Goal: Task Accomplishment & Management: Manage account settings

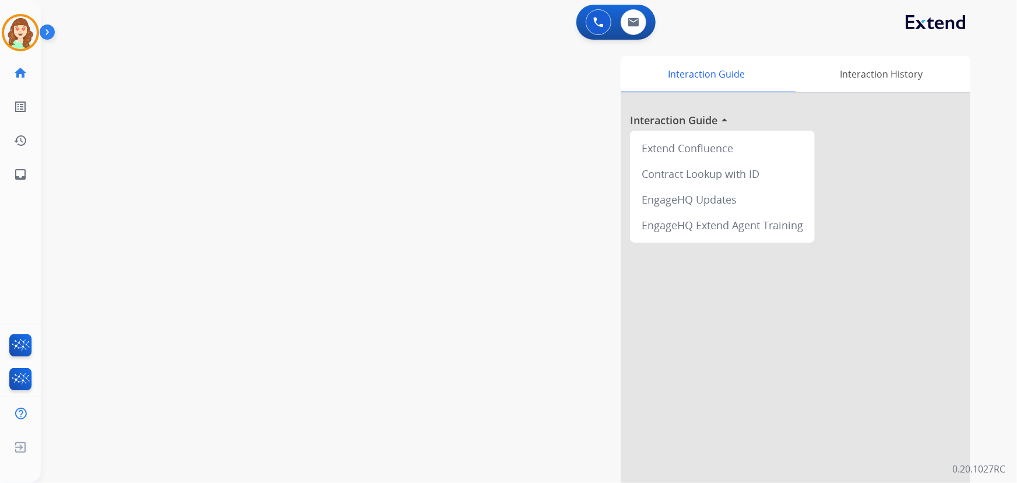
drag, startPoint x: 7, startPoint y: 43, endPoint x: 48, endPoint y: 37, distance: 41.8
click at [8, 43] on div at bounding box center [20, 32] width 37 height 37
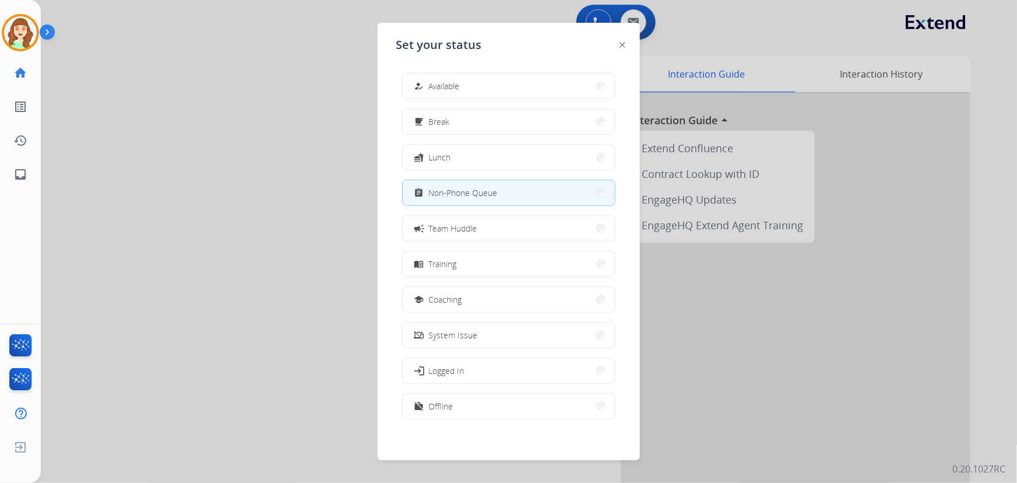
drag, startPoint x: 269, startPoint y: 227, endPoint x: 523, endPoint y: 71, distance: 298.6
click at [313, 203] on div at bounding box center [508, 241] width 1017 height 483
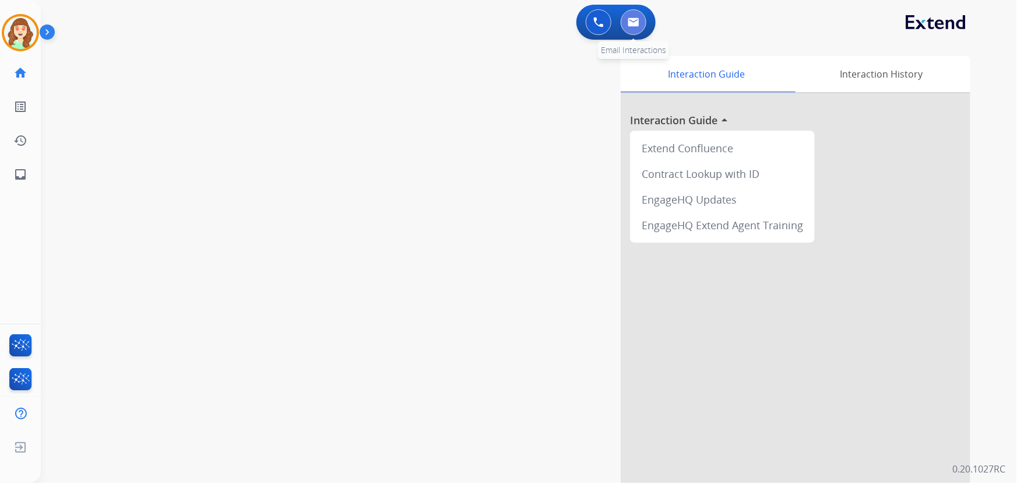
click at [624, 19] on button at bounding box center [634, 22] width 26 height 26
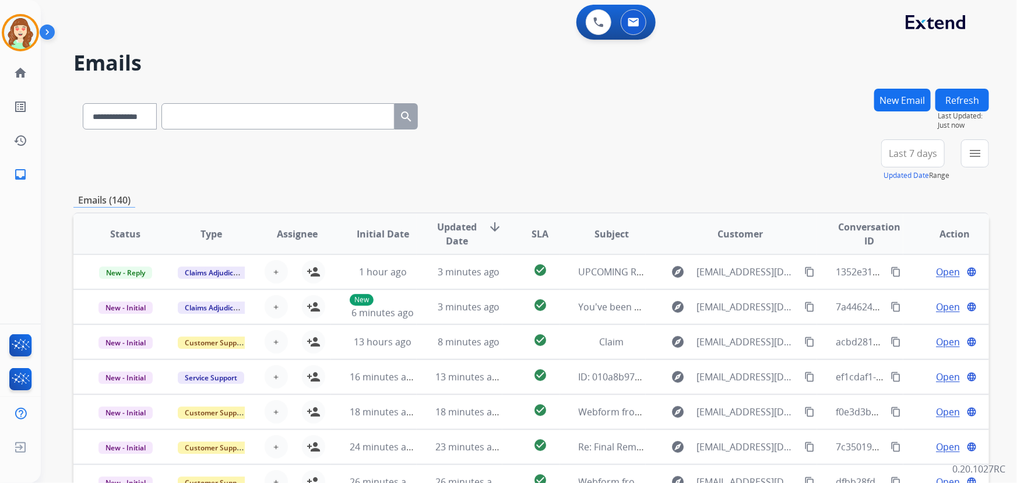
click at [967, 160] on button "menu" at bounding box center [975, 153] width 28 height 28
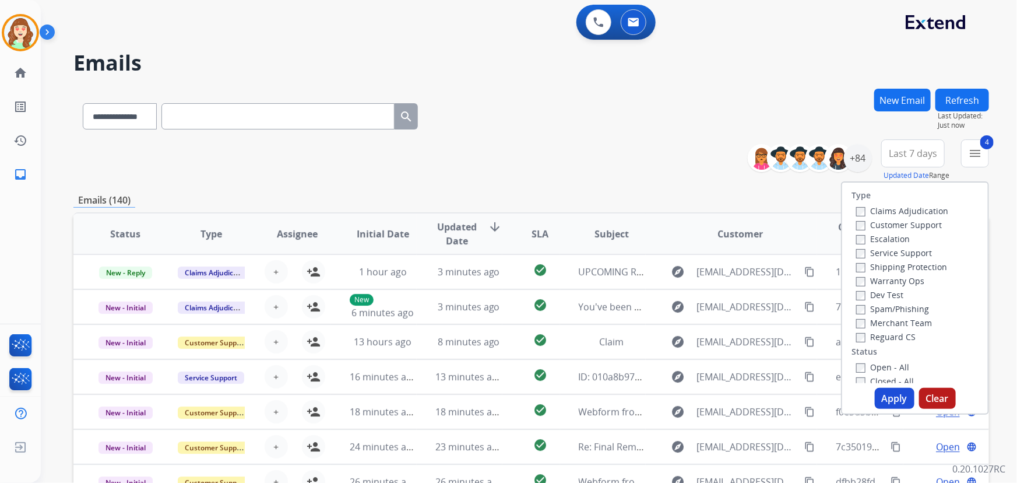
click at [886, 396] on button "Apply" at bounding box center [895, 398] width 40 height 21
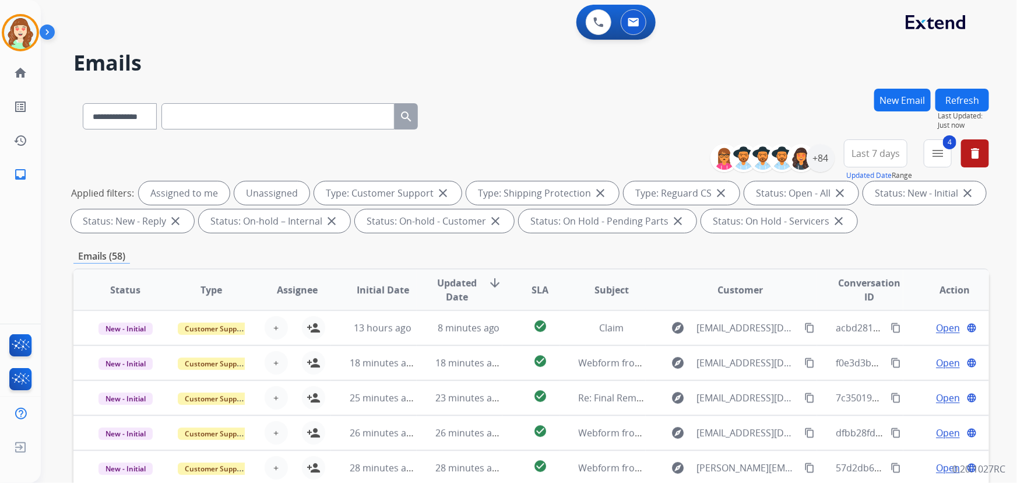
drag, startPoint x: 867, startPoint y: 154, endPoint x: 872, endPoint y: 169, distance: 16.2
click at [866, 153] on span "Last 7 days" at bounding box center [876, 153] width 48 height 5
click at [867, 296] on div "Last 90 days" at bounding box center [872, 294] width 64 height 17
click at [826, 160] on div "+84" at bounding box center [821, 158] width 28 height 28
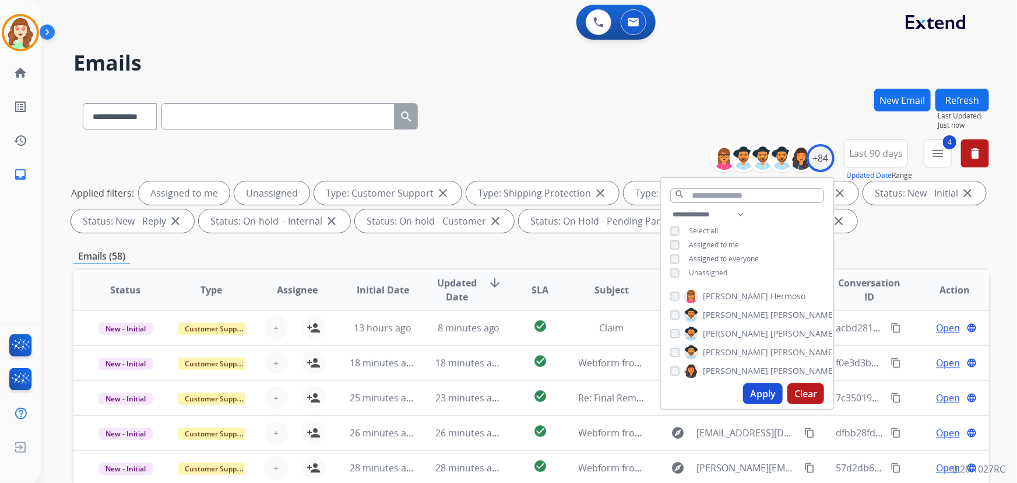
click at [670, 245] on div "**********" at bounding box center [747, 244] width 173 height 75
click at [704, 214] on select "**********" at bounding box center [710, 214] width 80 height 14
select select "**********"
click at [670, 207] on select "**********" at bounding box center [710, 214] width 80 height 14
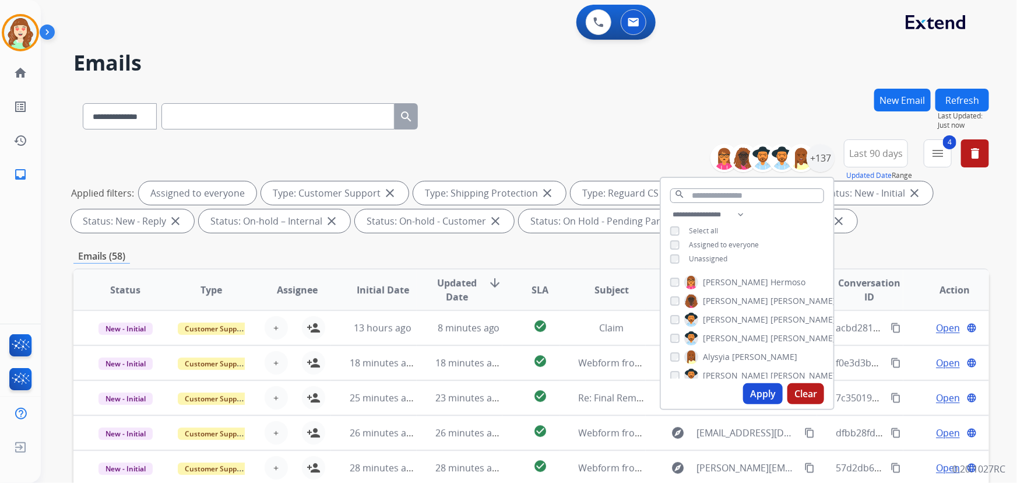
drag, startPoint x: 749, startPoint y: 385, endPoint x: 732, endPoint y: 385, distance: 16.9
click at [750, 385] on button "Apply" at bounding box center [763, 393] width 40 height 21
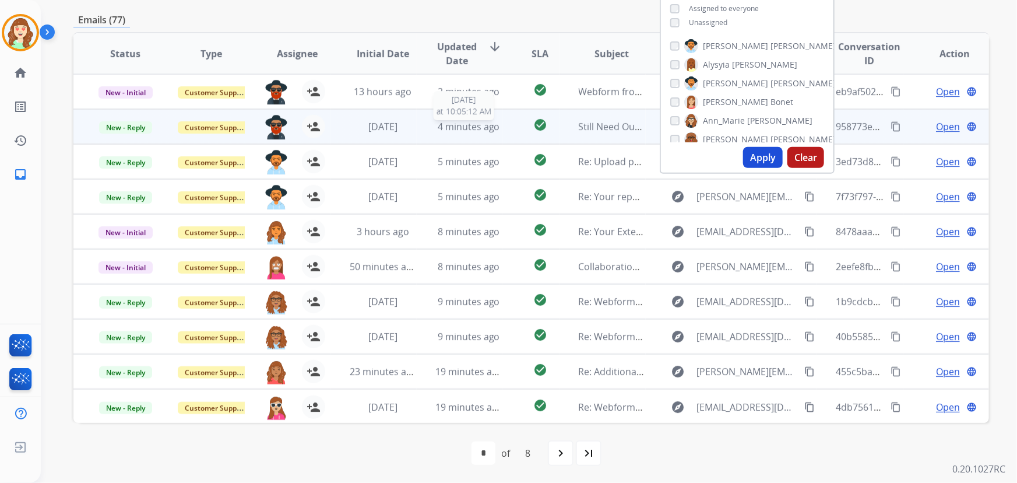
scroll to position [1, 0]
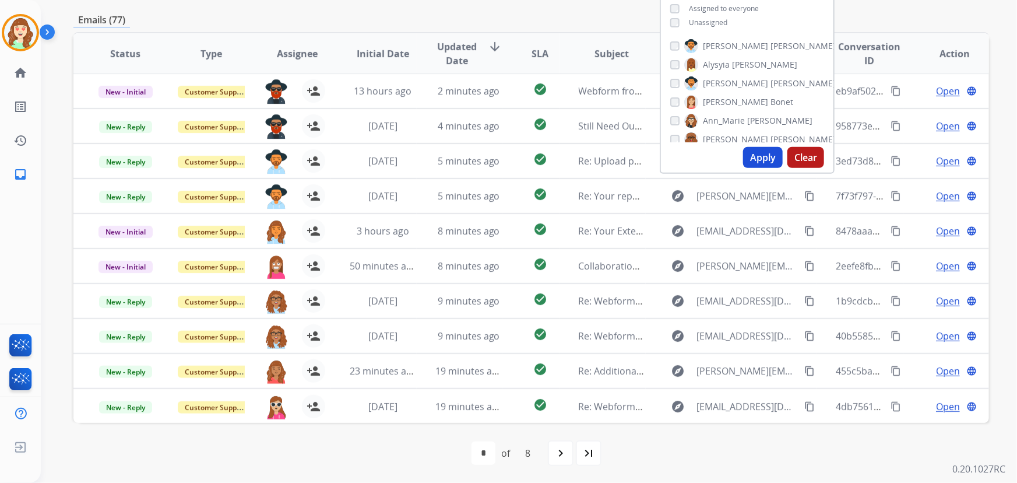
click at [537, 55] on span "SLA" at bounding box center [540, 54] width 17 height 14
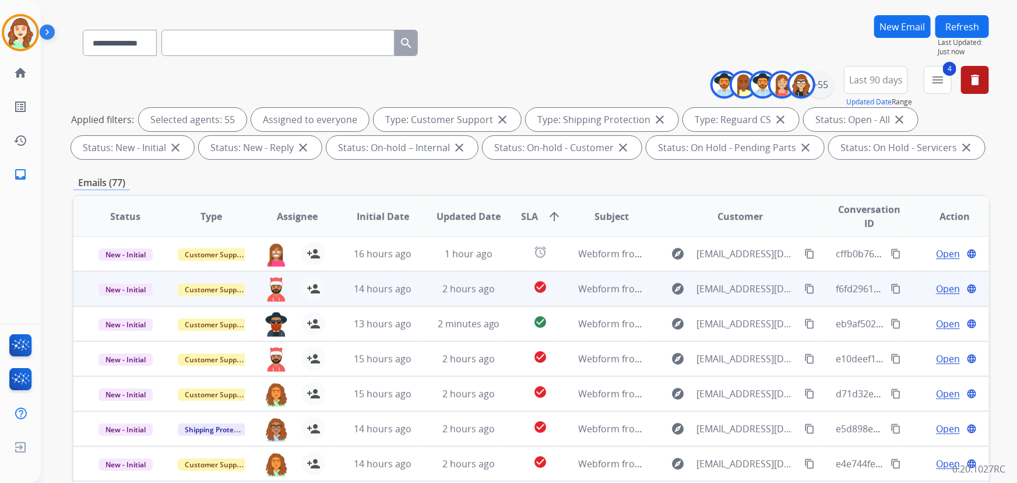
scroll to position [236, 0]
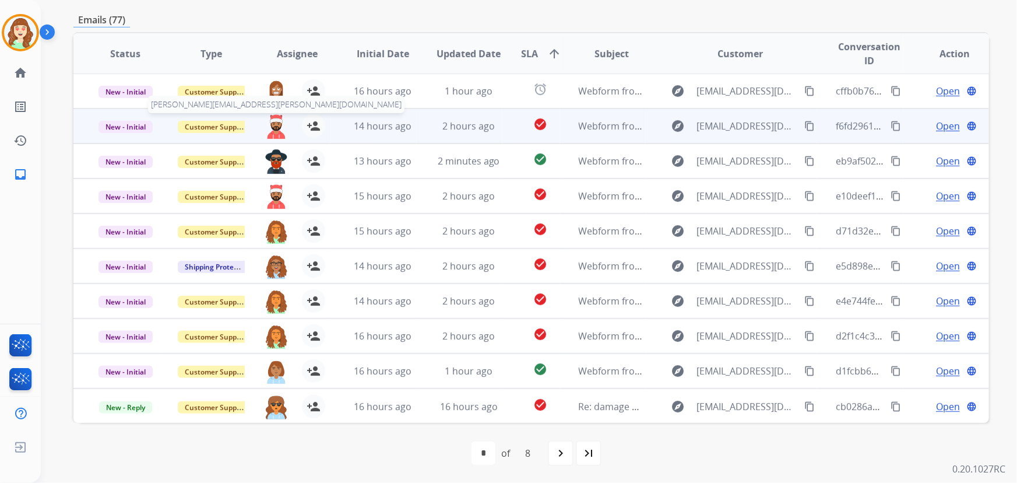
click at [277, 126] on img at bounding box center [276, 126] width 23 height 24
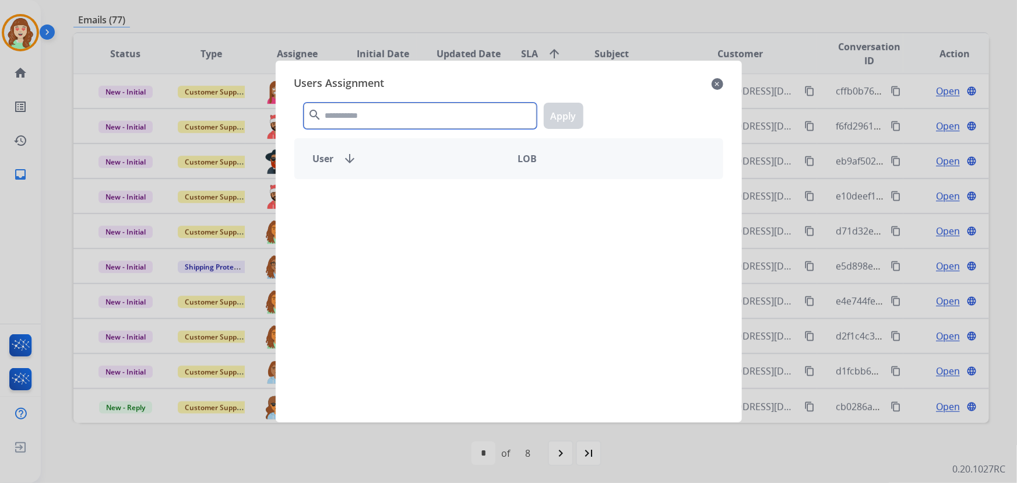
click at [404, 114] on input "text" at bounding box center [420, 116] width 233 height 26
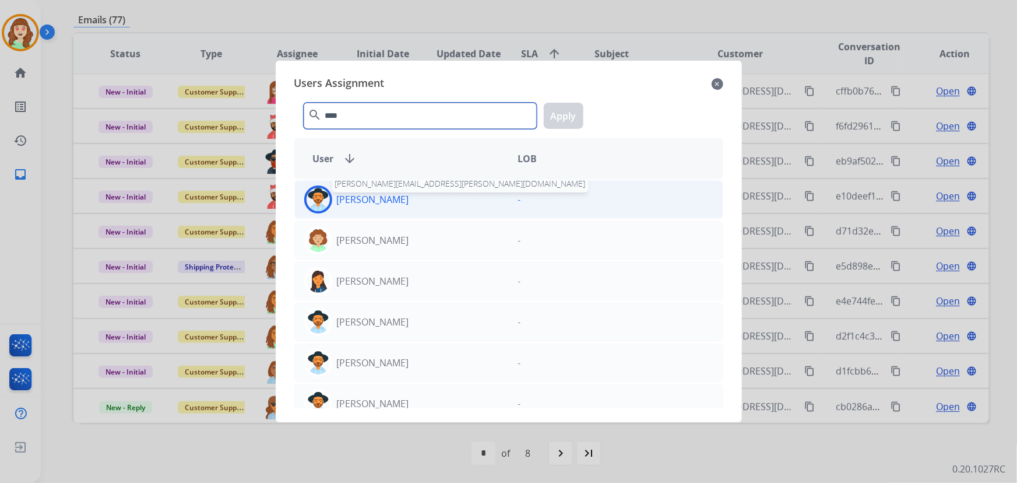
type input "****"
click at [391, 202] on p "[PERSON_NAME]" at bounding box center [373, 199] width 72 height 14
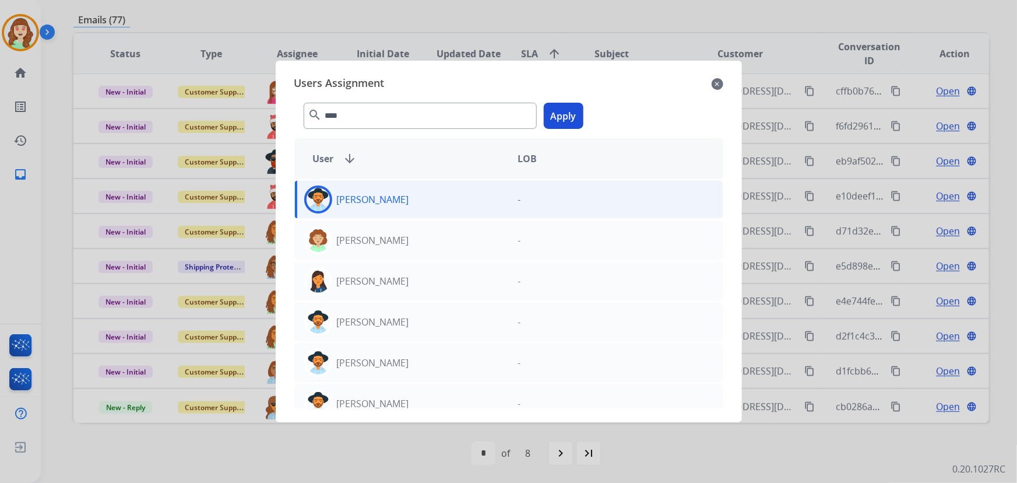
click at [553, 113] on button "Apply" at bounding box center [564, 116] width 40 height 26
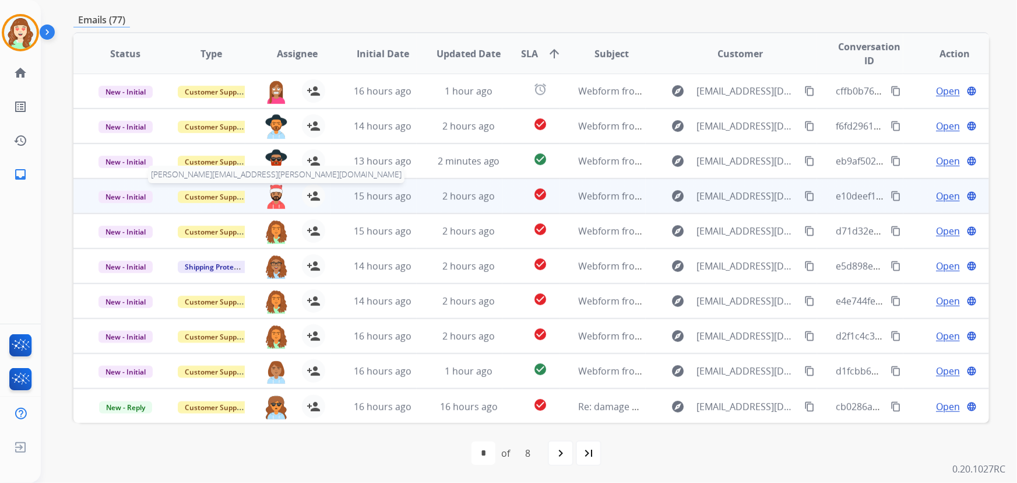
click at [270, 192] on img at bounding box center [276, 196] width 23 height 24
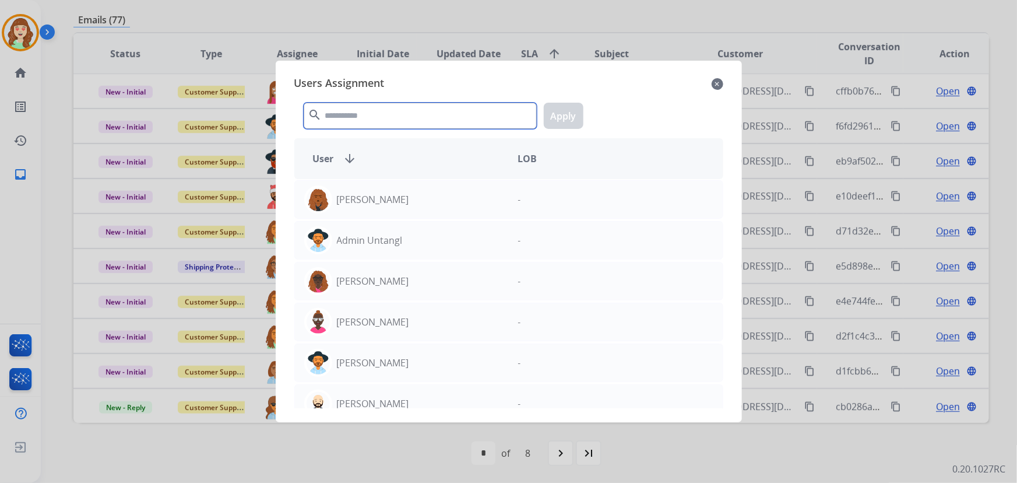
drag, startPoint x: 372, startPoint y: 122, endPoint x: 342, endPoint y: 131, distance: 32.1
click at [371, 122] on input "text" at bounding box center [420, 116] width 233 height 26
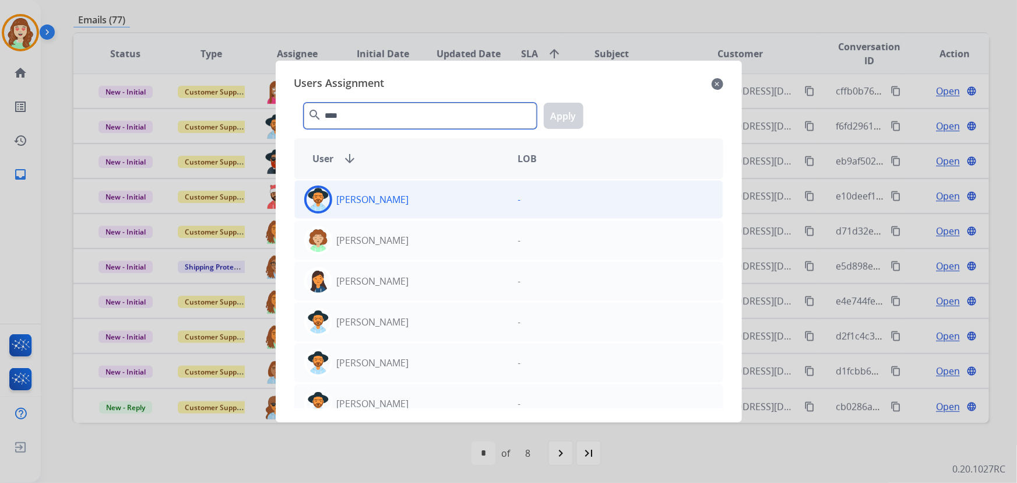
type input "****"
click at [403, 196] on div "[PERSON_NAME]" at bounding box center [402, 199] width 214 height 28
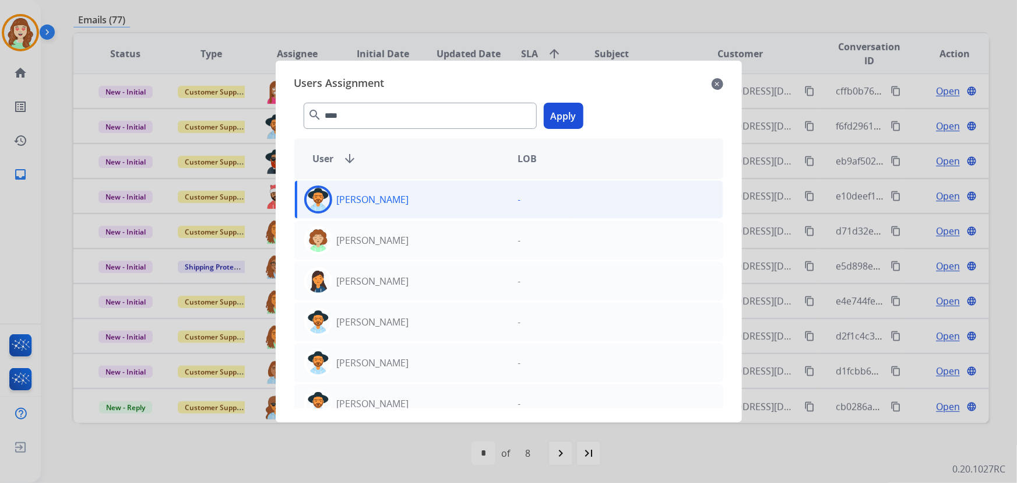
click at [567, 111] on button "Apply" at bounding box center [564, 116] width 40 height 26
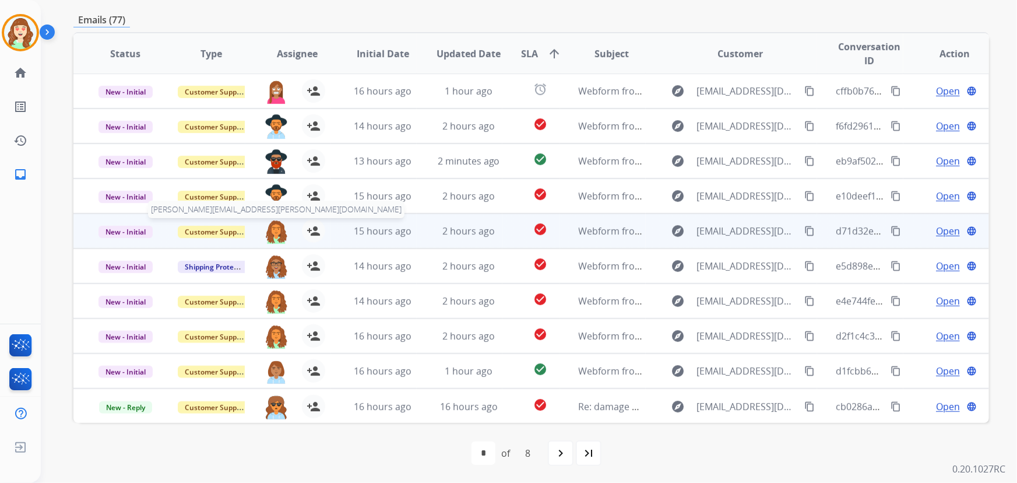
click at [272, 233] on img at bounding box center [276, 231] width 23 height 24
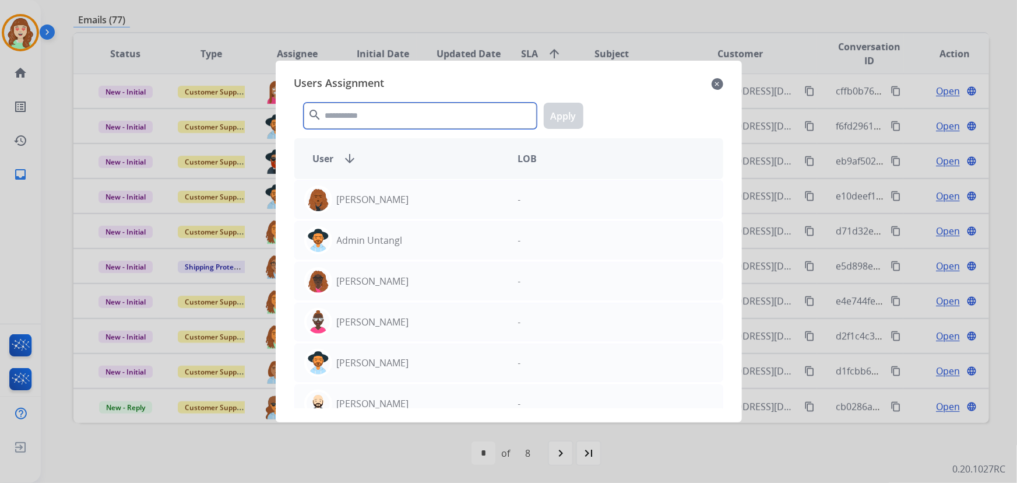
click at [414, 119] on input "text" at bounding box center [420, 116] width 233 height 26
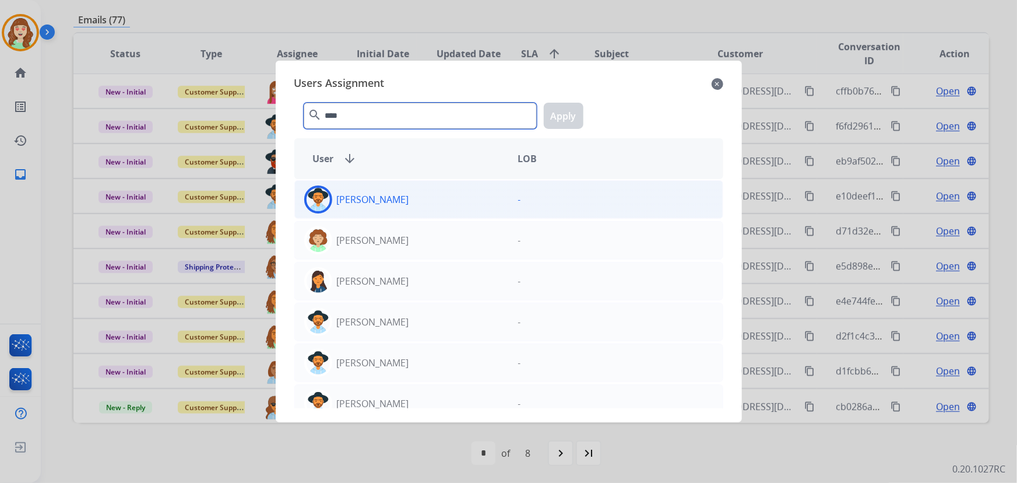
type input "****"
drag, startPoint x: 418, startPoint y: 199, endPoint x: 564, endPoint y: 117, distance: 168.1
click at [419, 200] on div "[PERSON_NAME]" at bounding box center [402, 199] width 214 height 28
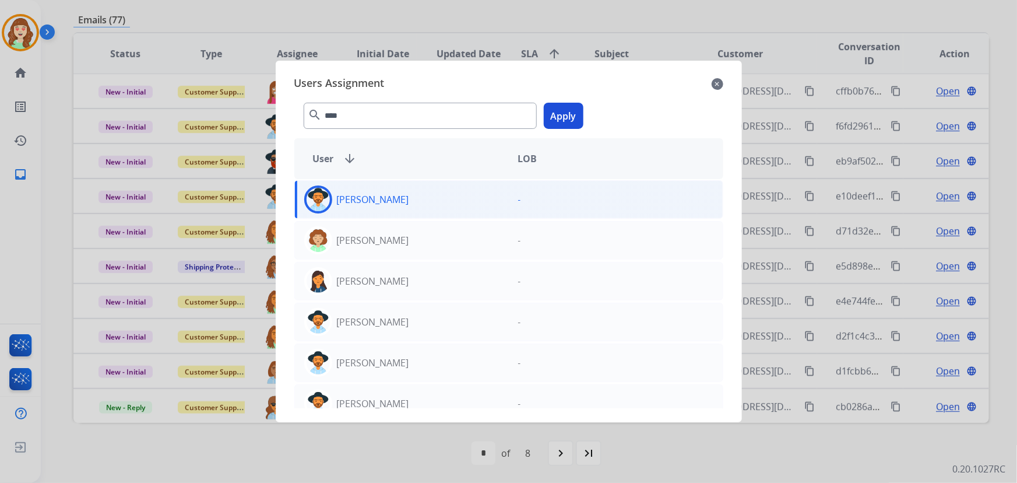
click at [565, 108] on button "Apply" at bounding box center [564, 116] width 40 height 26
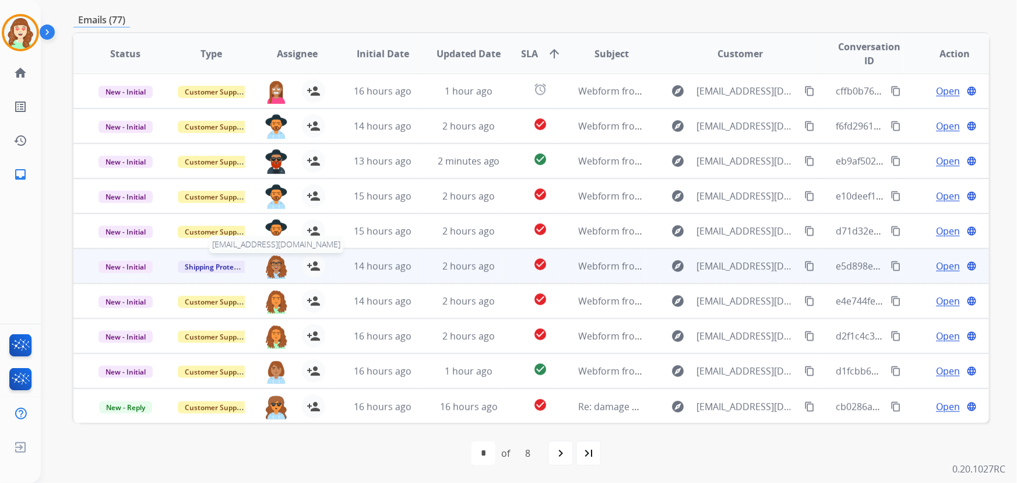
click at [276, 262] on img at bounding box center [276, 266] width 23 height 24
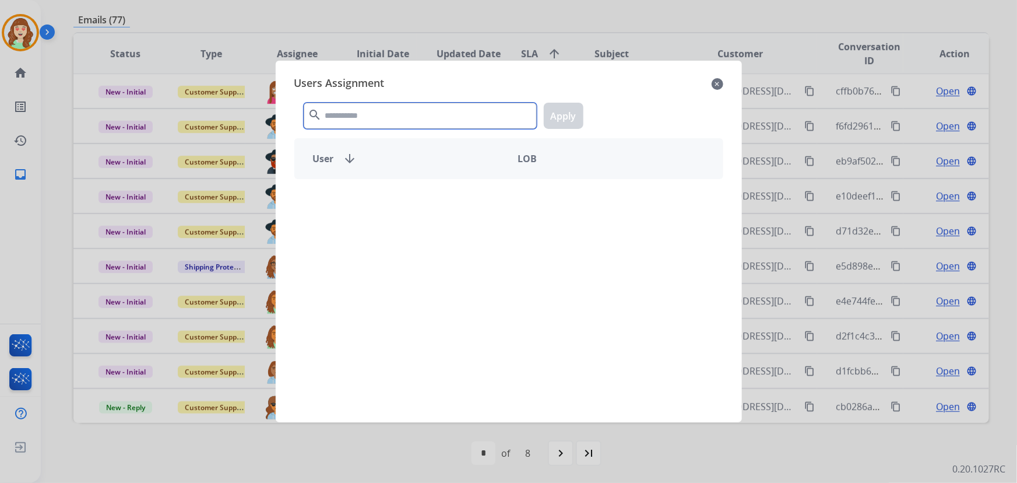
click at [377, 114] on input "text" at bounding box center [420, 116] width 233 height 26
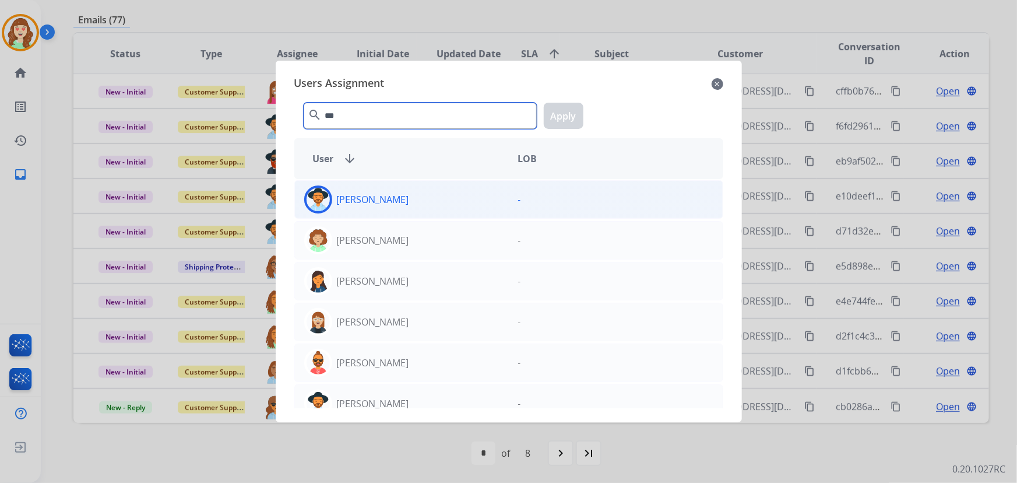
type input "***"
drag, startPoint x: 402, startPoint y: 207, endPoint x: 548, endPoint y: 140, distance: 160.9
click at [404, 205] on div "[PERSON_NAME]" at bounding box center [402, 199] width 214 height 28
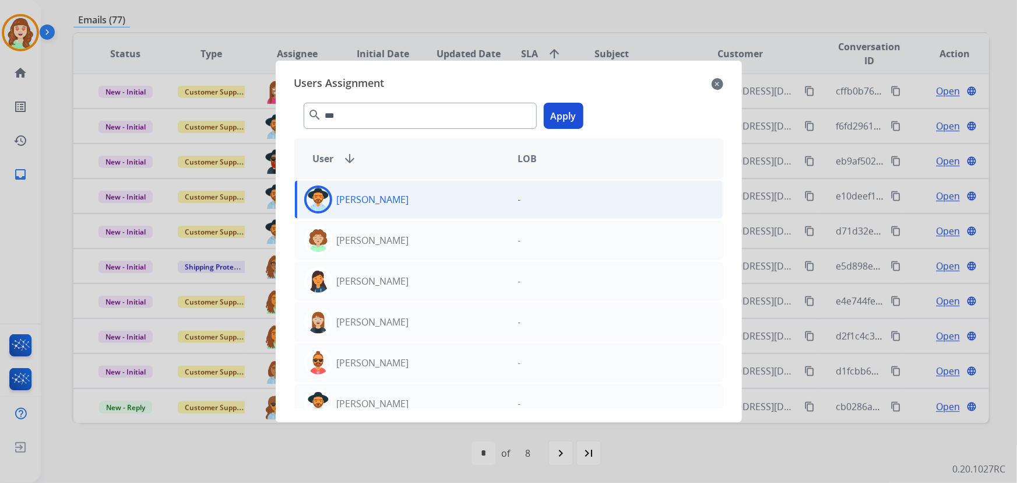
click at [575, 117] on button "Apply" at bounding box center [564, 116] width 40 height 26
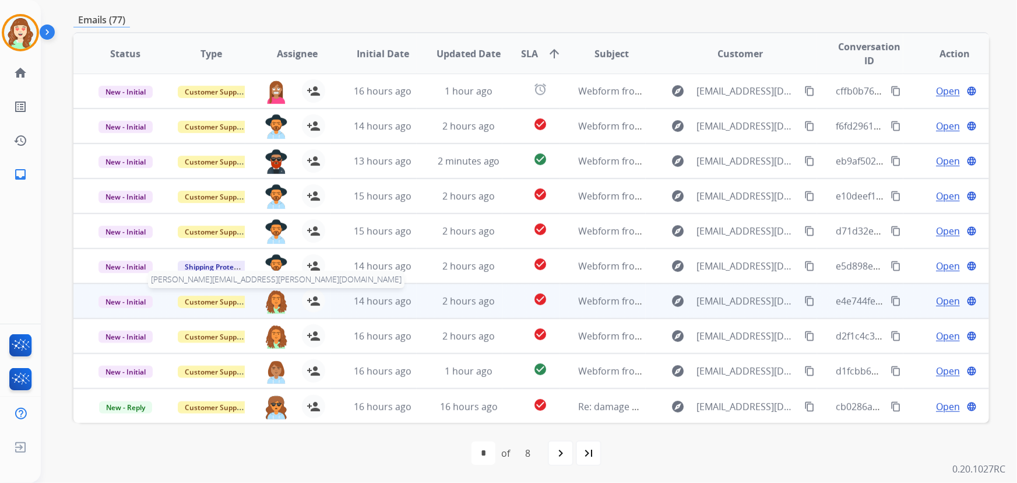
click at [276, 302] on img at bounding box center [276, 301] width 23 height 24
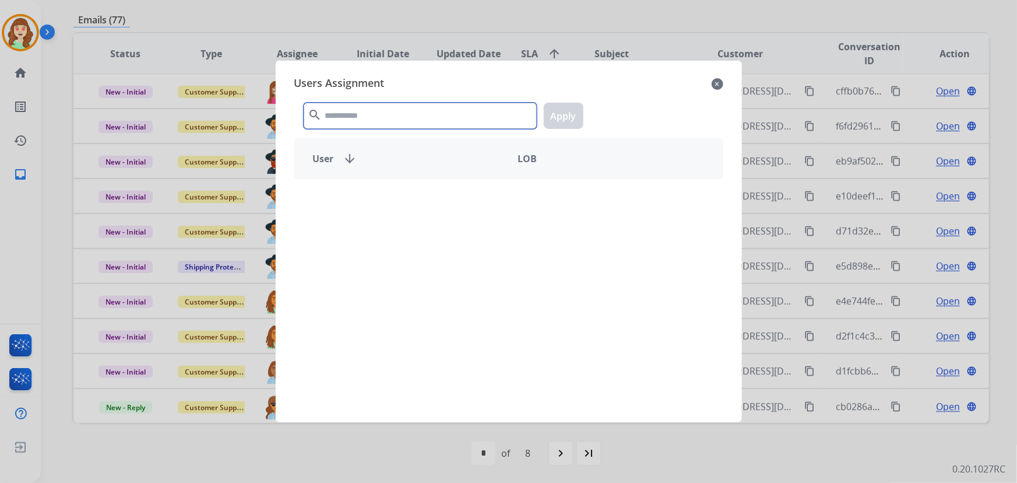
click at [396, 82] on div "Users Assignment close search Apply User arrow_downward LOB" at bounding box center [509, 241] width 448 height 343
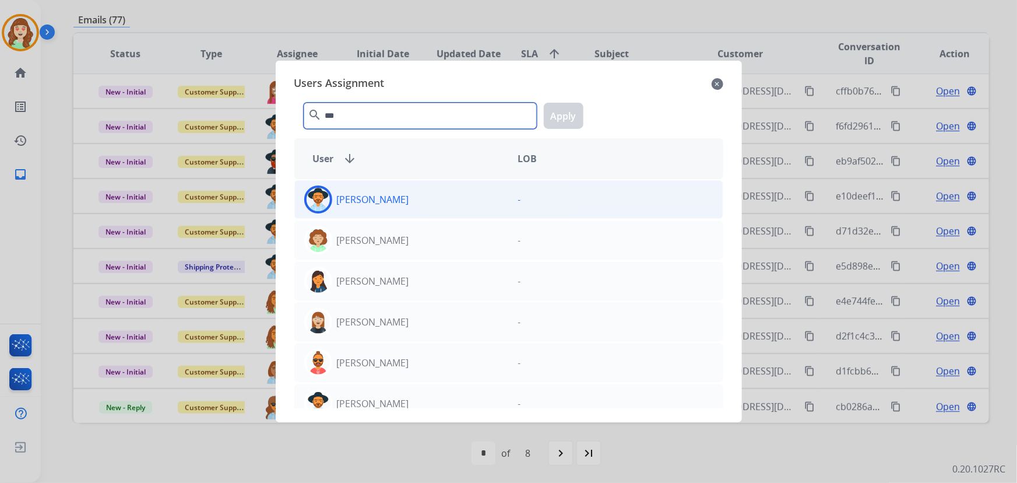
type input "***"
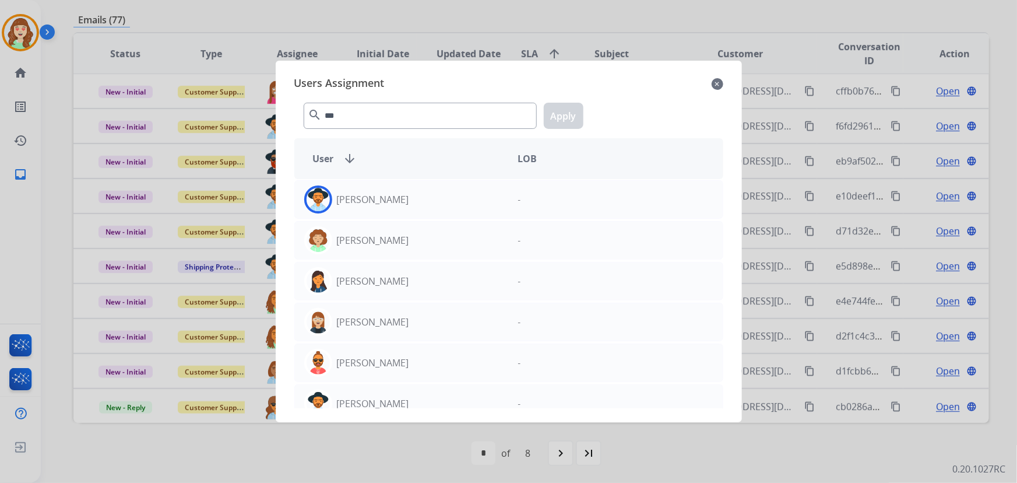
drag, startPoint x: 437, startPoint y: 211, endPoint x: 541, endPoint y: 111, distance: 145.1
click at [437, 210] on div "[PERSON_NAME]" at bounding box center [402, 199] width 214 height 28
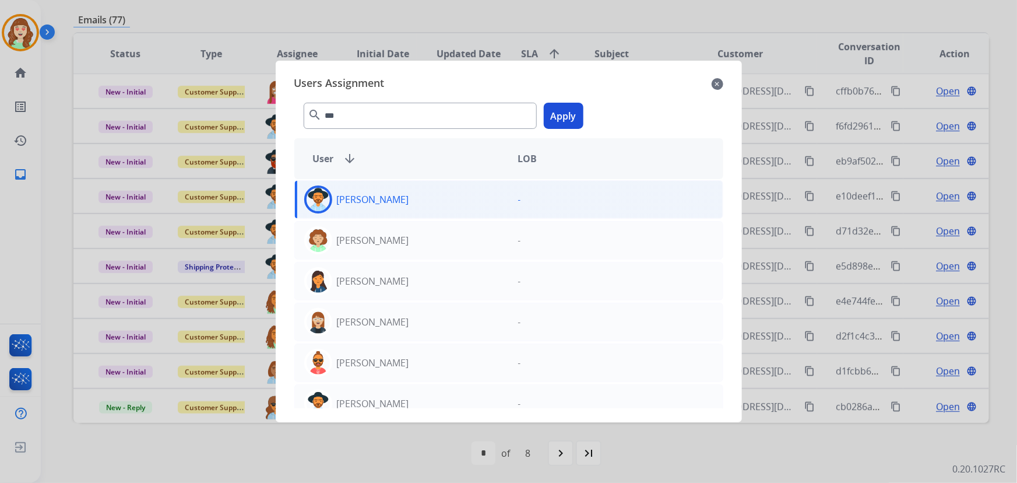
drag, startPoint x: 560, startPoint y: 117, endPoint x: 549, endPoint y: 117, distance: 10.5
click at [558, 117] on button "Apply" at bounding box center [564, 116] width 40 height 26
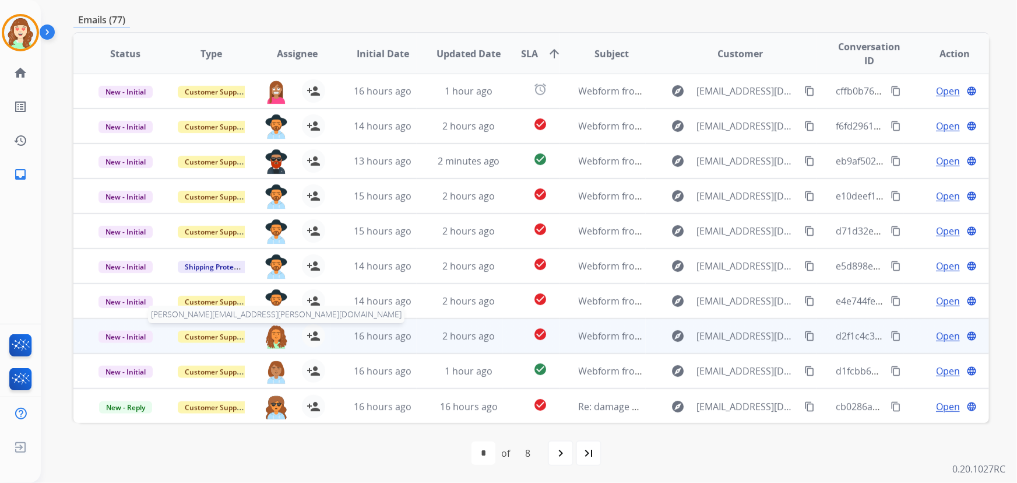
click at [273, 325] on img at bounding box center [276, 336] width 23 height 24
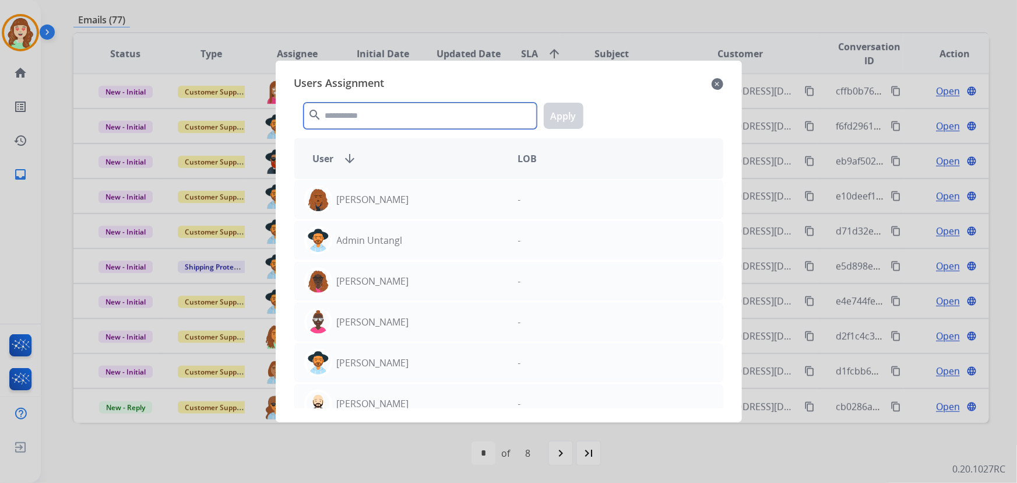
click at [409, 118] on input "text" at bounding box center [420, 116] width 233 height 26
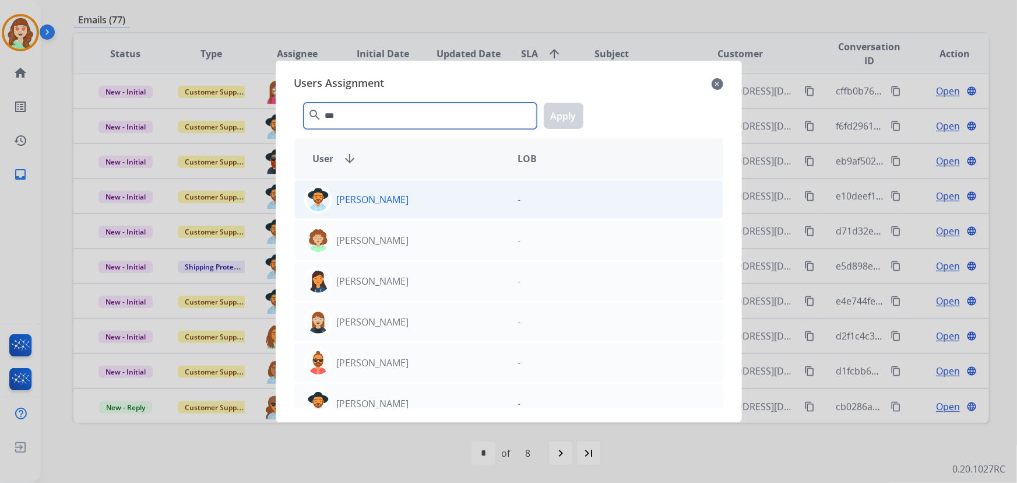
type input "***"
drag, startPoint x: 442, startPoint y: 204, endPoint x: 562, endPoint y: 126, distance: 142.9
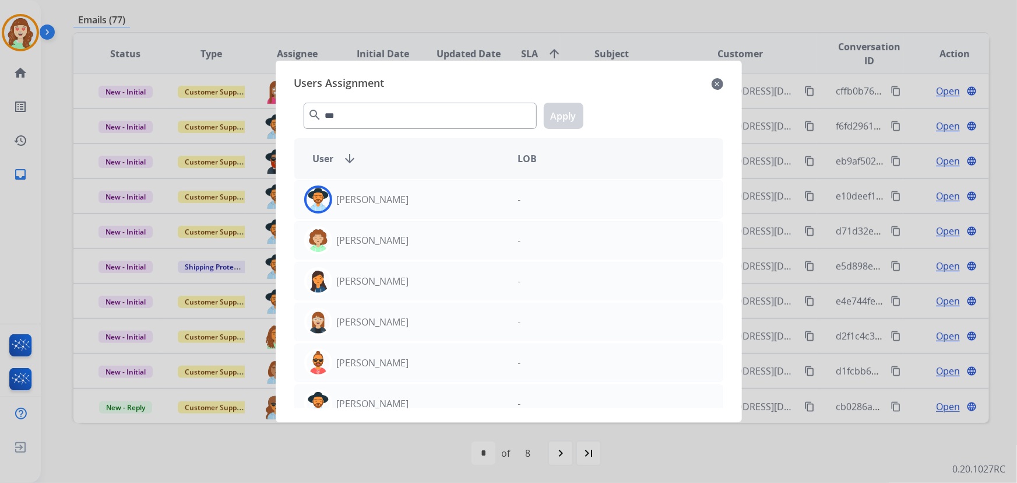
click at [446, 204] on div "[PERSON_NAME]" at bounding box center [402, 199] width 214 height 28
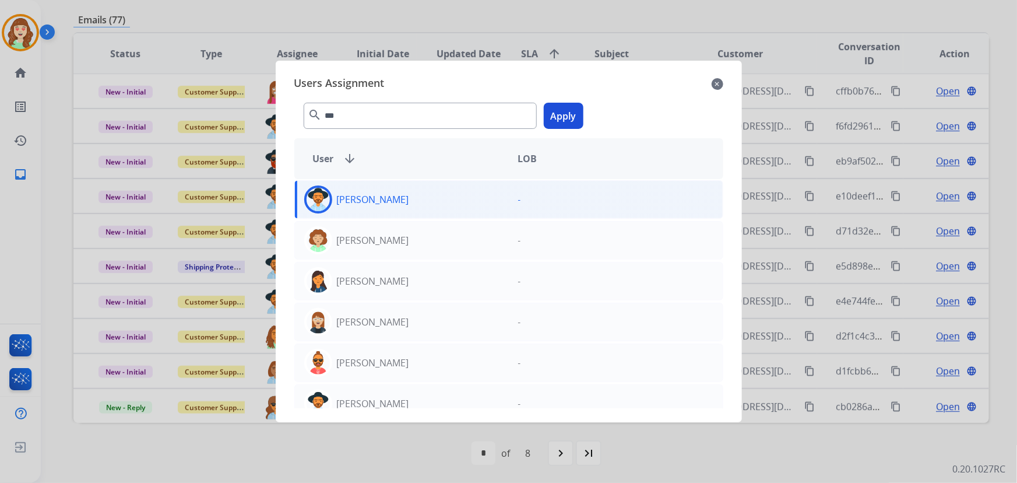
click at [561, 124] on button "Apply" at bounding box center [564, 116] width 40 height 26
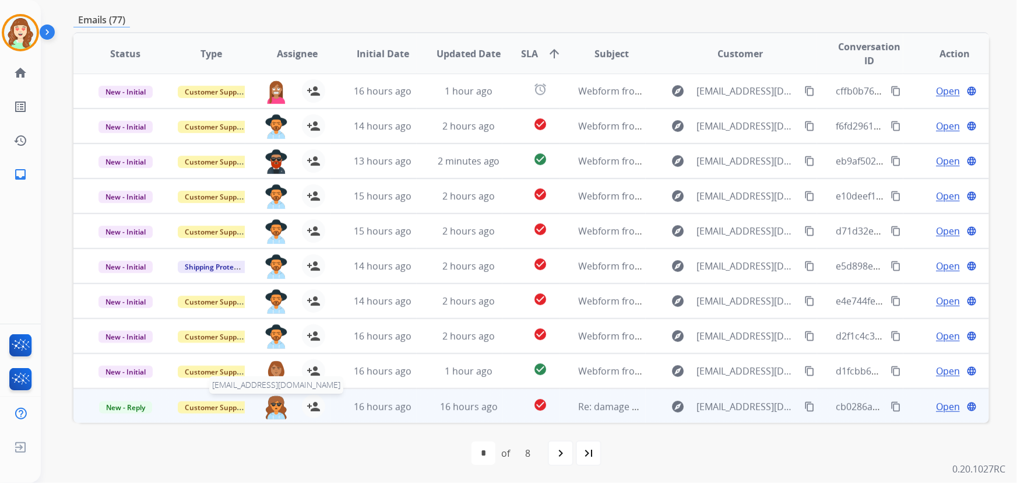
click at [275, 414] on img at bounding box center [276, 407] width 23 height 24
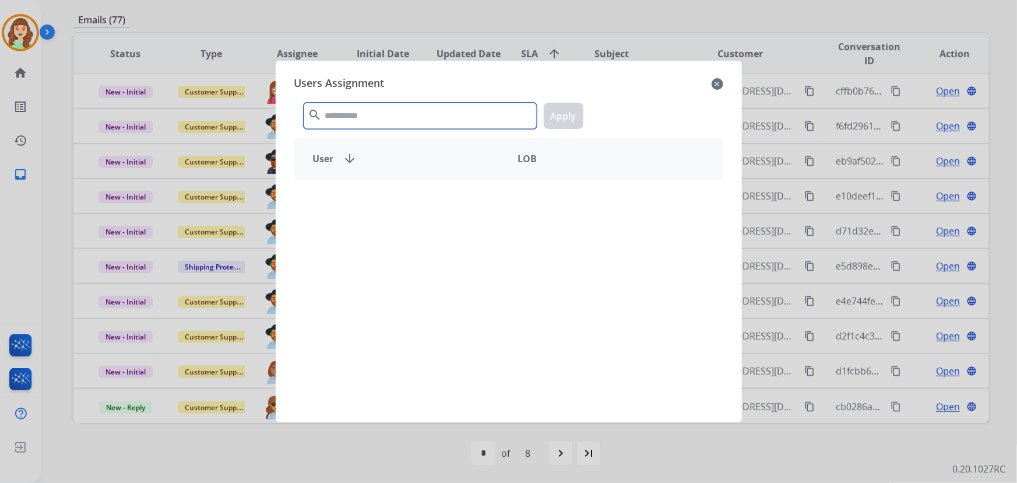
click at [406, 113] on input "text" at bounding box center [420, 116] width 233 height 26
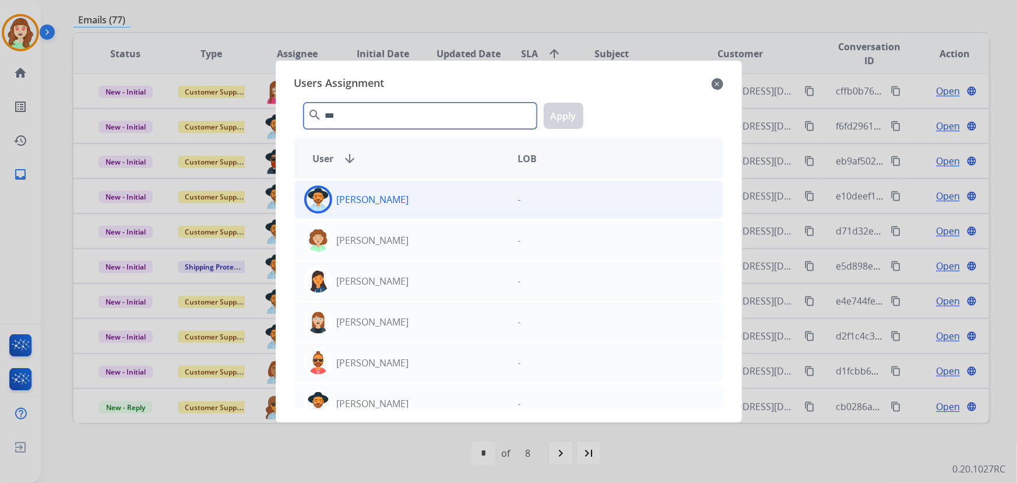
type input "***"
click at [429, 206] on div "[PERSON_NAME]" at bounding box center [402, 199] width 214 height 28
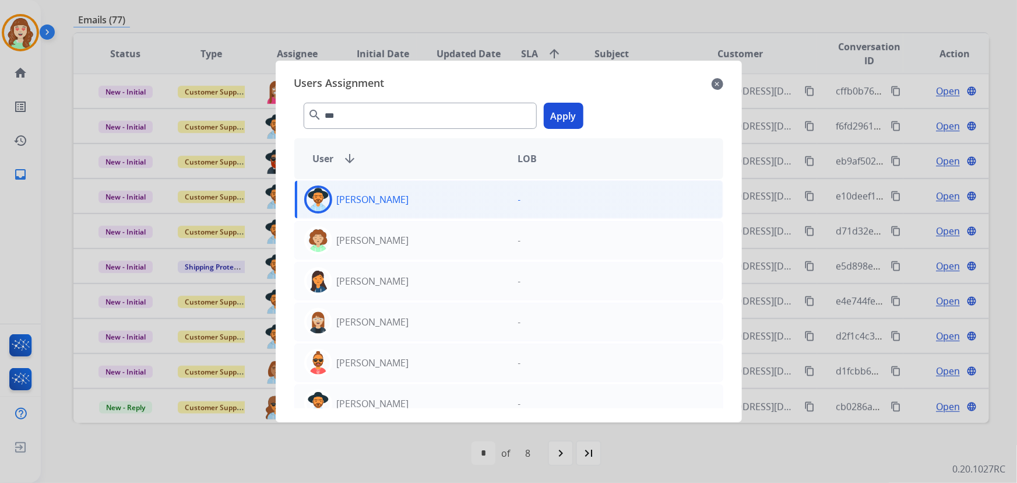
click at [561, 117] on button "Apply" at bounding box center [564, 116] width 40 height 26
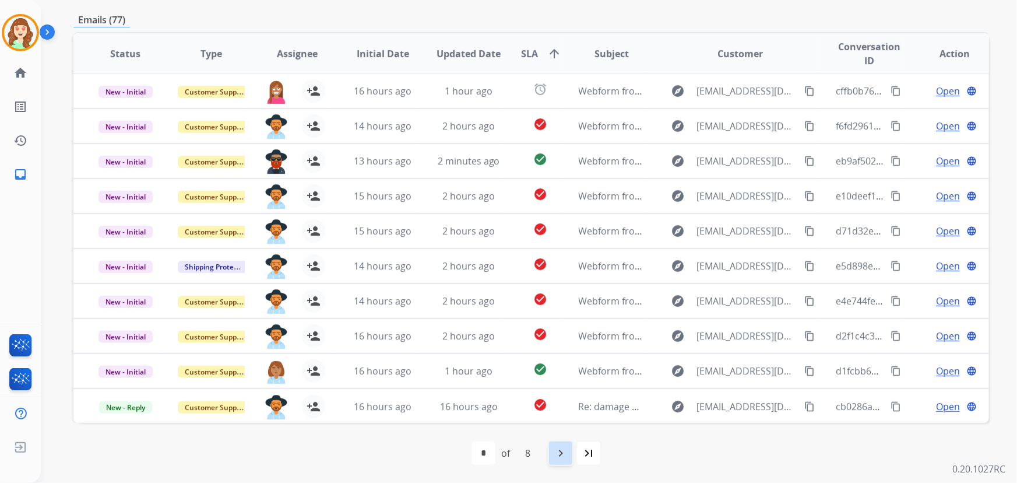
click at [564, 449] on mat-icon "navigate_next" at bounding box center [561, 453] width 14 height 14
select select "*"
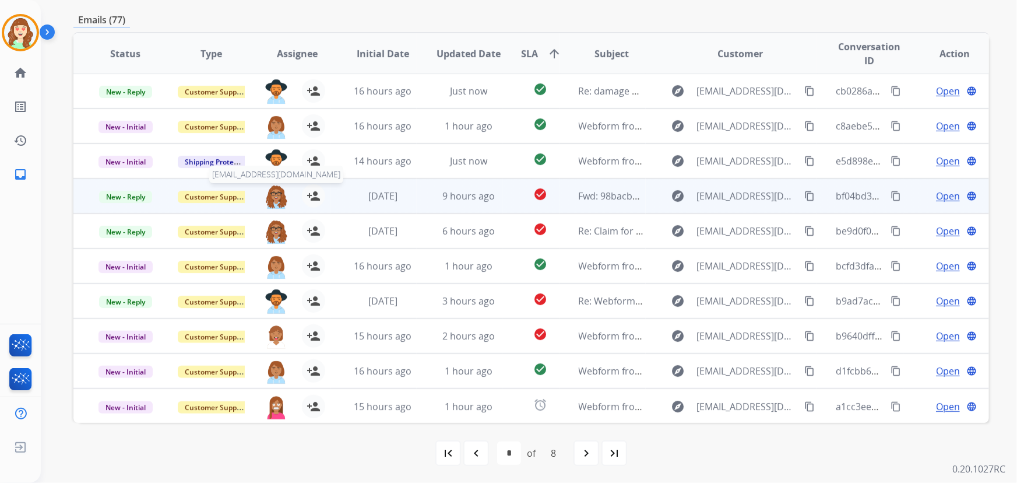
click at [273, 197] on img at bounding box center [276, 196] width 23 height 24
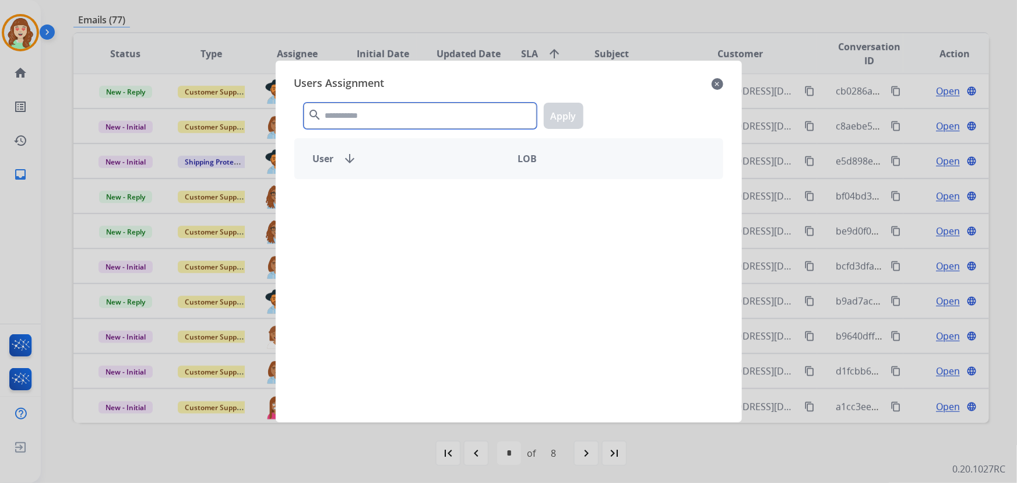
click at [385, 118] on input "text" at bounding box center [420, 116] width 233 height 26
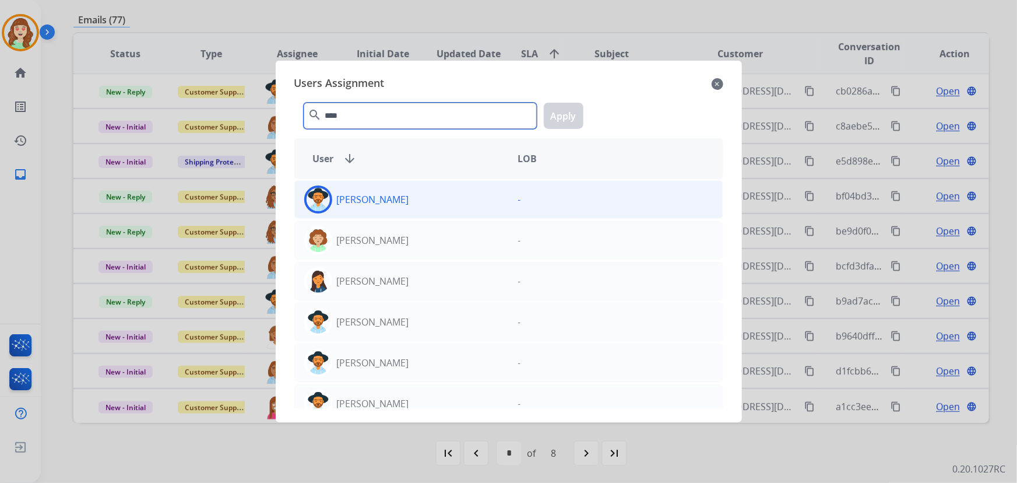
type input "****"
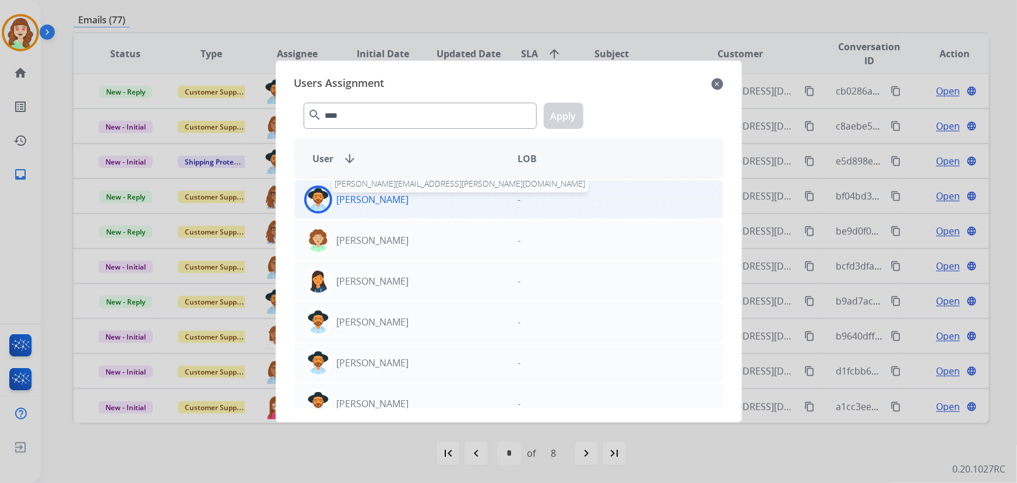
drag, startPoint x: 368, startPoint y: 202, endPoint x: 536, endPoint y: 153, distance: 174.7
click at [370, 202] on p "[PERSON_NAME]" at bounding box center [373, 199] width 72 height 14
click at [553, 114] on button "Apply" at bounding box center [564, 116] width 40 height 26
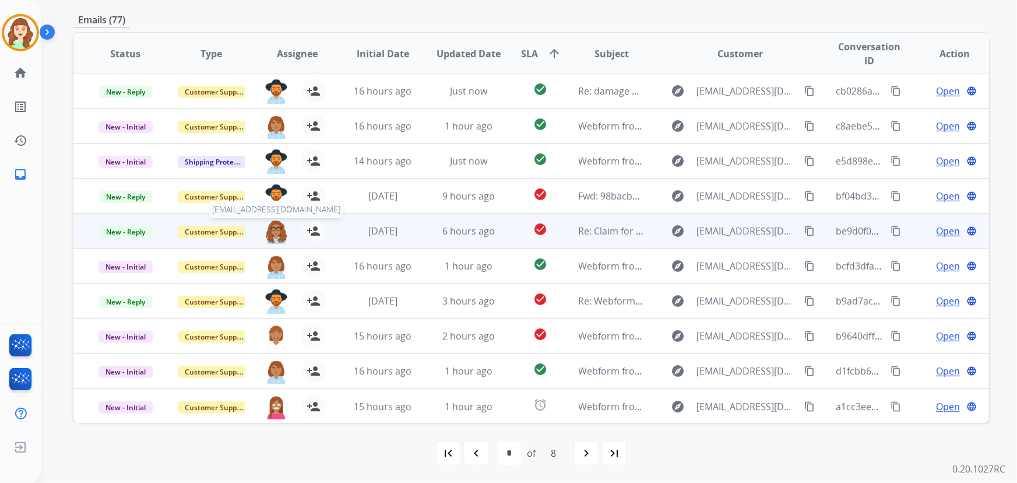
click at [275, 226] on img at bounding box center [276, 231] width 23 height 24
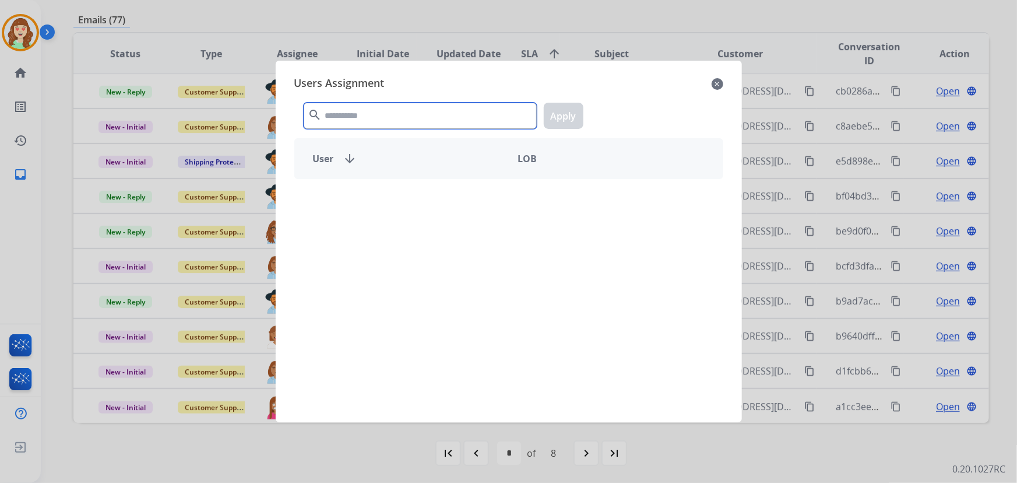
click at [419, 126] on input "text" at bounding box center [420, 116] width 233 height 26
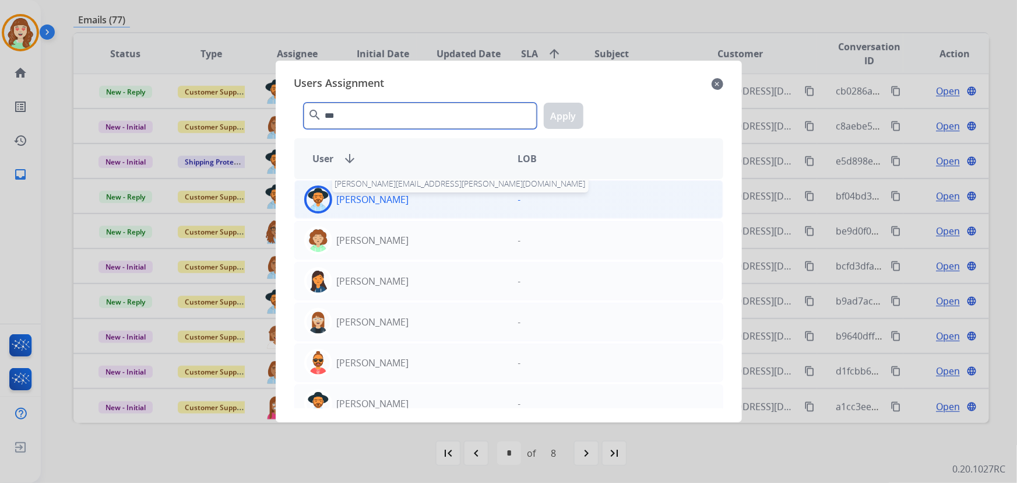
type input "***"
click at [367, 195] on p "[PERSON_NAME]" at bounding box center [373, 199] width 72 height 14
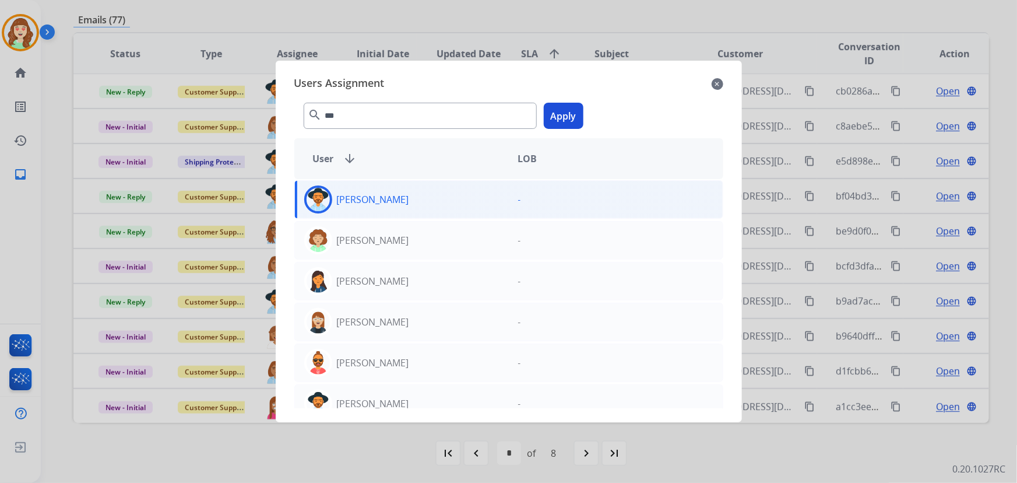
drag, startPoint x: 564, startPoint y: 119, endPoint x: 551, endPoint y: 124, distance: 13.9
click at [564, 118] on button "Apply" at bounding box center [564, 116] width 40 height 26
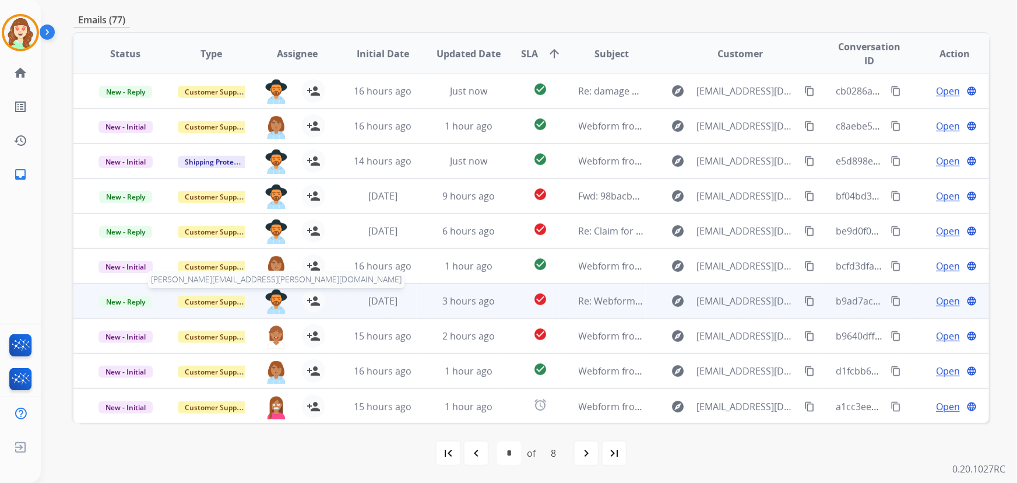
click at [266, 303] on img at bounding box center [276, 301] width 23 height 24
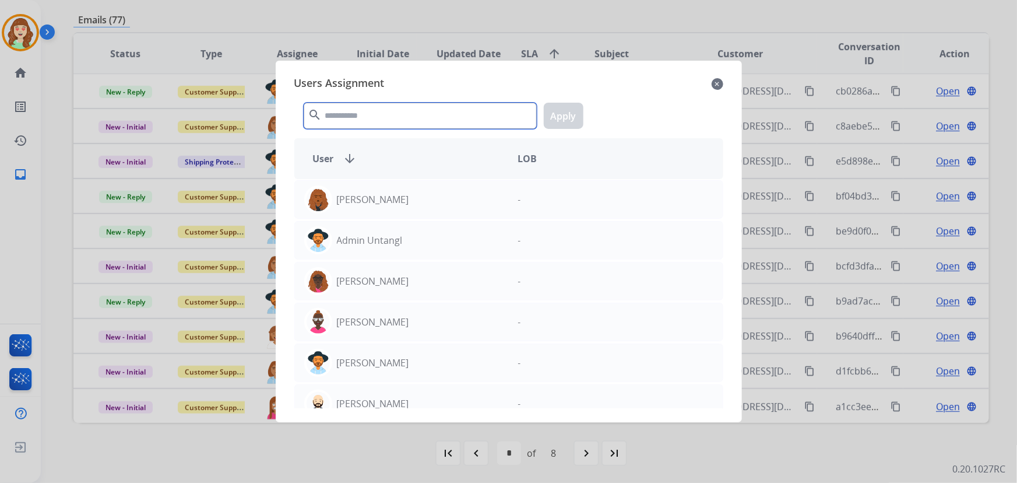
click at [372, 122] on input "text" at bounding box center [420, 116] width 233 height 26
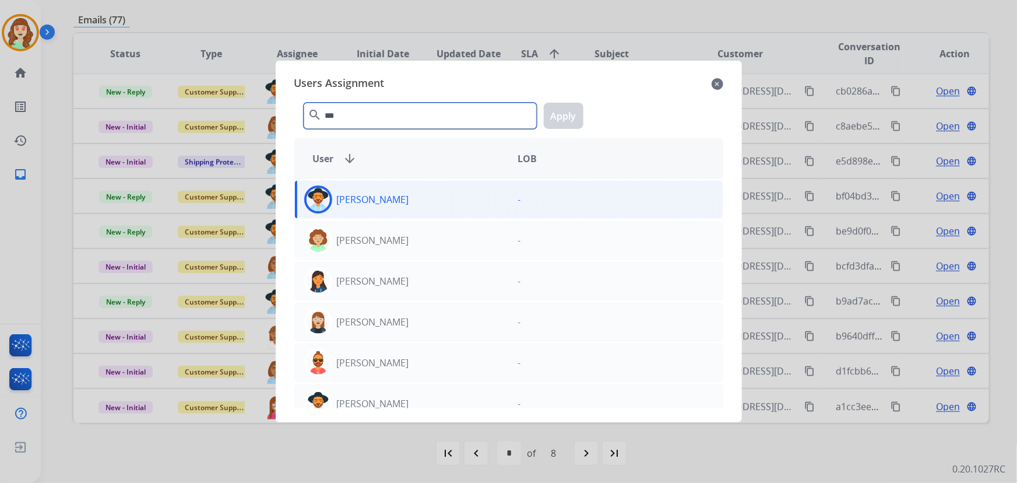
type input "***"
drag, startPoint x: 466, startPoint y: 193, endPoint x: 557, endPoint y: 115, distance: 120.3
click at [466, 193] on div "[PERSON_NAME]" at bounding box center [402, 199] width 214 height 28
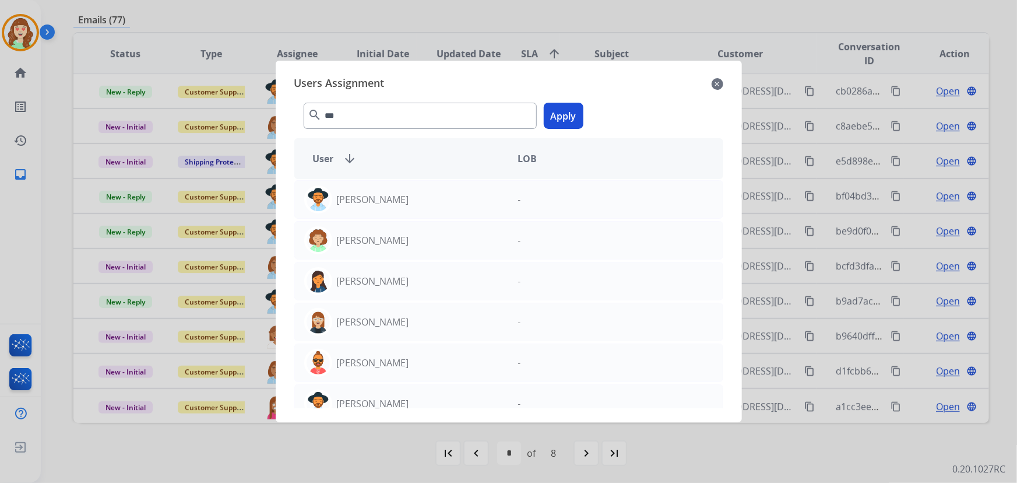
click at [555, 112] on button "Apply" at bounding box center [564, 116] width 40 height 26
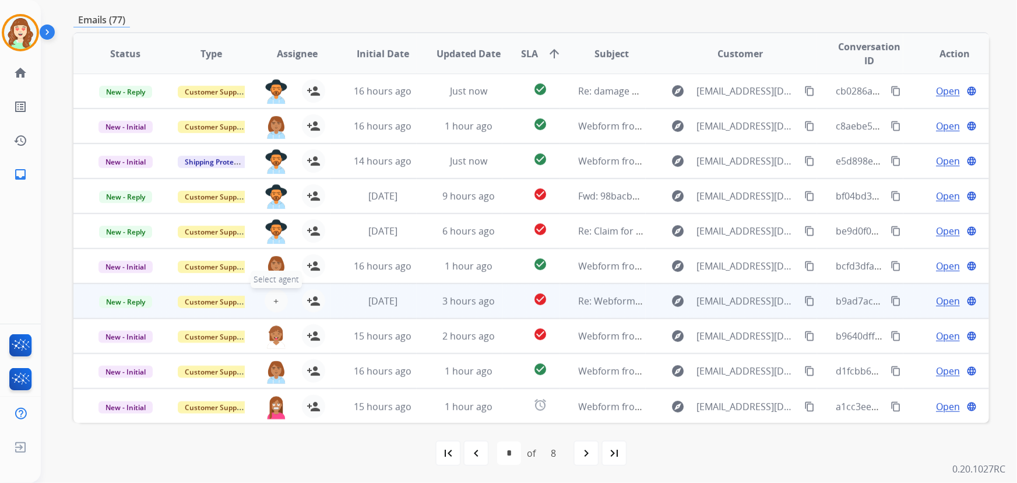
click at [273, 298] on span "+" at bounding box center [275, 301] width 5 height 14
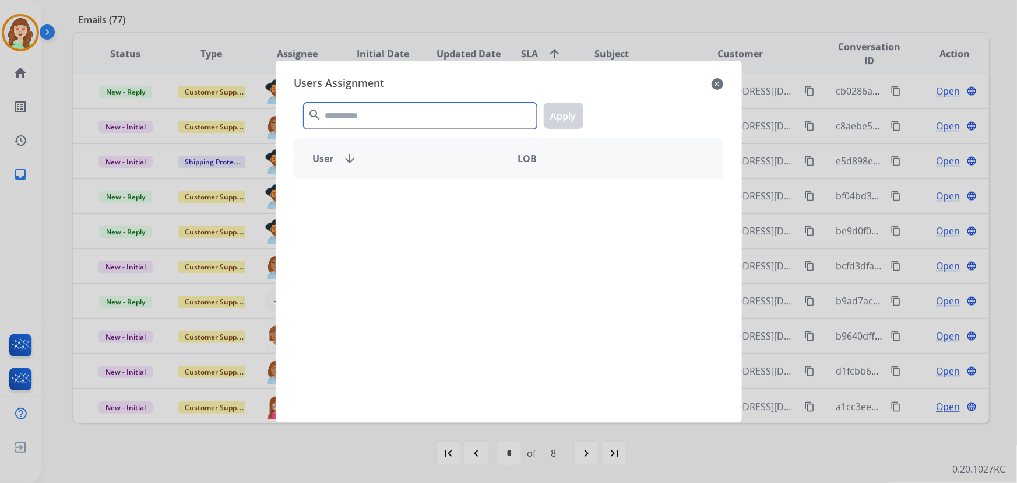
click at [390, 115] on input "text" at bounding box center [420, 116] width 233 height 26
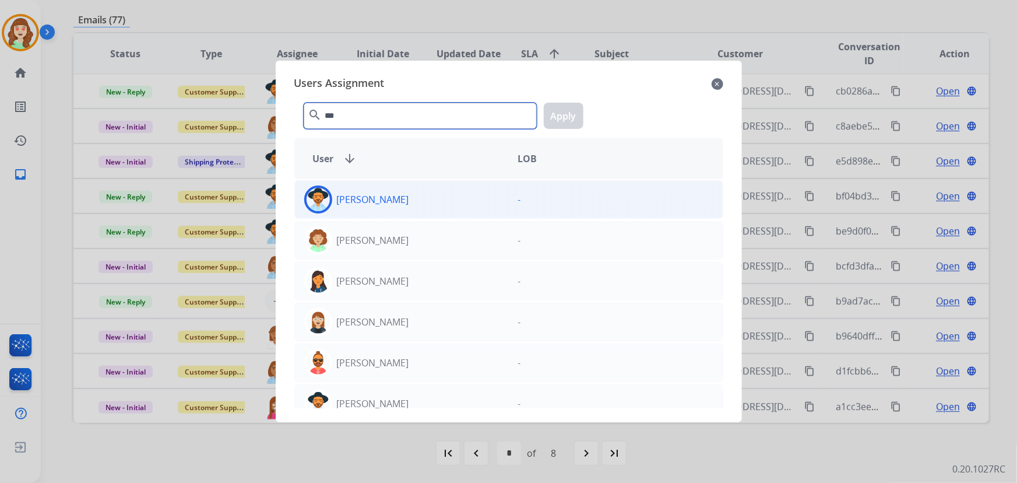
type input "***"
drag, startPoint x: 418, startPoint y: 202, endPoint x: 437, endPoint y: 187, distance: 24.0
click at [423, 200] on div "[PERSON_NAME]" at bounding box center [402, 199] width 214 height 28
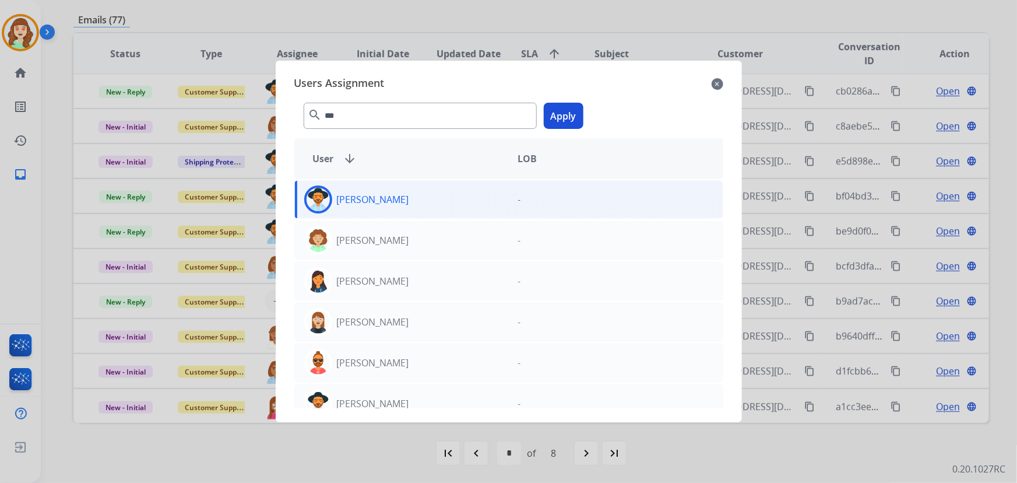
click at [568, 108] on button "Apply" at bounding box center [564, 116] width 40 height 26
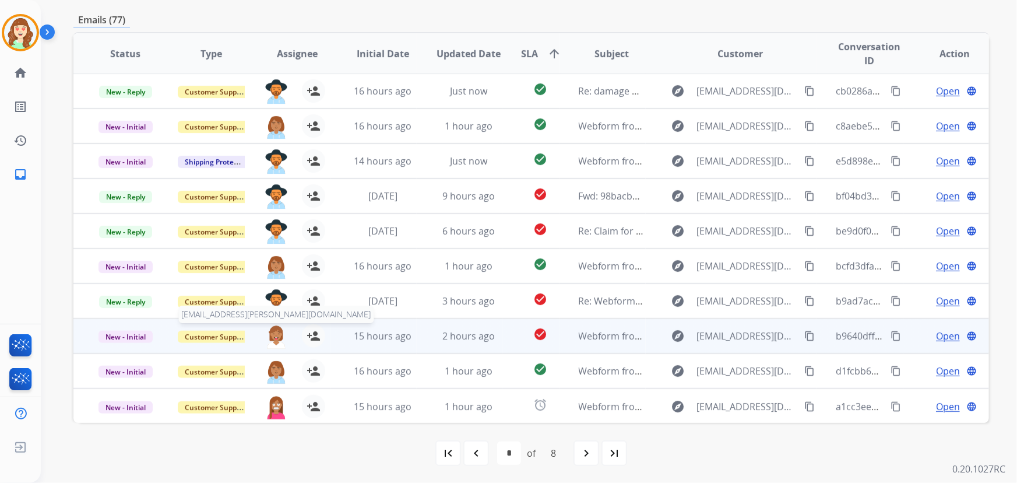
click at [272, 340] on img at bounding box center [276, 336] width 23 height 24
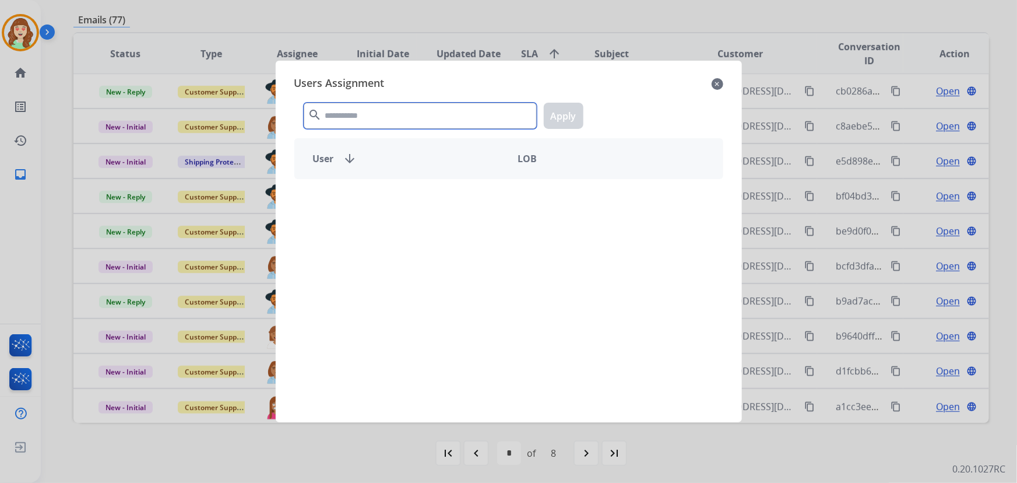
click at [367, 117] on input "text" at bounding box center [420, 116] width 233 height 26
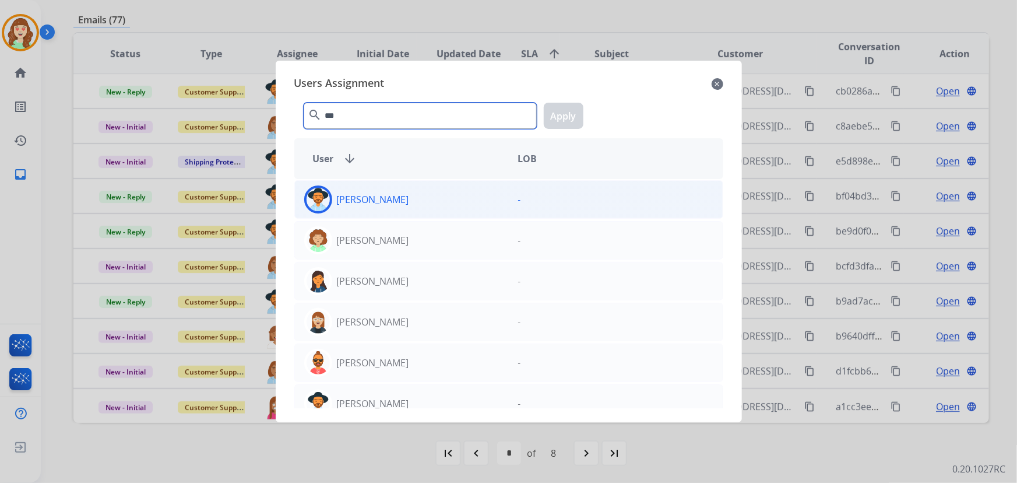
type input "***"
drag, startPoint x: 407, startPoint y: 205, endPoint x: 416, endPoint y: 199, distance: 11.0
click at [406, 205] on div "[PERSON_NAME]" at bounding box center [402, 199] width 214 height 28
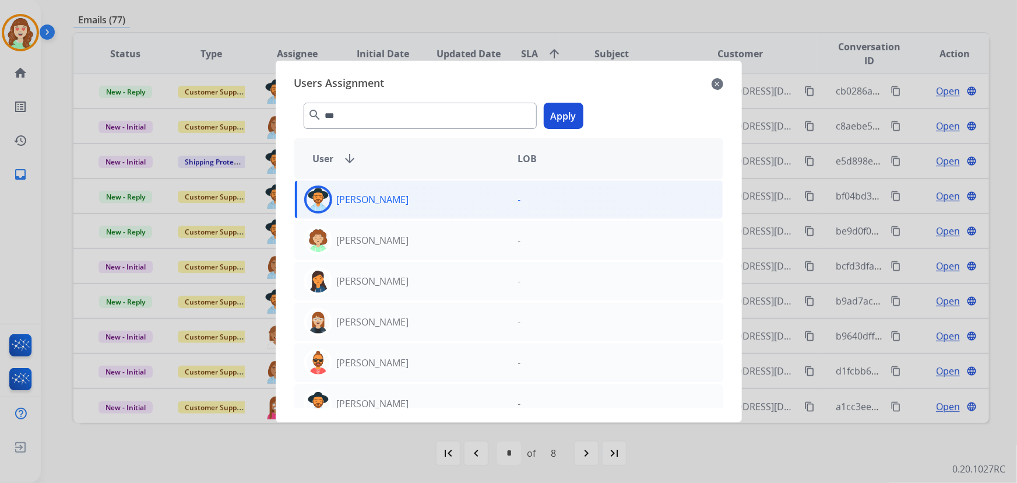
drag, startPoint x: 566, startPoint y: 121, endPoint x: 531, endPoint y: 136, distance: 38.1
click at [567, 121] on button "Apply" at bounding box center [564, 116] width 40 height 26
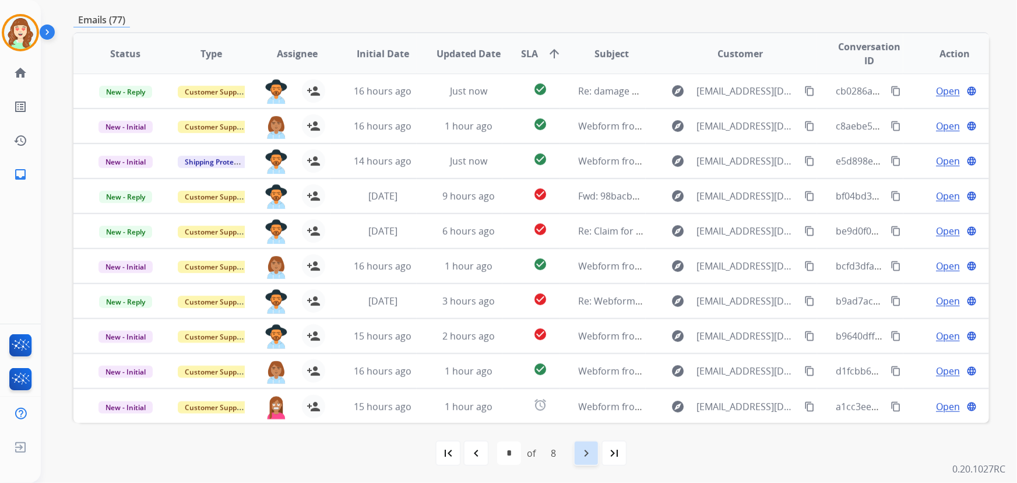
click at [590, 456] on mat-icon "navigate_next" at bounding box center [586, 453] width 14 height 14
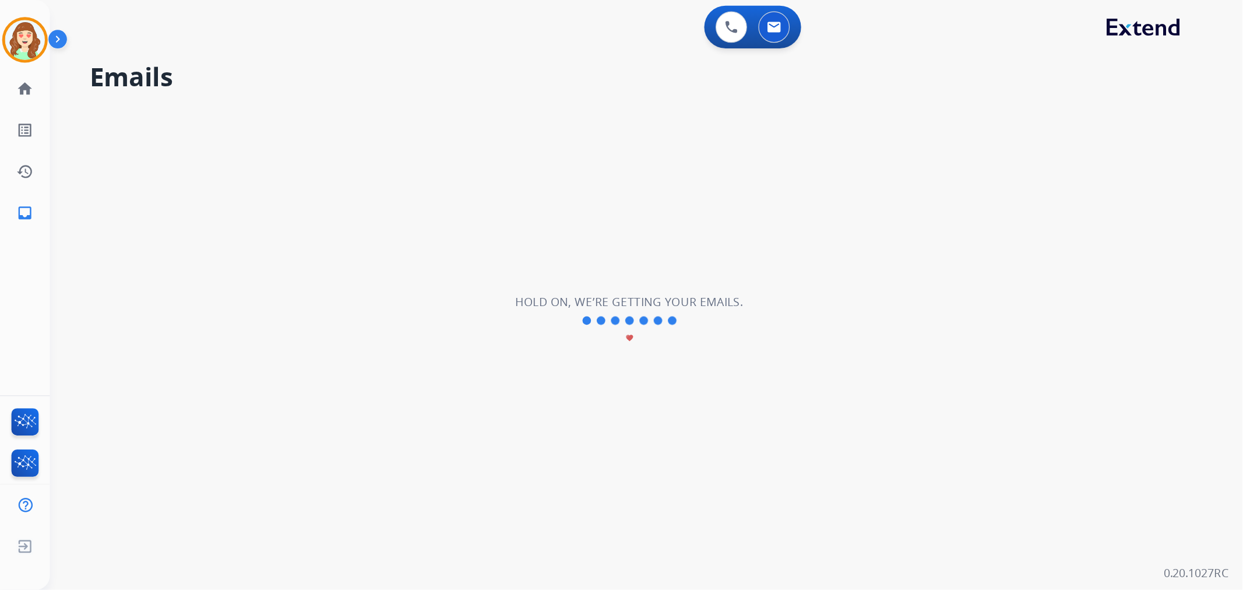
scroll to position [0, 0]
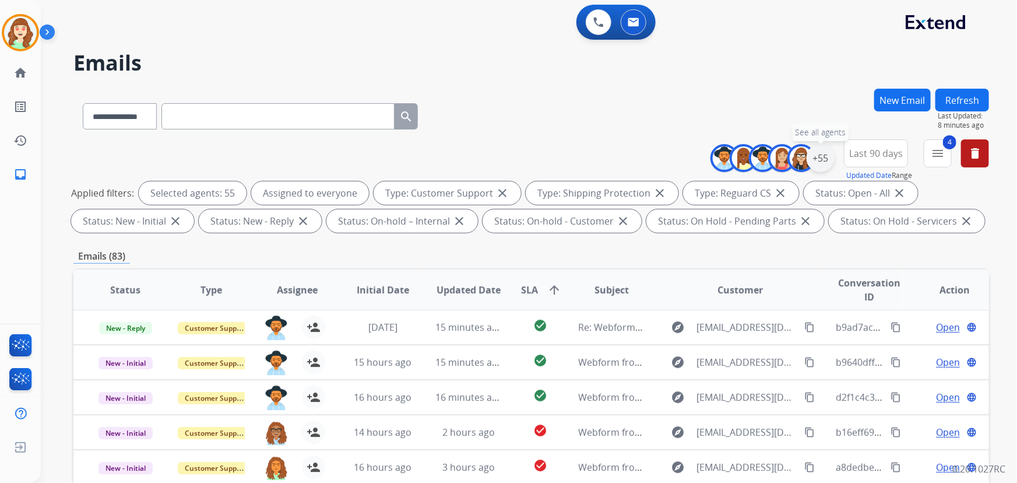
click at [817, 161] on div "+55" at bounding box center [821, 158] width 28 height 28
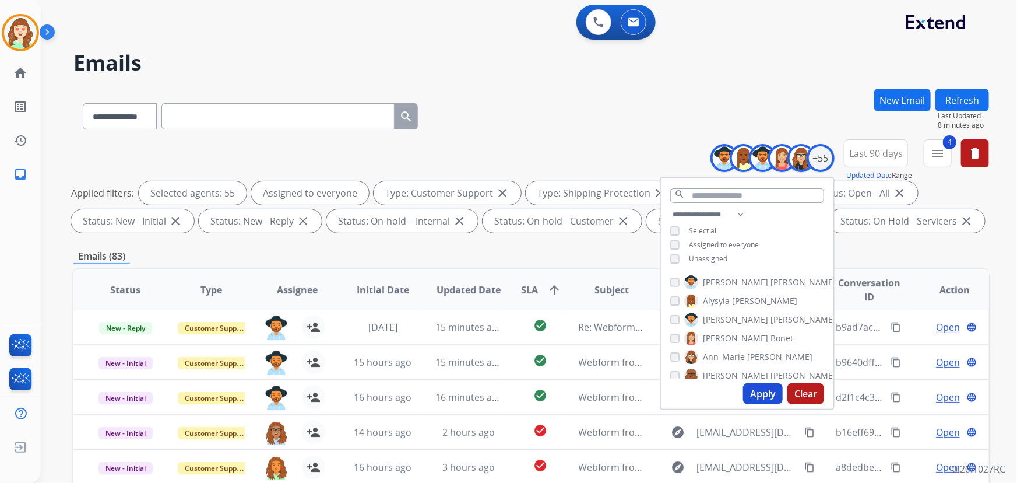
click at [798, 390] on button "Clear" at bounding box center [805, 393] width 37 height 21
select select "*"
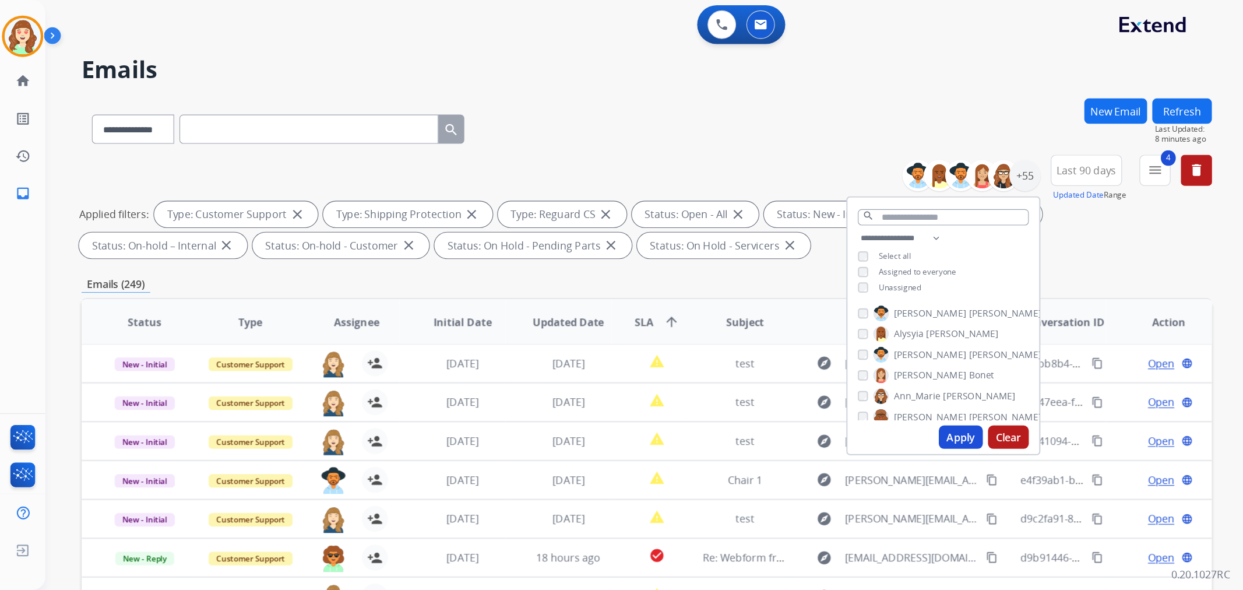
scroll to position [1, 0]
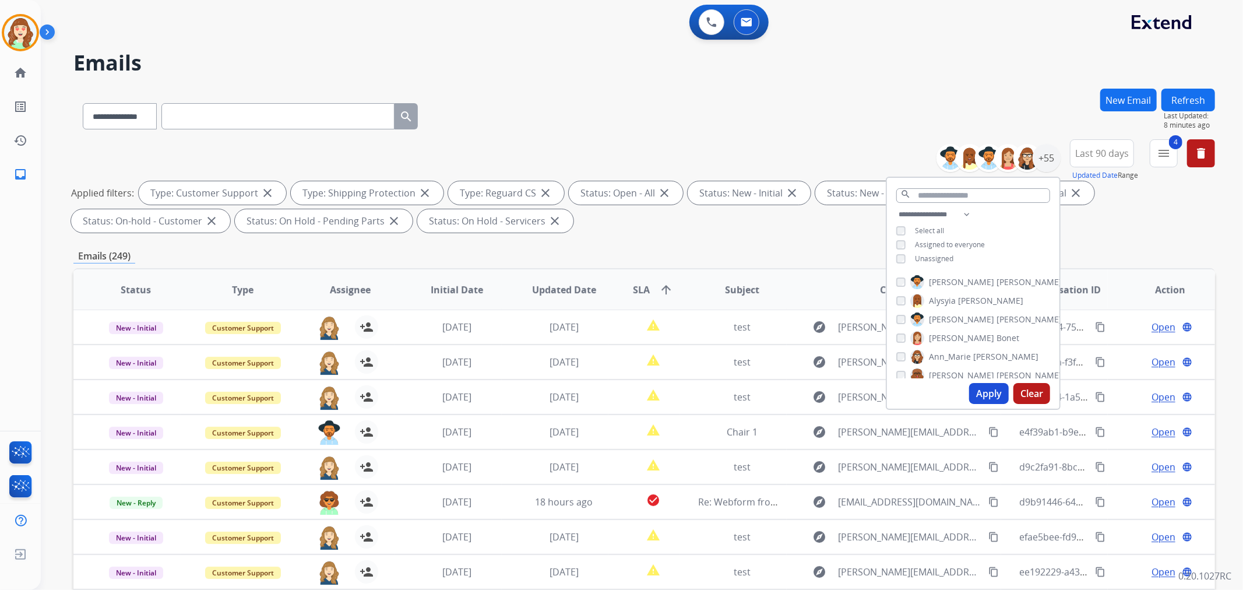
drag, startPoint x: 968, startPoint y: 15, endPoint x: 783, endPoint y: 113, distance: 209.1
click at [783, 113] on div "**********" at bounding box center [644, 114] width 1142 height 51
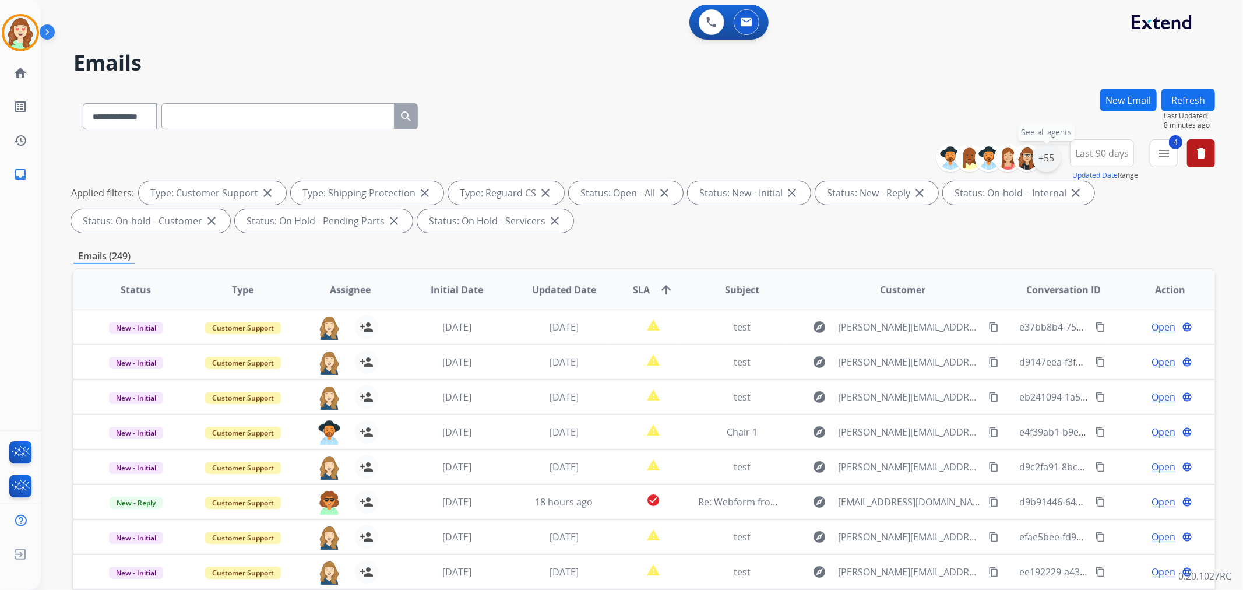
click at [1016, 163] on div "+55" at bounding box center [1047, 158] width 28 height 28
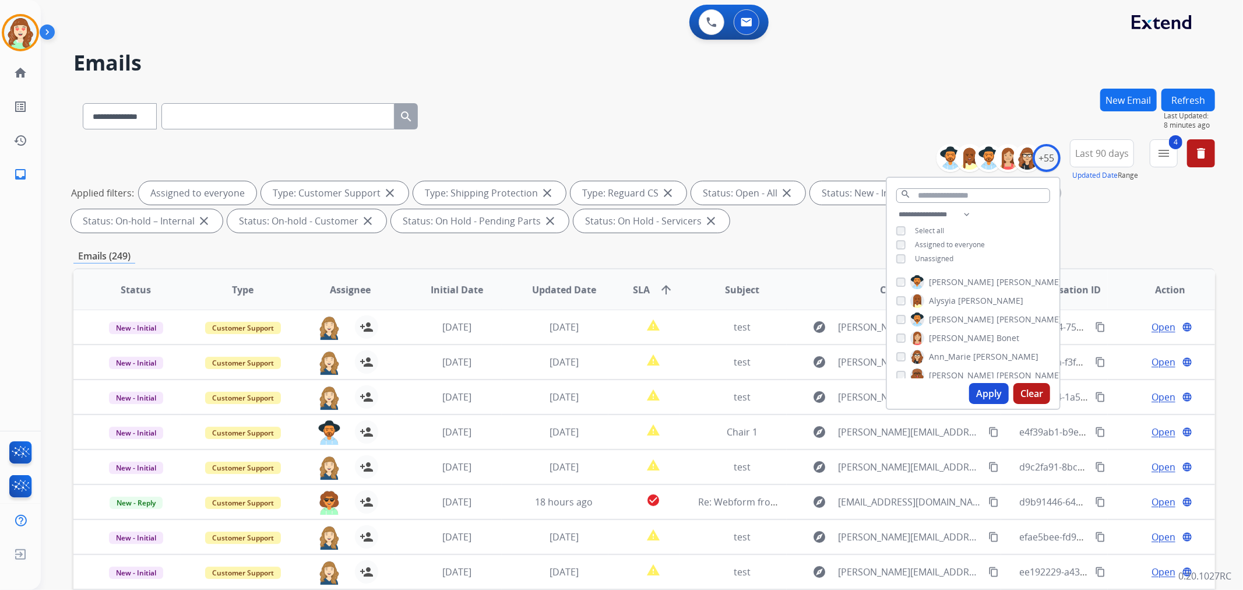
click at [977, 391] on button "Apply" at bounding box center [989, 393] width 40 height 21
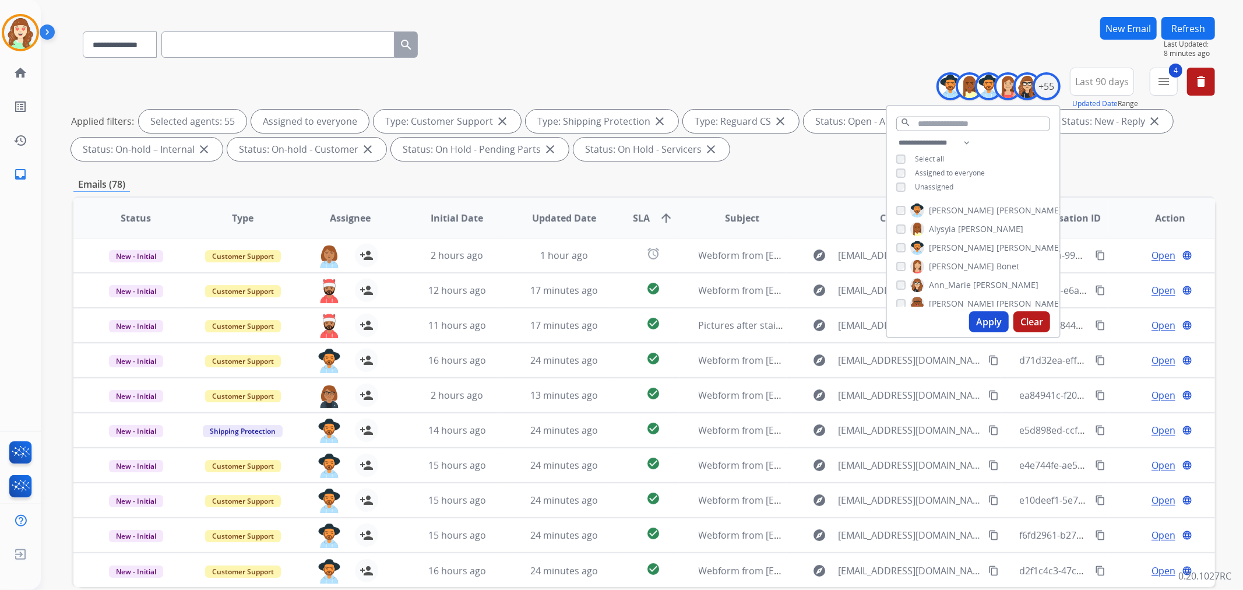
scroll to position [129, 0]
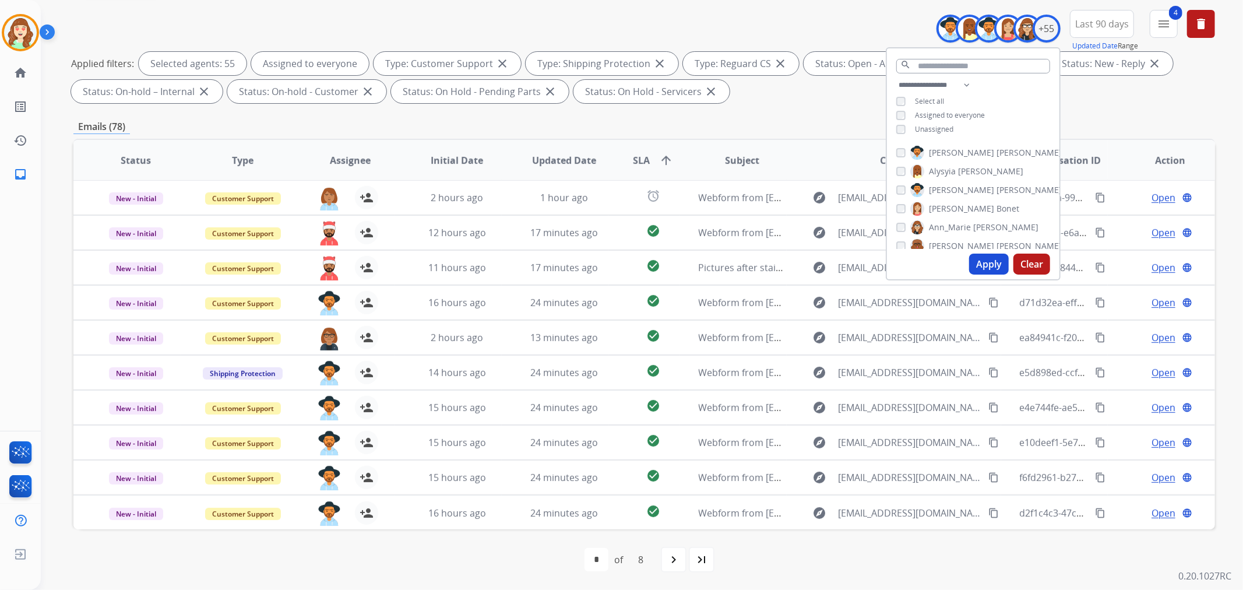
click at [645, 156] on span "SLA" at bounding box center [641, 160] width 17 height 14
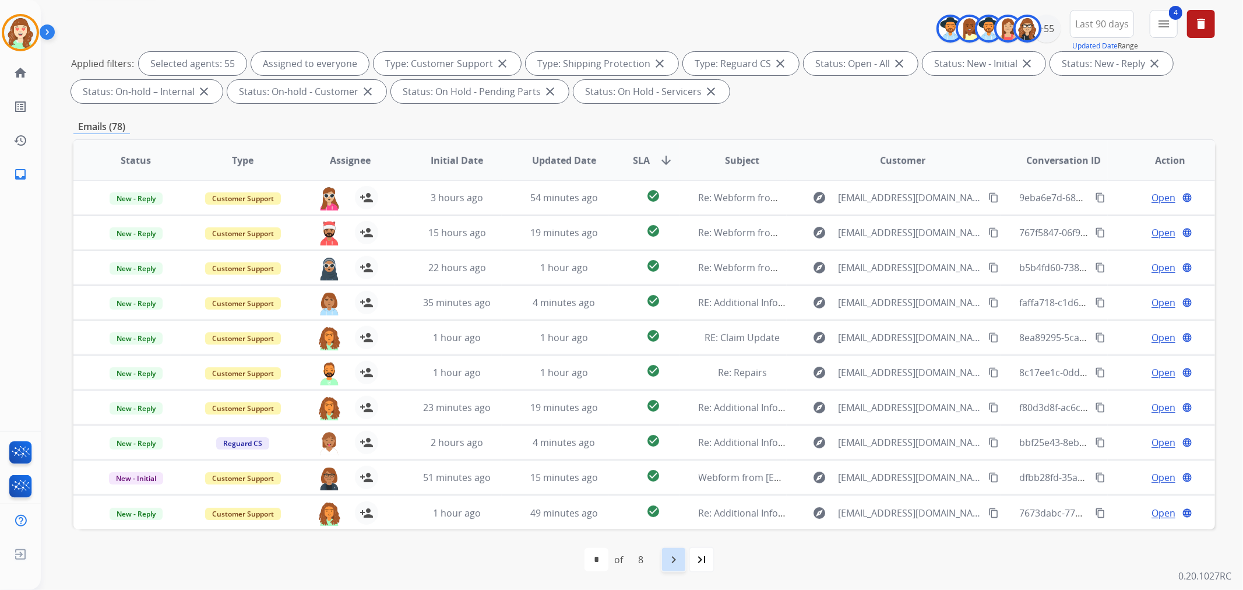
click at [674, 482] on mat-icon "navigate_next" at bounding box center [674, 560] width 14 height 14
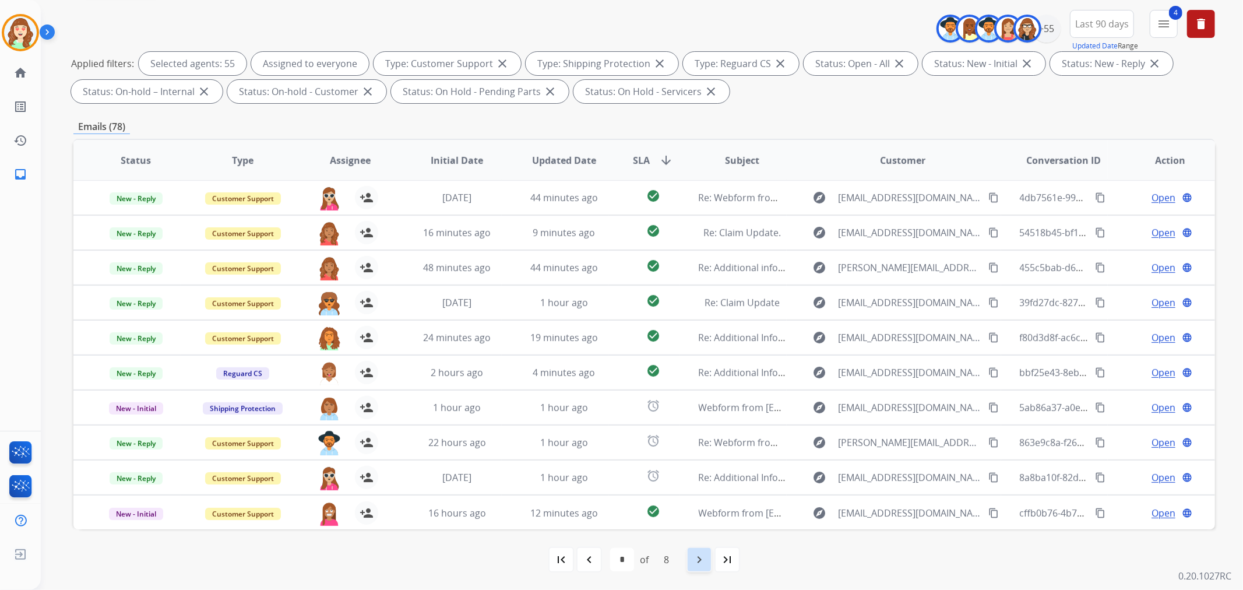
click at [696, 482] on div "navigate_next" at bounding box center [700, 560] width 26 height 26
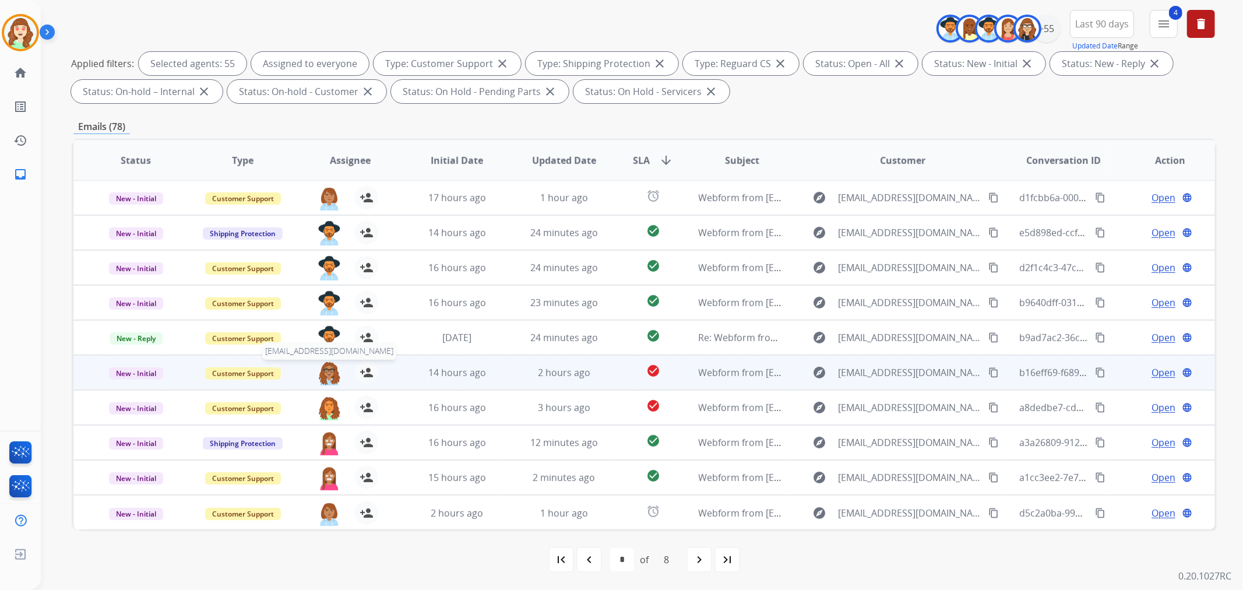
click at [328, 372] on img at bounding box center [329, 373] width 23 height 24
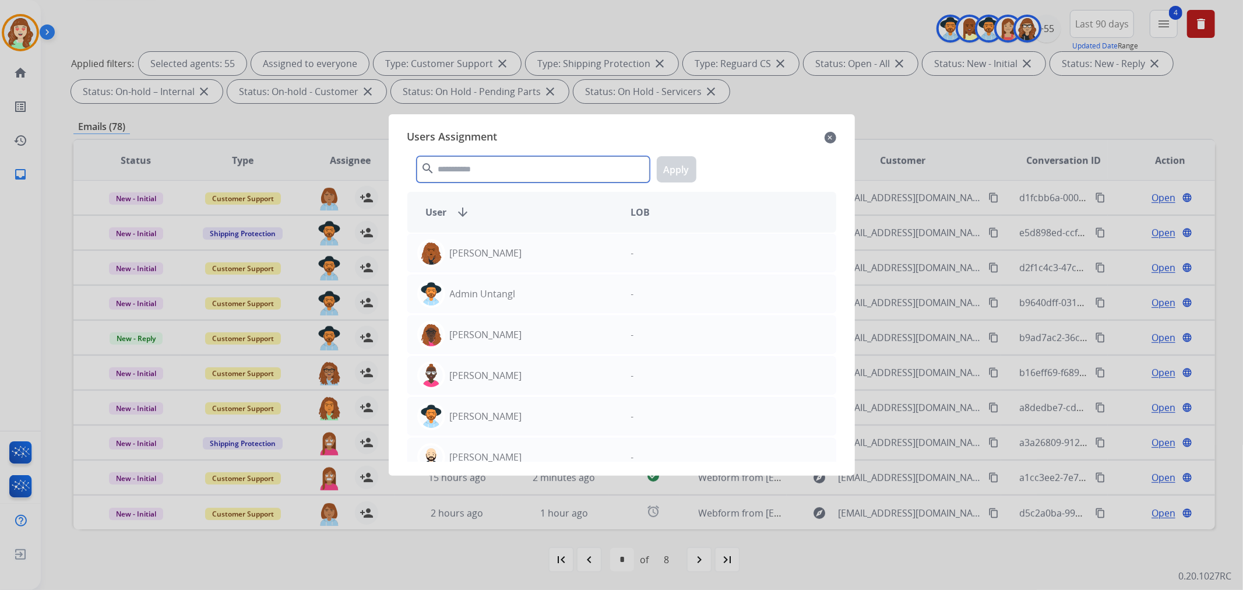
click at [475, 167] on input "text" at bounding box center [533, 169] width 233 height 26
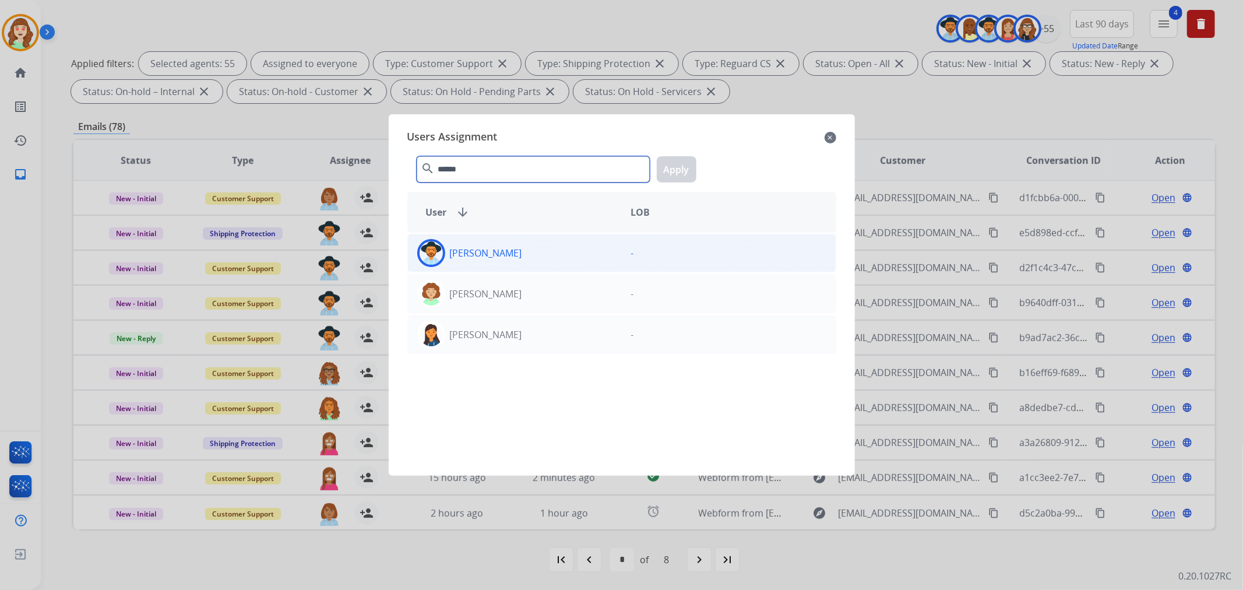
type input "******"
click at [525, 252] on div "[PERSON_NAME]" at bounding box center [515, 253] width 214 height 28
drag, startPoint x: 675, startPoint y: 173, endPoint x: 330, endPoint y: 228, distance: 349.4
click at [675, 173] on button "Apply" at bounding box center [677, 169] width 40 height 26
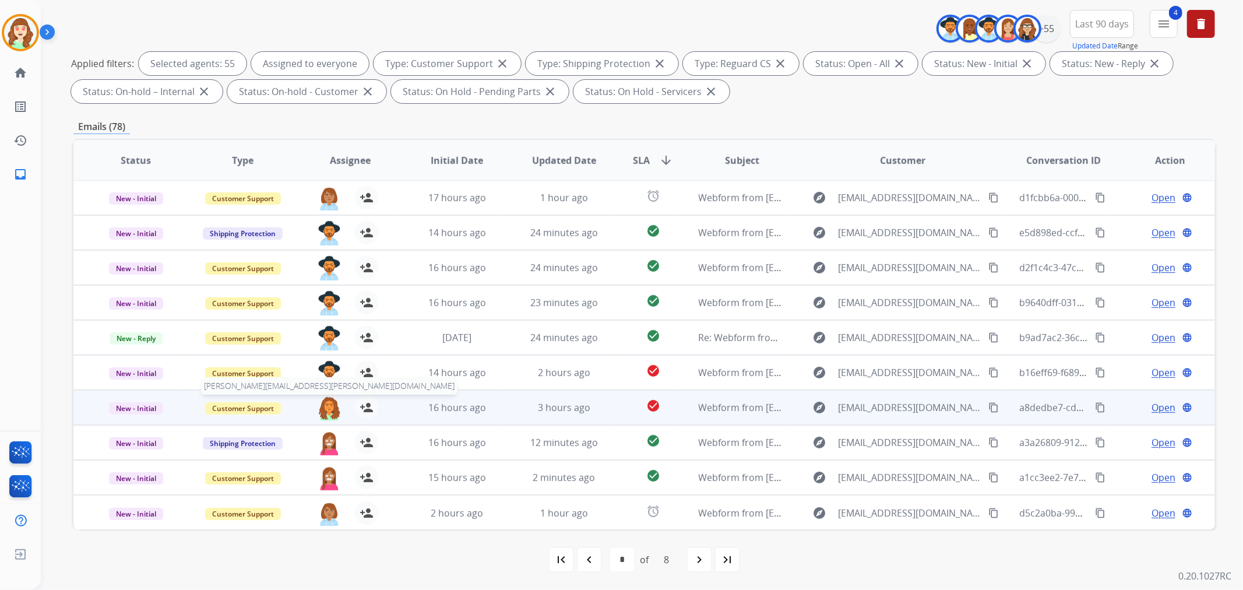
click at [323, 404] on img at bounding box center [329, 408] width 23 height 24
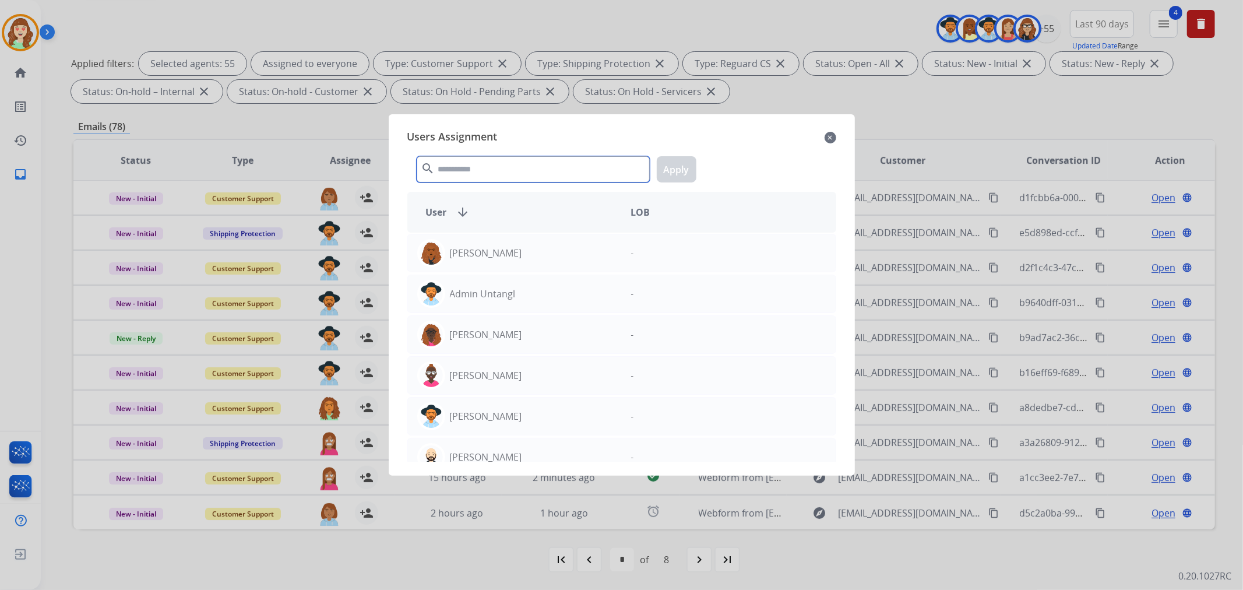
drag, startPoint x: 449, startPoint y: 170, endPoint x: 484, endPoint y: 154, distance: 38.3
click at [484, 156] on input "text" at bounding box center [533, 169] width 233 height 26
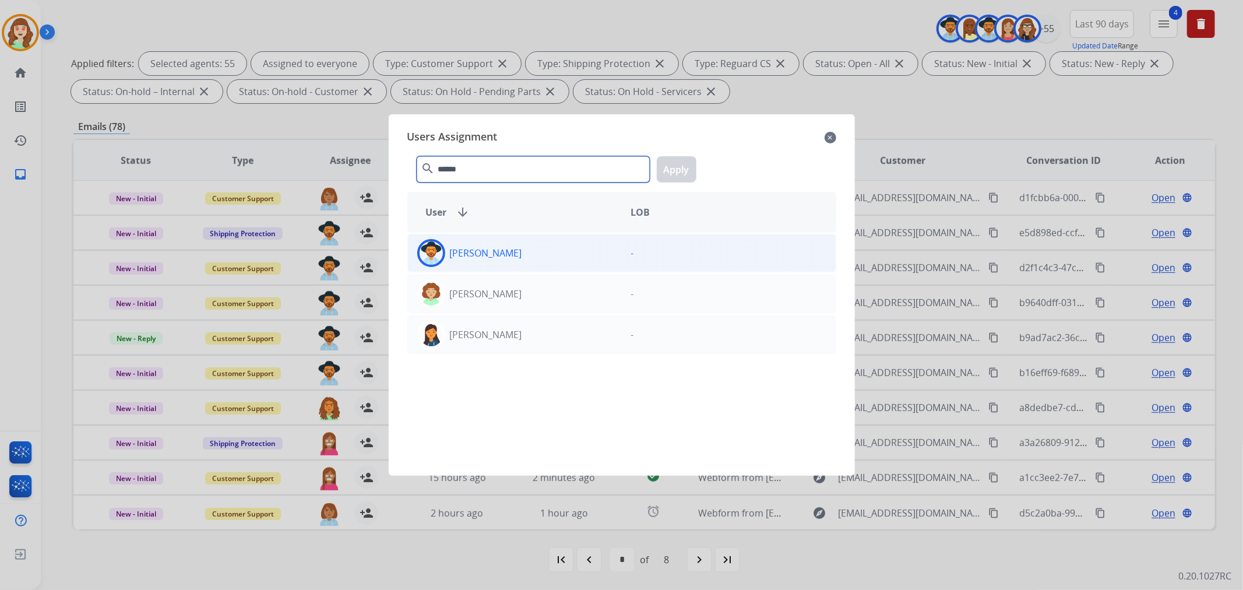
type input "******"
click at [516, 257] on div "[PERSON_NAME]" at bounding box center [515, 253] width 214 height 28
click at [676, 159] on button "Apply" at bounding box center [677, 169] width 40 height 26
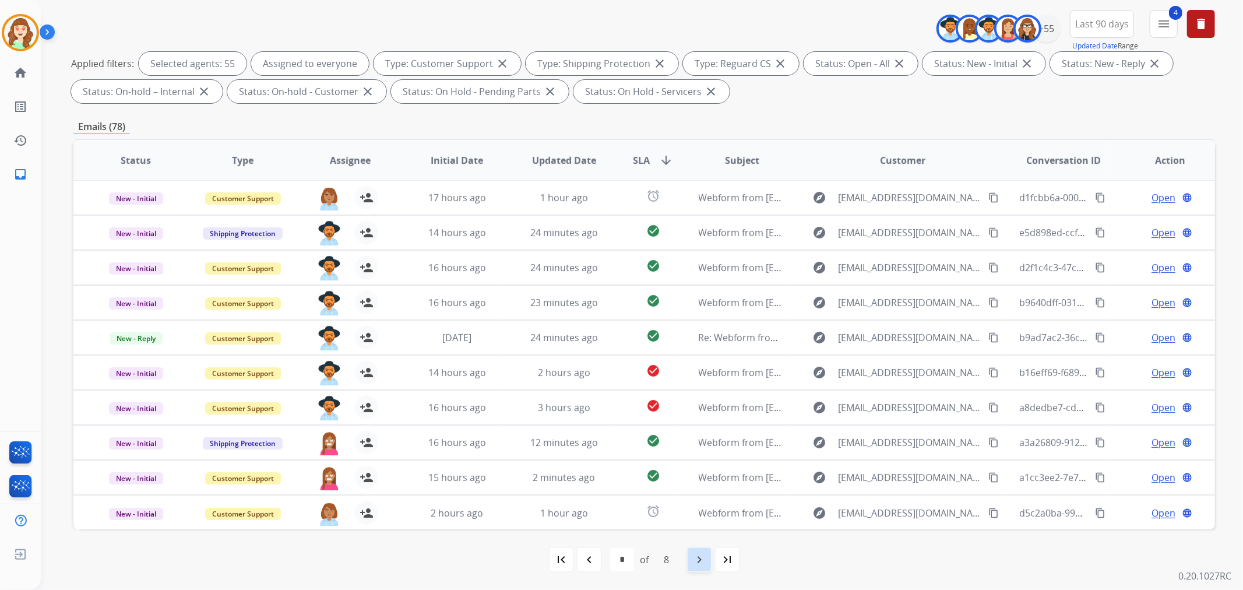
click at [690, 482] on div "navigate_next" at bounding box center [700, 560] width 26 height 26
select select "*"
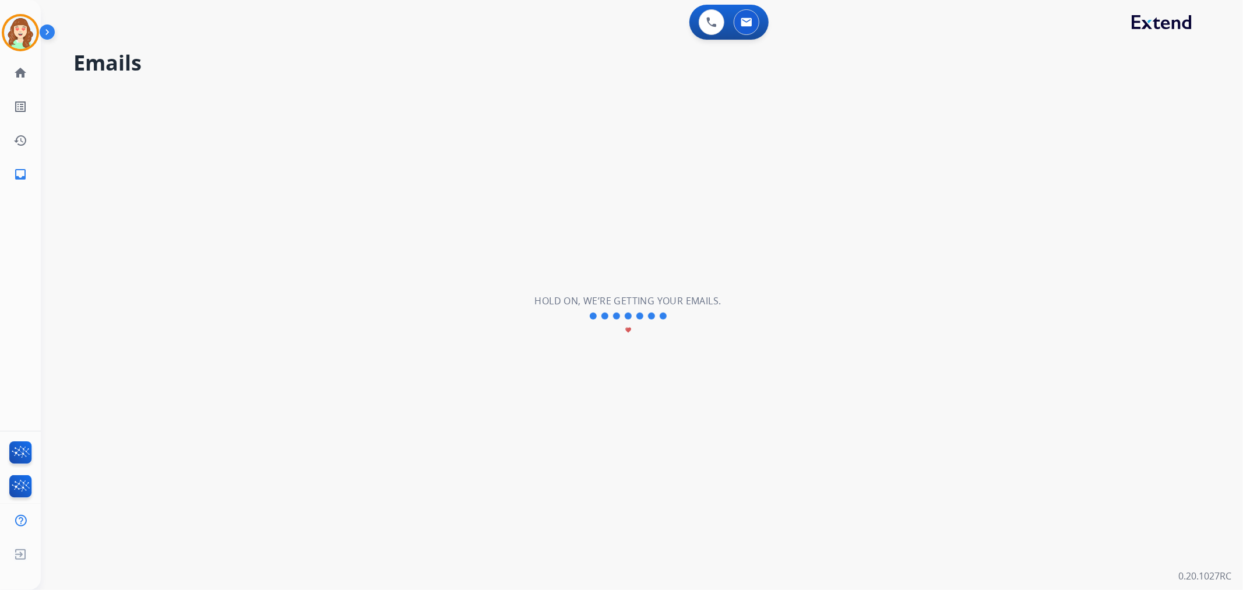
scroll to position [0, 0]
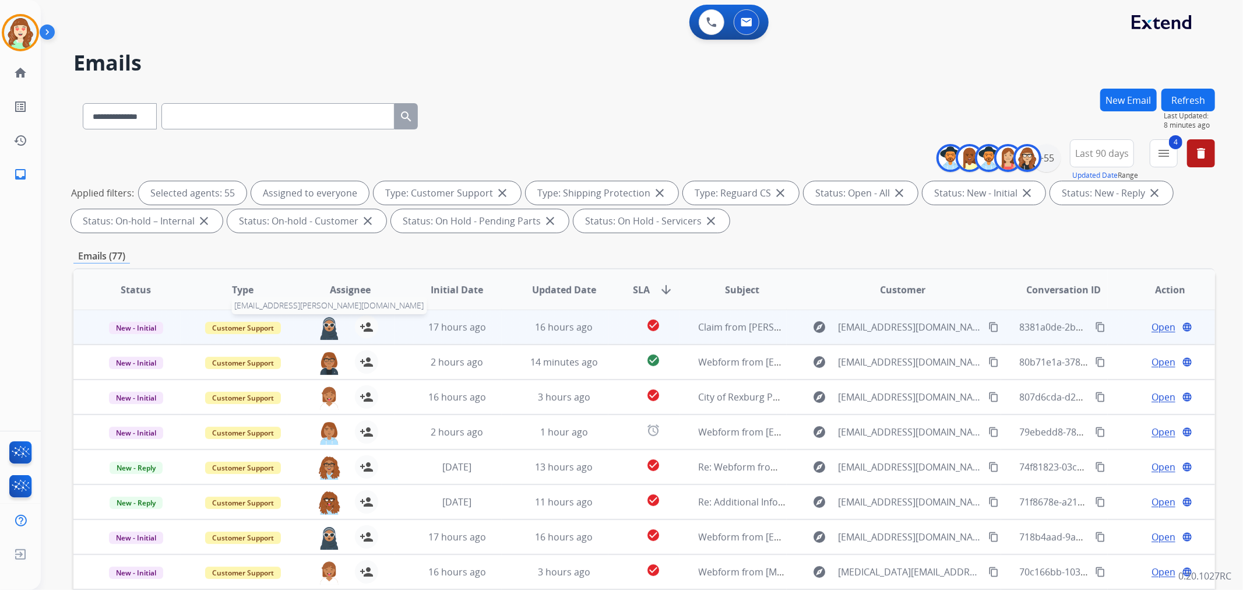
click at [322, 329] on img at bounding box center [329, 327] width 23 height 24
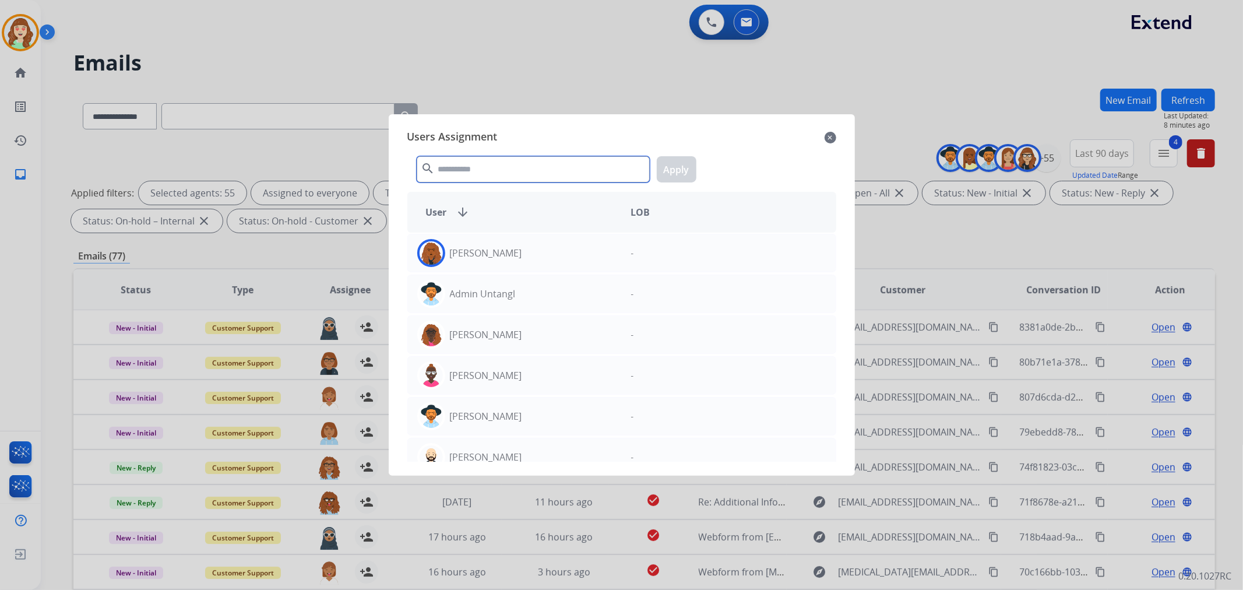
click at [511, 147] on div "search Apply" at bounding box center [621, 167] width 429 height 40
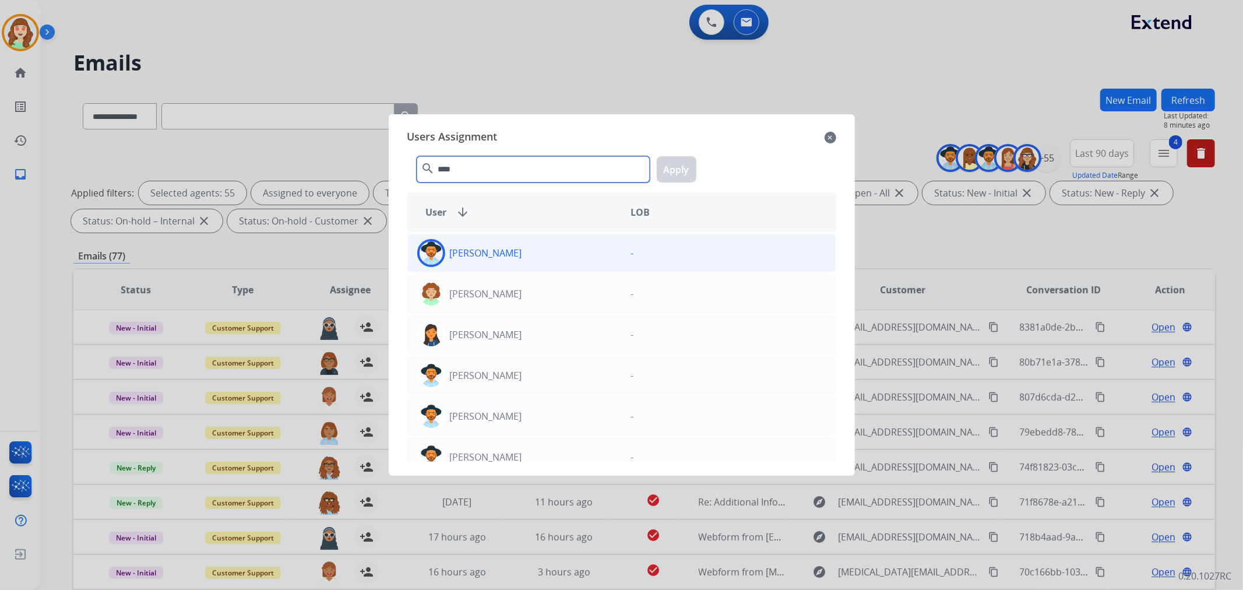
type input "****"
click at [560, 254] on div "[PERSON_NAME]" at bounding box center [515, 253] width 214 height 28
click at [677, 170] on button "Apply" at bounding box center [677, 169] width 40 height 26
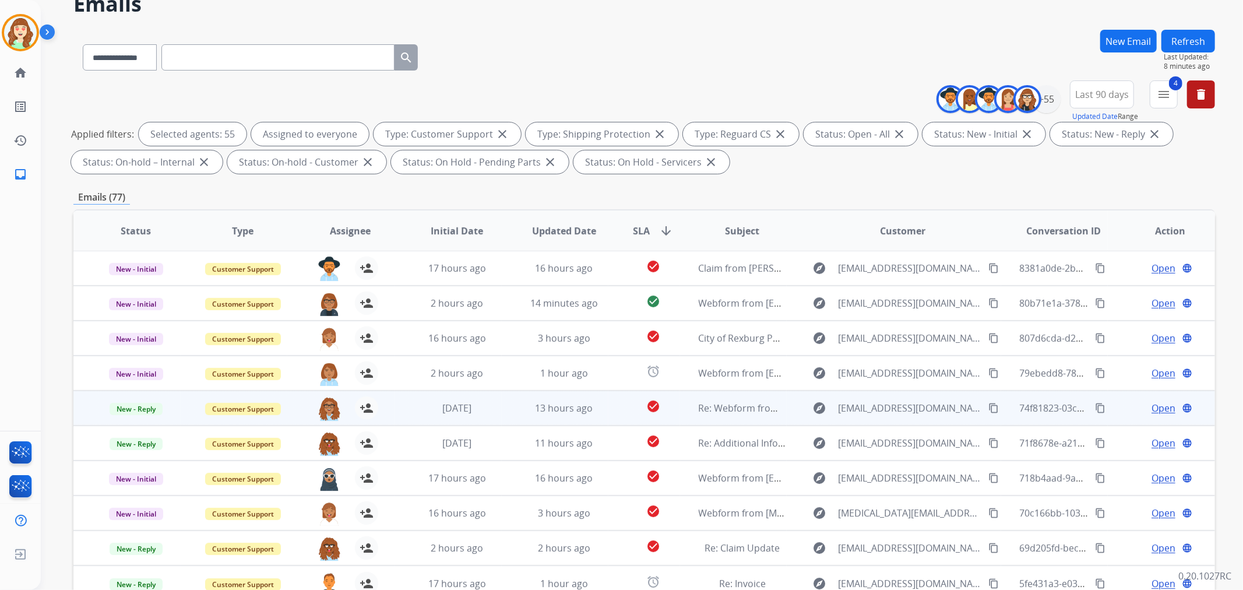
scroll to position [129, 0]
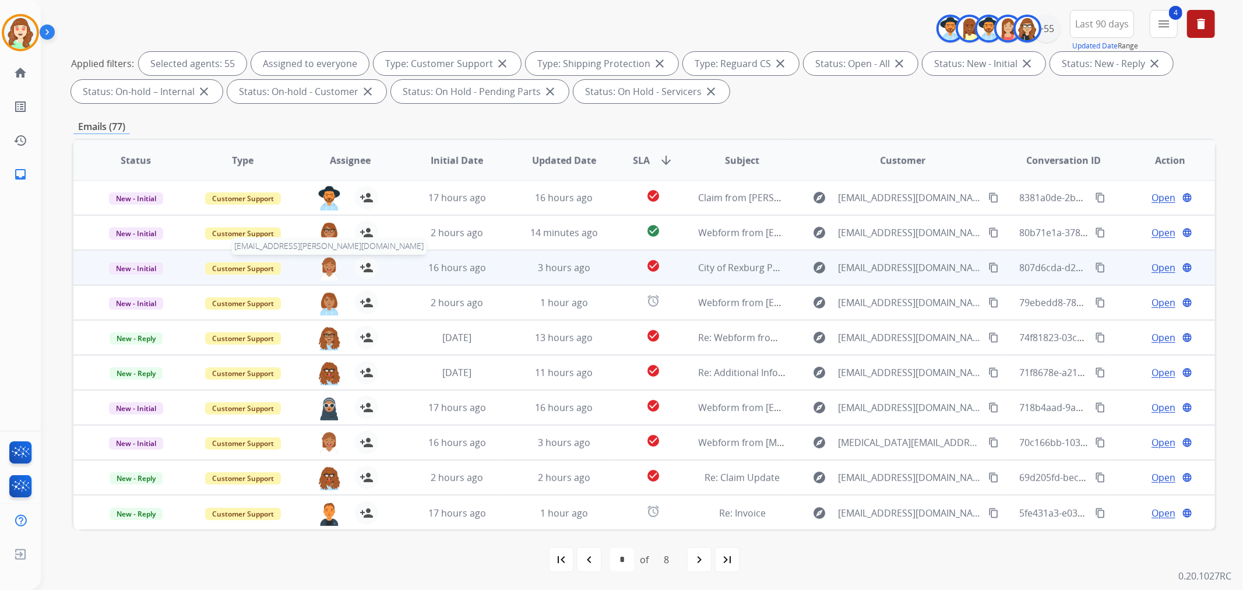
click at [325, 265] on img at bounding box center [329, 268] width 23 height 24
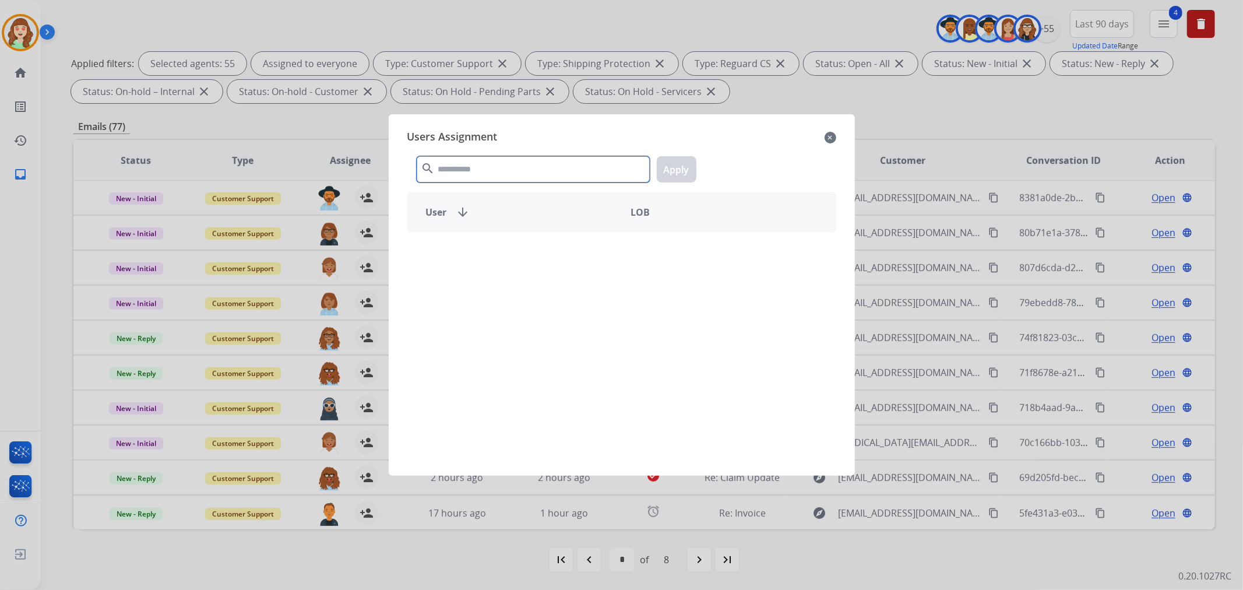
click at [473, 162] on input "text" at bounding box center [533, 169] width 233 height 26
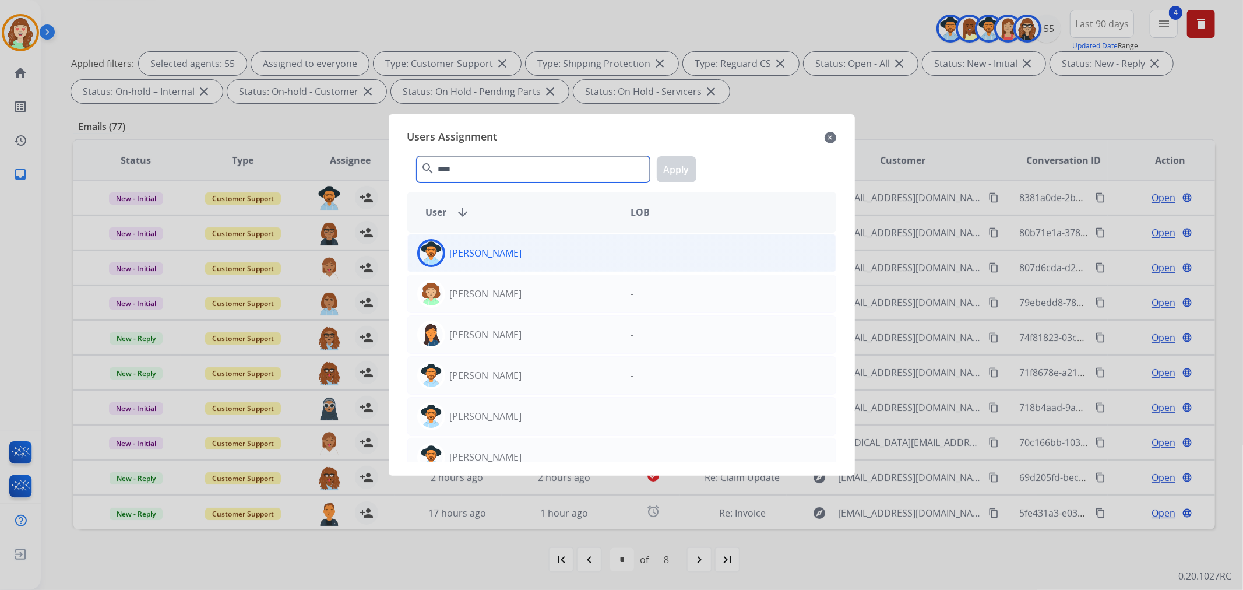
type input "****"
click at [541, 249] on div "[PERSON_NAME]" at bounding box center [515, 253] width 214 height 28
click at [678, 163] on button "Apply" at bounding box center [677, 169] width 40 height 26
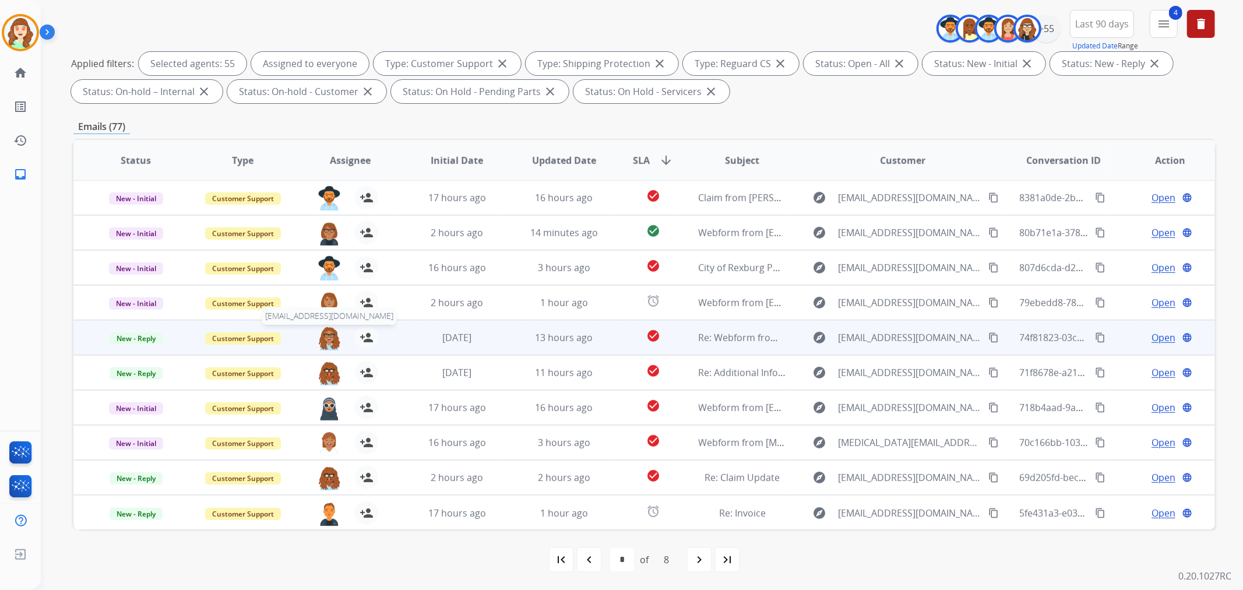
click at [321, 343] on img at bounding box center [329, 338] width 23 height 24
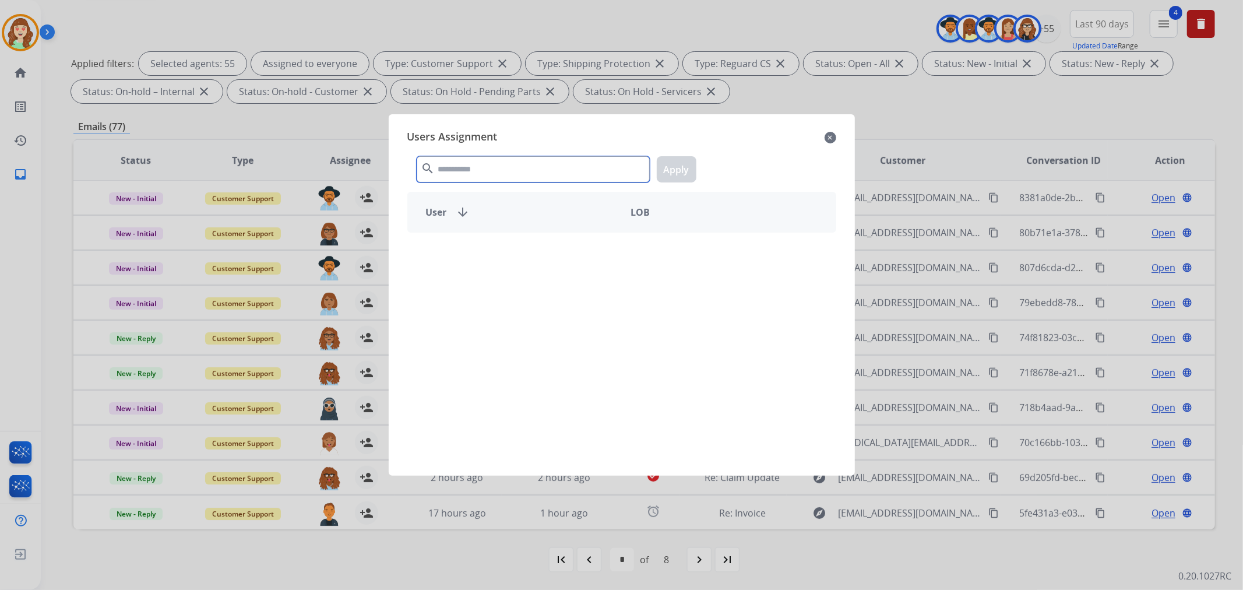
drag, startPoint x: 506, startPoint y: 160, endPoint x: 515, endPoint y: 162, distance: 8.9
click at [515, 162] on input "text" at bounding box center [533, 169] width 233 height 26
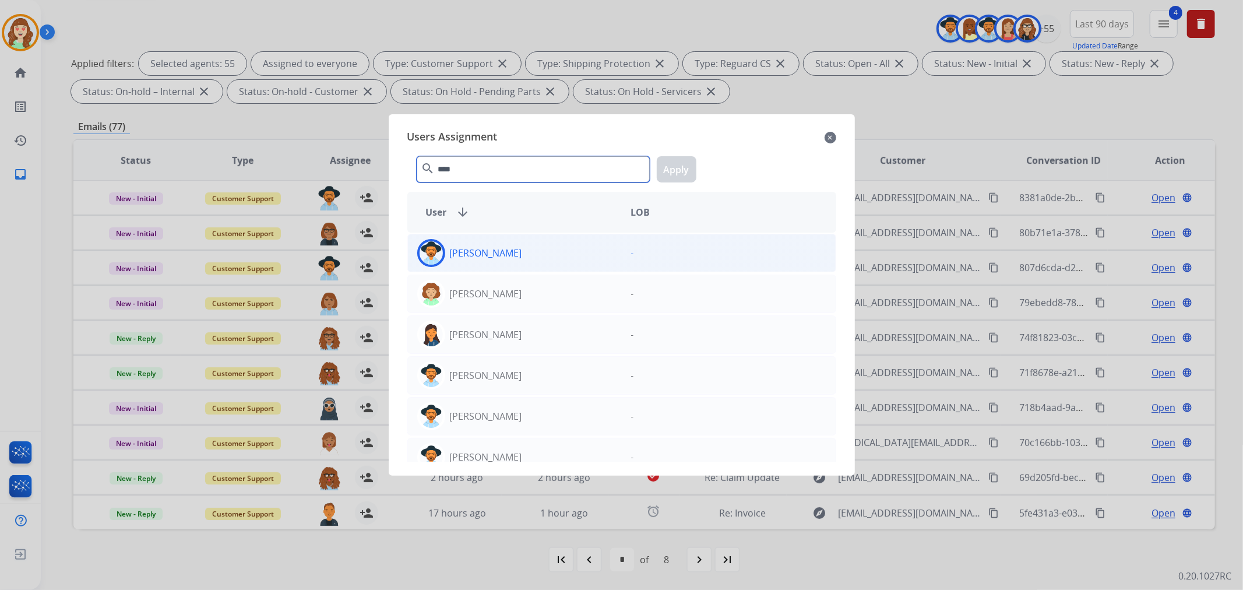
type input "****"
click at [538, 258] on div "[PERSON_NAME]" at bounding box center [515, 253] width 214 height 28
click at [675, 173] on button "Apply" at bounding box center [677, 169] width 40 height 26
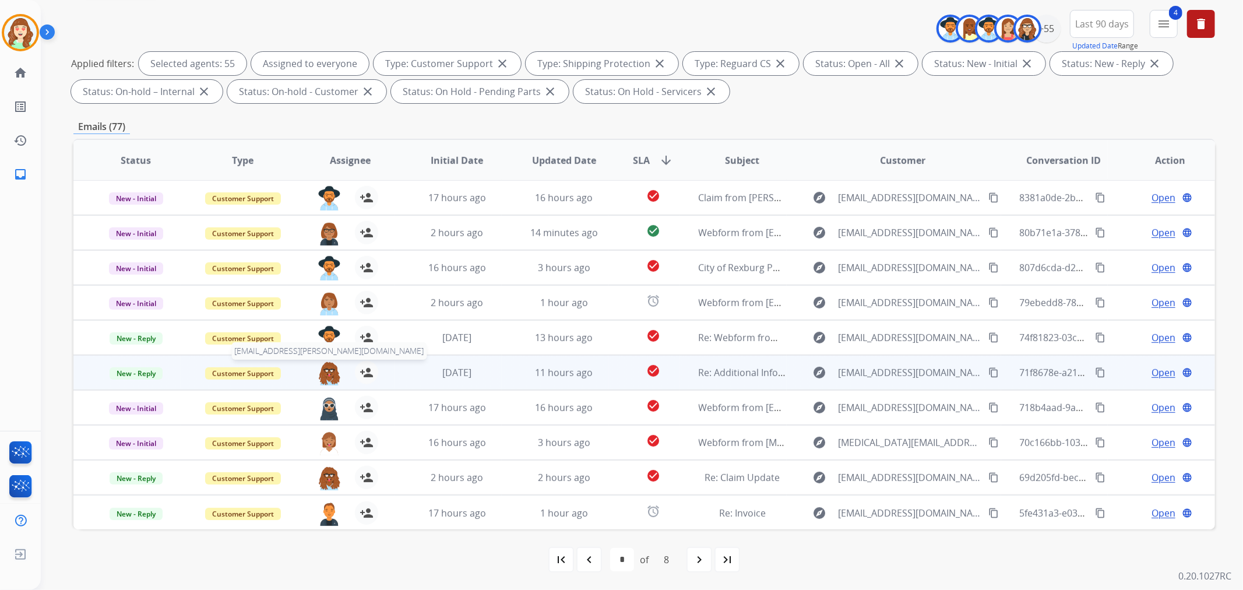
click at [325, 373] on img at bounding box center [329, 373] width 23 height 24
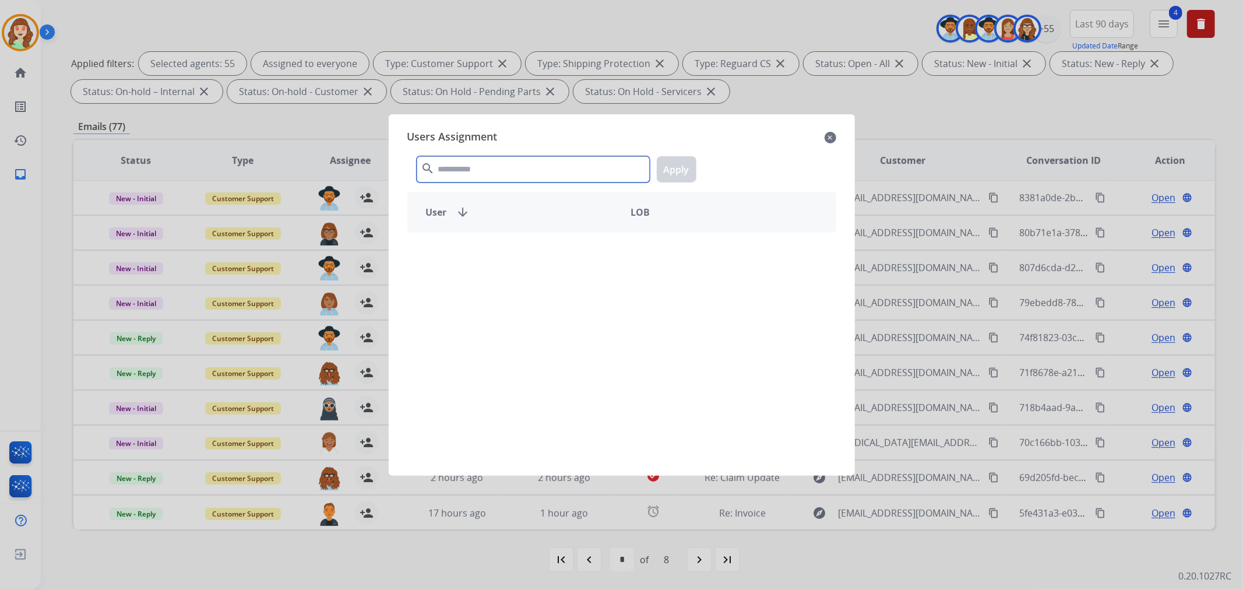
click at [491, 171] on input "text" at bounding box center [533, 169] width 233 height 26
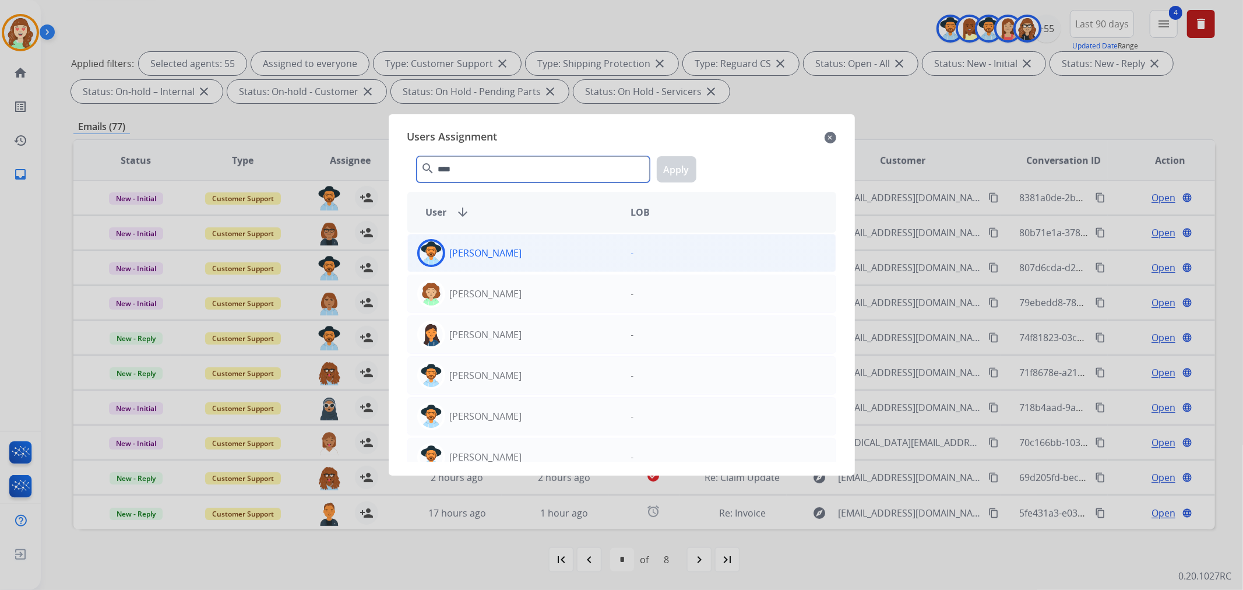
type input "****"
click at [533, 254] on div "[PERSON_NAME]" at bounding box center [515, 253] width 214 height 28
click at [683, 170] on button "Apply" at bounding box center [677, 169] width 40 height 26
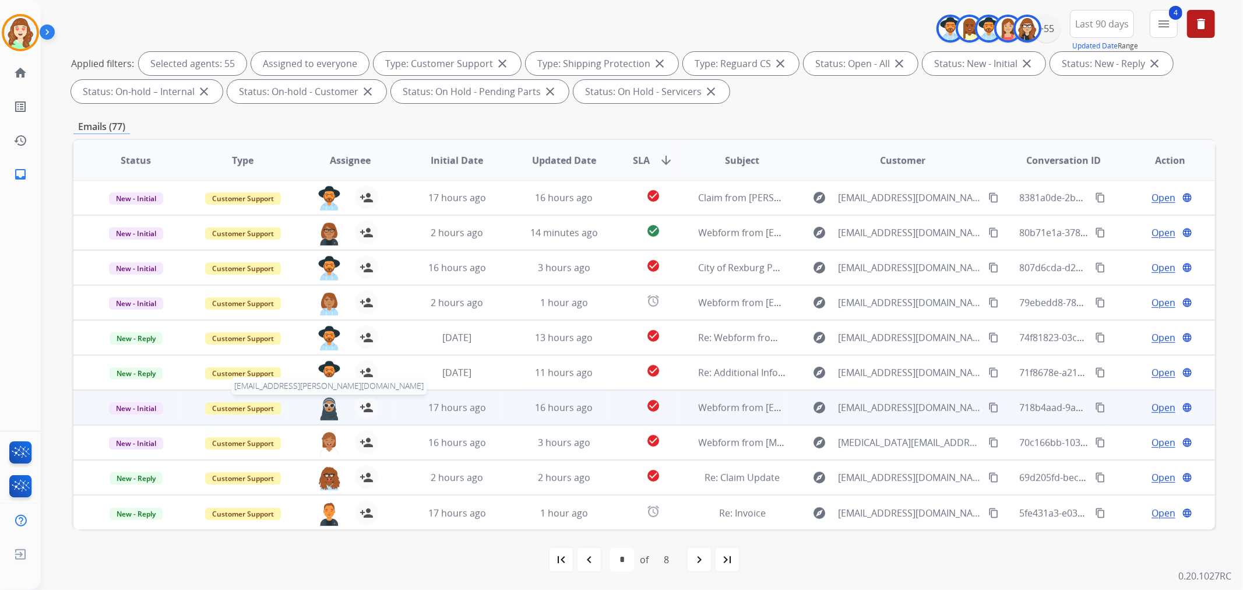
click at [331, 408] on img at bounding box center [329, 408] width 23 height 24
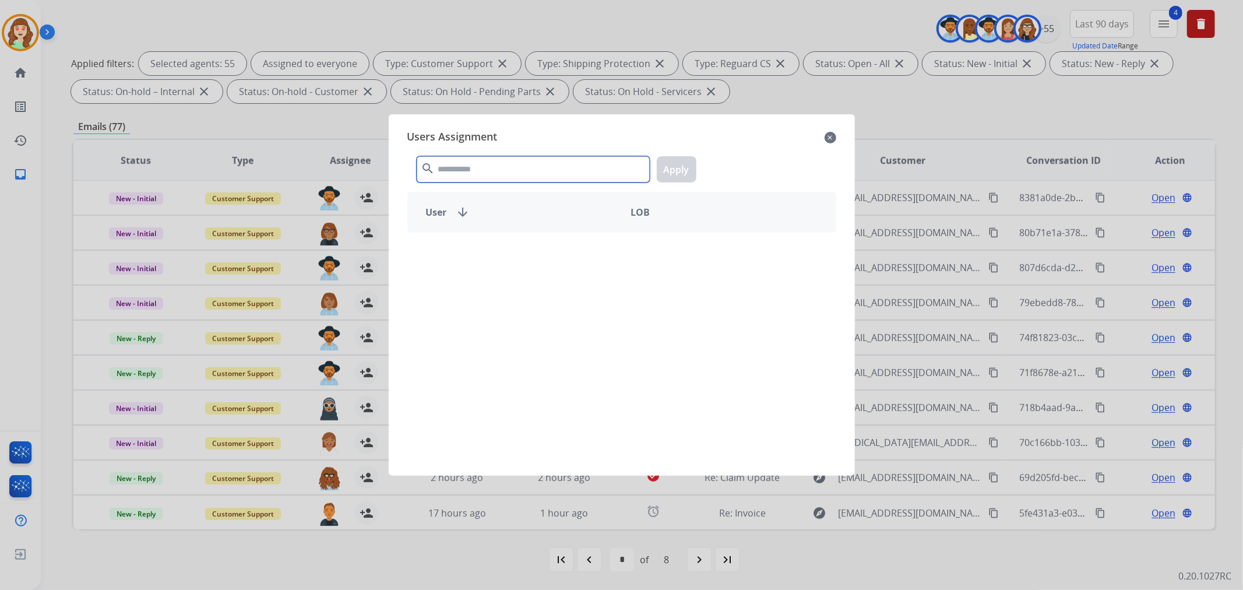
click at [533, 166] on input "text" at bounding box center [533, 169] width 233 height 26
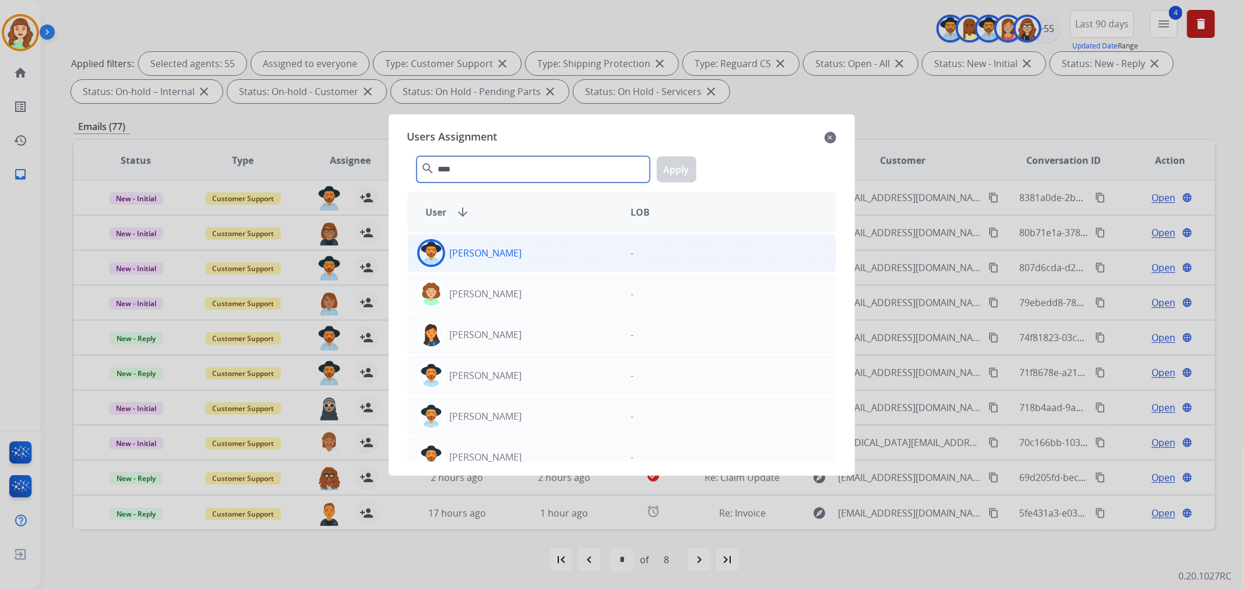
type input "****"
drag, startPoint x: 571, startPoint y: 259, endPoint x: 662, endPoint y: 185, distance: 116.8
click at [572, 259] on div "[PERSON_NAME]" at bounding box center [515, 253] width 214 height 28
drag, startPoint x: 680, startPoint y: 173, endPoint x: 422, endPoint y: 342, distance: 308.1
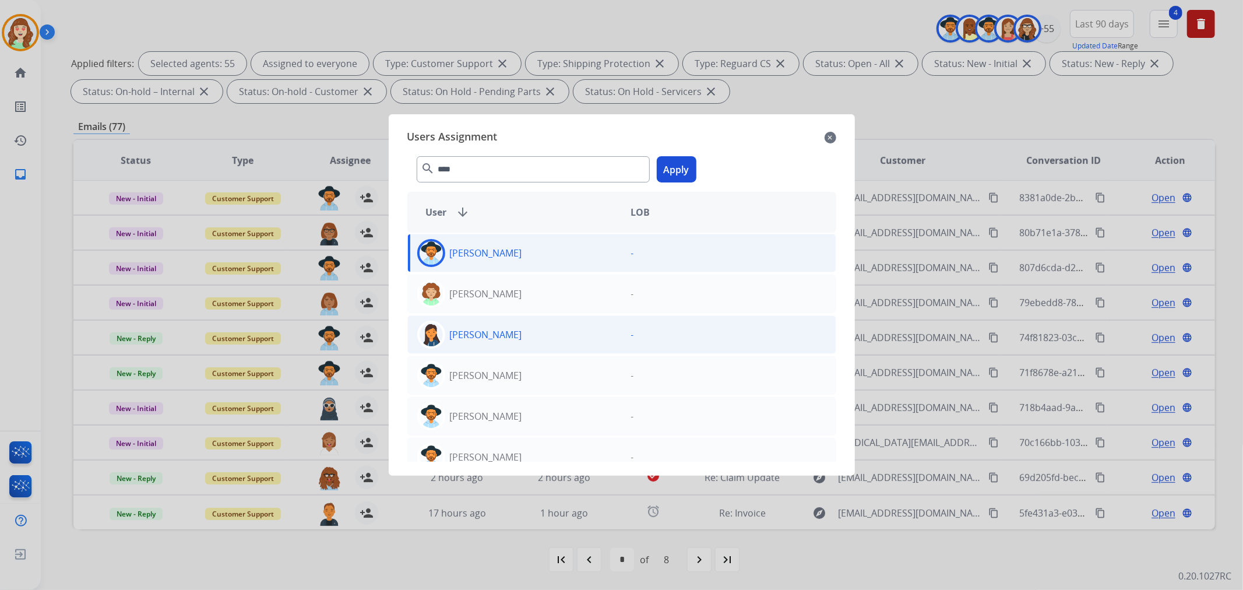
click at [668, 176] on button "Apply" at bounding box center [677, 169] width 40 height 26
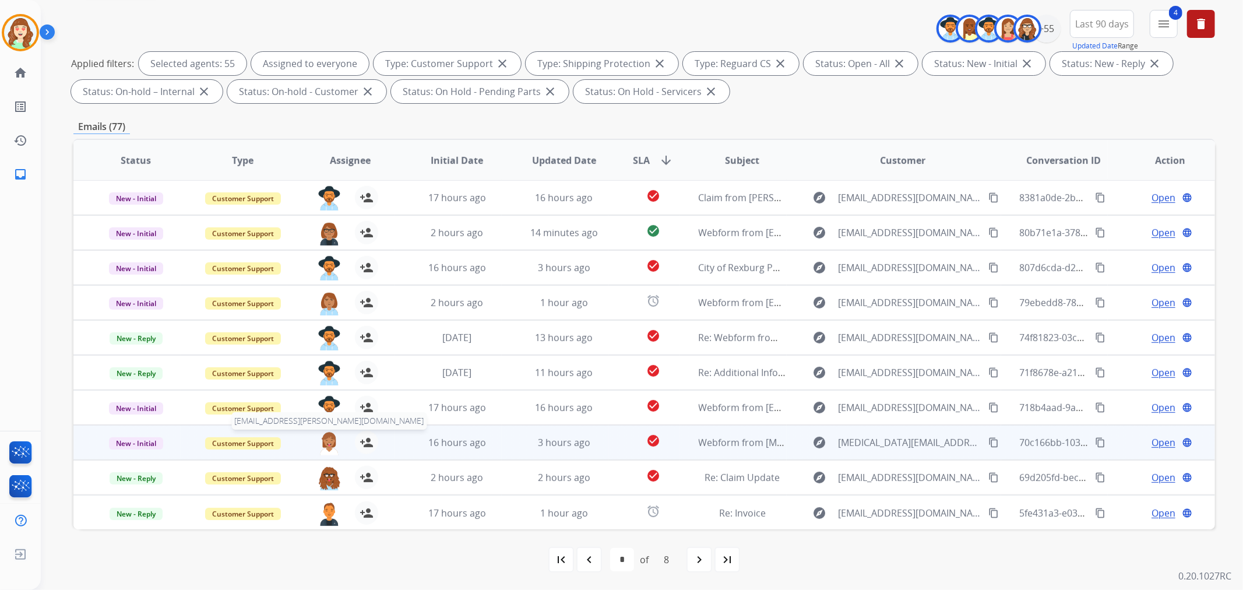
click at [323, 439] on img at bounding box center [329, 443] width 23 height 24
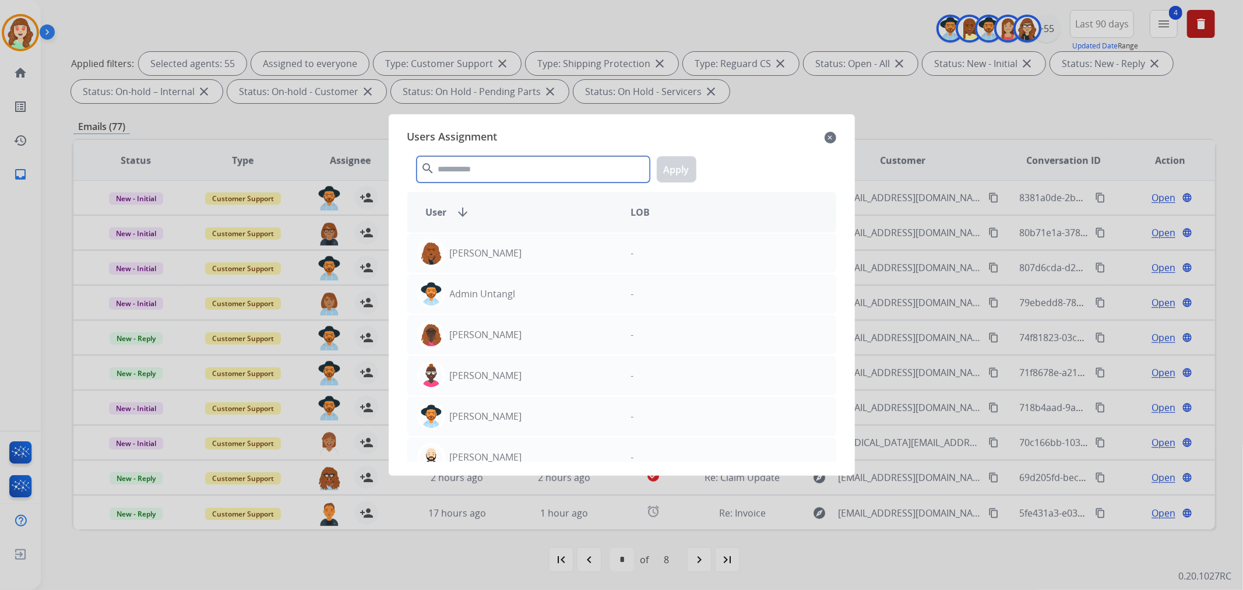
drag, startPoint x: 486, startPoint y: 171, endPoint x: 465, endPoint y: 167, distance: 21.9
click at [482, 171] on input "text" at bounding box center [533, 169] width 233 height 26
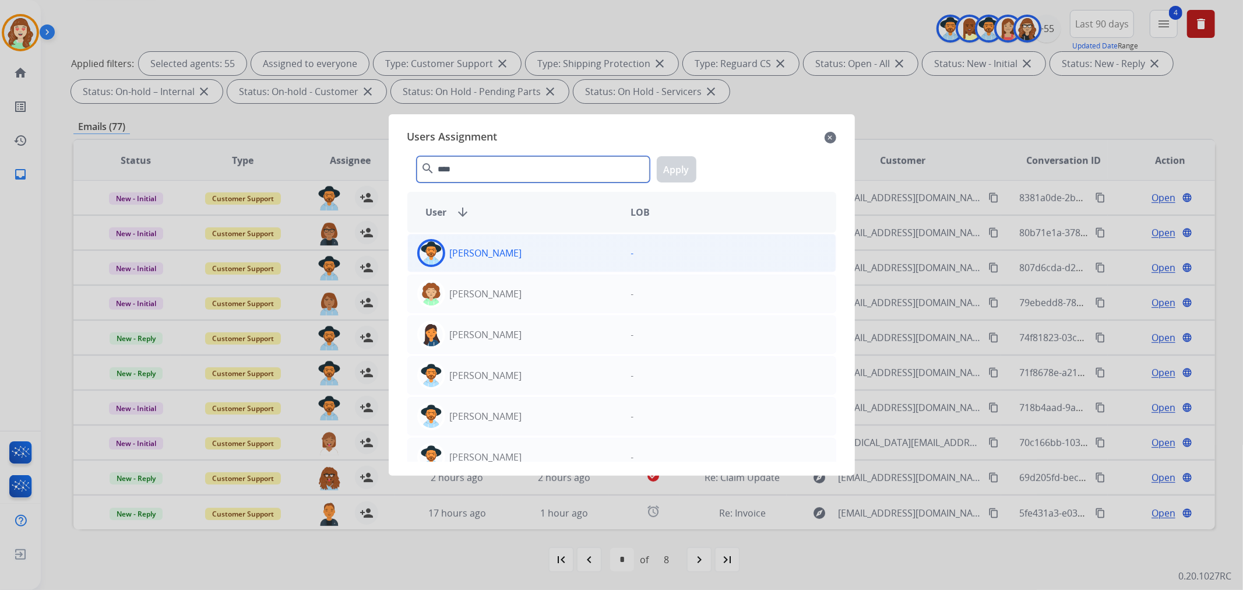
type input "****"
click at [554, 254] on div "[PERSON_NAME]" at bounding box center [515, 253] width 214 height 28
click at [666, 174] on button "Apply" at bounding box center [677, 169] width 40 height 26
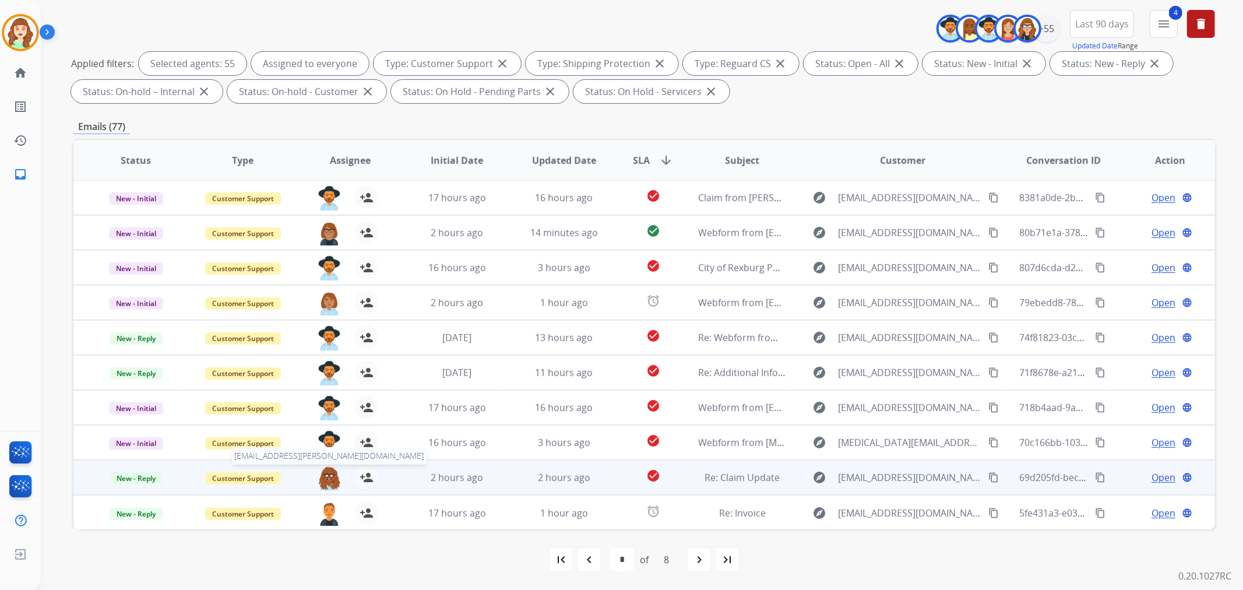
click at [327, 473] on img at bounding box center [329, 478] width 23 height 24
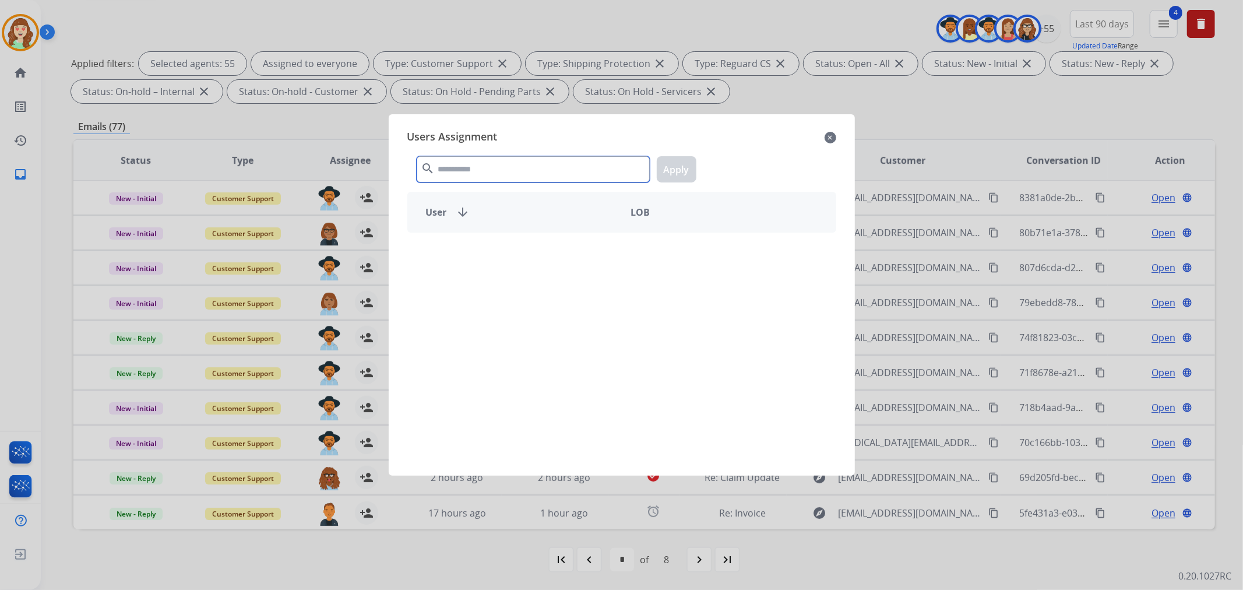
click at [449, 170] on input "text" at bounding box center [533, 169] width 233 height 26
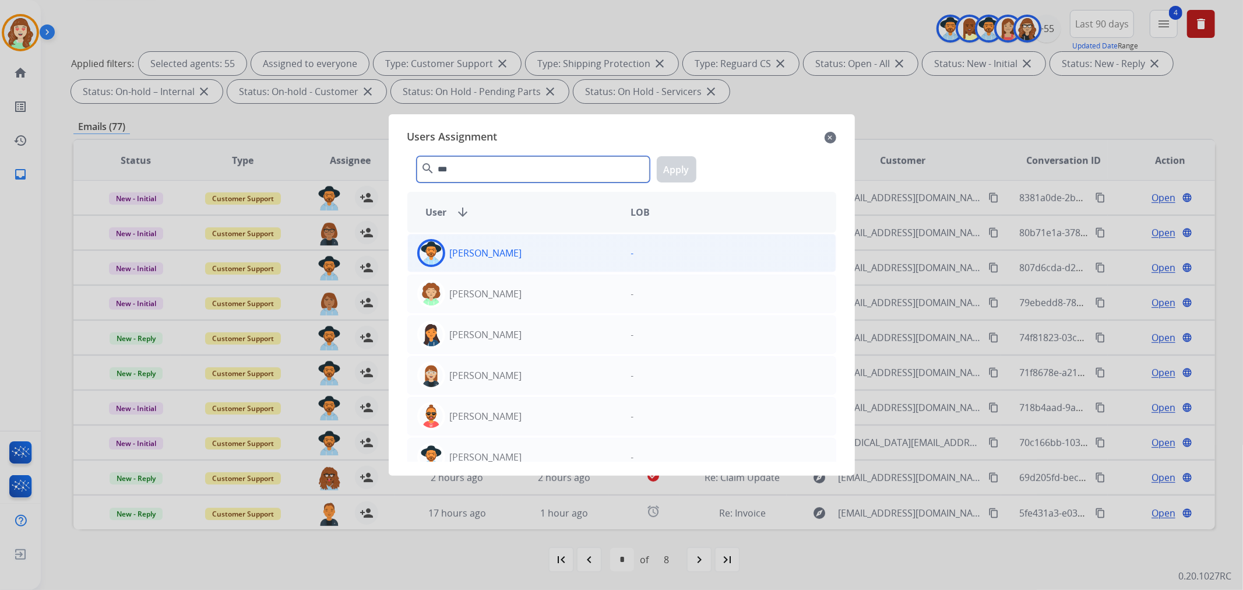
type input "***"
drag, startPoint x: 527, startPoint y: 255, endPoint x: 552, endPoint y: 234, distance: 32.2
click at [529, 254] on div "[PERSON_NAME]" at bounding box center [515, 253] width 214 height 28
drag, startPoint x: 666, startPoint y: 157, endPoint x: 669, endPoint y: 183, distance: 25.9
click at [667, 157] on button "Apply" at bounding box center [677, 169] width 40 height 26
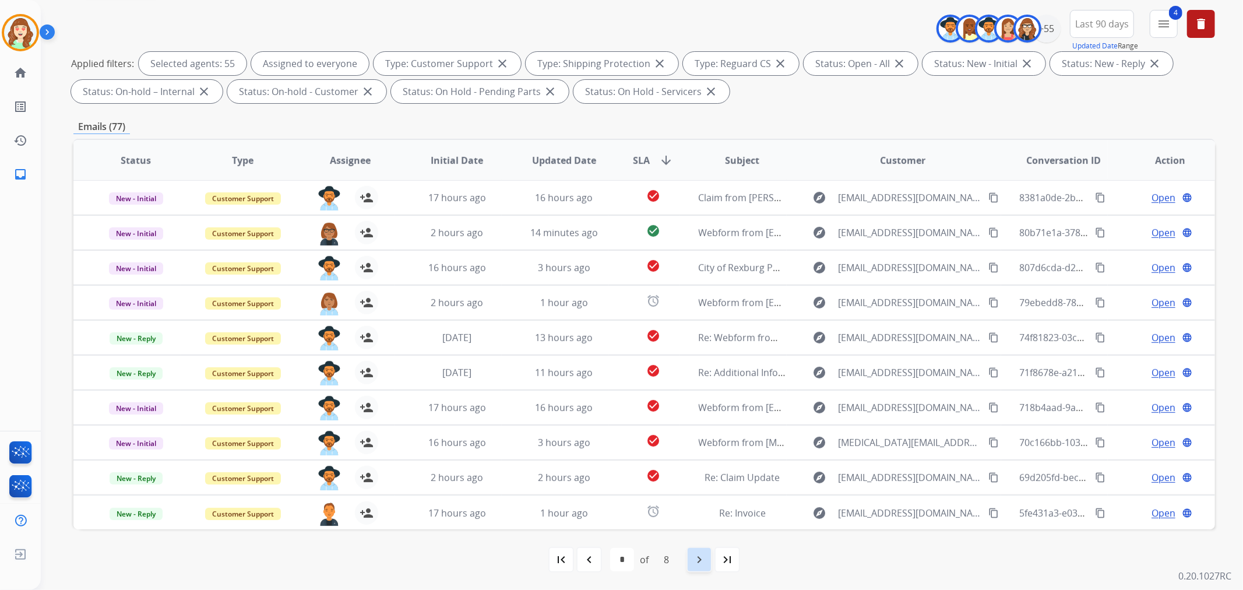
click at [697, 482] on mat-icon "navigate_next" at bounding box center [699, 560] width 14 height 14
select select "*"
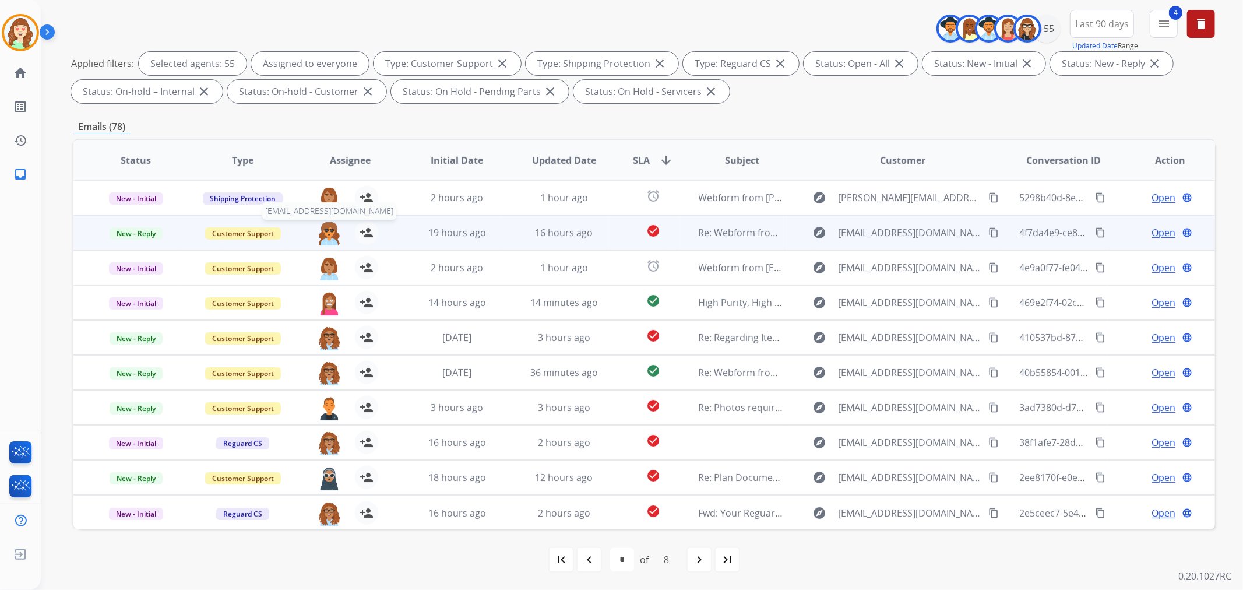
click at [327, 233] on img at bounding box center [329, 233] width 23 height 24
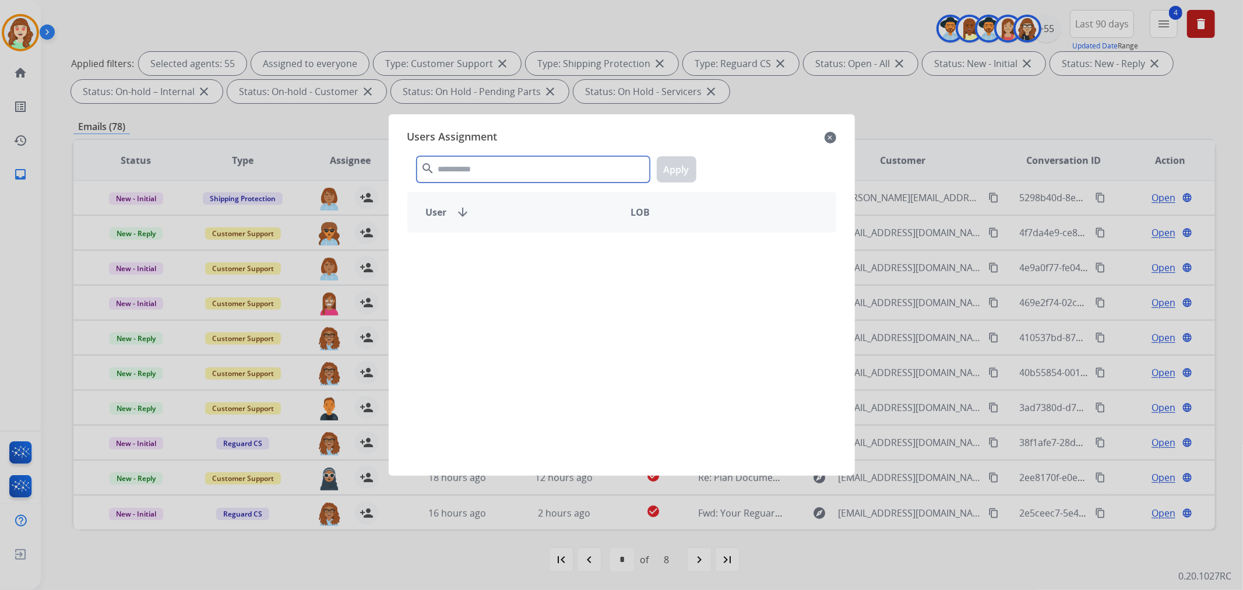
click at [492, 171] on input "text" at bounding box center [533, 169] width 233 height 26
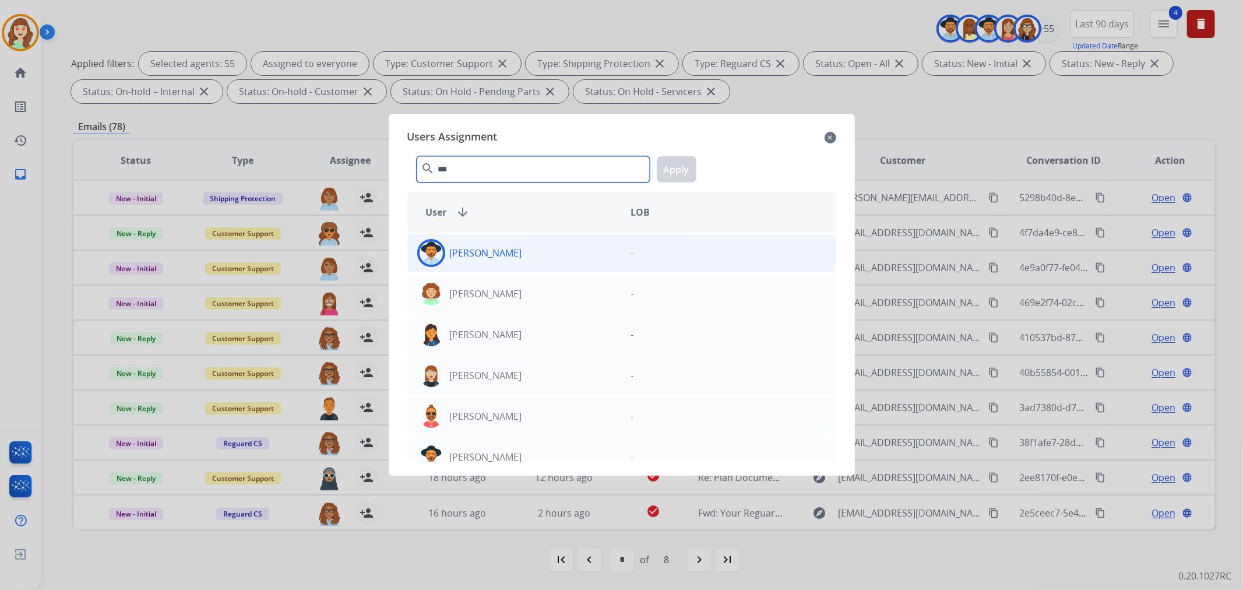
type input "***"
drag, startPoint x: 485, startPoint y: 257, endPoint x: 507, endPoint y: 249, distance: 22.9
click at [486, 257] on p "[PERSON_NAME]" at bounding box center [486, 253] width 72 height 14
drag, startPoint x: 682, startPoint y: 165, endPoint x: 520, endPoint y: 158, distance: 162.2
click at [682, 164] on button "Apply" at bounding box center [677, 169] width 40 height 26
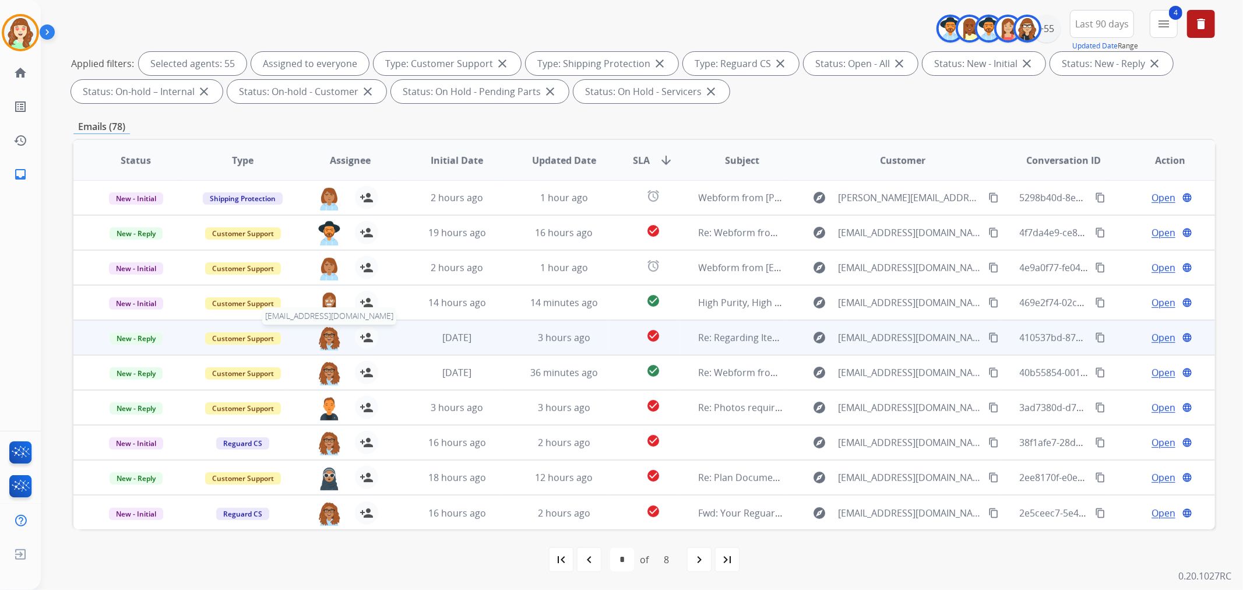
click at [328, 335] on img at bounding box center [329, 338] width 23 height 24
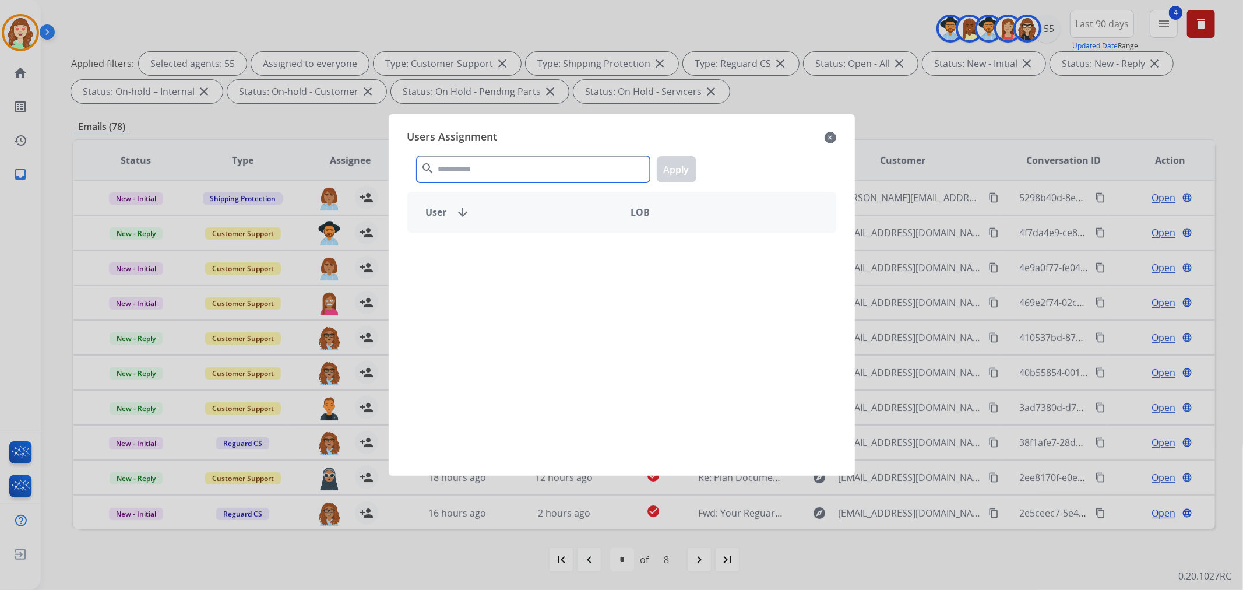
click at [464, 176] on input "text" at bounding box center [533, 169] width 233 height 26
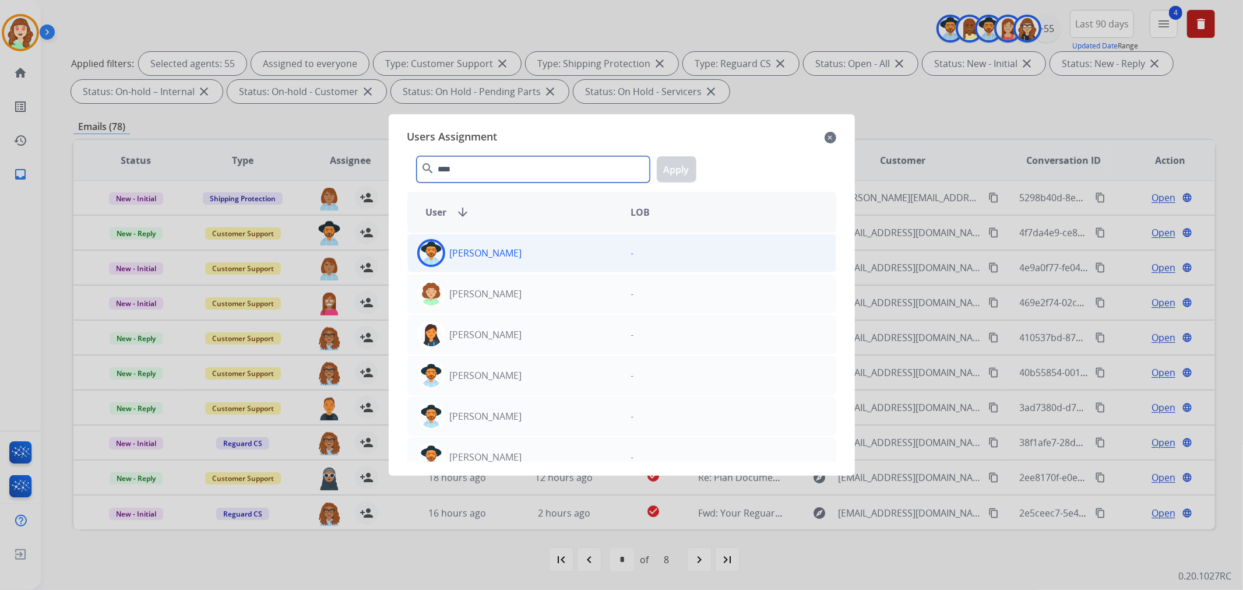
type input "****"
click at [561, 245] on div "[PERSON_NAME]" at bounding box center [515, 253] width 214 height 28
click at [684, 161] on button "Apply" at bounding box center [677, 169] width 40 height 26
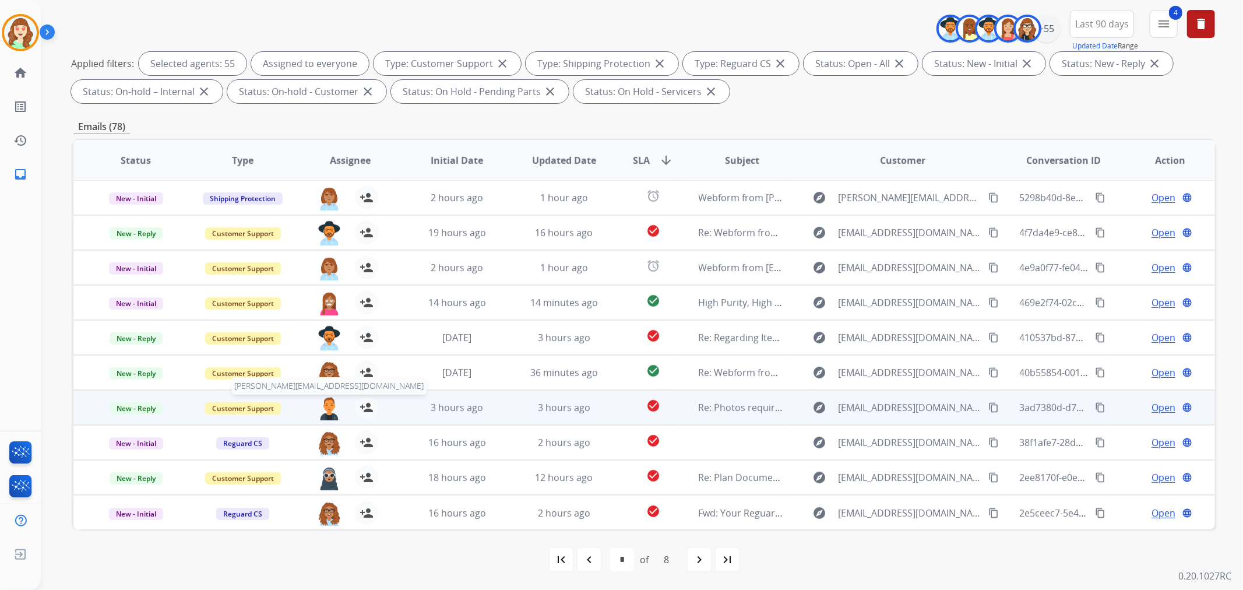
click at [333, 401] on img at bounding box center [329, 408] width 23 height 24
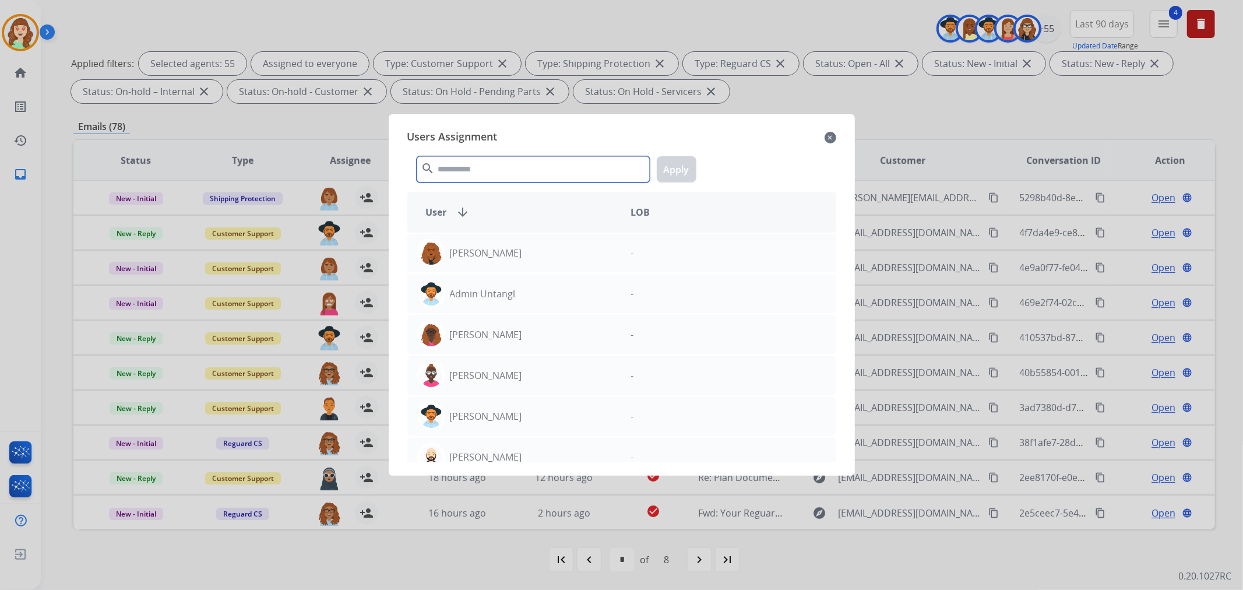
click at [519, 177] on input "text" at bounding box center [533, 169] width 233 height 26
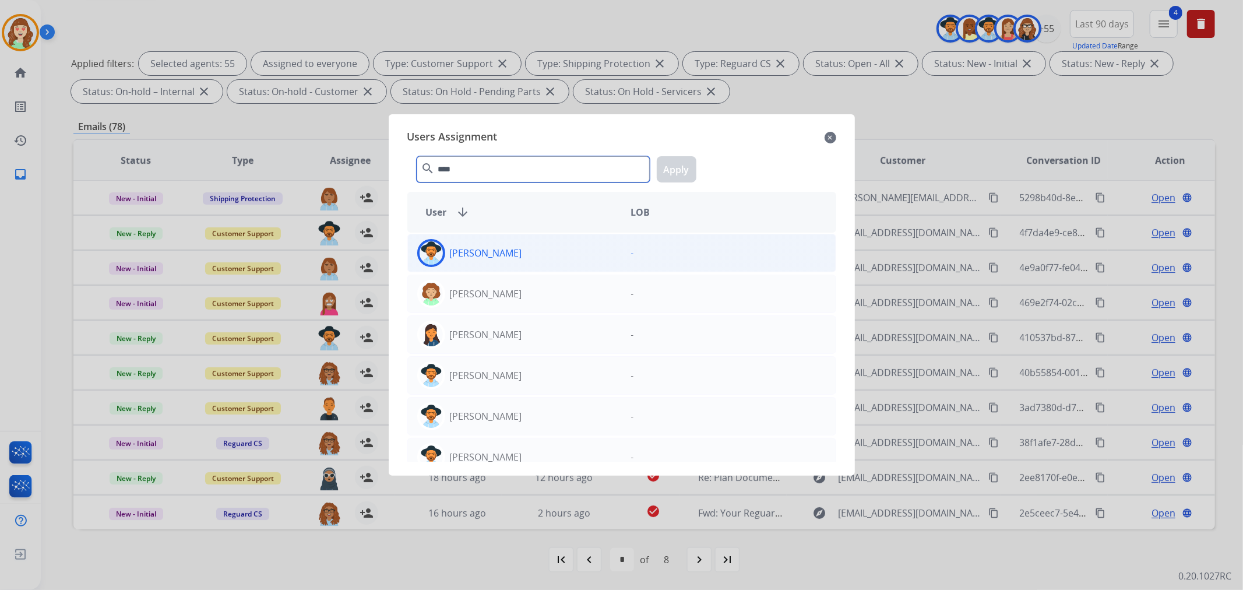
type input "****"
click at [508, 260] on div "[PERSON_NAME]" at bounding box center [515, 253] width 214 height 28
click at [685, 169] on button "Apply" at bounding box center [677, 169] width 40 height 26
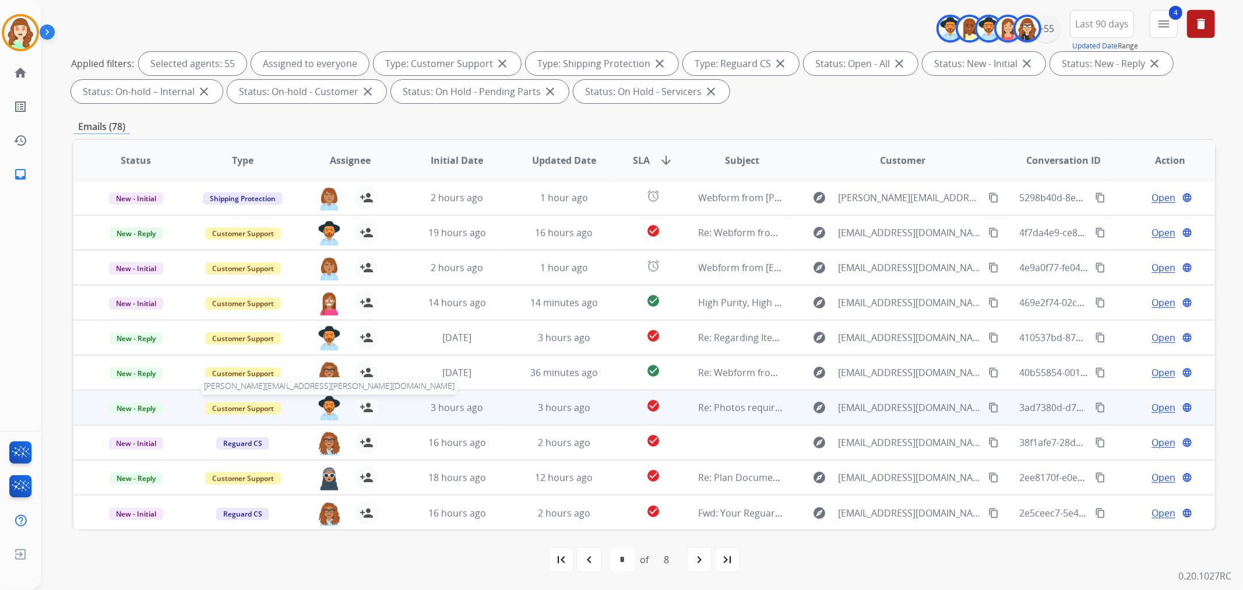
click at [332, 405] on img at bounding box center [329, 408] width 23 height 24
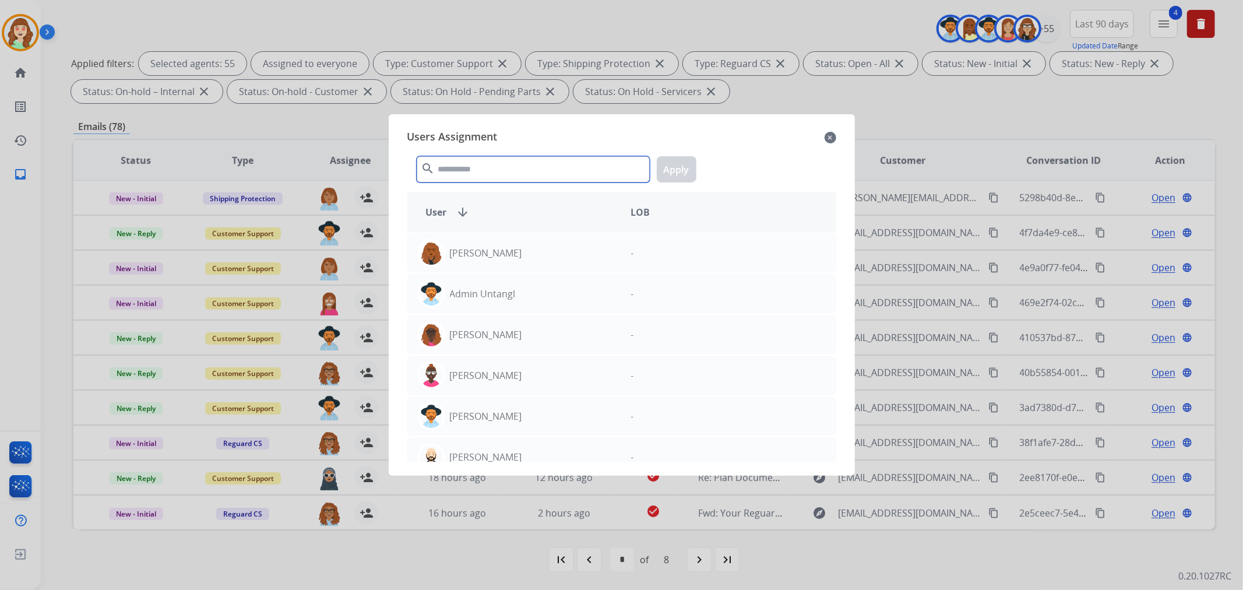
click at [517, 168] on input "text" at bounding box center [533, 169] width 233 height 26
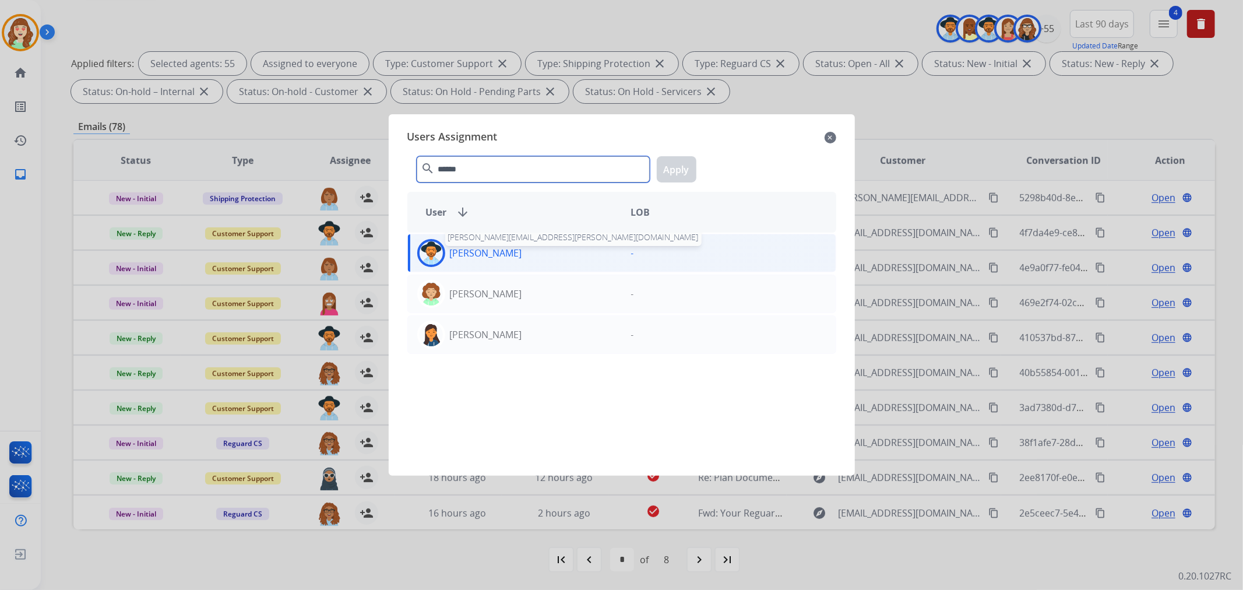
type input "******"
drag, startPoint x: 491, startPoint y: 255, endPoint x: 699, endPoint y: 174, distance: 223.5
click at [491, 256] on p "[PERSON_NAME]" at bounding box center [486, 253] width 72 height 14
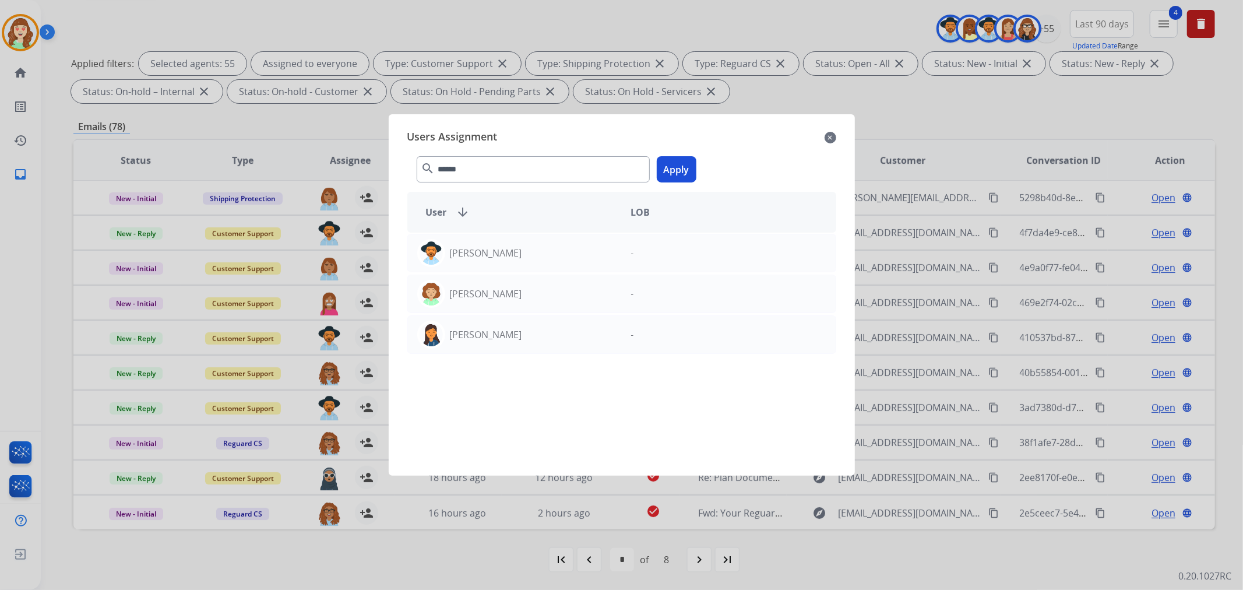
click at [688, 161] on button "Apply" at bounding box center [677, 169] width 40 height 26
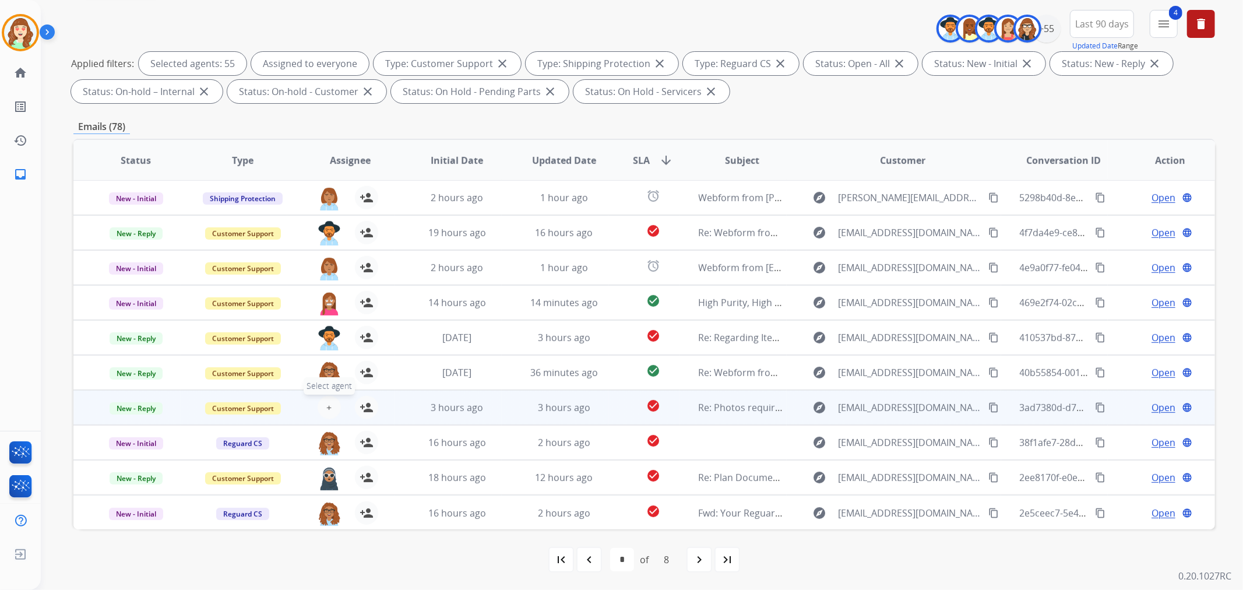
click at [328, 416] on button "+ Select agent" at bounding box center [329, 407] width 23 height 23
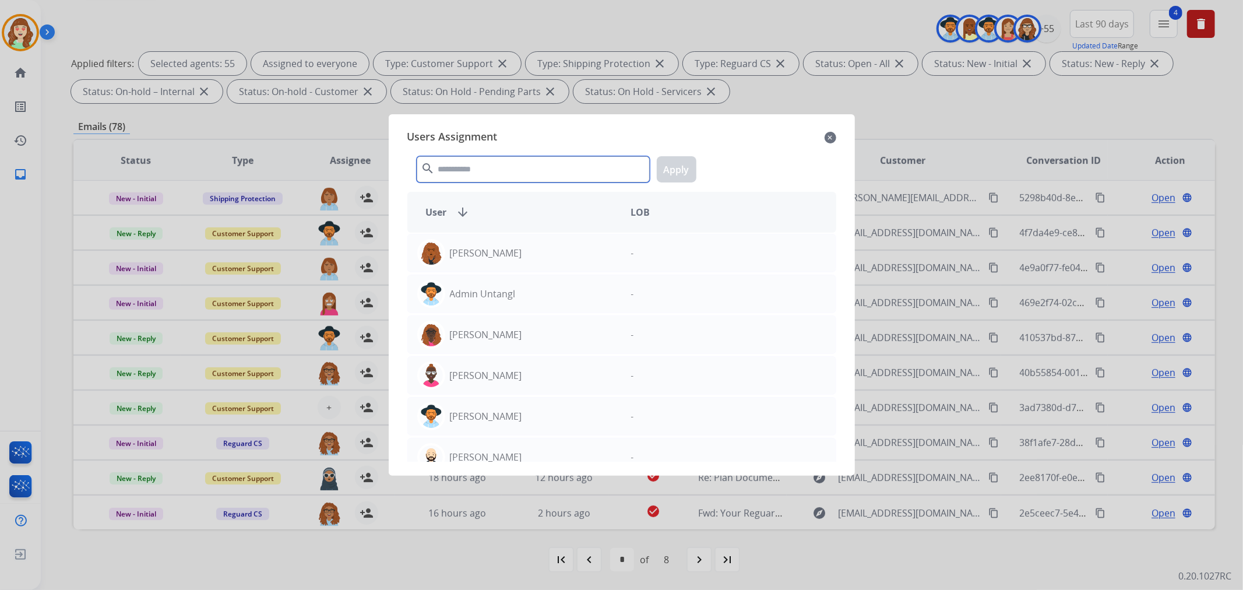
drag, startPoint x: 535, startPoint y: 161, endPoint x: 536, endPoint y: 149, distance: 12.3
click at [535, 159] on input "text" at bounding box center [533, 169] width 233 height 26
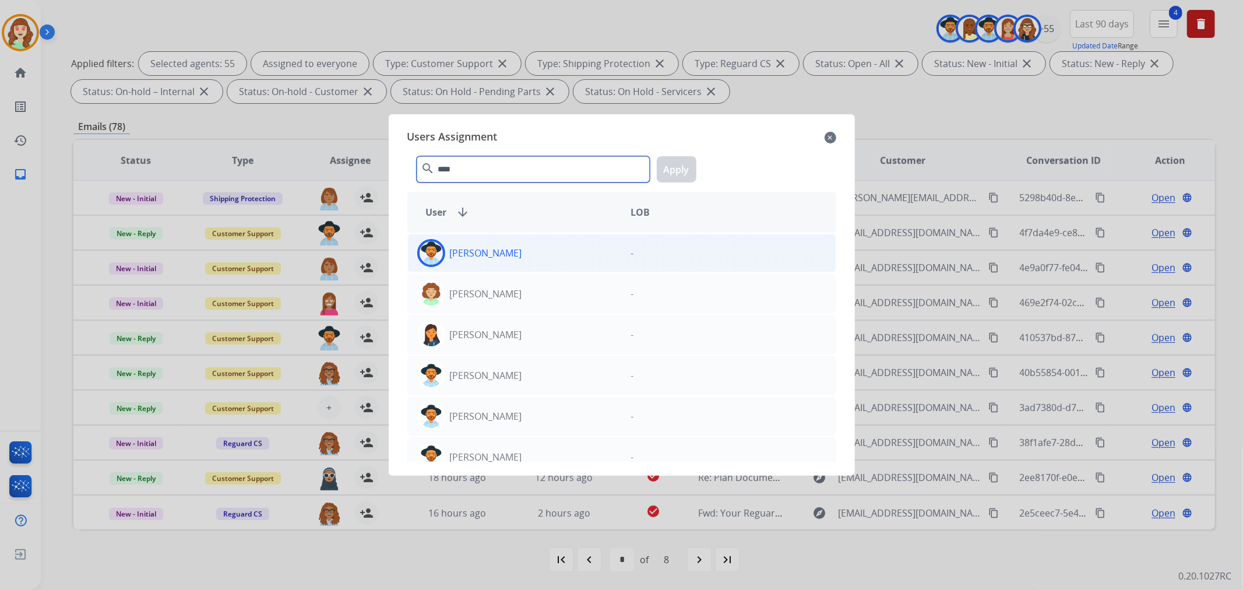
type input "****"
click at [529, 239] on div "[PERSON_NAME]" at bounding box center [515, 253] width 214 height 28
click at [682, 176] on button "Apply" at bounding box center [677, 169] width 40 height 26
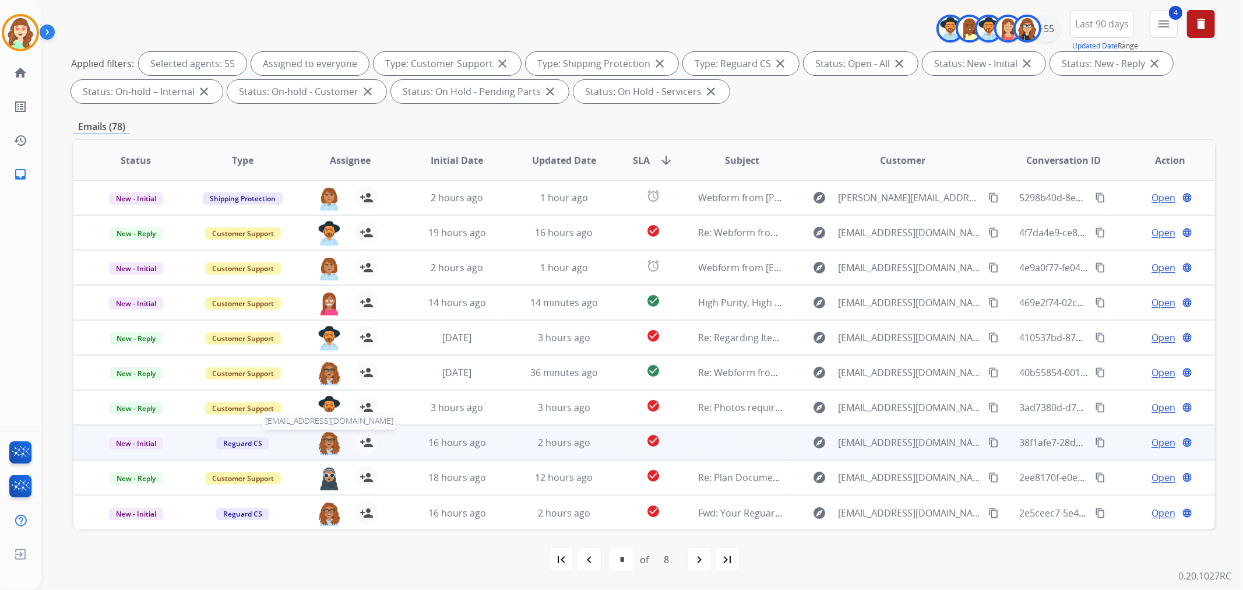
click at [322, 440] on img at bounding box center [329, 443] width 23 height 24
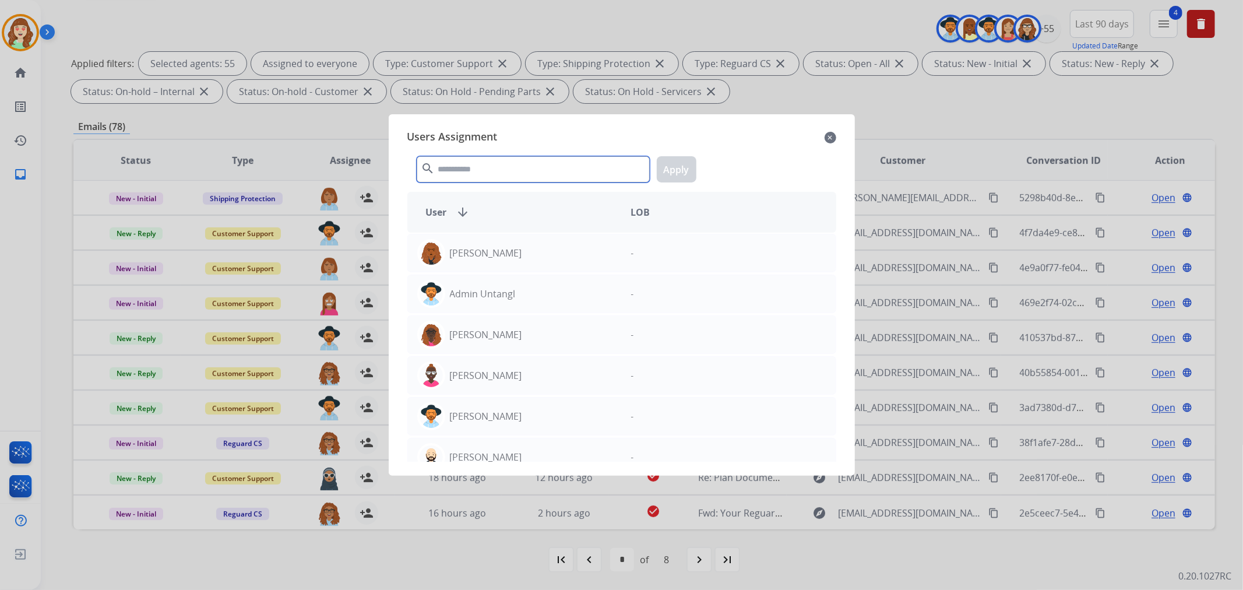
drag, startPoint x: 515, startPoint y: 175, endPoint x: 508, endPoint y: 172, distance: 8.1
click at [513, 175] on input "text" at bounding box center [533, 169] width 233 height 26
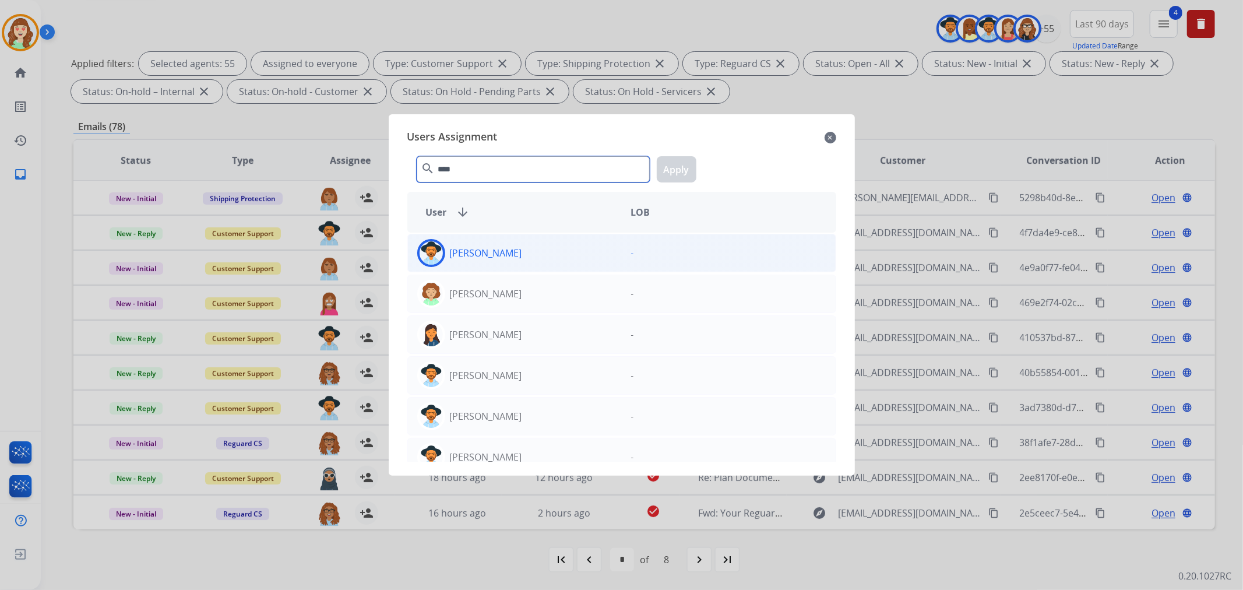
type input "****"
click at [518, 258] on div "[PERSON_NAME]" at bounding box center [515, 253] width 214 height 28
click at [686, 160] on button "Apply" at bounding box center [677, 169] width 40 height 26
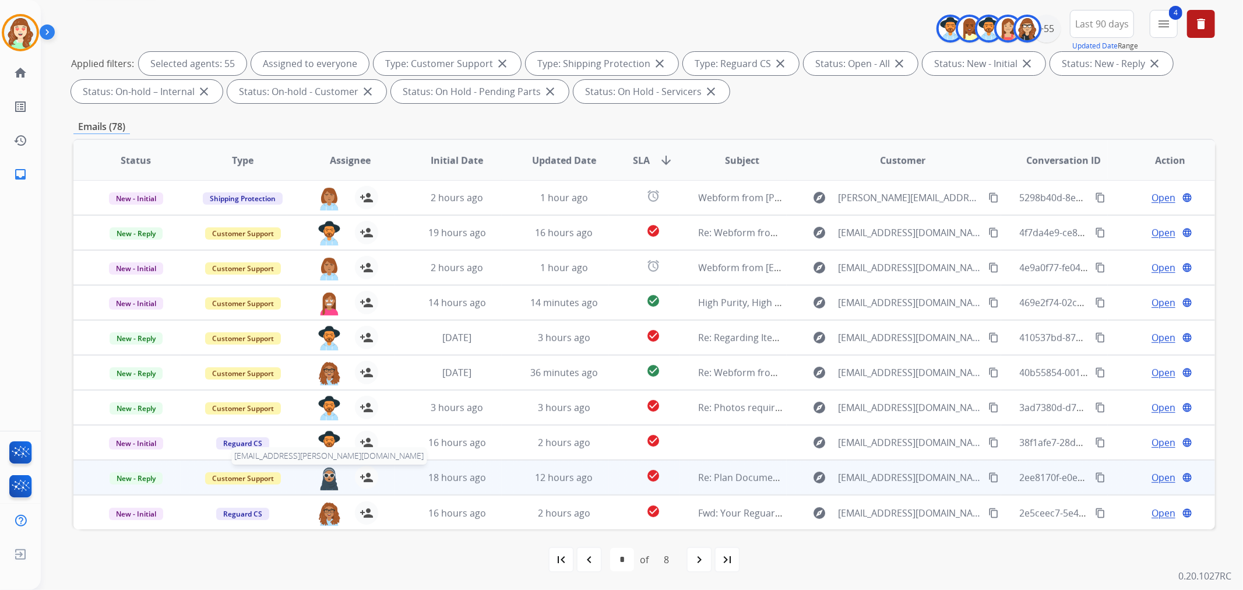
click at [329, 480] on img at bounding box center [329, 478] width 23 height 24
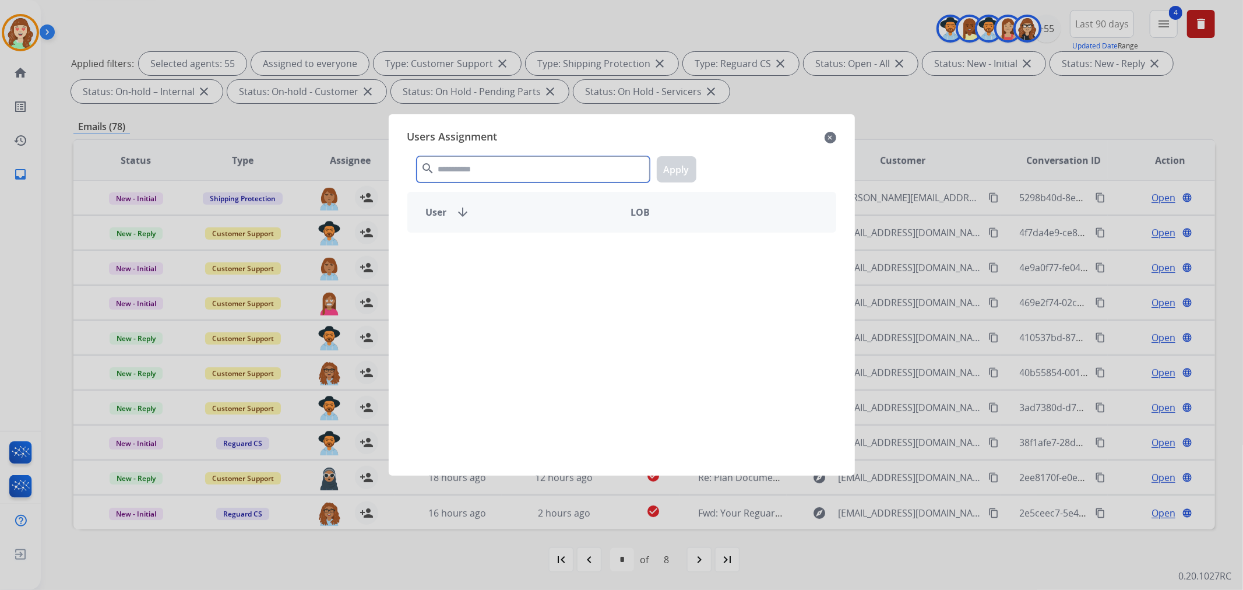
drag, startPoint x: 531, startPoint y: 171, endPoint x: 521, endPoint y: 161, distance: 14.0
click at [531, 170] on input "text" at bounding box center [533, 169] width 233 height 26
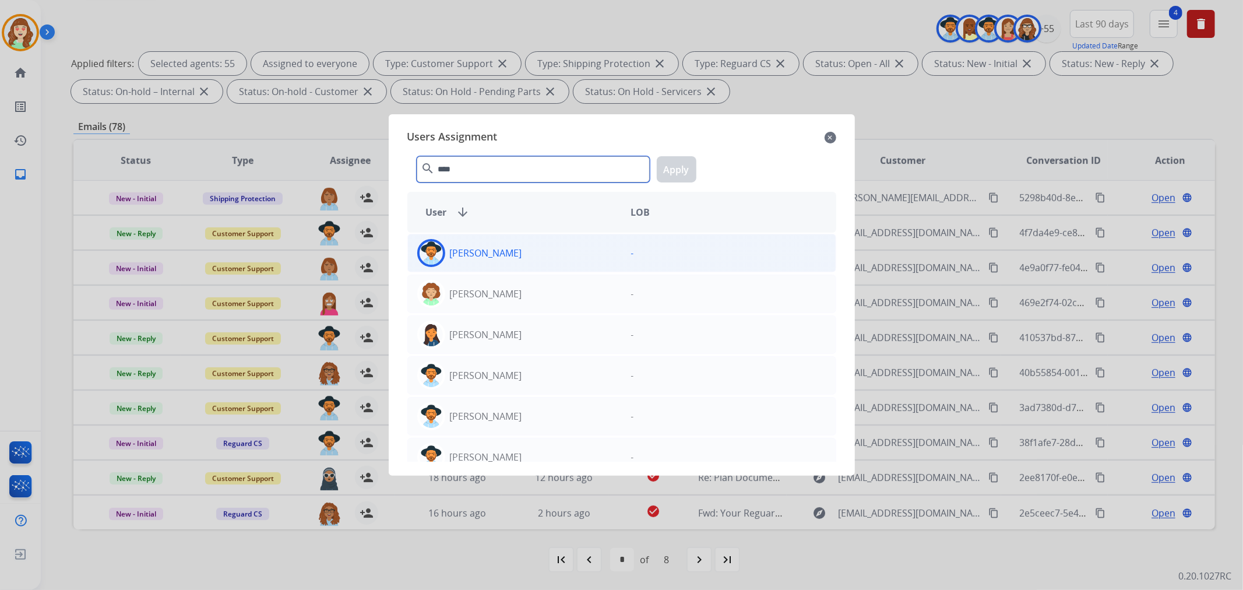
type input "****"
click at [575, 259] on div "[PERSON_NAME]" at bounding box center [515, 253] width 214 height 28
click at [680, 177] on button "Apply" at bounding box center [677, 169] width 40 height 26
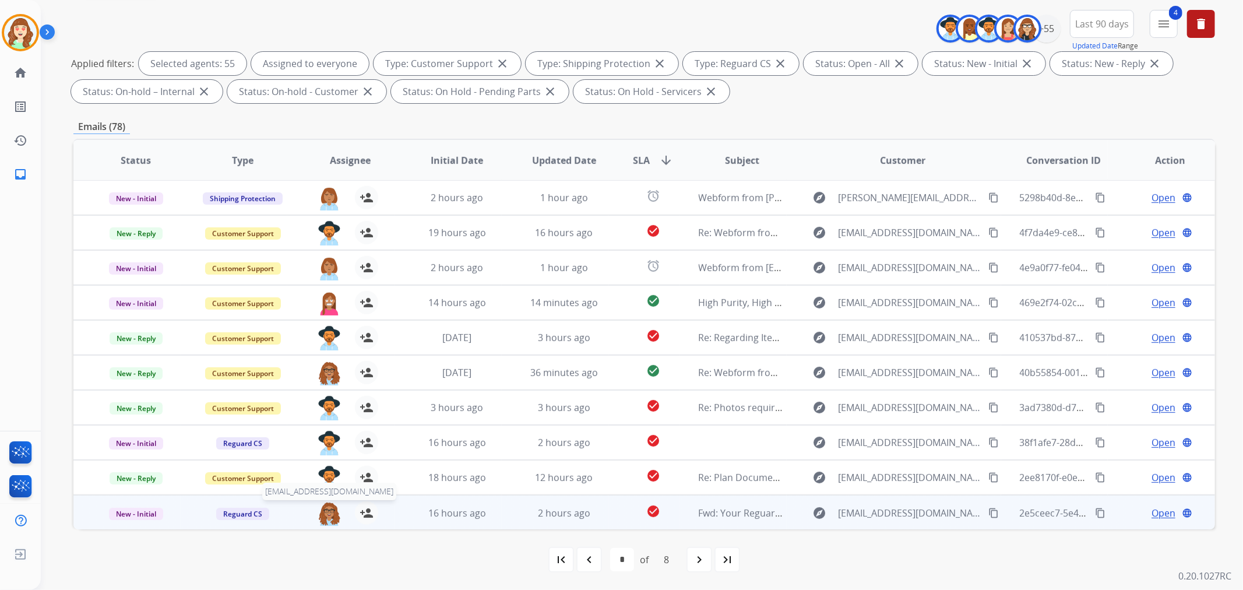
click at [329, 482] on img at bounding box center [329, 513] width 23 height 24
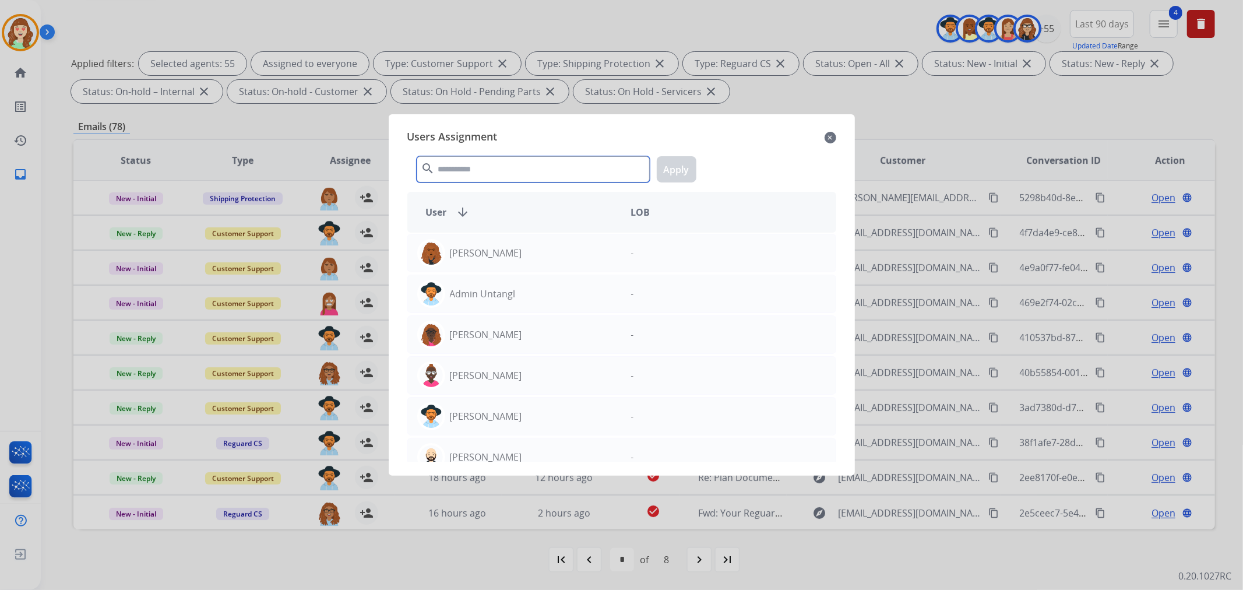
click at [544, 171] on input "text" at bounding box center [533, 169] width 233 height 26
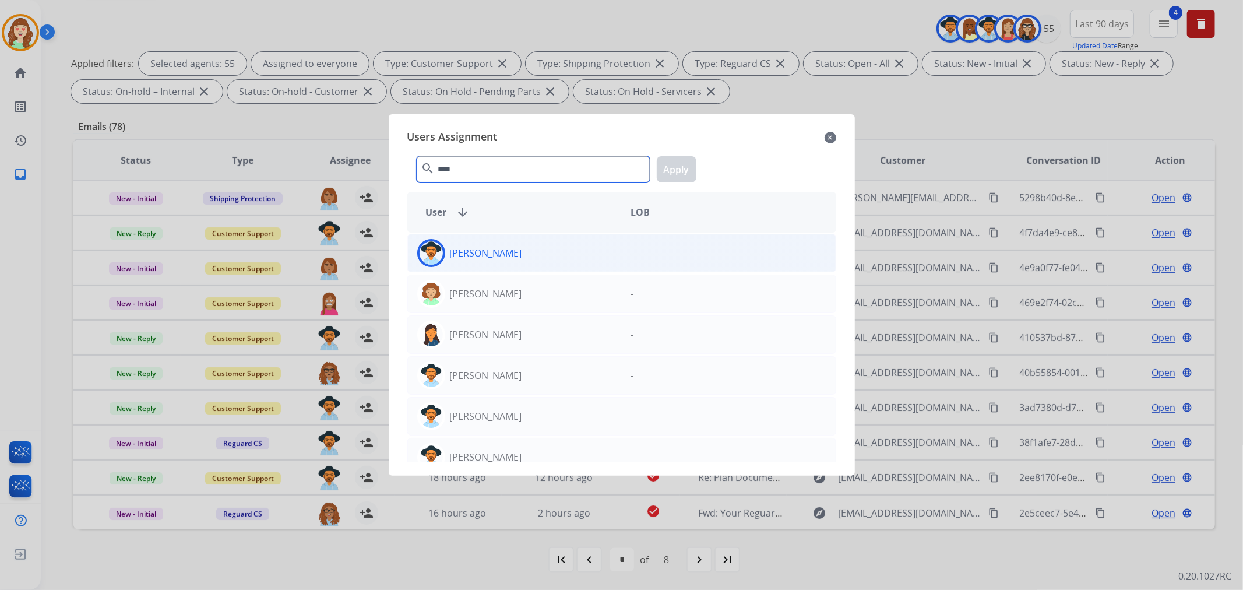
type input "****"
click at [519, 252] on div "[PERSON_NAME]" at bounding box center [515, 253] width 214 height 28
click at [675, 168] on button "Apply" at bounding box center [677, 169] width 40 height 26
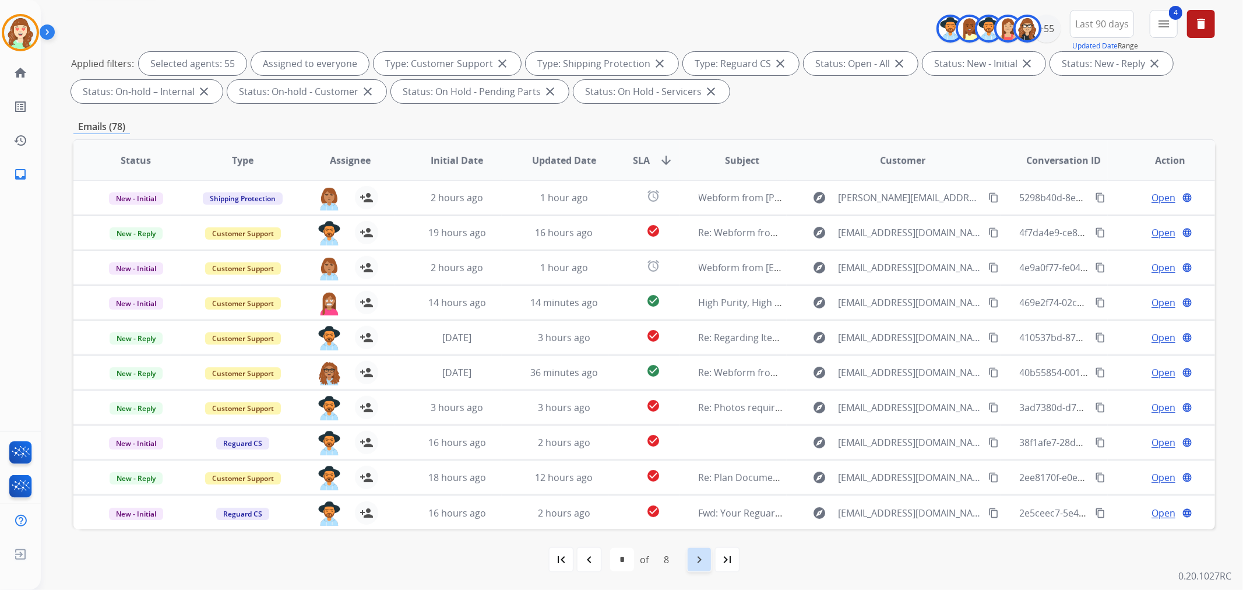
click at [692, 482] on mat-icon "navigate_next" at bounding box center [699, 560] width 14 height 14
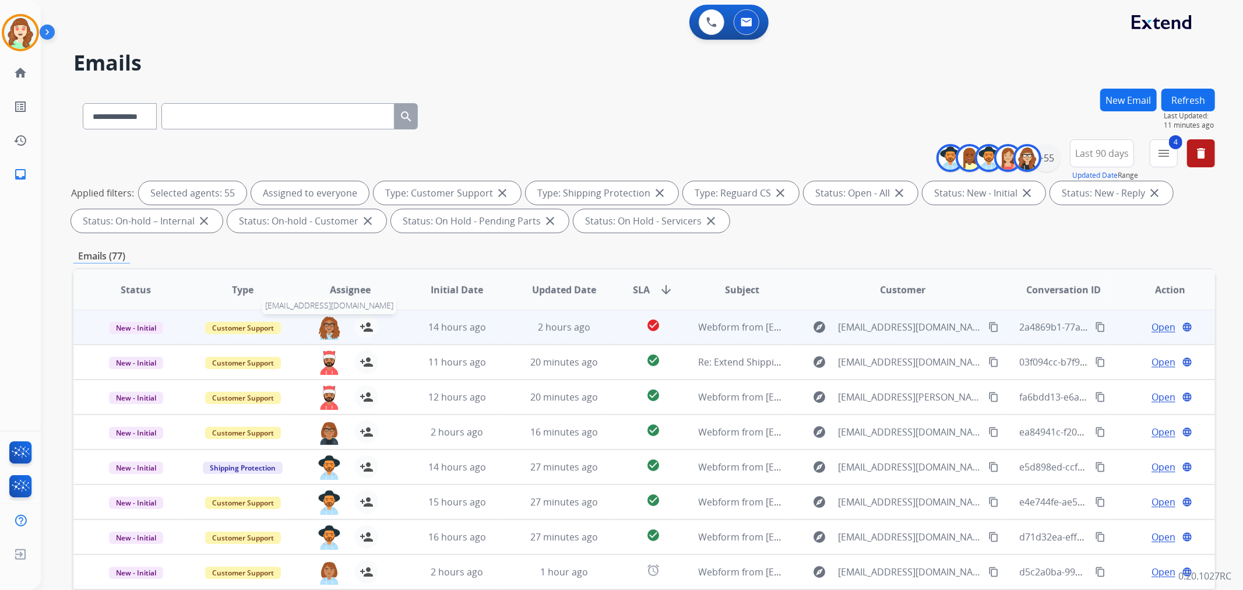
click at [326, 330] on img at bounding box center [329, 327] width 23 height 24
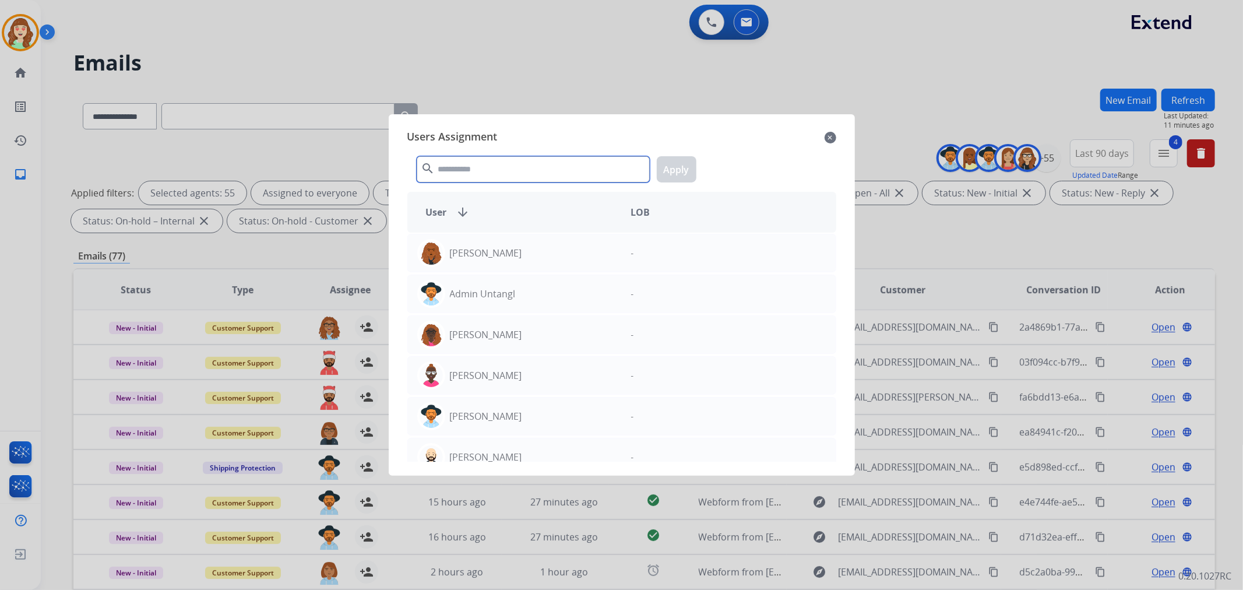
drag, startPoint x: 502, startPoint y: 169, endPoint x: 490, endPoint y: 170, distance: 12.9
click at [497, 173] on input "text" at bounding box center [533, 169] width 233 height 26
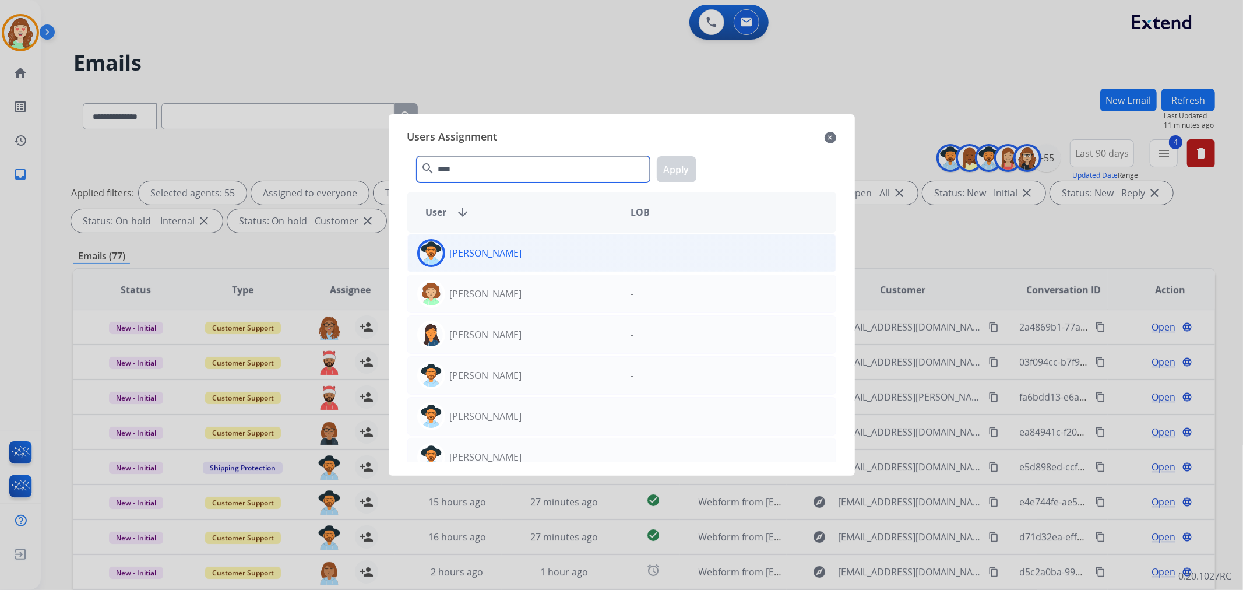
type input "****"
click at [614, 247] on div "[PERSON_NAME]" at bounding box center [515, 253] width 214 height 28
click at [686, 173] on button "Apply" at bounding box center [677, 169] width 40 height 26
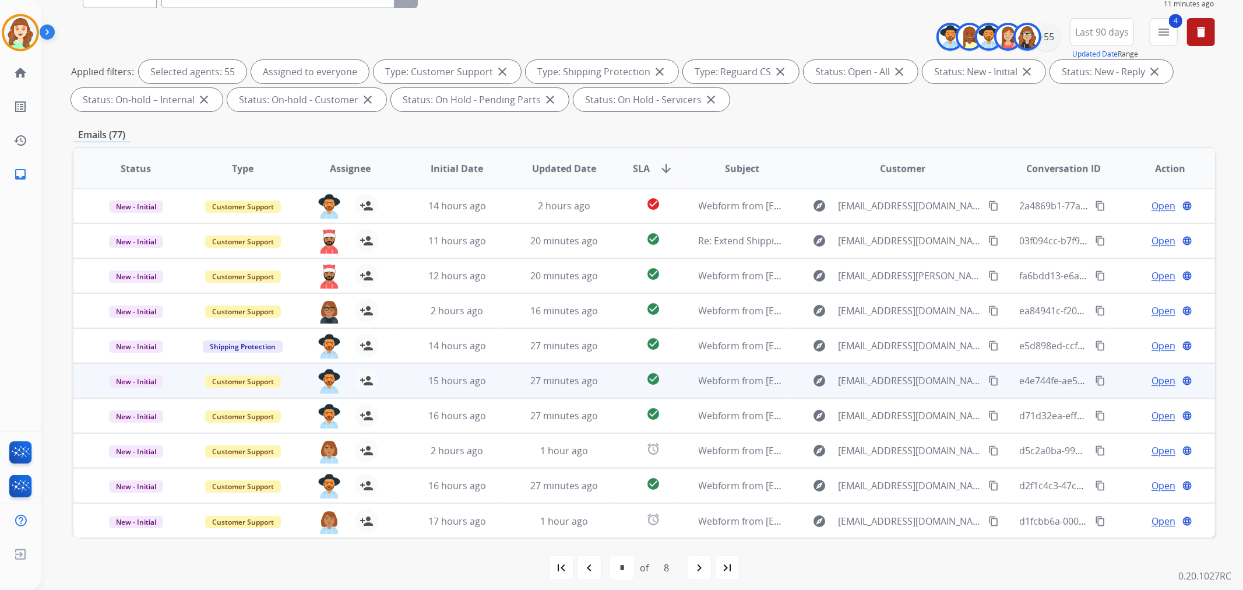
scroll to position [129, 0]
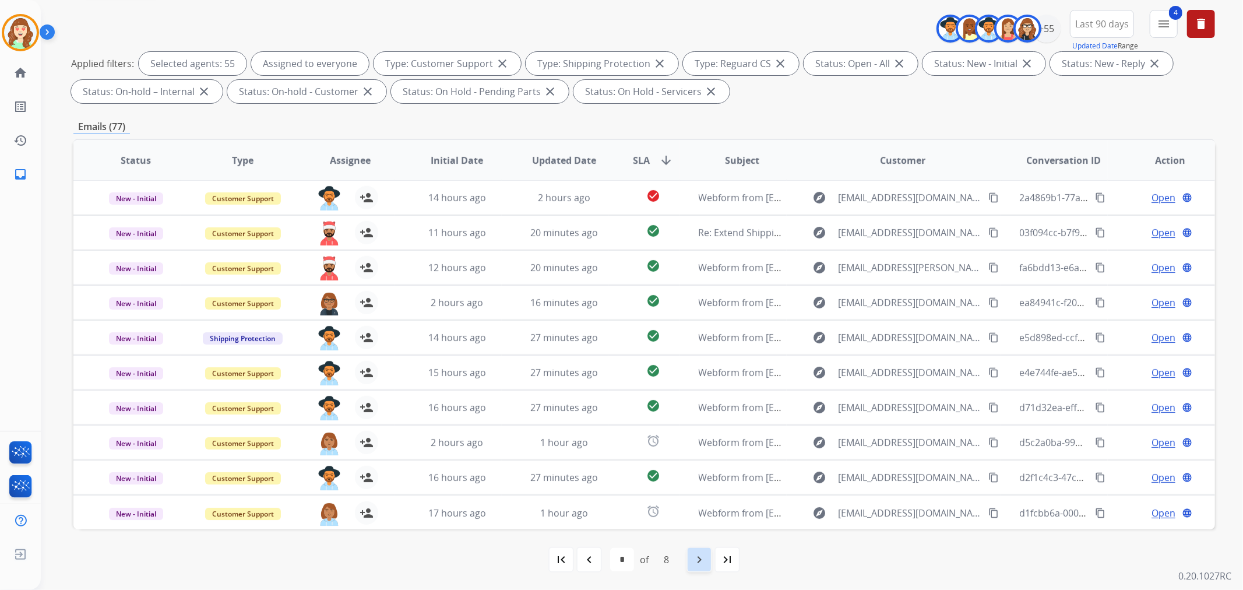
click at [696, 482] on mat-icon "navigate_next" at bounding box center [699, 560] width 14 height 14
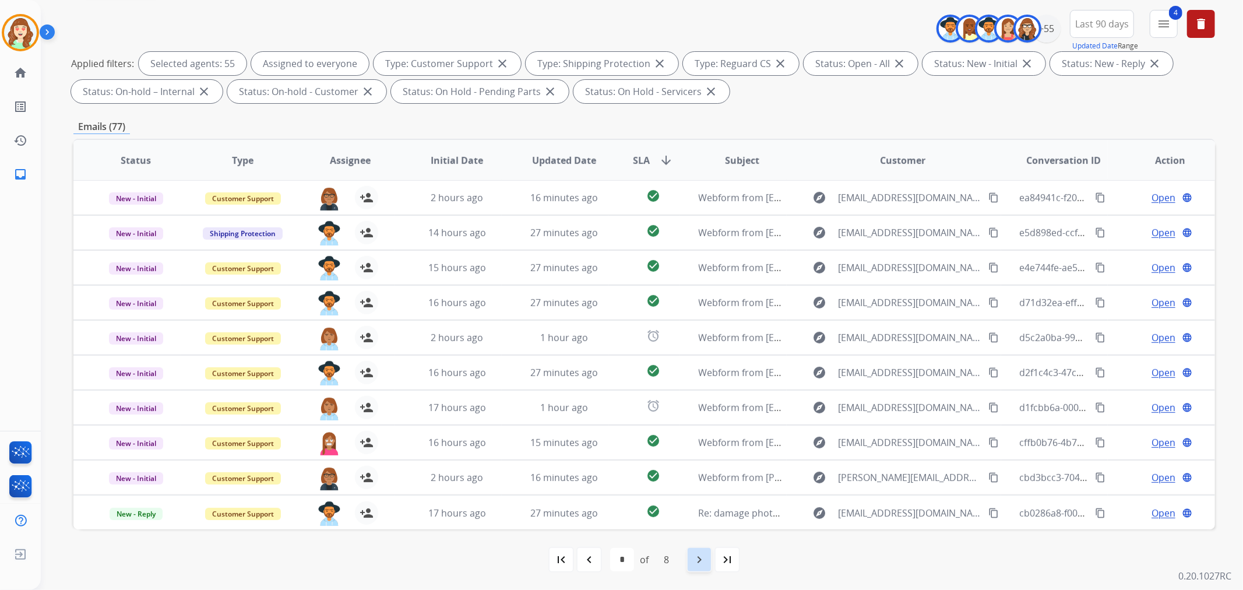
click at [694, 482] on mat-icon "navigate_next" at bounding box center [699, 560] width 14 height 14
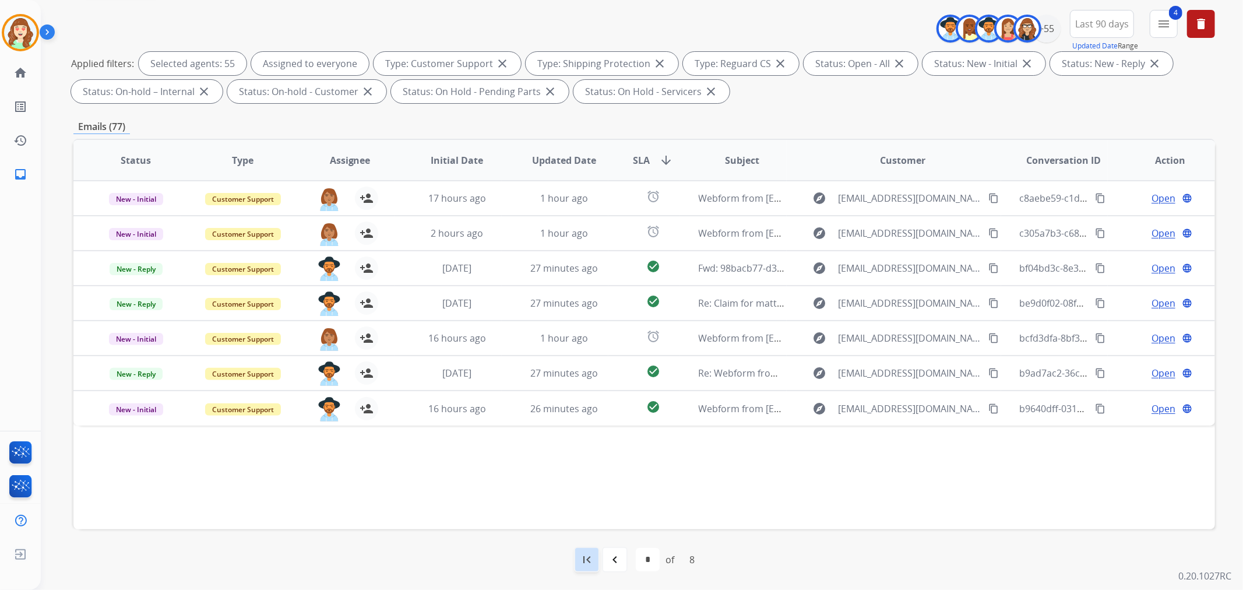
click at [586, 482] on mat-icon "first_page" at bounding box center [587, 560] width 14 height 14
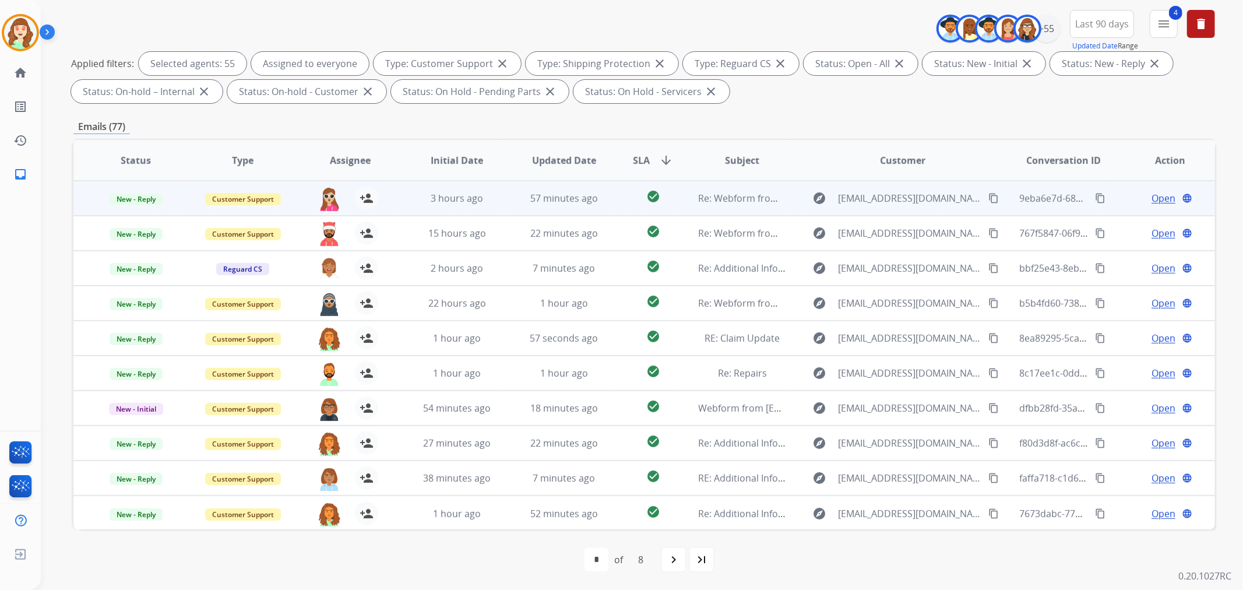
scroll to position [1, 0]
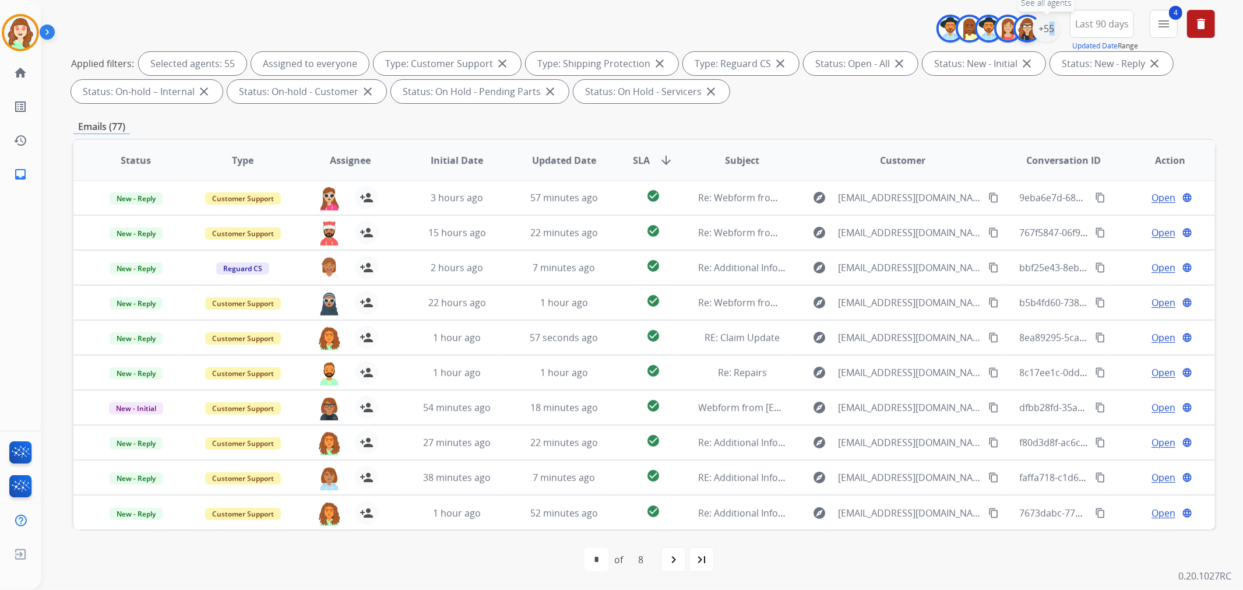
drag, startPoint x: 1039, startPoint y: 25, endPoint x: 1029, endPoint y: 26, distance: 10.5
click at [1016, 24] on div "+55" at bounding box center [1047, 29] width 28 height 28
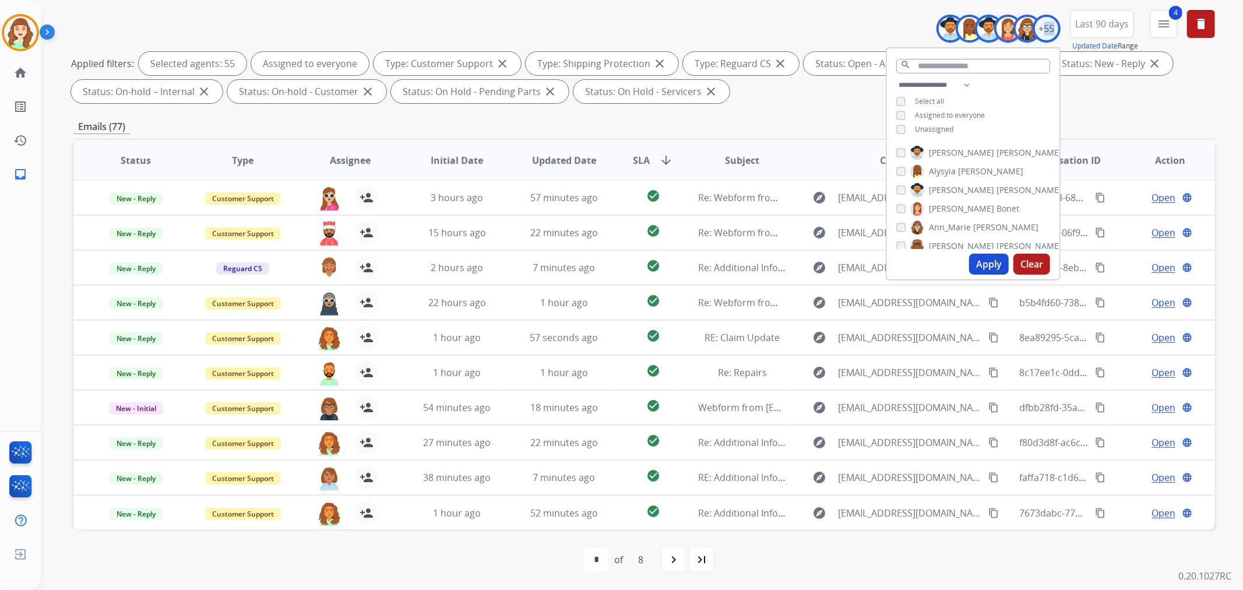
click at [1016, 259] on button "Clear" at bounding box center [1032, 264] width 37 height 21
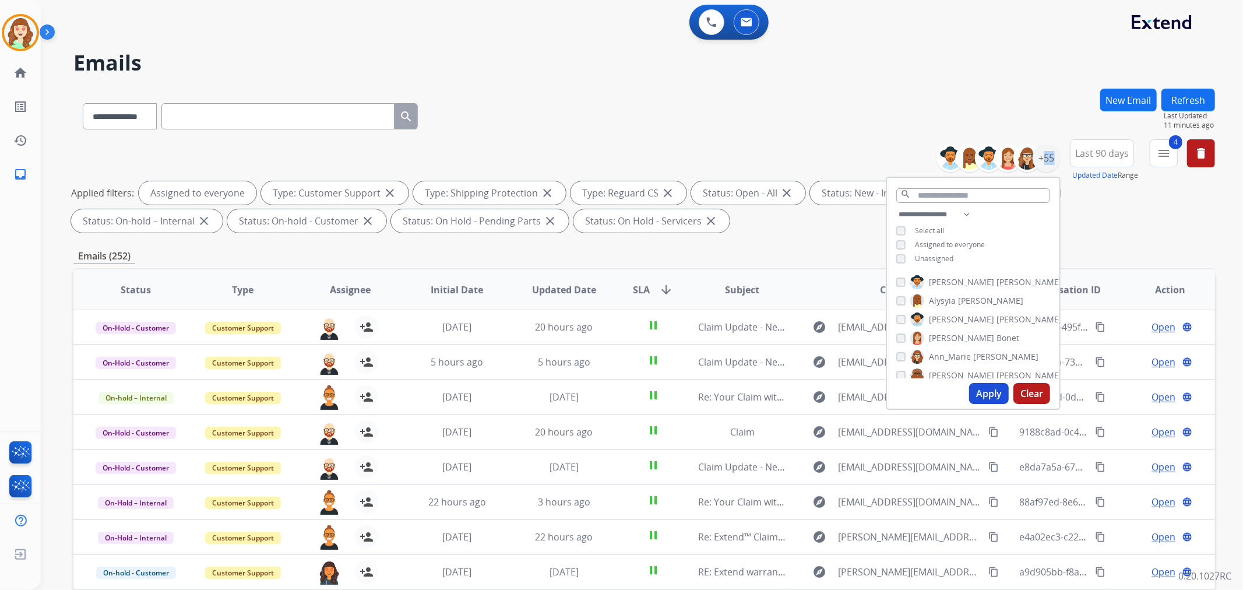
click at [991, 390] on button "Apply" at bounding box center [989, 393] width 40 height 21
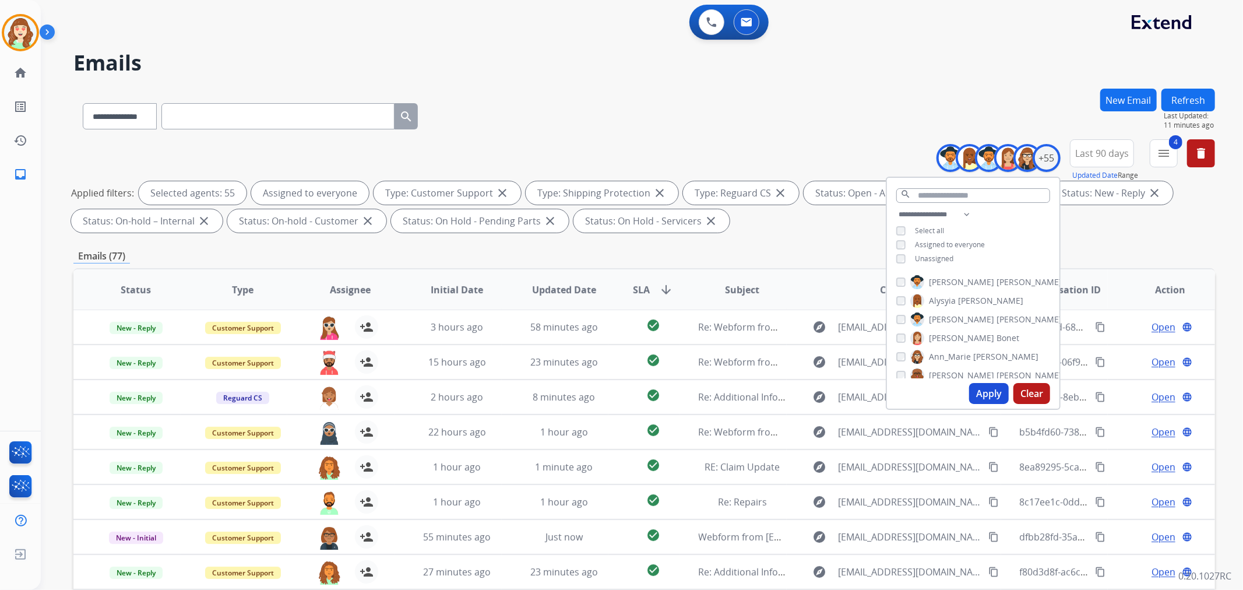
click at [637, 286] on span "SLA" at bounding box center [641, 290] width 17 height 14
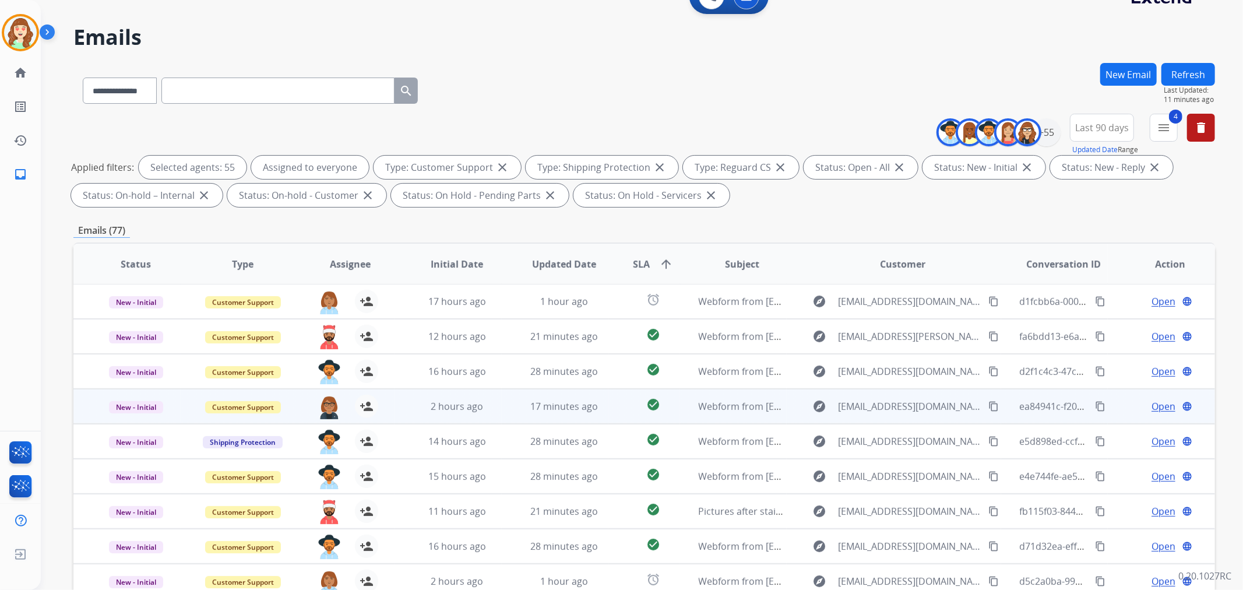
scroll to position [129, 0]
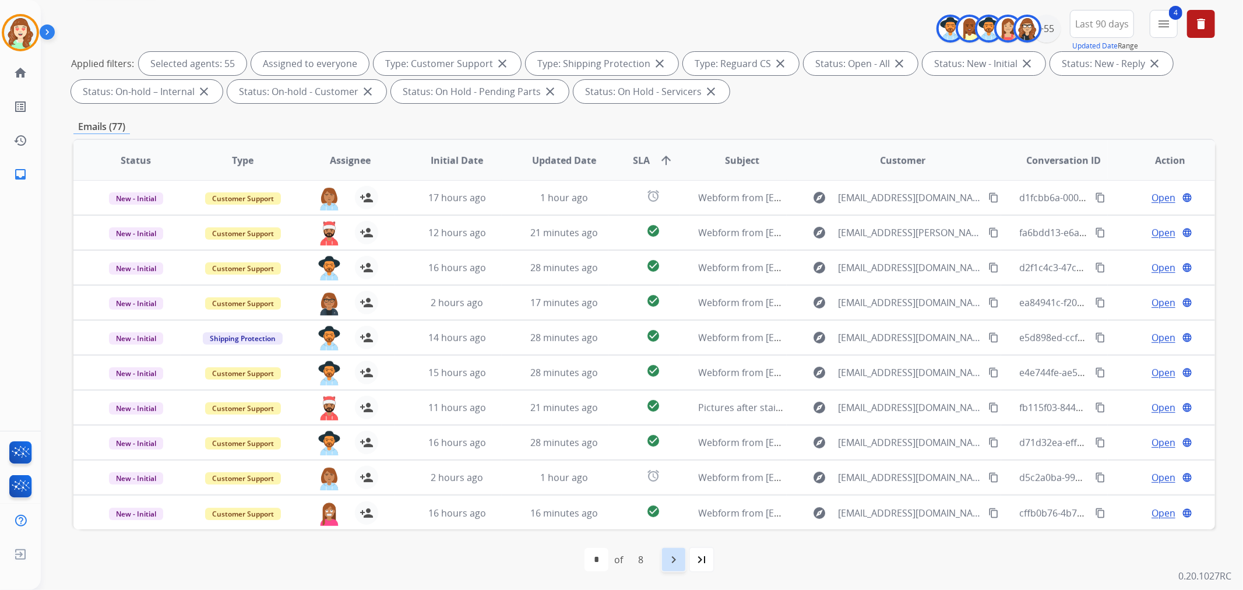
click at [677, 482] on mat-icon "navigate_next" at bounding box center [674, 560] width 14 height 14
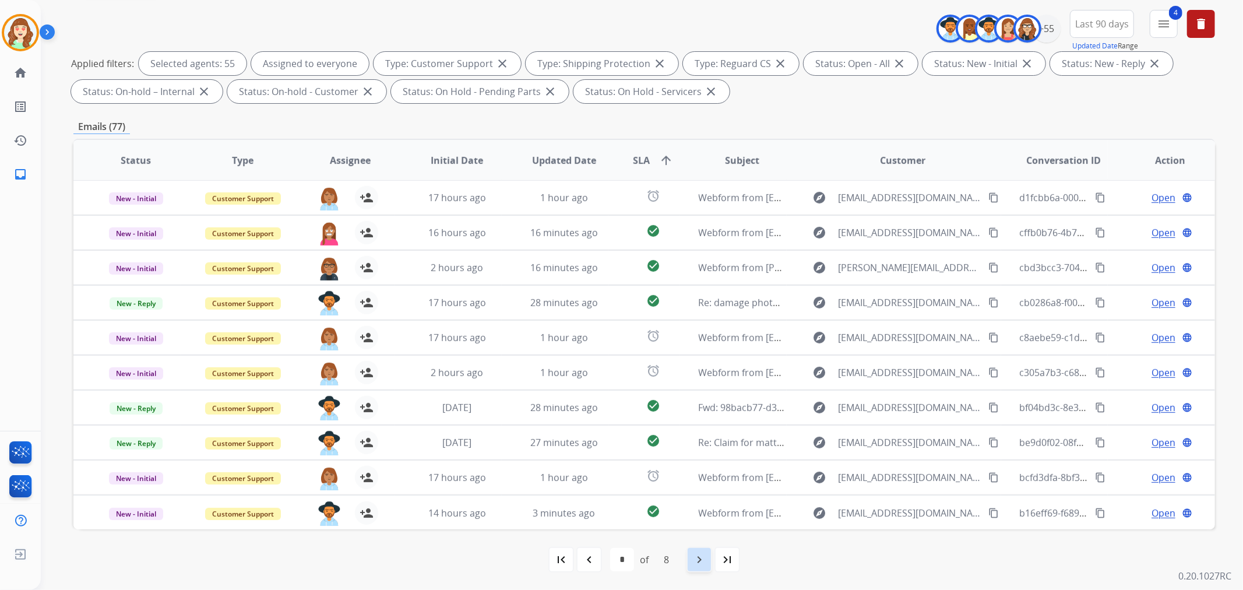
click at [702, 482] on mat-icon "navigate_next" at bounding box center [699, 560] width 14 height 14
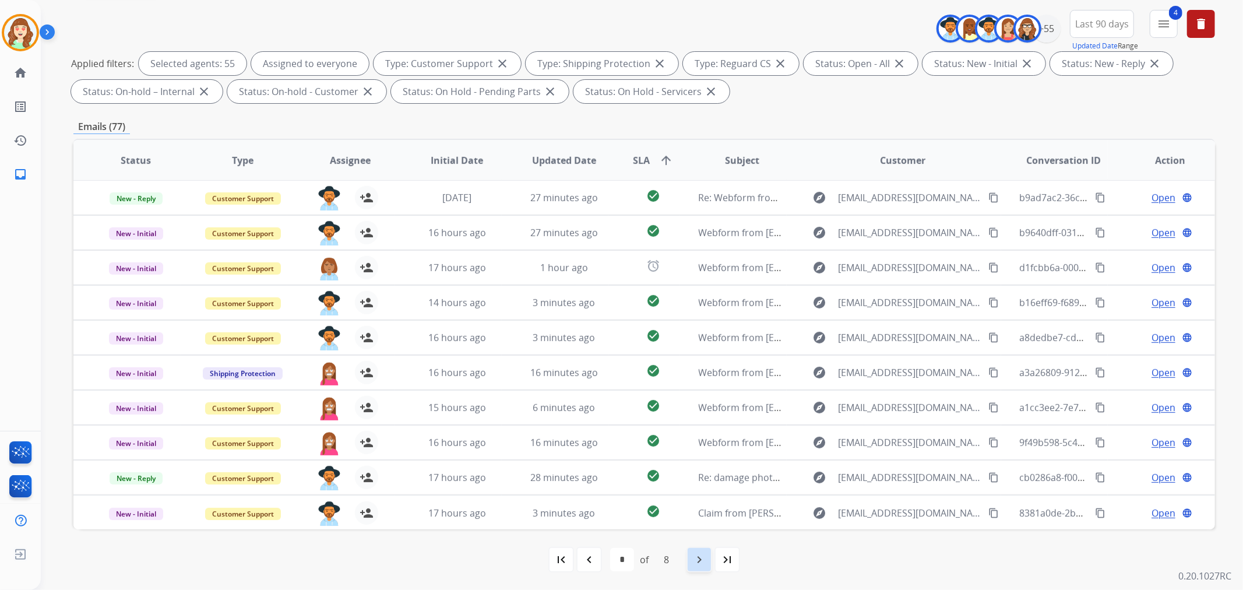
click at [697, 482] on mat-icon "navigate_next" at bounding box center [699, 560] width 14 height 14
click at [695, 482] on mat-icon "navigate_next" at bounding box center [699, 560] width 14 height 14
select select "*"
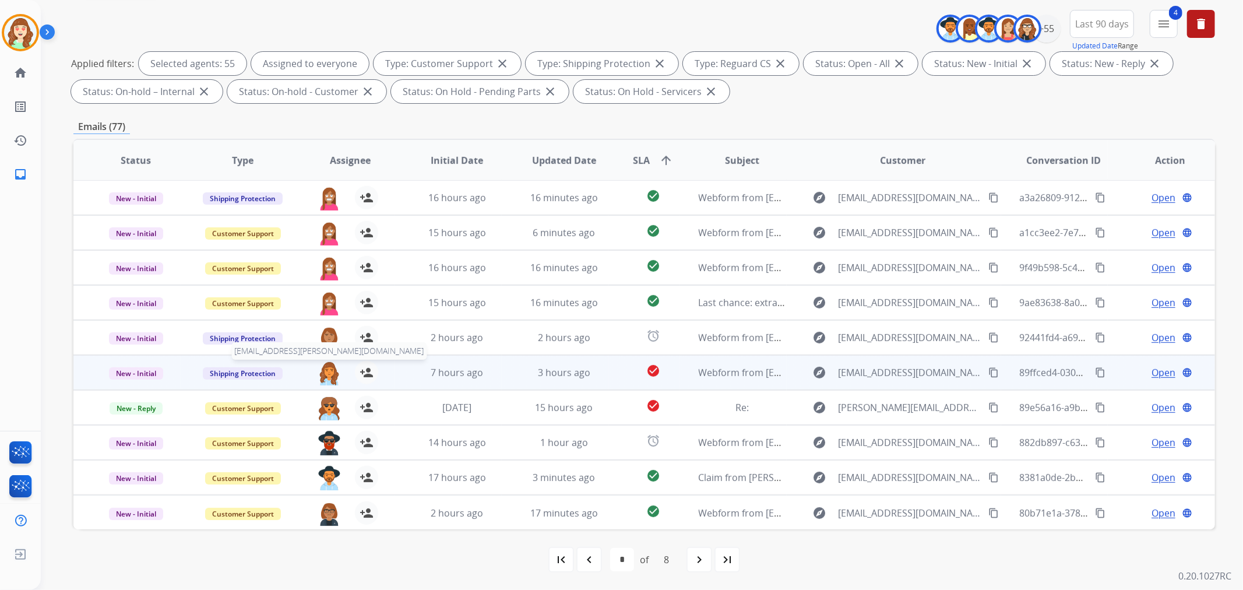
click at [326, 374] on img at bounding box center [329, 373] width 23 height 24
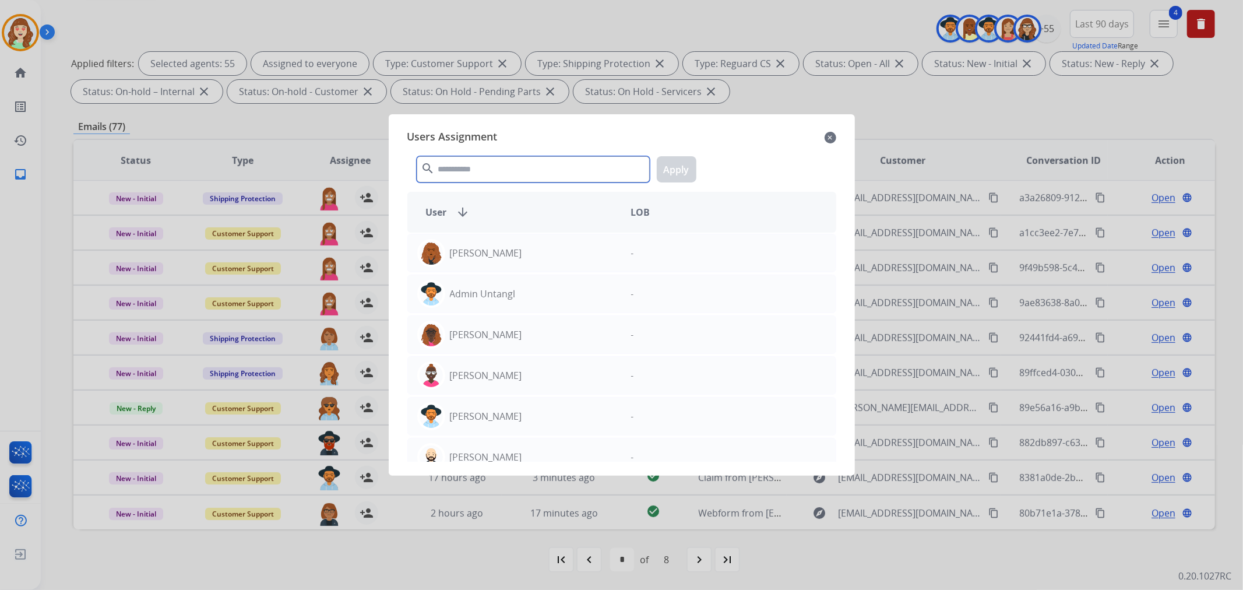
drag, startPoint x: 478, startPoint y: 166, endPoint x: 467, endPoint y: 153, distance: 16.6
click at [469, 163] on input "text" at bounding box center [533, 169] width 233 height 26
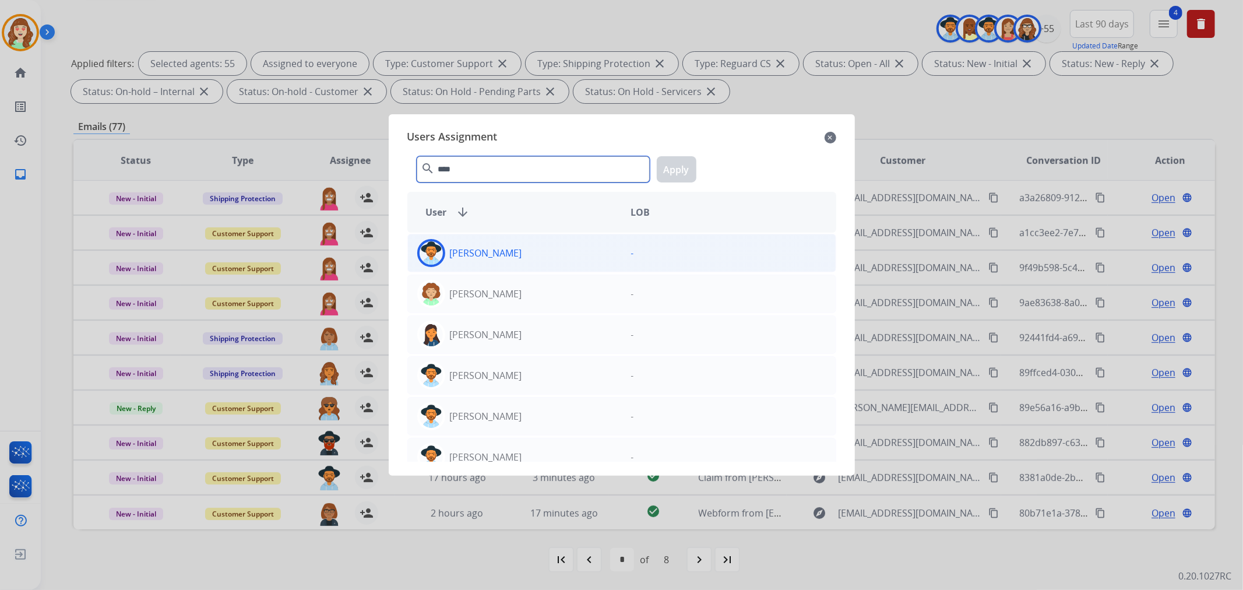
type input "****"
click at [508, 247] on div "[PERSON_NAME] [PERSON_NAME][EMAIL_ADDRESS][PERSON_NAME][DOMAIN_NAME]" at bounding box center [515, 253] width 214 height 28
drag, startPoint x: 688, startPoint y: 170, endPoint x: 526, endPoint y: 203, distance: 165.9
click at [689, 170] on button "Apply" at bounding box center [677, 169] width 40 height 26
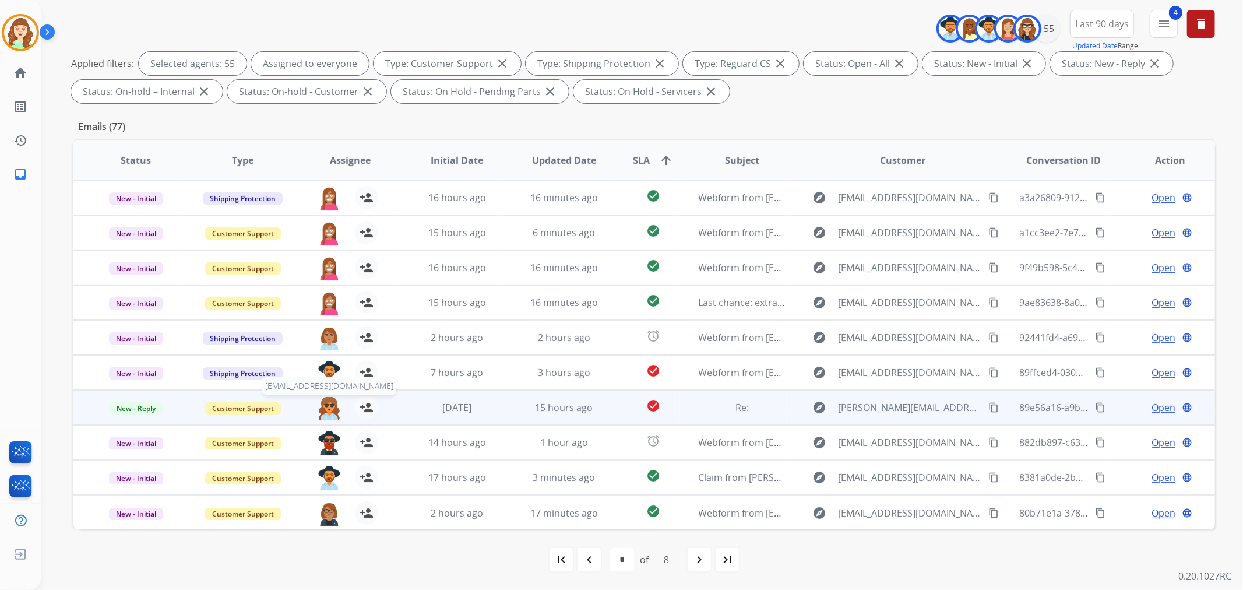
click at [329, 406] on img at bounding box center [329, 408] width 23 height 24
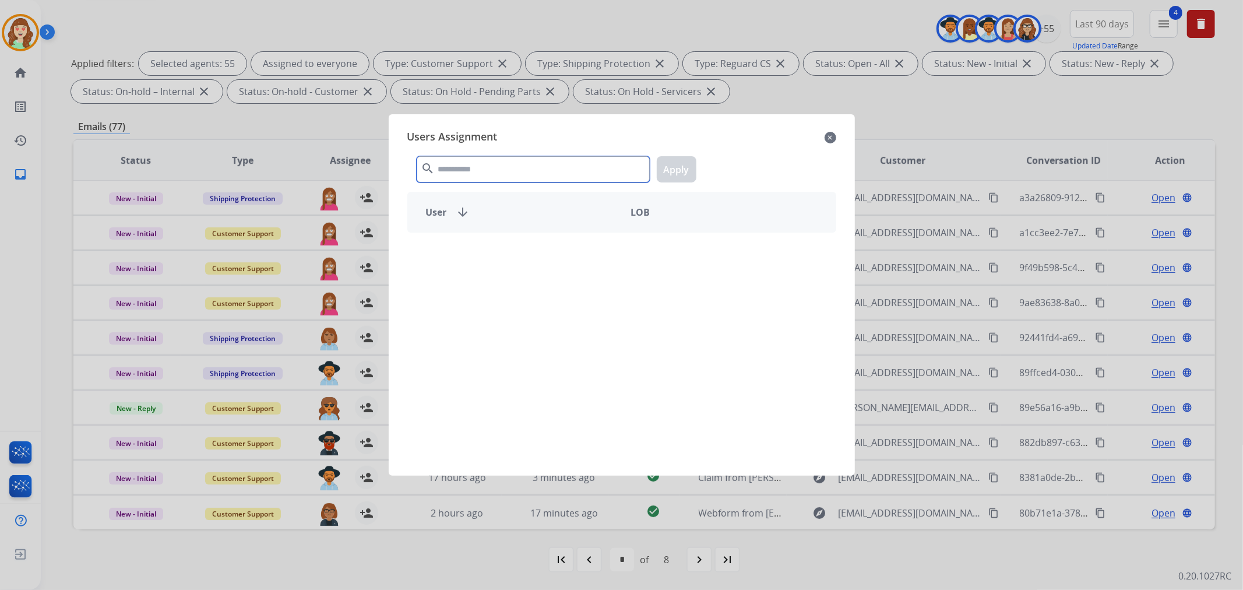
click at [462, 167] on input "text" at bounding box center [533, 169] width 233 height 26
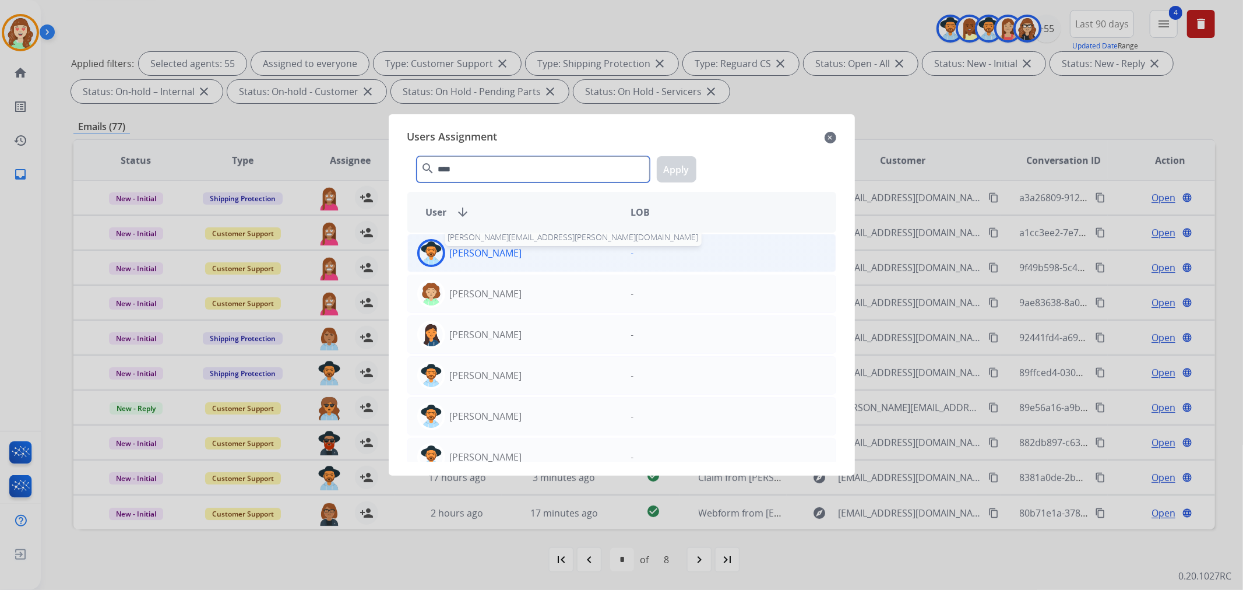
type input "****"
click at [488, 252] on p "[PERSON_NAME]" at bounding box center [486, 253] width 72 height 14
click at [681, 167] on button "Apply" at bounding box center [677, 169] width 40 height 26
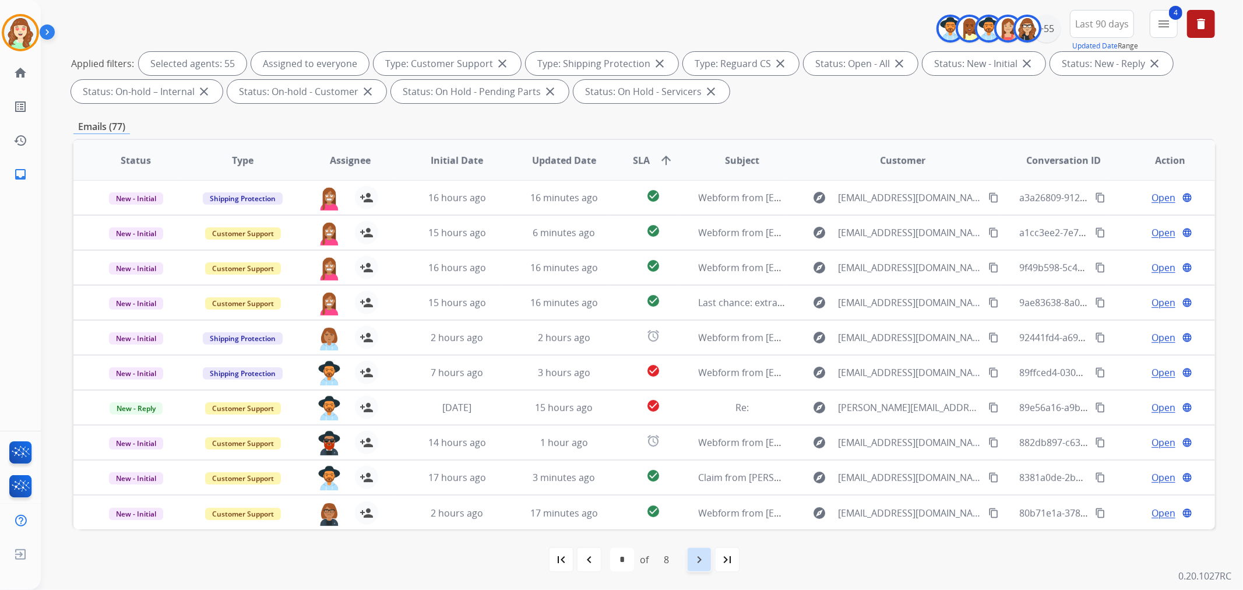
click at [696, 482] on mat-icon "navigate_next" at bounding box center [699, 560] width 14 height 14
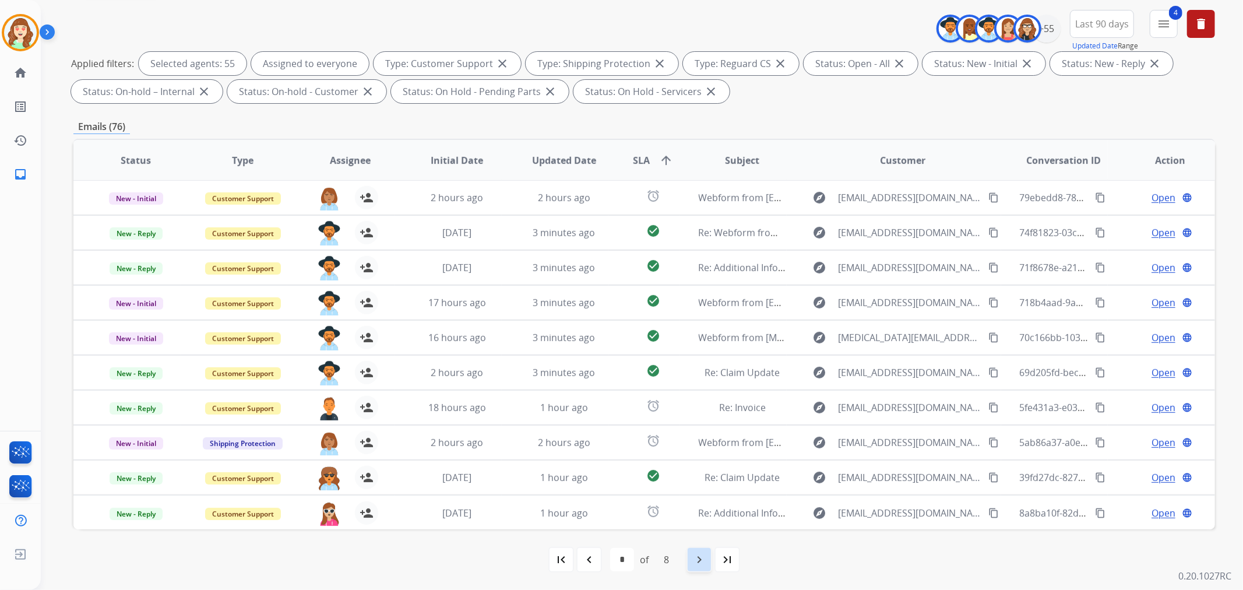
click at [704, 482] on mat-icon "navigate_next" at bounding box center [699, 560] width 14 height 14
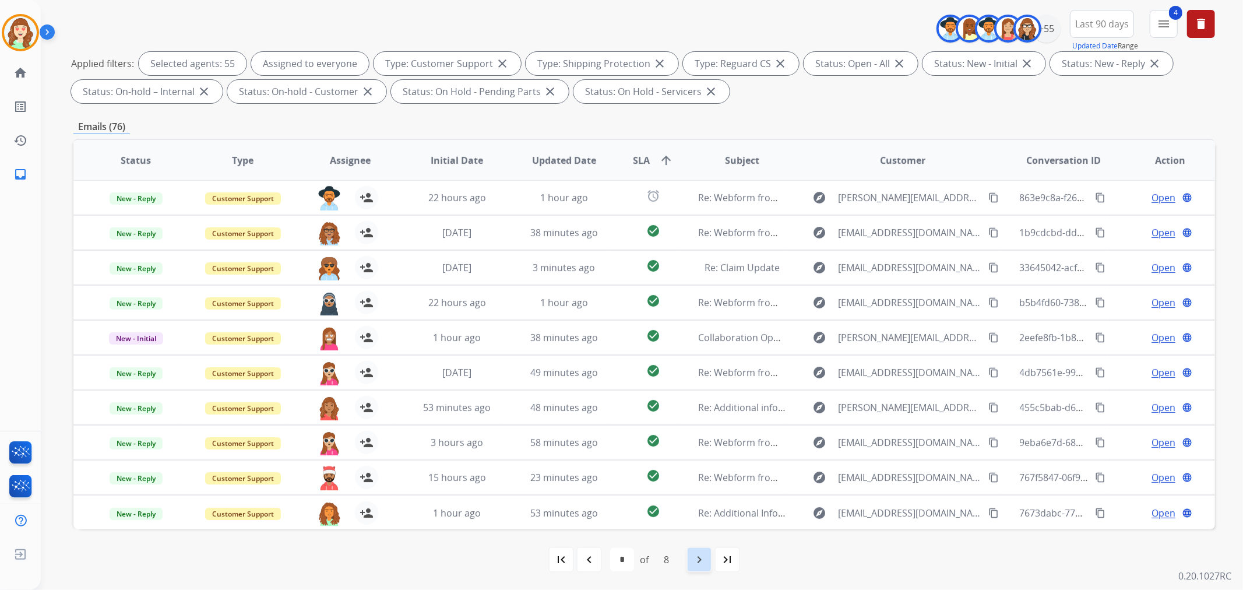
click at [695, 482] on mat-icon "navigate_next" at bounding box center [699, 560] width 14 height 14
select select "*"
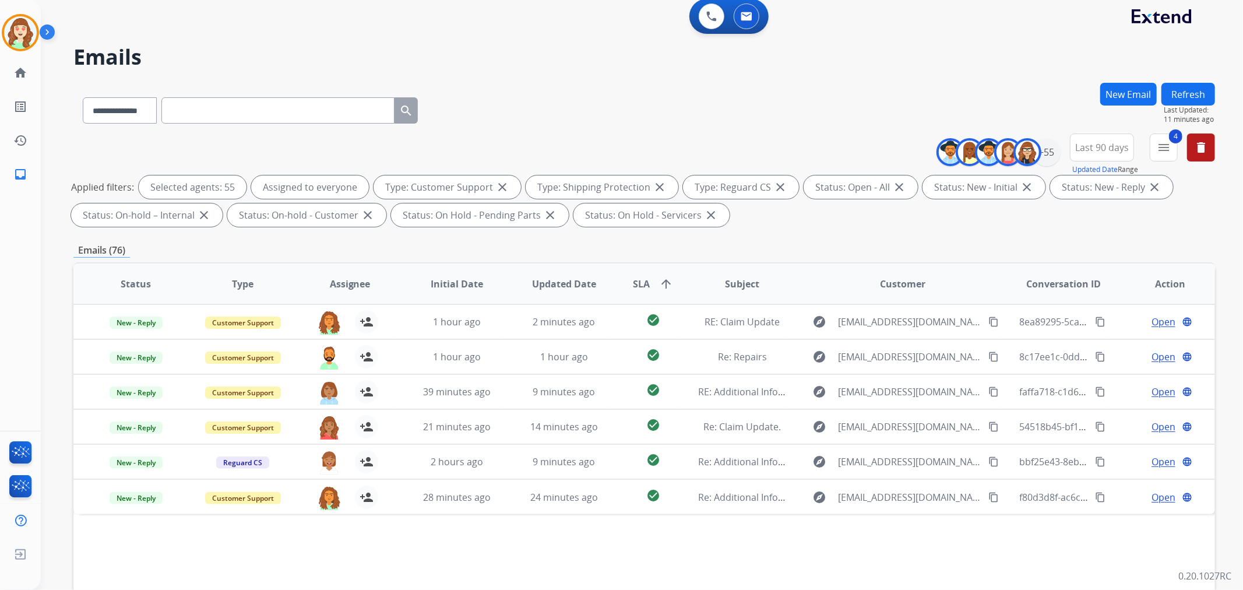
scroll to position [0, 0]
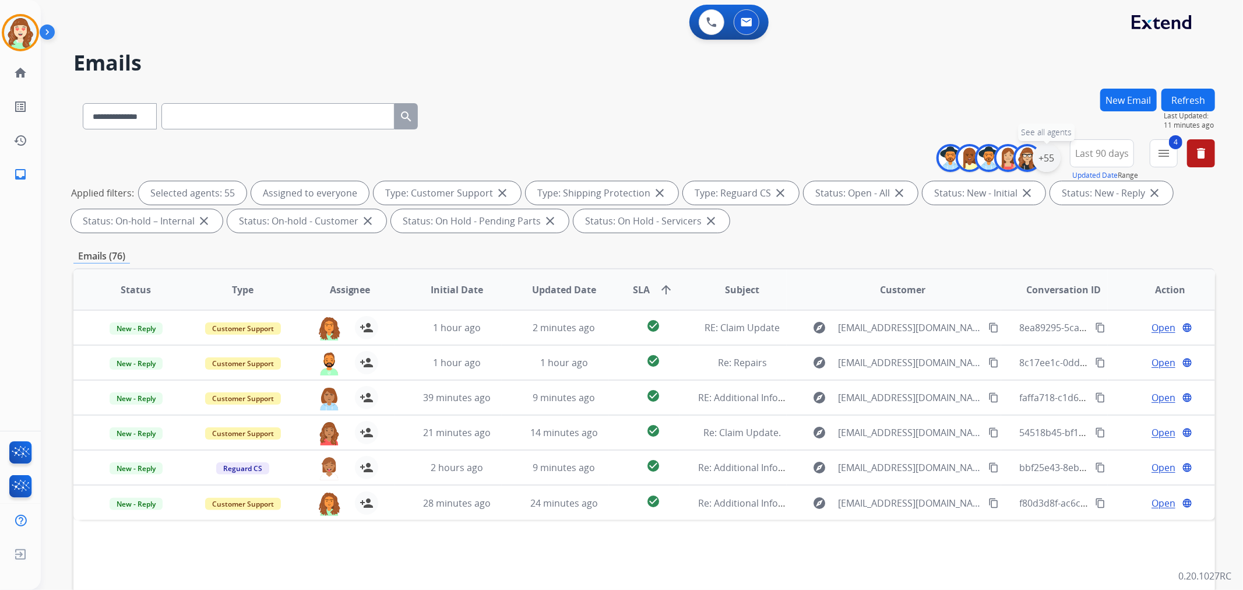
click at [1016, 152] on div "+55" at bounding box center [1047, 158] width 28 height 28
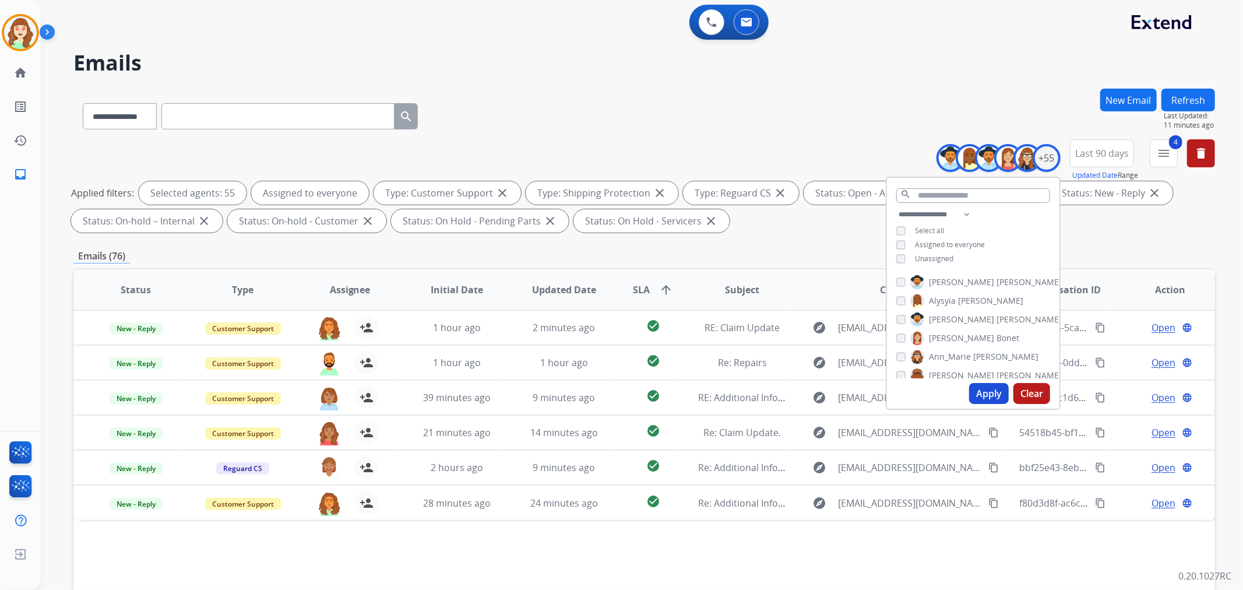
click at [1016, 393] on button "Clear" at bounding box center [1032, 393] width 37 height 21
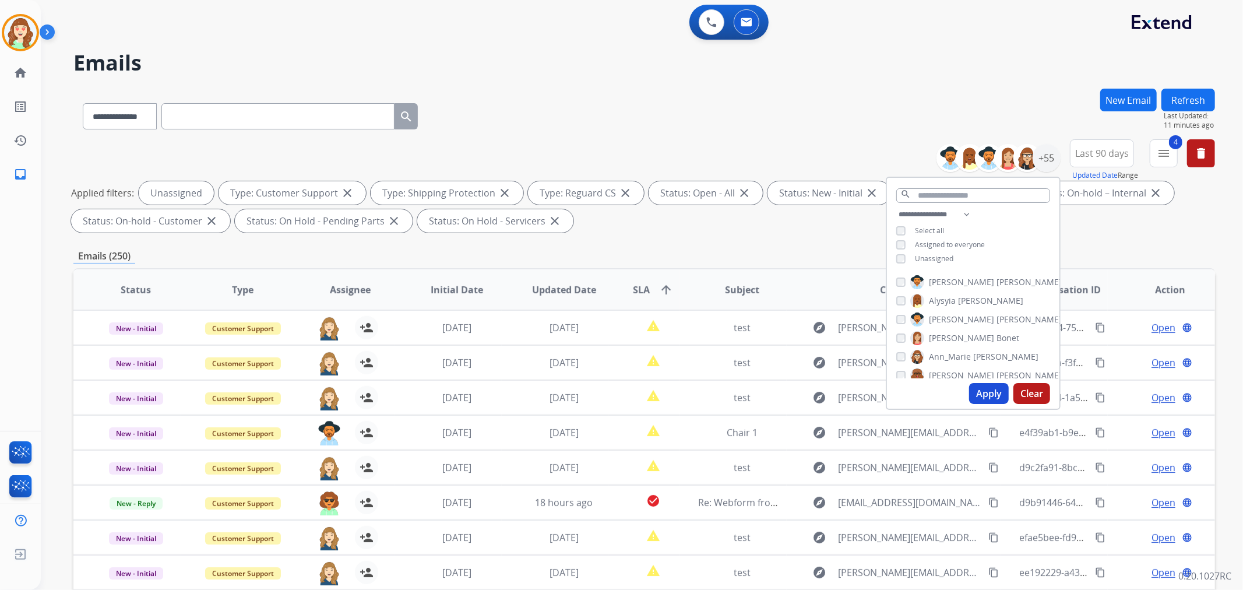
click at [977, 391] on button "Apply" at bounding box center [989, 393] width 40 height 21
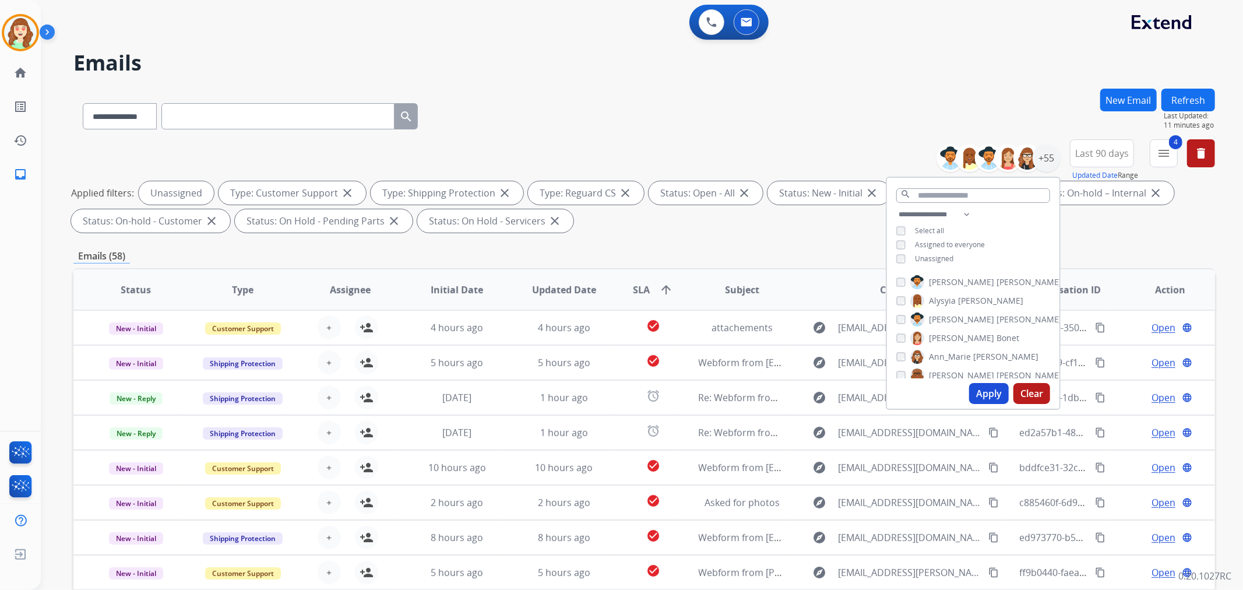
scroll to position [129, 0]
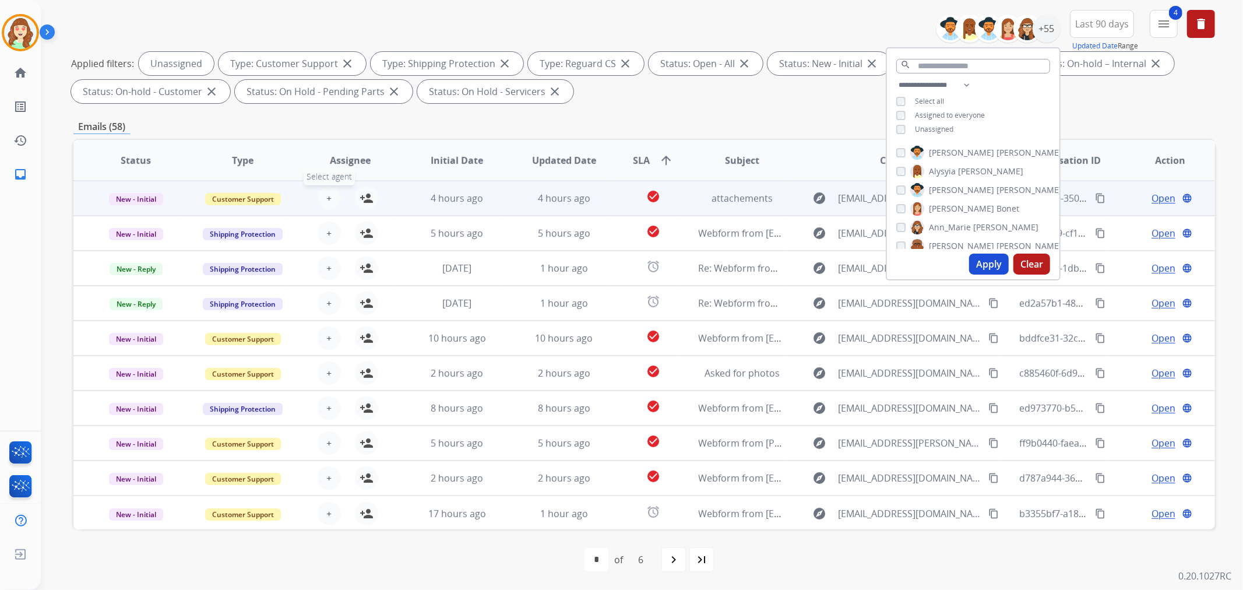
click at [335, 198] on button "+ Select agent" at bounding box center [329, 198] width 23 height 23
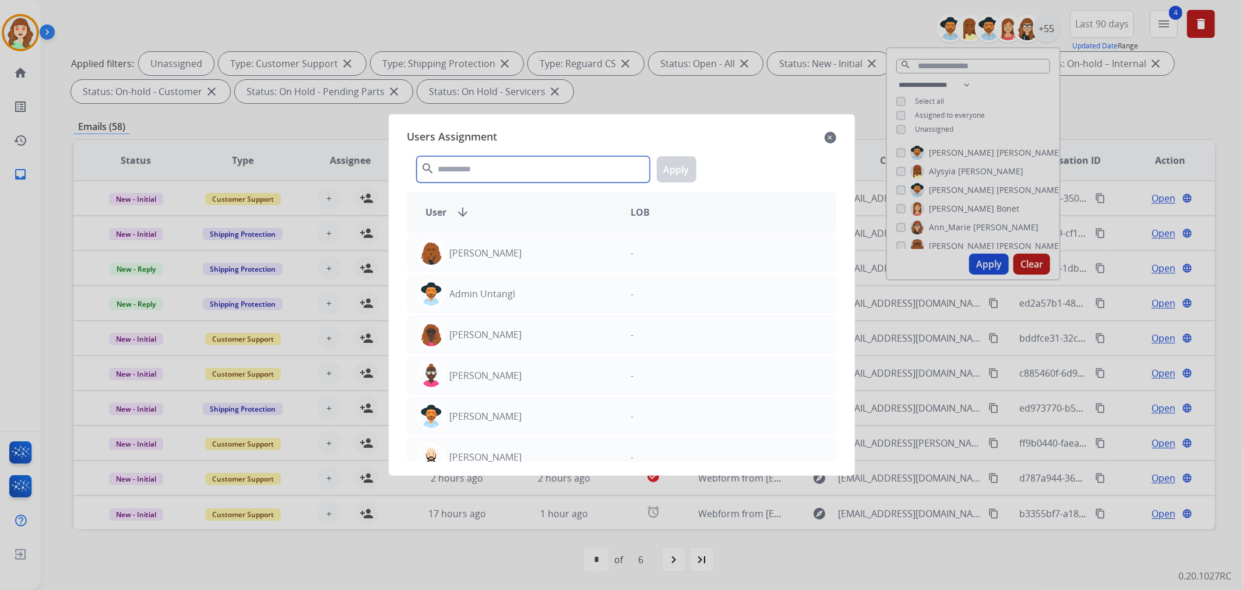
click at [518, 171] on input "text" at bounding box center [533, 169] width 233 height 26
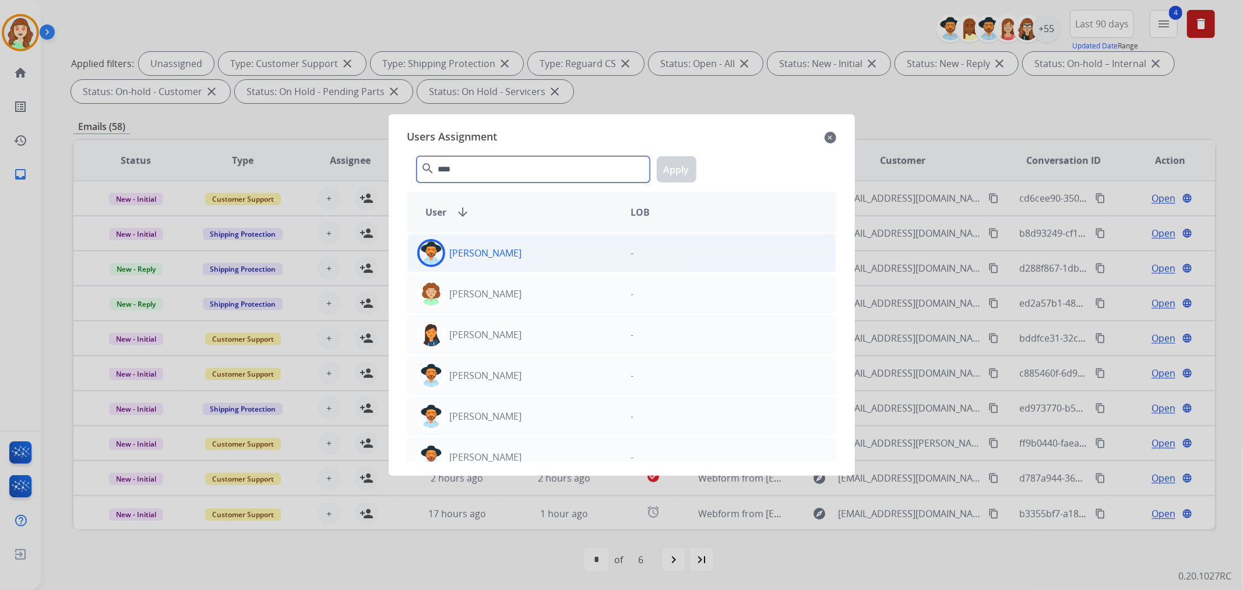
type input "****"
click at [546, 259] on div "[PERSON_NAME]" at bounding box center [515, 253] width 214 height 28
drag, startPoint x: 678, startPoint y: 169, endPoint x: 341, endPoint y: 211, distance: 340.1
click at [672, 169] on button "Apply" at bounding box center [677, 169] width 40 height 26
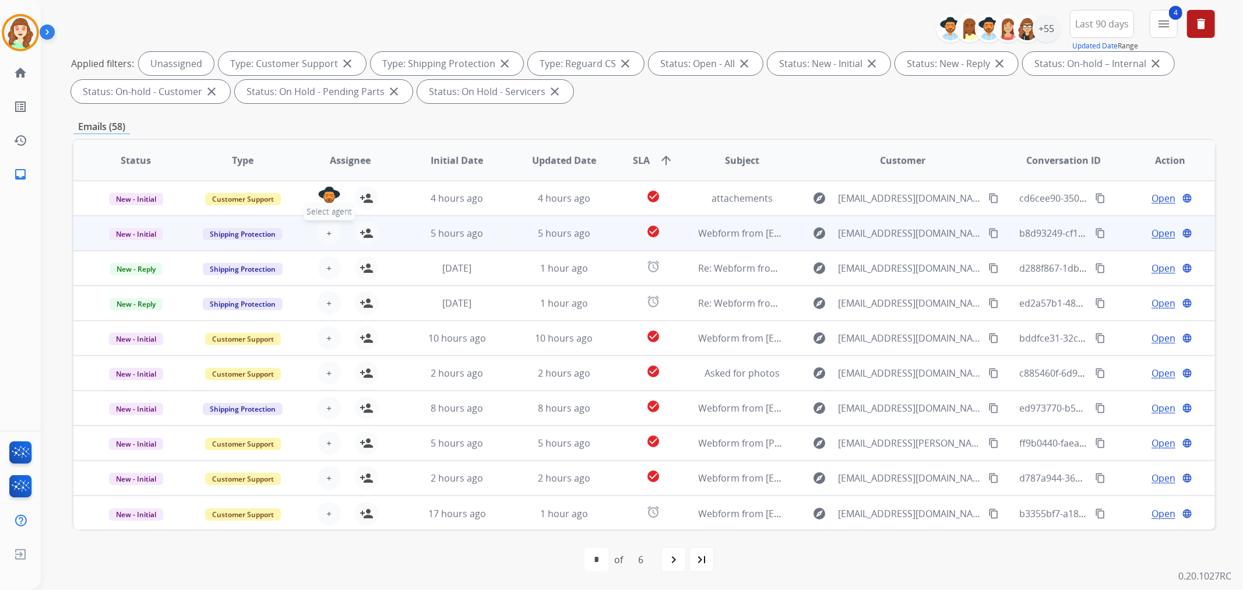
click at [326, 229] on span "+" at bounding box center [328, 233] width 5 height 14
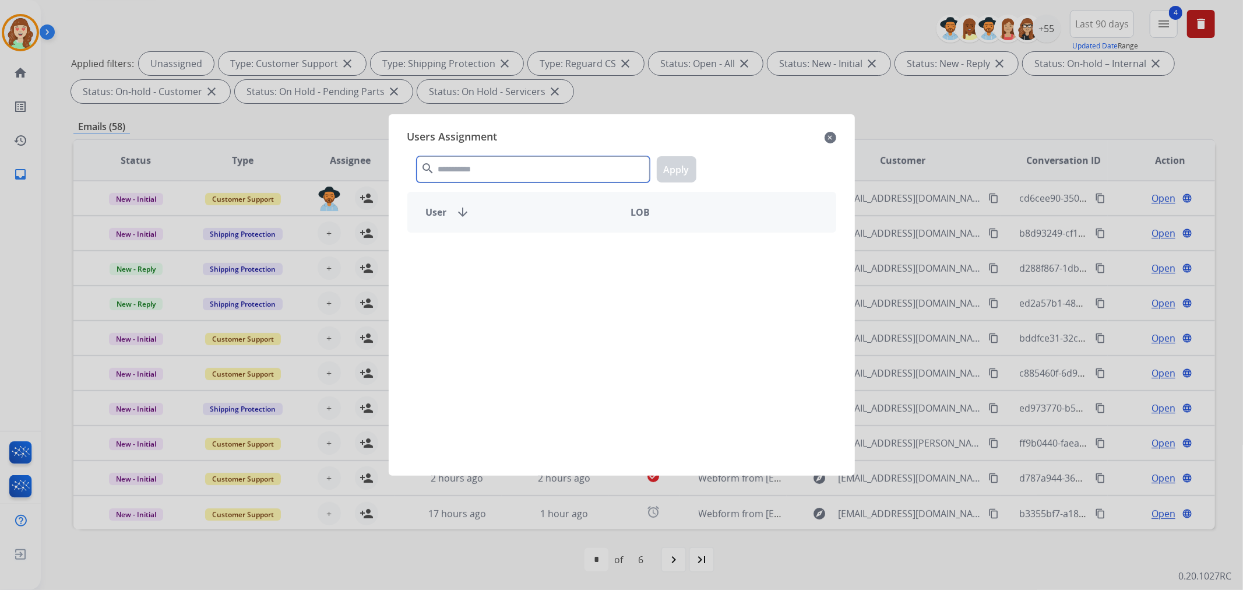
click at [462, 161] on input "text" at bounding box center [533, 169] width 233 height 26
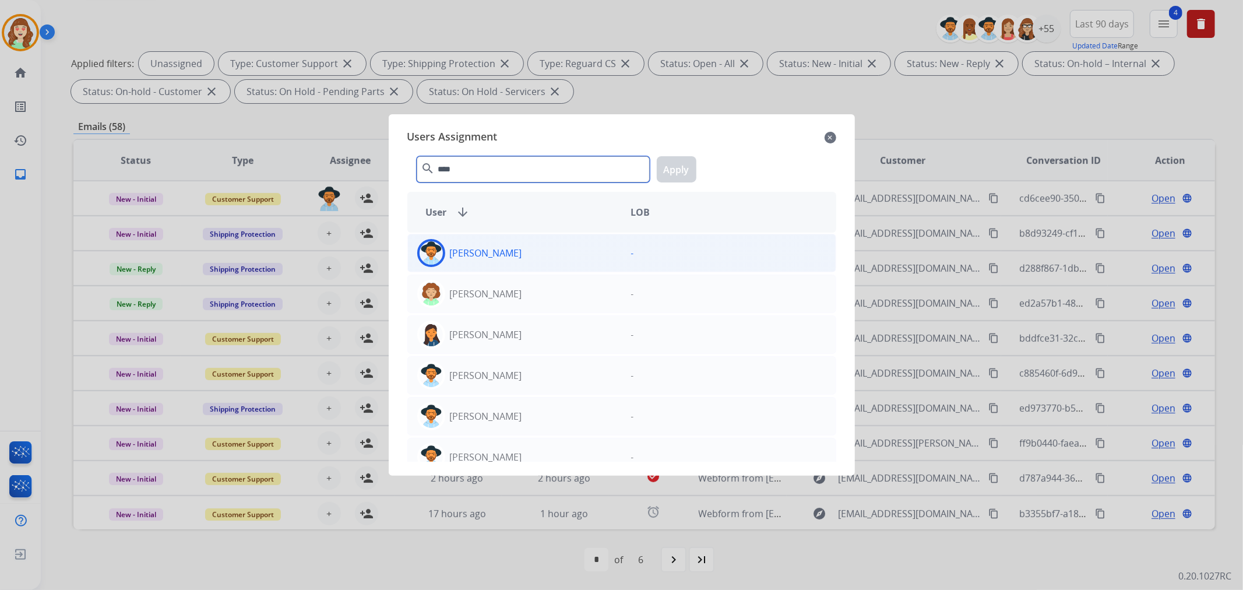
type input "****"
click at [522, 254] on div "[PERSON_NAME]" at bounding box center [515, 253] width 214 height 28
click at [687, 163] on button "Apply" at bounding box center [677, 169] width 40 height 26
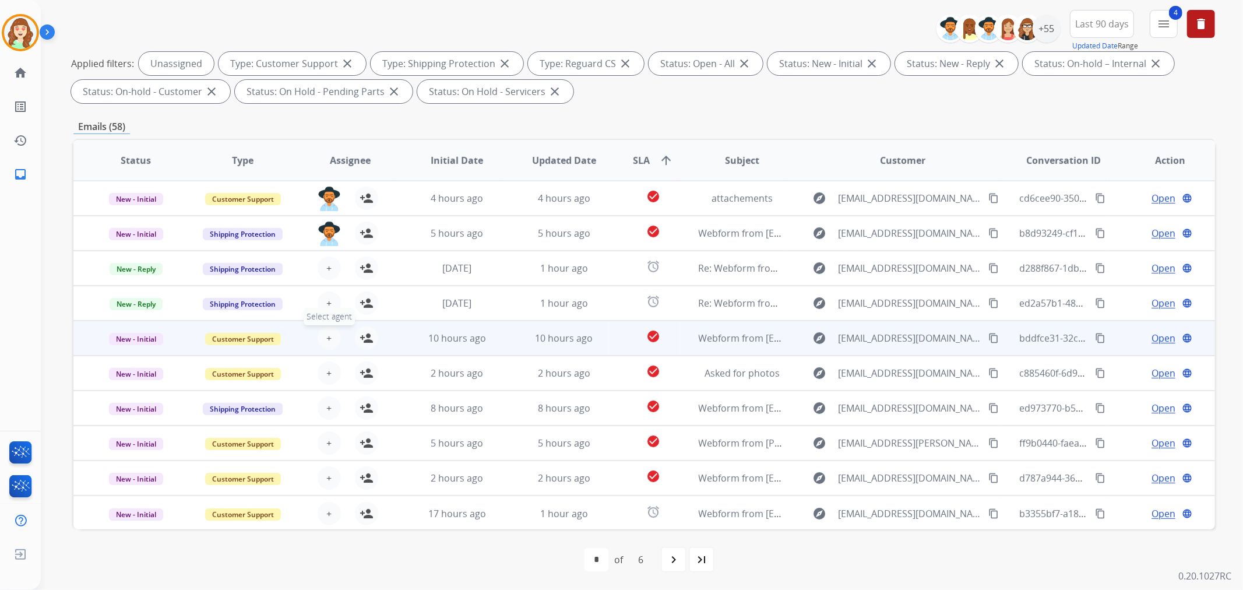
click at [318, 333] on button "+ Select agent" at bounding box center [329, 337] width 23 height 23
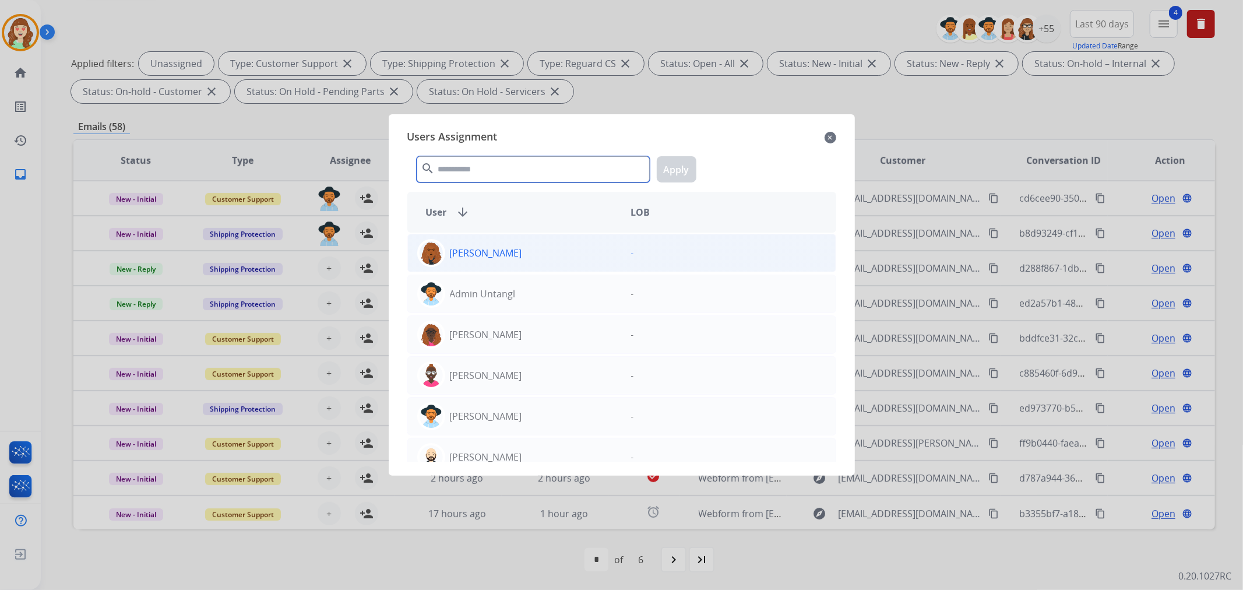
drag, startPoint x: 465, startPoint y: 167, endPoint x: 465, endPoint y: 239, distance: 71.7
click at [469, 170] on input "text" at bounding box center [533, 169] width 233 height 26
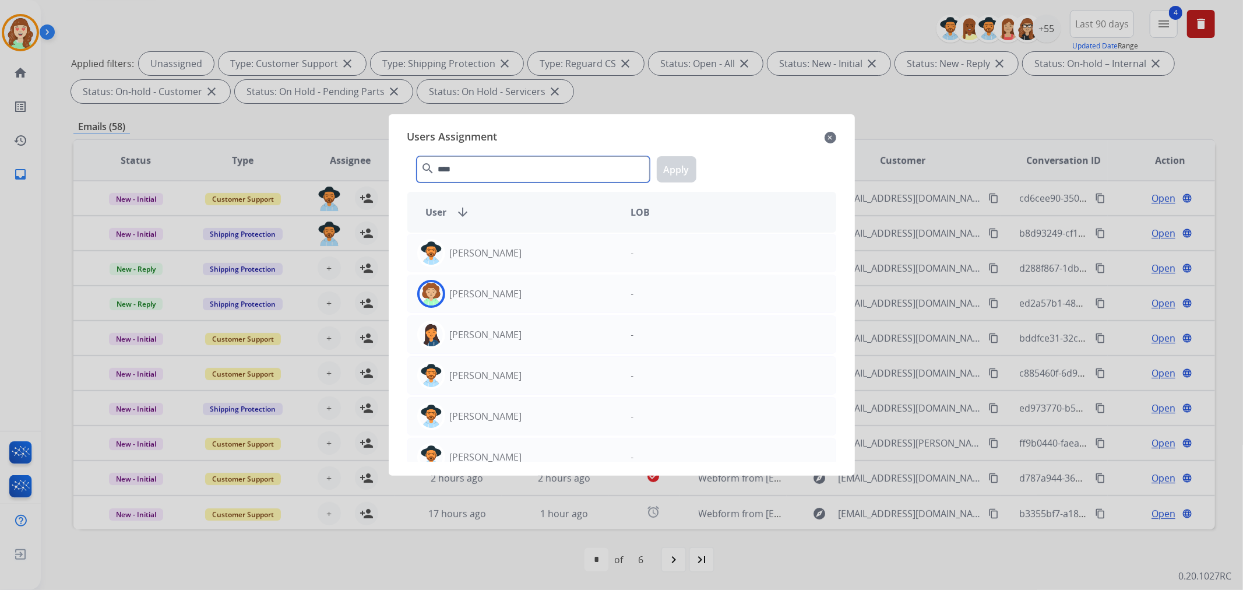
type input "****"
click at [560, 247] on div "[PERSON_NAME]" at bounding box center [515, 253] width 214 height 28
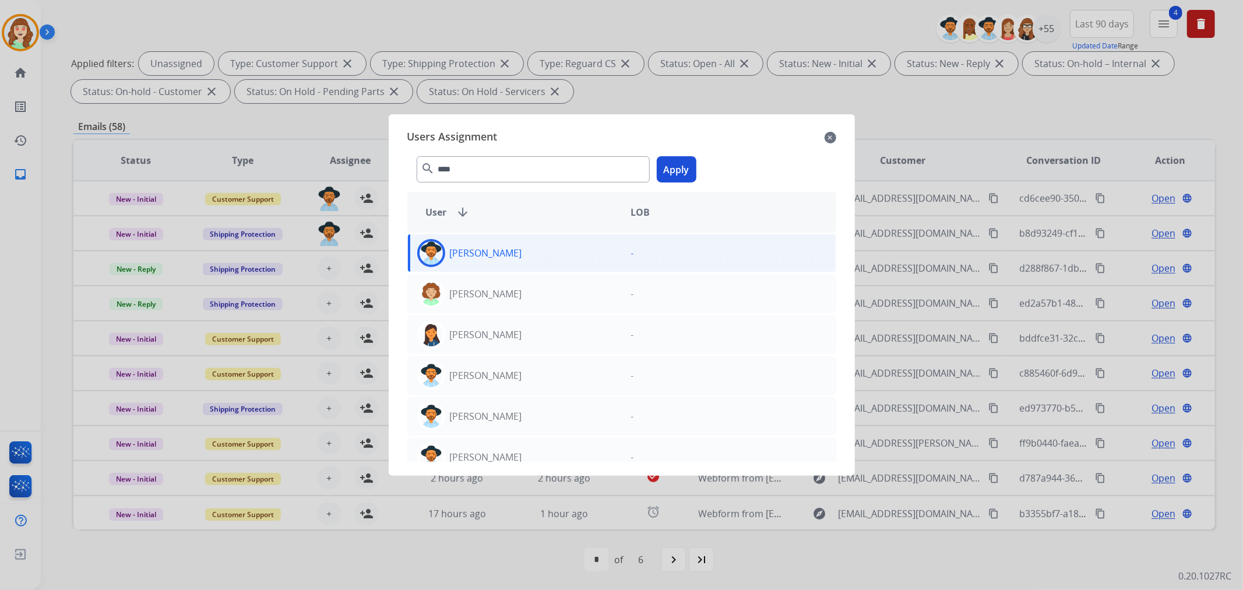
drag, startPoint x: 684, startPoint y: 163, endPoint x: 578, endPoint y: 210, distance: 115.3
click at [683, 163] on button "Apply" at bounding box center [677, 169] width 40 height 26
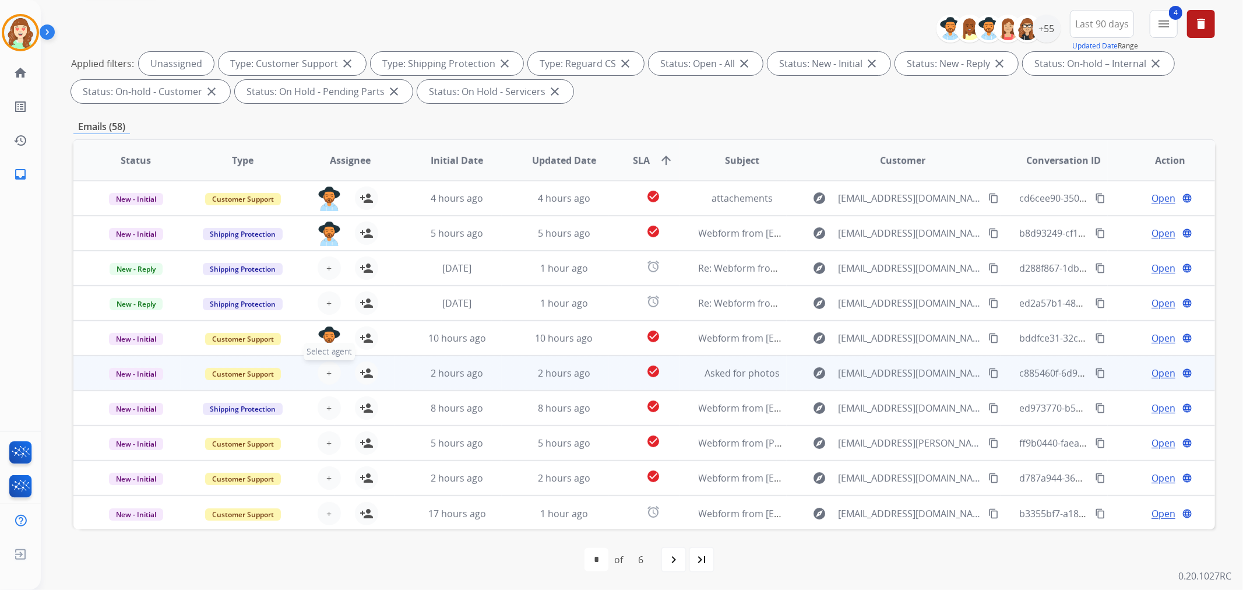
click at [321, 372] on button "+ Select agent" at bounding box center [329, 372] width 23 height 23
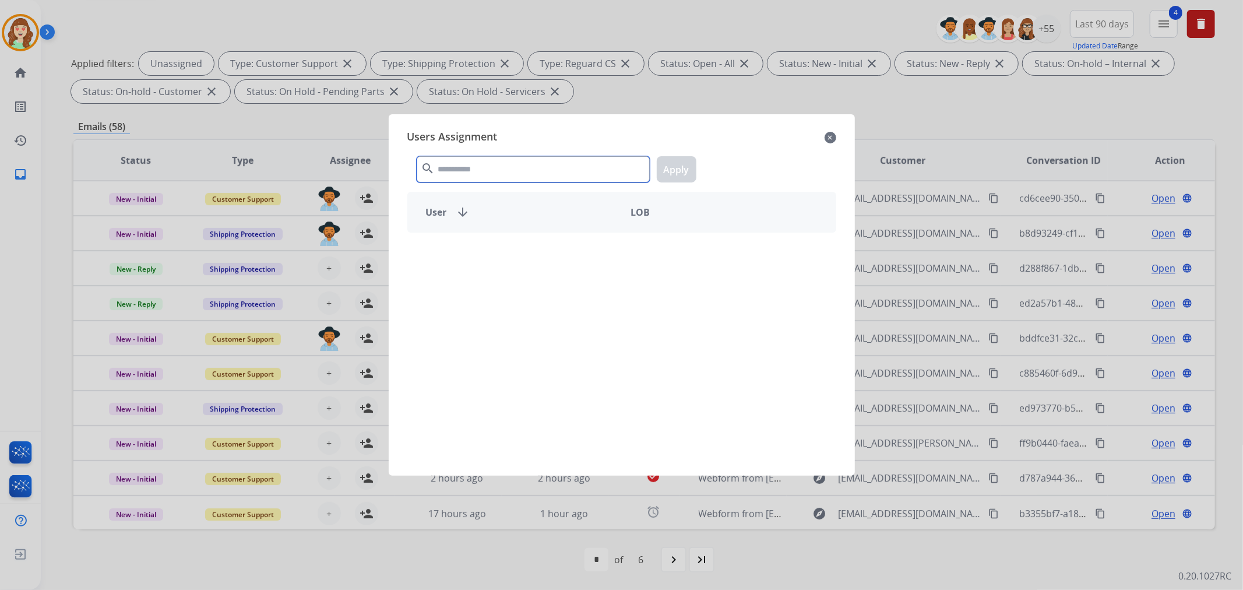
click at [539, 167] on input "text" at bounding box center [533, 169] width 233 height 26
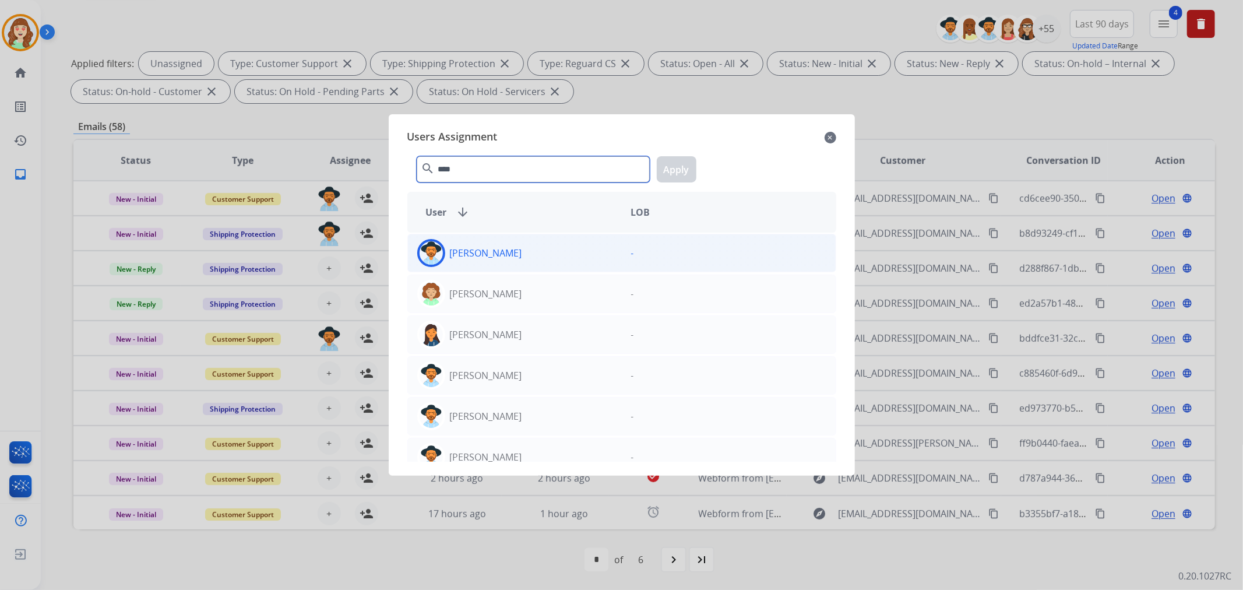
type input "****"
click at [523, 254] on div "[PERSON_NAME]" at bounding box center [515, 253] width 214 height 28
click at [681, 167] on button "Apply" at bounding box center [677, 169] width 40 height 26
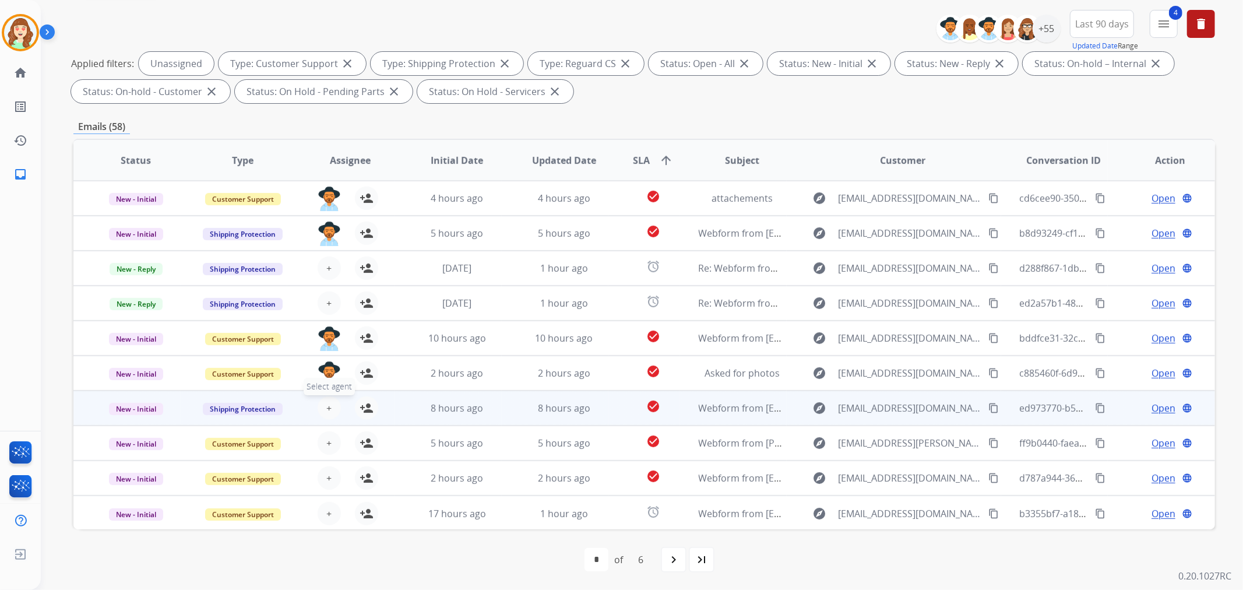
click at [326, 404] on span "+" at bounding box center [328, 408] width 5 height 14
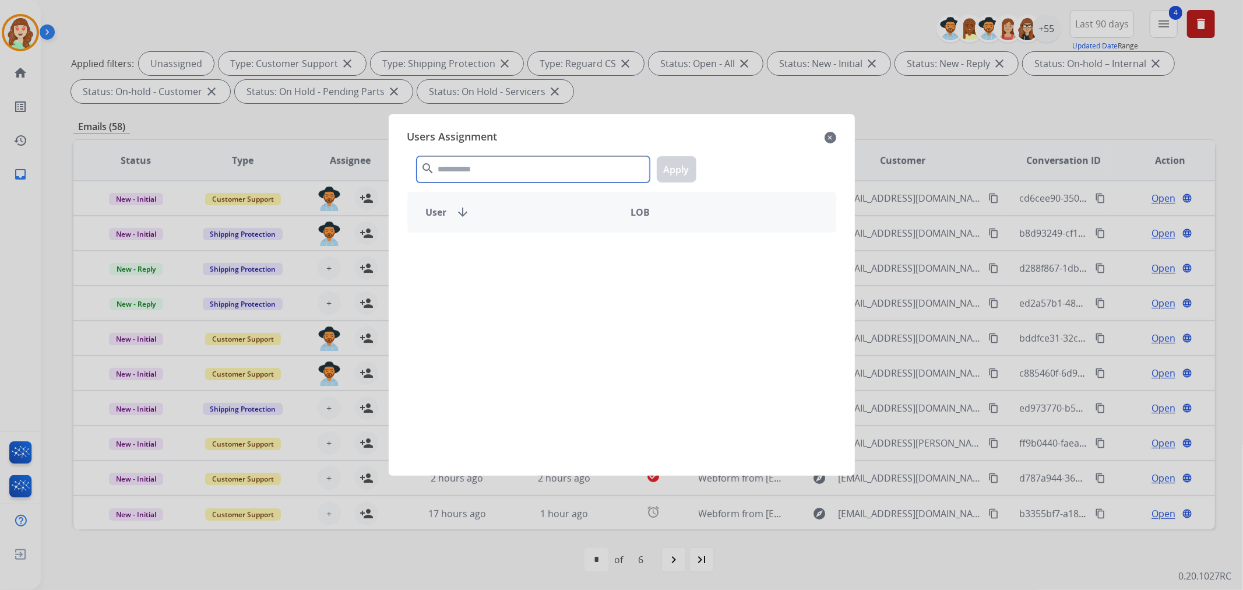
click at [574, 165] on input "text" at bounding box center [533, 169] width 233 height 26
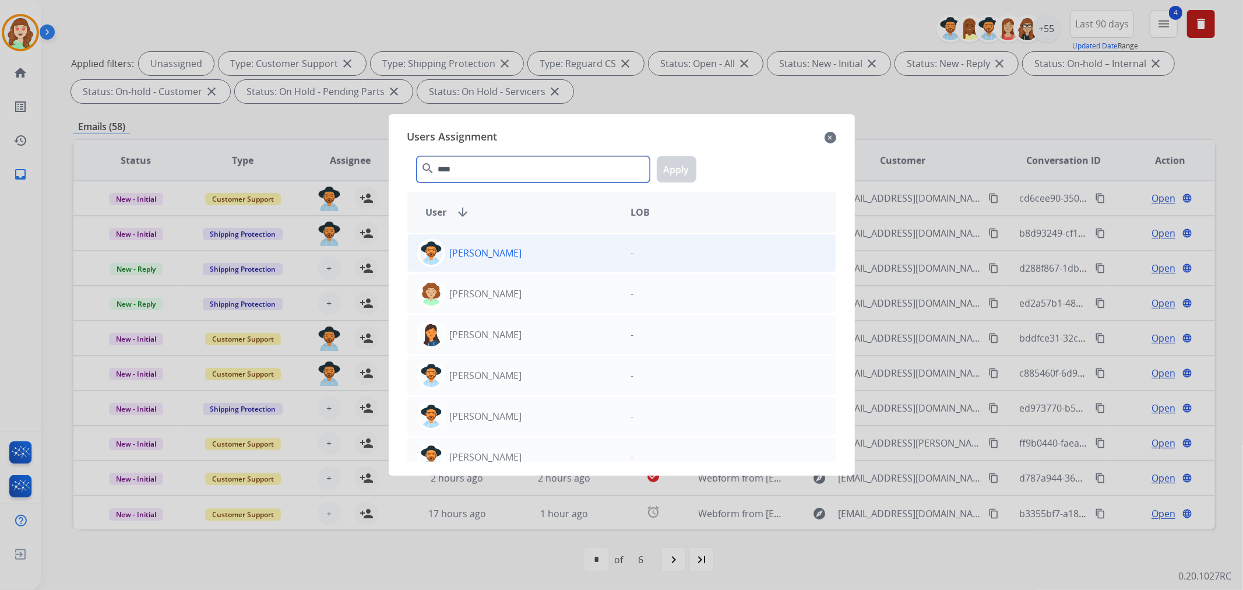
type input "****"
click at [509, 254] on p "[PERSON_NAME]" at bounding box center [486, 253] width 72 height 14
click at [680, 165] on button "Apply" at bounding box center [677, 169] width 40 height 26
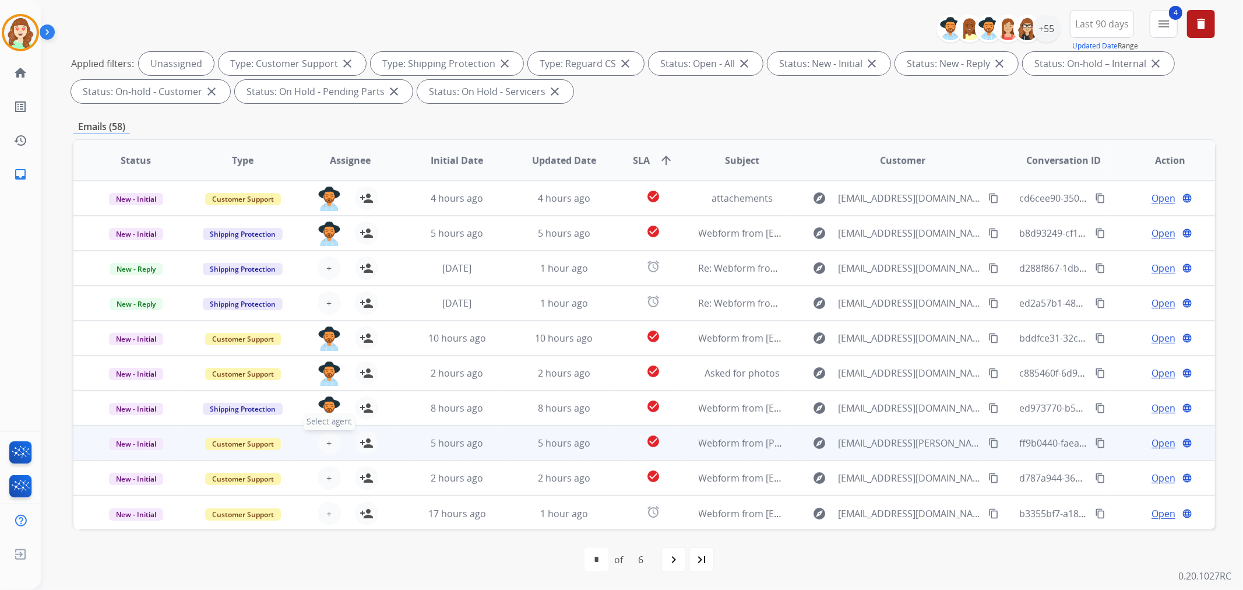
click at [329, 441] on button "+ Select agent" at bounding box center [329, 442] width 23 height 23
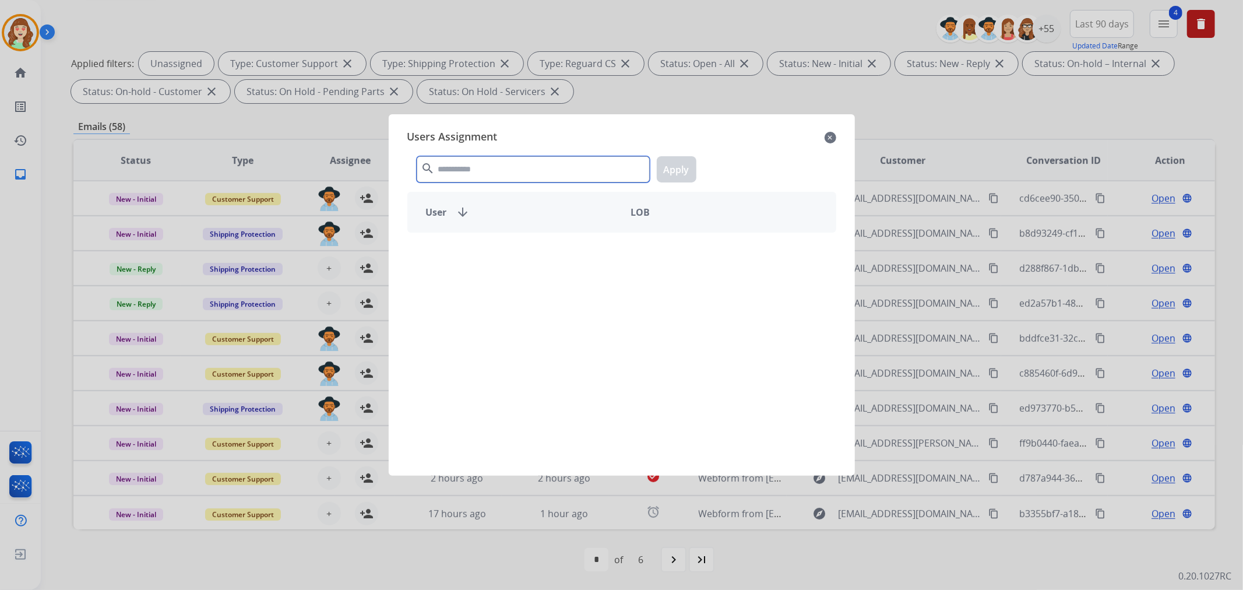
click at [453, 163] on input "text" at bounding box center [533, 169] width 233 height 26
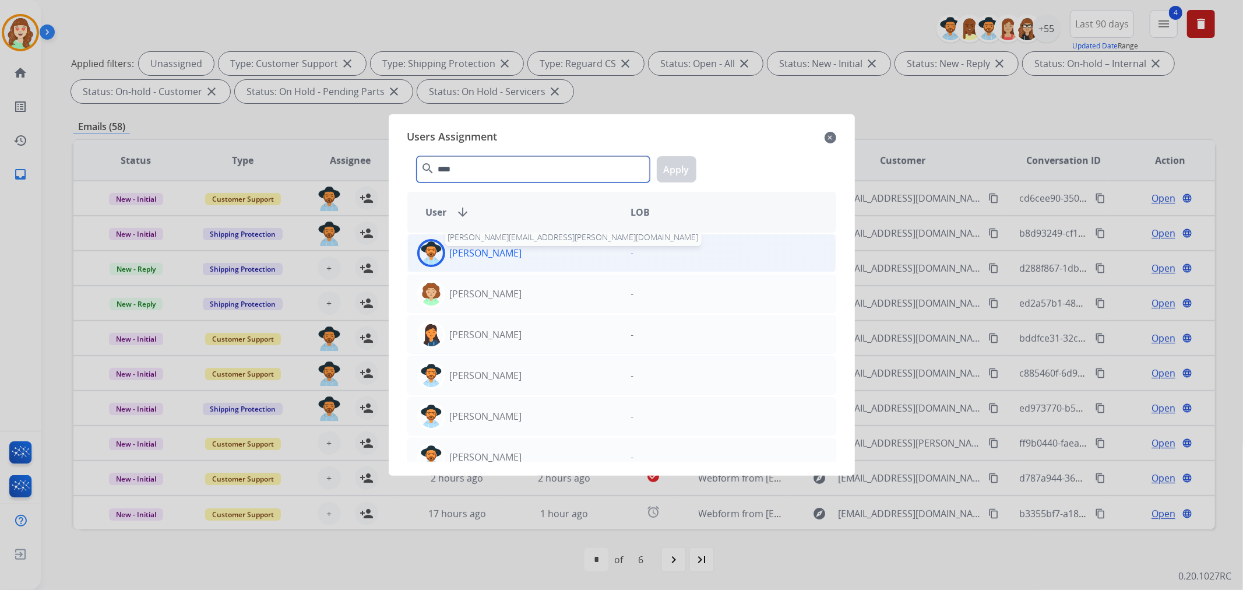
type input "****"
click at [491, 255] on p "[PERSON_NAME]" at bounding box center [486, 253] width 72 height 14
click at [677, 169] on button "Apply" at bounding box center [677, 169] width 40 height 26
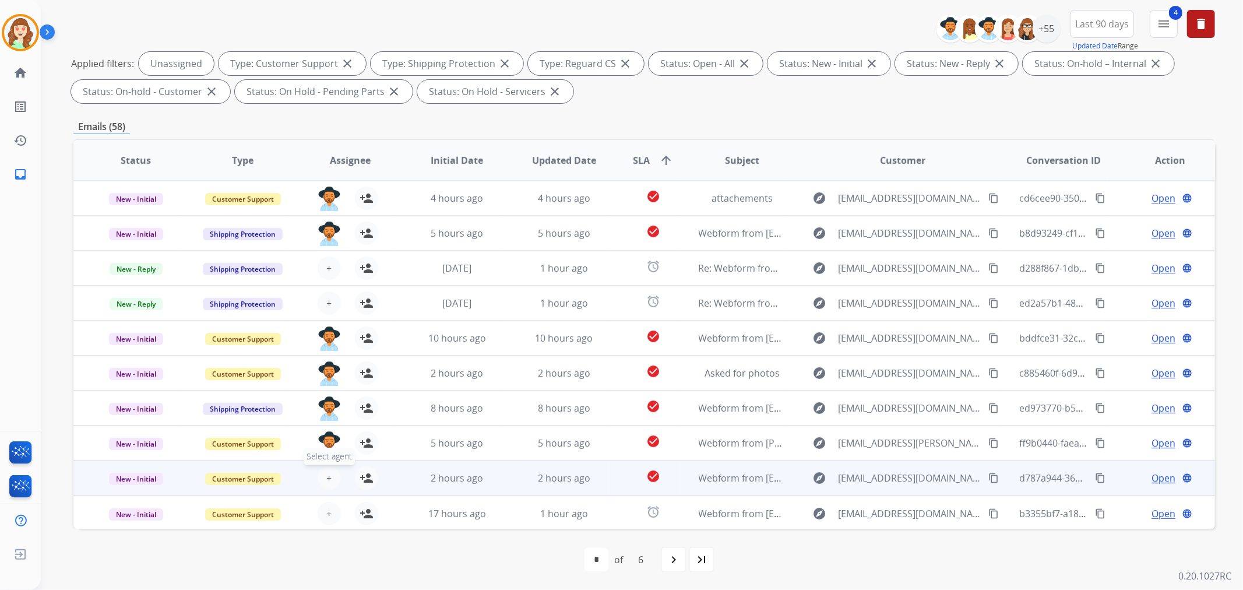
click at [325, 469] on button "+ Select agent" at bounding box center [329, 477] width 23 height 23
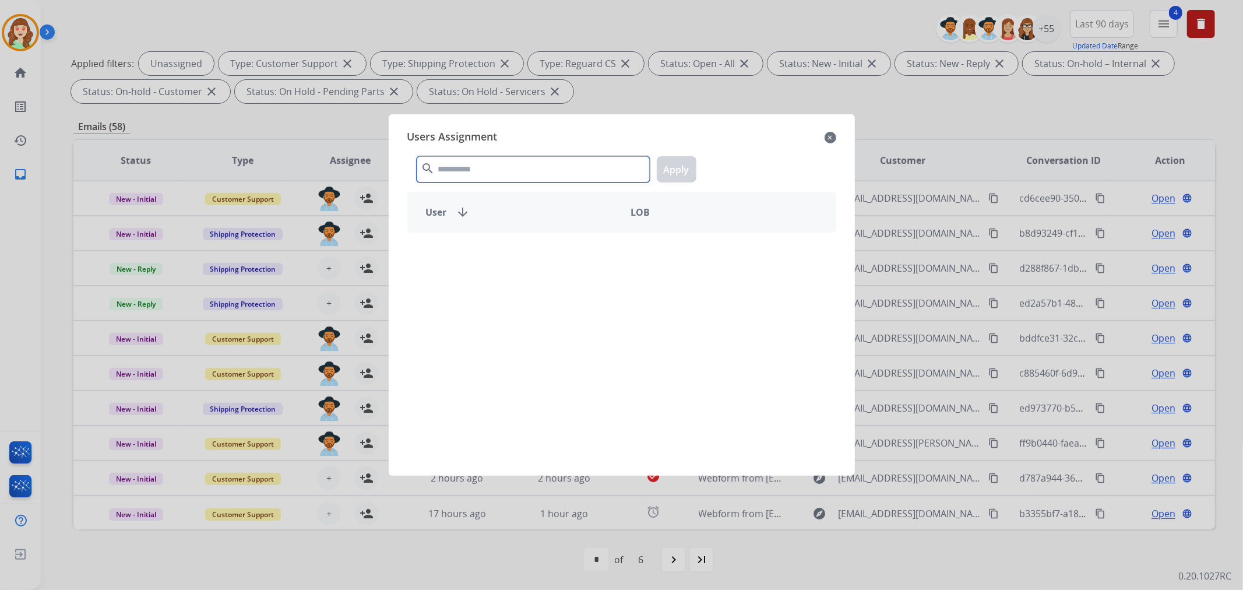
click at [509, 171] on input "text" at bounding box center [533, 169] width 233 height 26
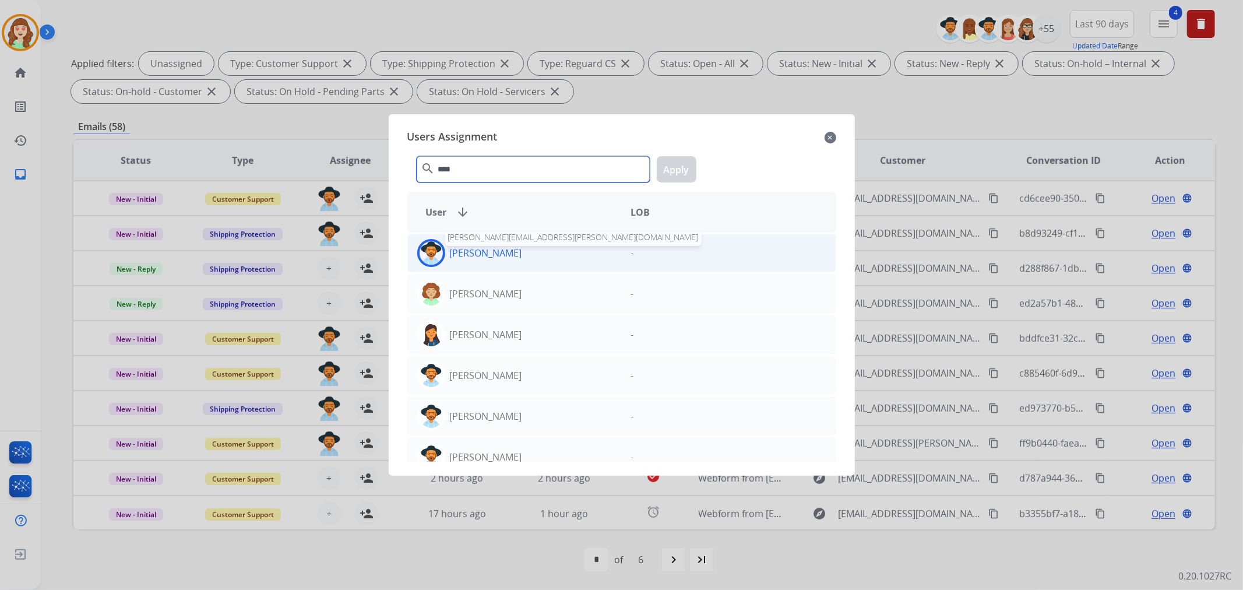
type input "****"
click at [484, 252] on p "[PERSON_NAME]" at bounding box center [486, 253] width 72 height 14
click at [688, 163] on button "Apply" at bounding box center [677, 169] width 40 height 26
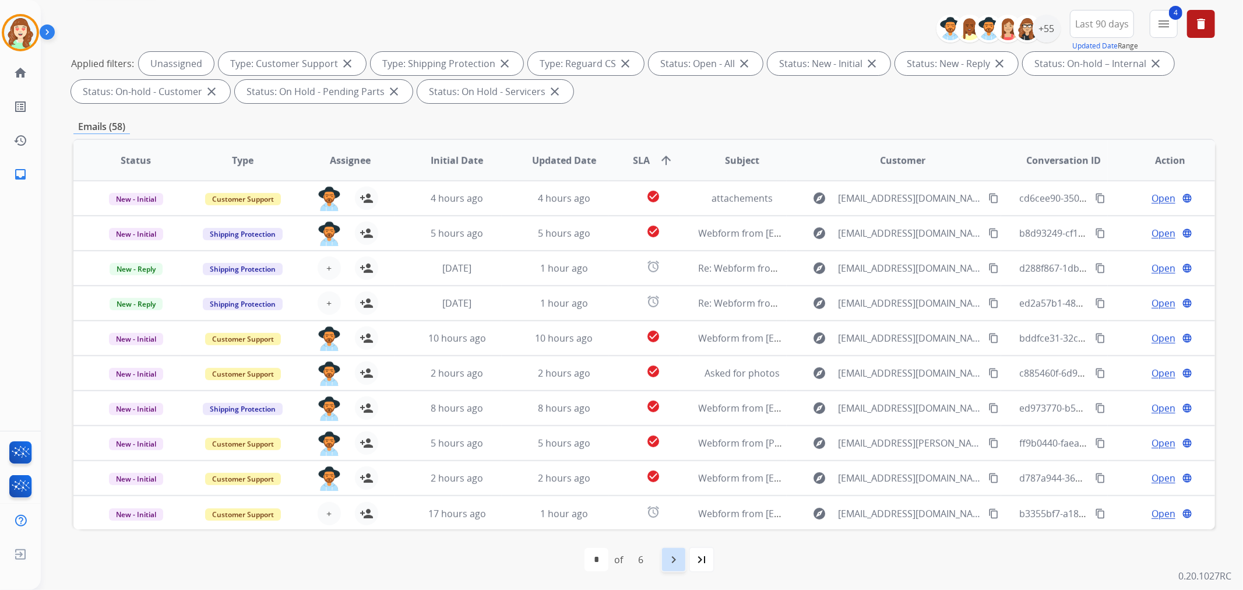
scroll to position [1, 0]
click at [678, 482] on mat-icon "navigate_next" at bounding box center [674, 560] width 14 height 14
select select "*"
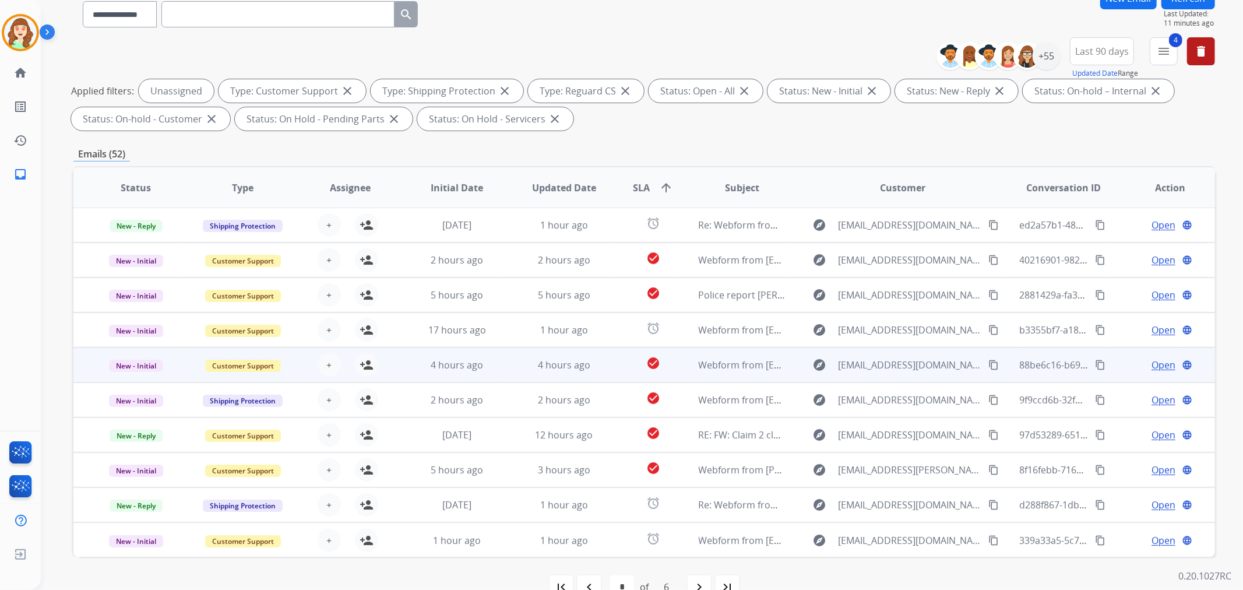
scroll to position [129, 0]
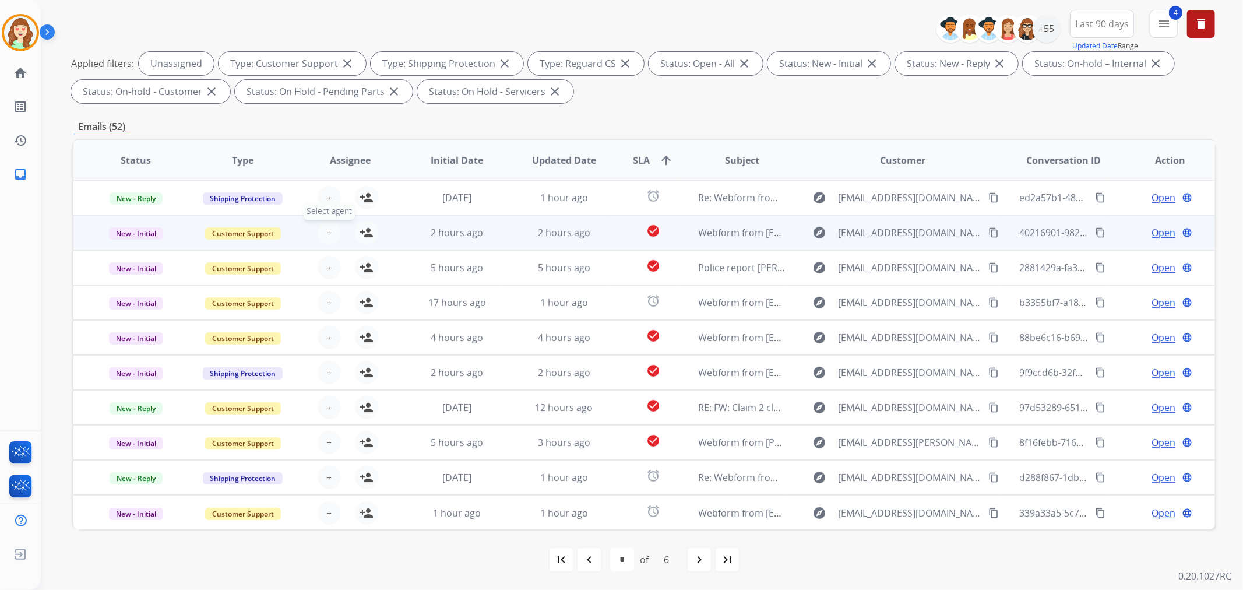
click at [326, 234] on span "+" at bounding box center [328, 233] width 5 height 14
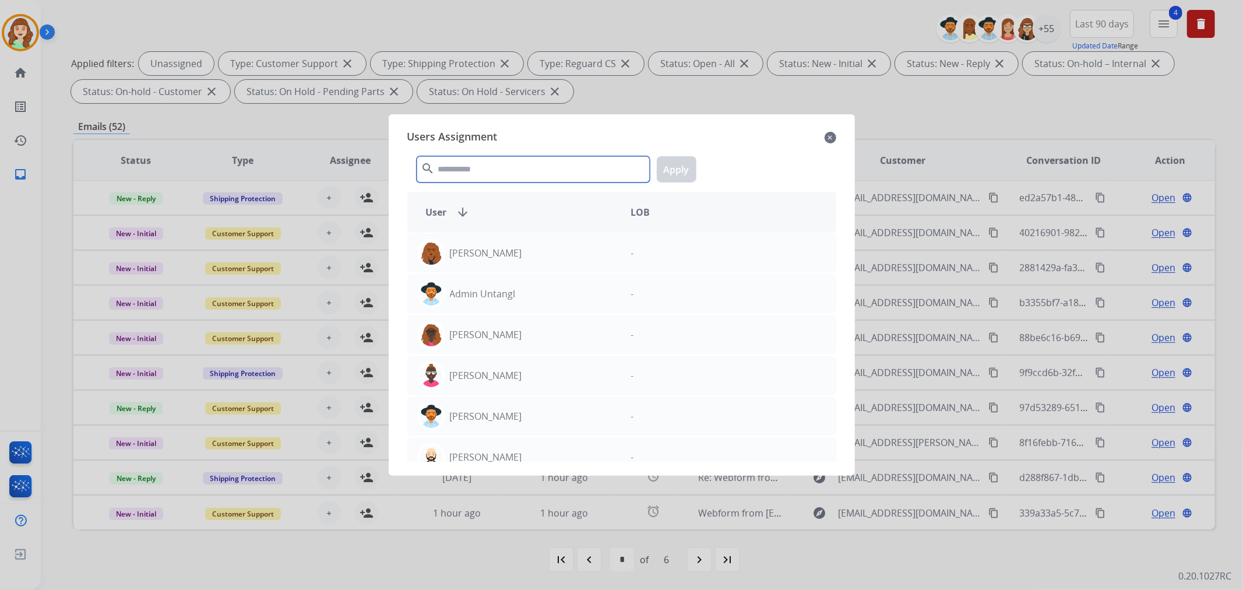
click at [550, 171] on input "text" at bounding box center [533, 169] width 233 height 26
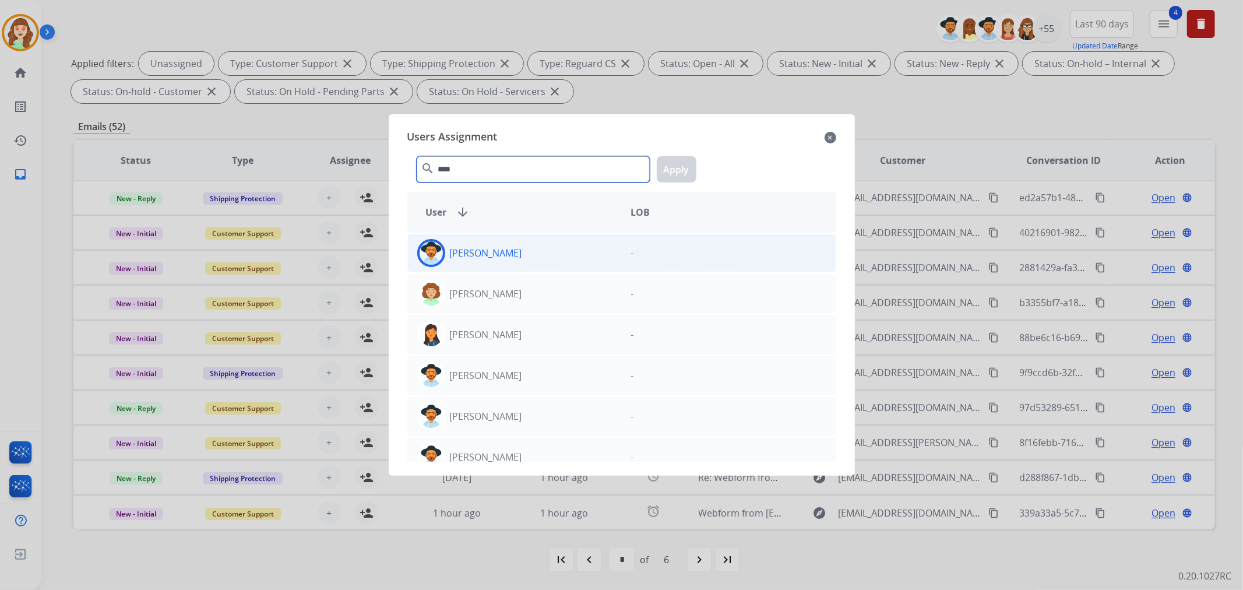
type input "****"
click at [509, 256] on div "[PERSON_NAME]" at bounding box center [515, 253] width 214 height 28
click at [678, 169] on button "Apply" at bounding box center [677, 169] width 40 height 26
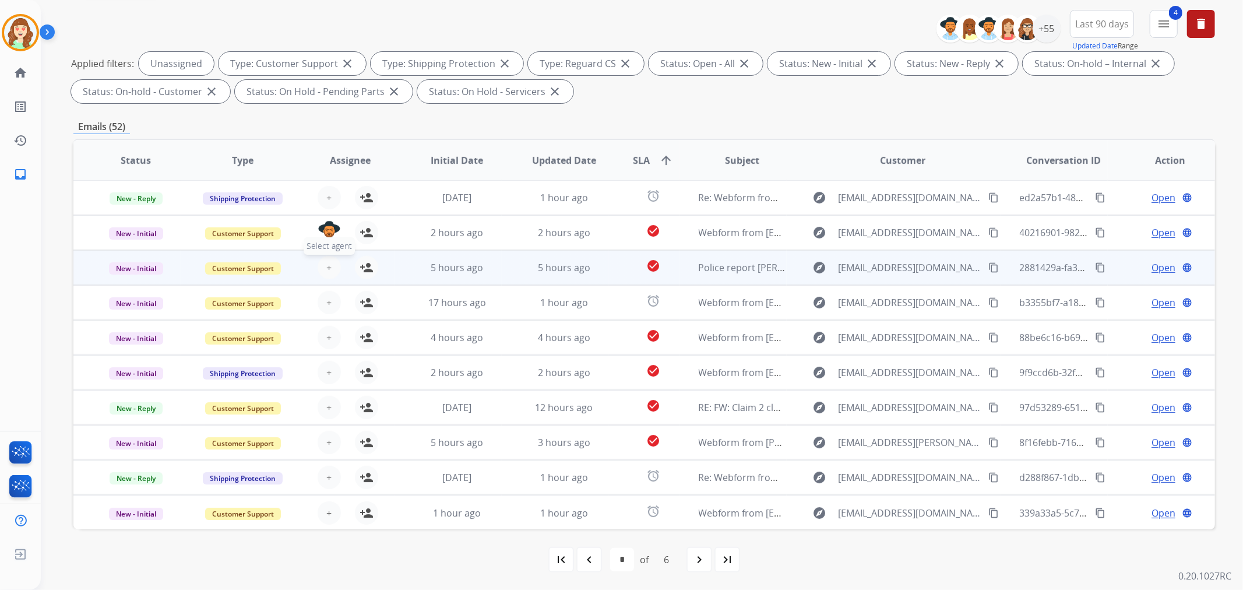
click at [328, 263] on span "+" at bounding box center [328, 268] width 5 height 14
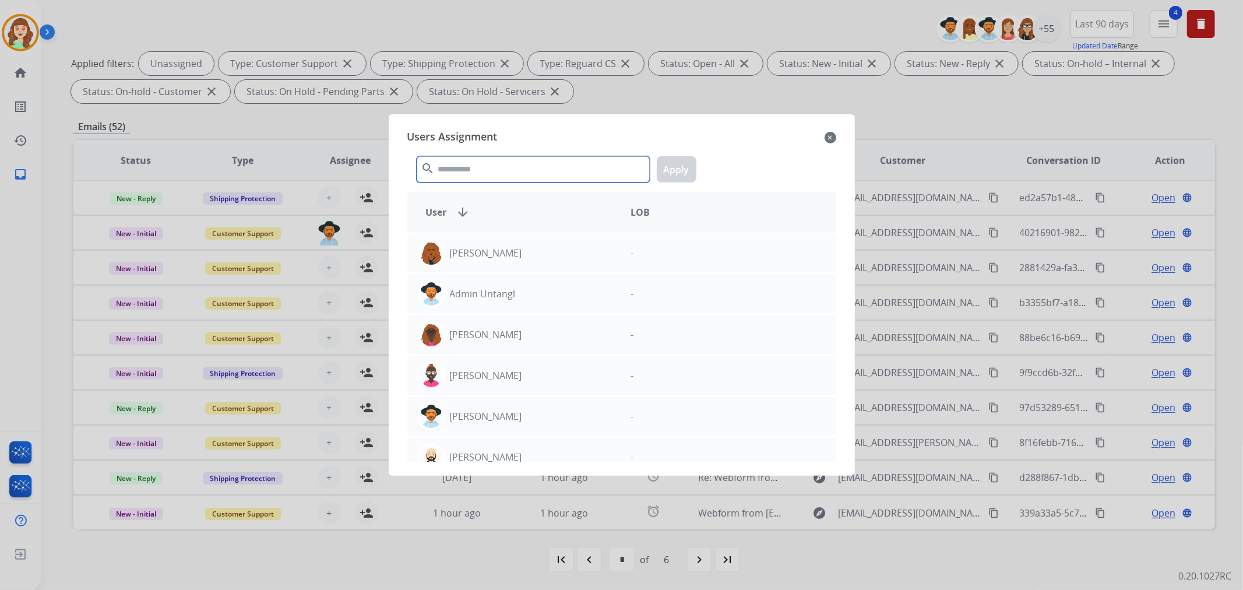
click at [532, 170] on input "text" at bounding box center [533, 169] width 233 height 26
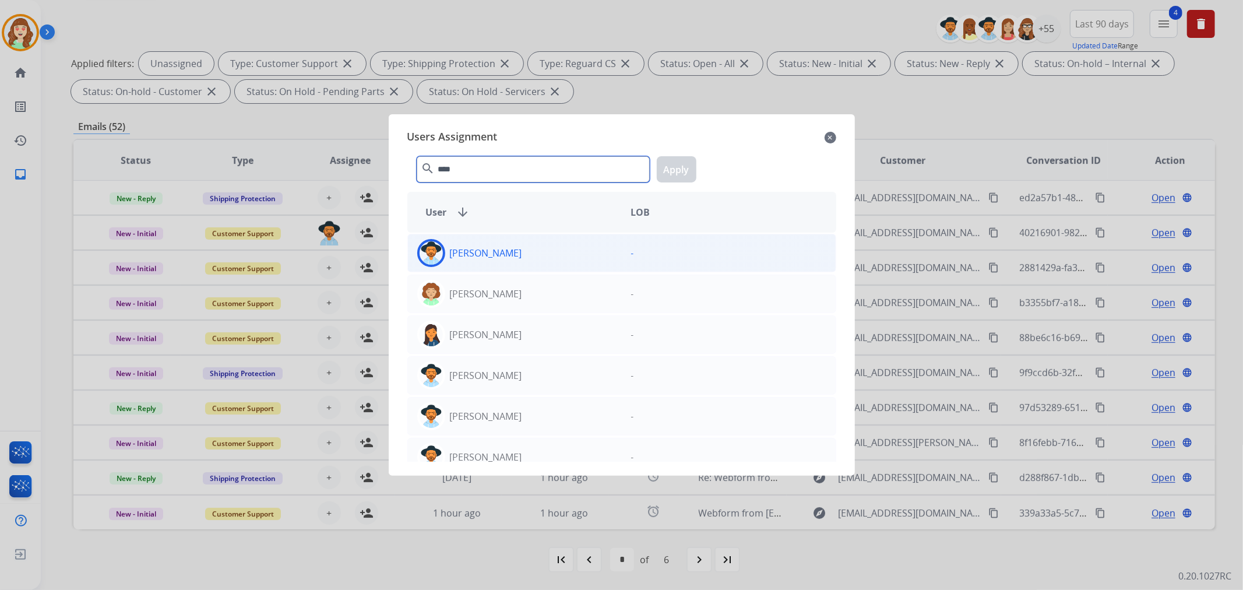
type input "****"
drag, startPoint x: 528, startPoint y: 257, endPoint x: 738, endPoint y: 185, distance: 222.3
click at [529, 256] on div "[PERSON_NAME]" at bounding box center [515, 253] width 214 height 28
click at [669, 166] on button "Apply" at bounding box center [677, 169] width 40 height 26
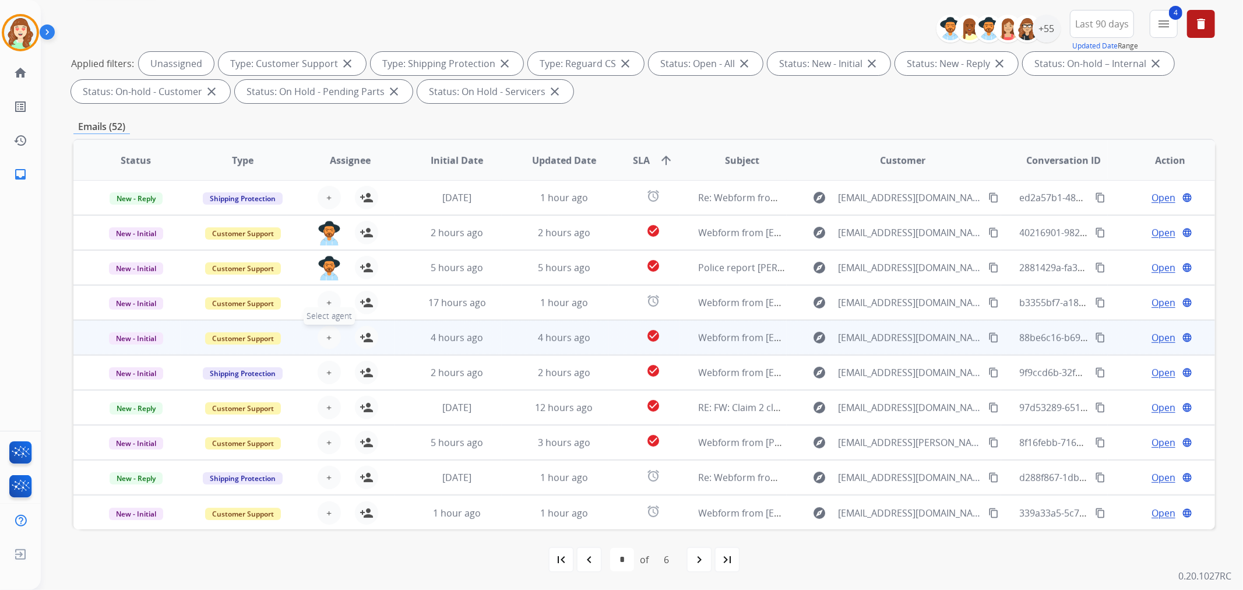
click at [330, 335] on button "+ Select agent" at bounding box center [329, 337] width 23 height 23
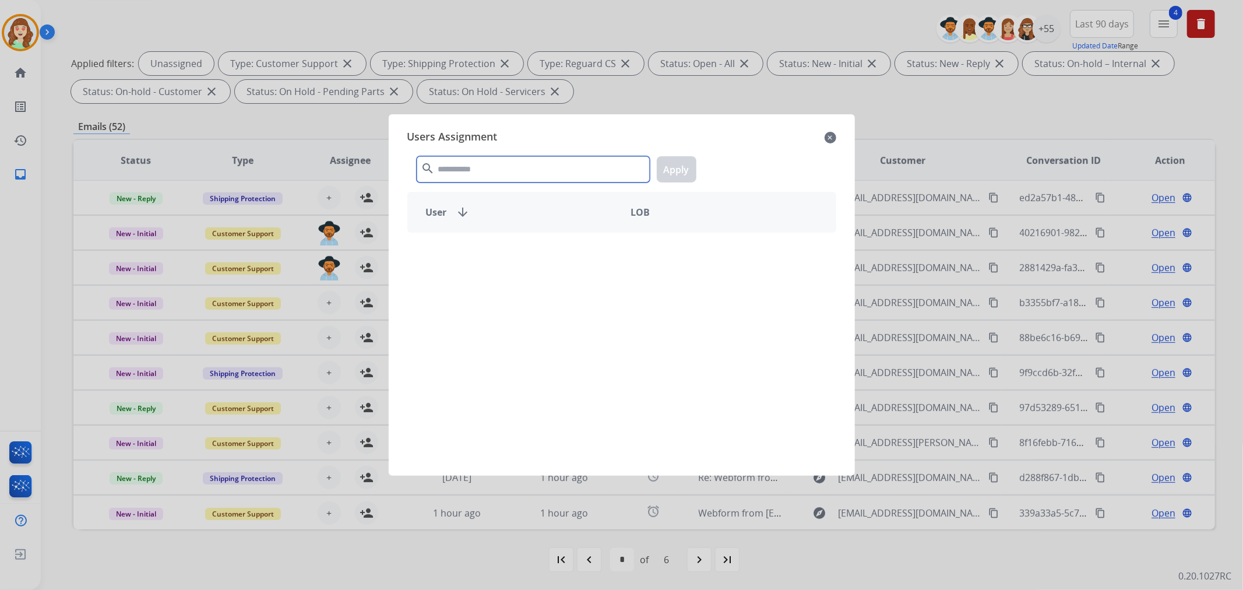
click at [473, 181] on input "text" at bounding box center [533, 169] width 233 height 26
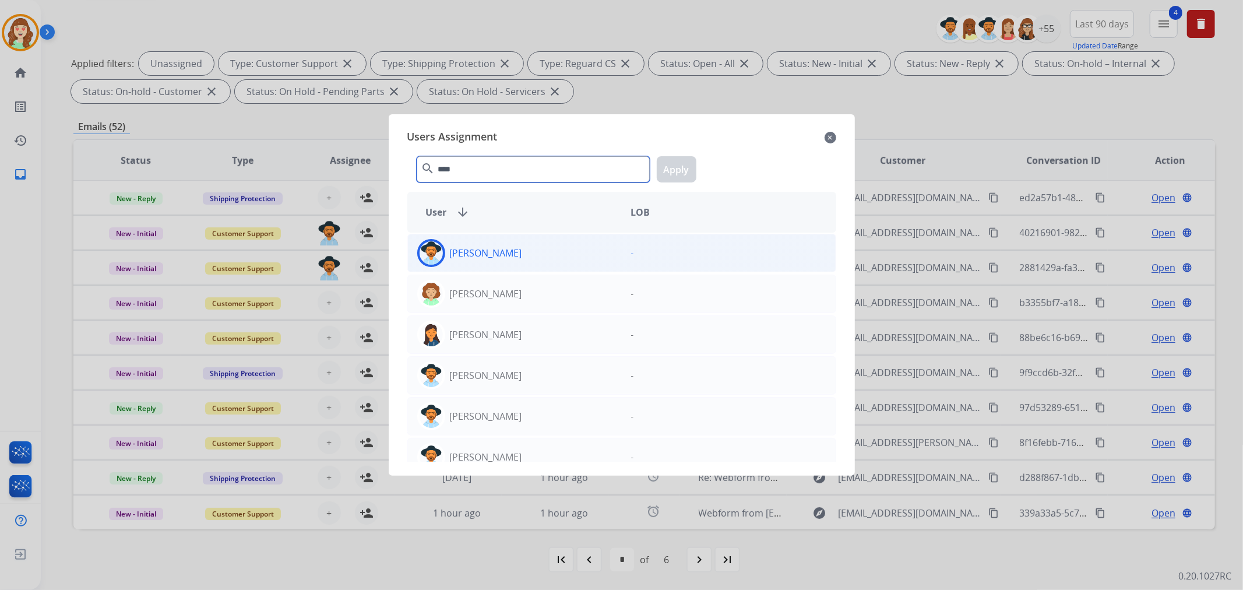
type input "****"
drag, startPoint x: 522, startPoint y: 260, endPoint x: 529, endPoint y: 260, distance: 6.4
click at [523, 260] on div "[PERSON_NAME]" at bounding box center [515, 253] width 214 height 28
click at [678, 170] on button "Apply" at bounding box center [677, 169] width 40 height 26
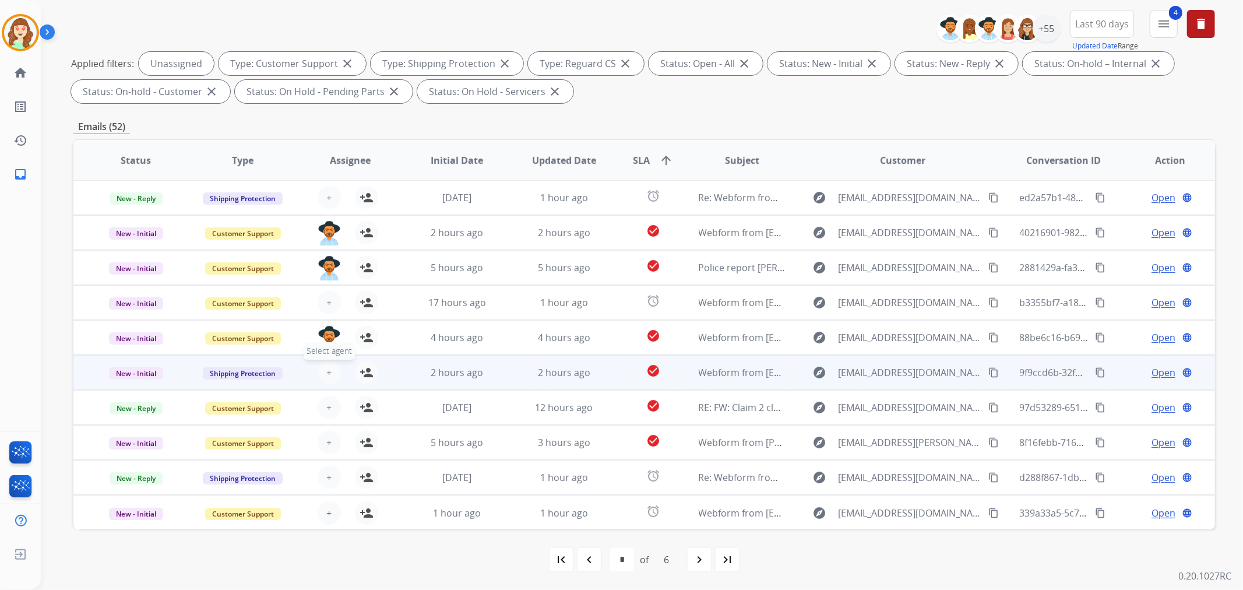
click at [335, 369] on button "+ Select agent" at bounding box center [329, 372] width 23 height 23
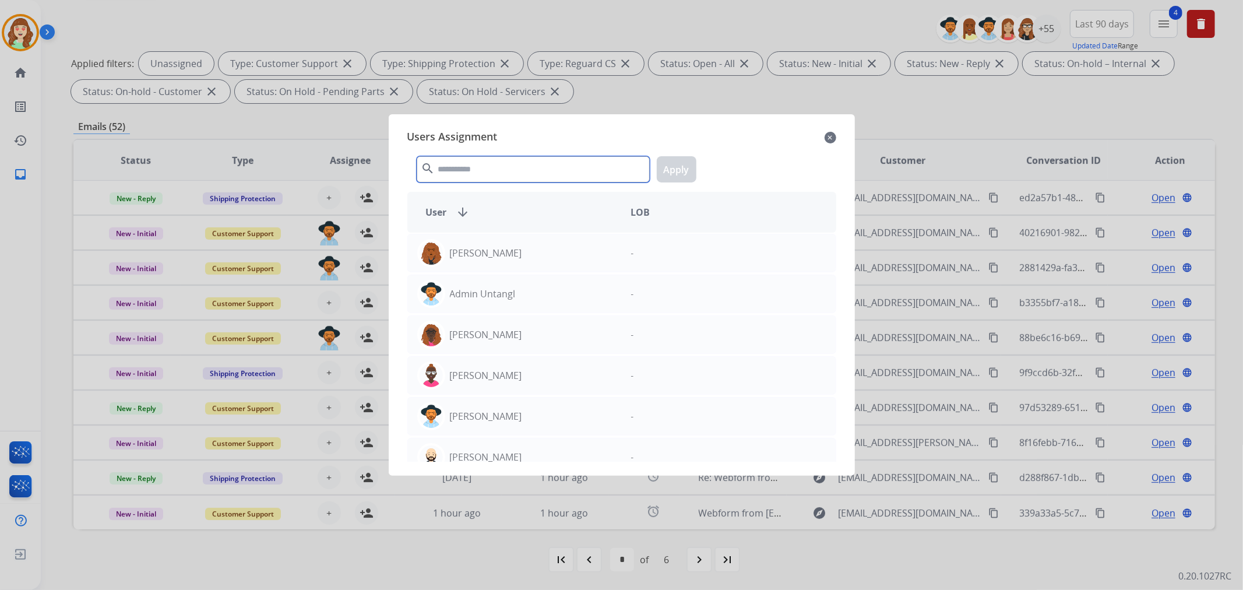
click at [486, 176] on input "text" at bounding box center [533, 169] width 233 height 26
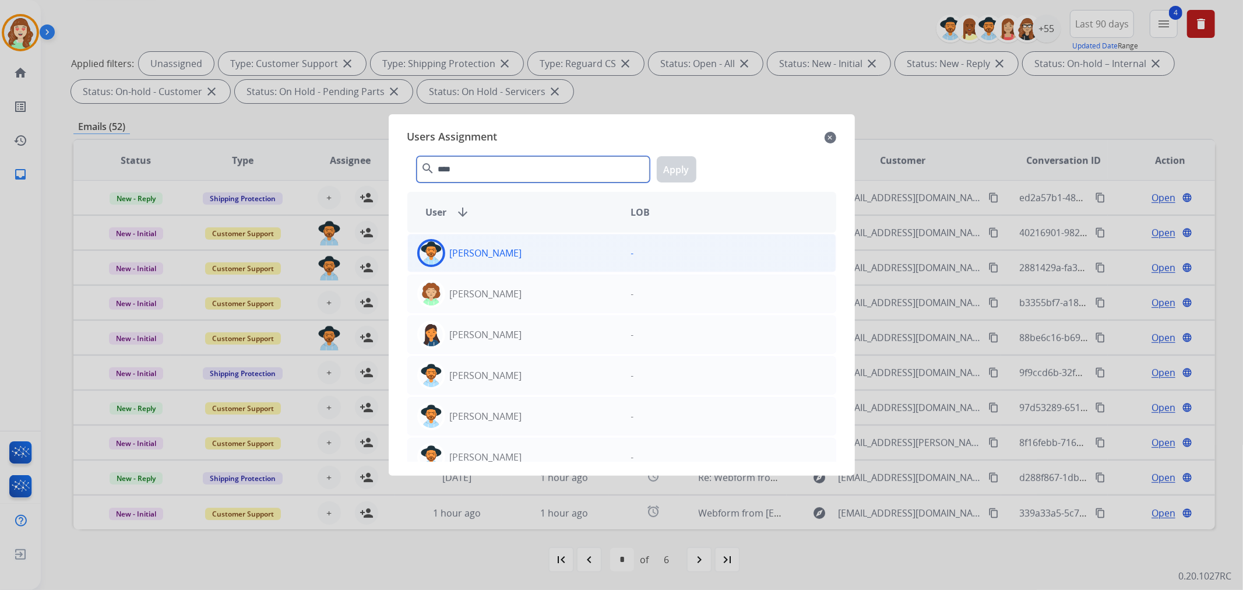
type input "****"
click at [550, 252] on div "[PERSON_NAME]" at bounding box center [515, 253] width 214 height 28
drag, startPoint x: 673, startPoint y: 166, endPoint x: 404, endPoint y: 310, distance: 305.1
click at [674, 166] on button "Apply" at bounding box center [677, 169] width 40 height 26
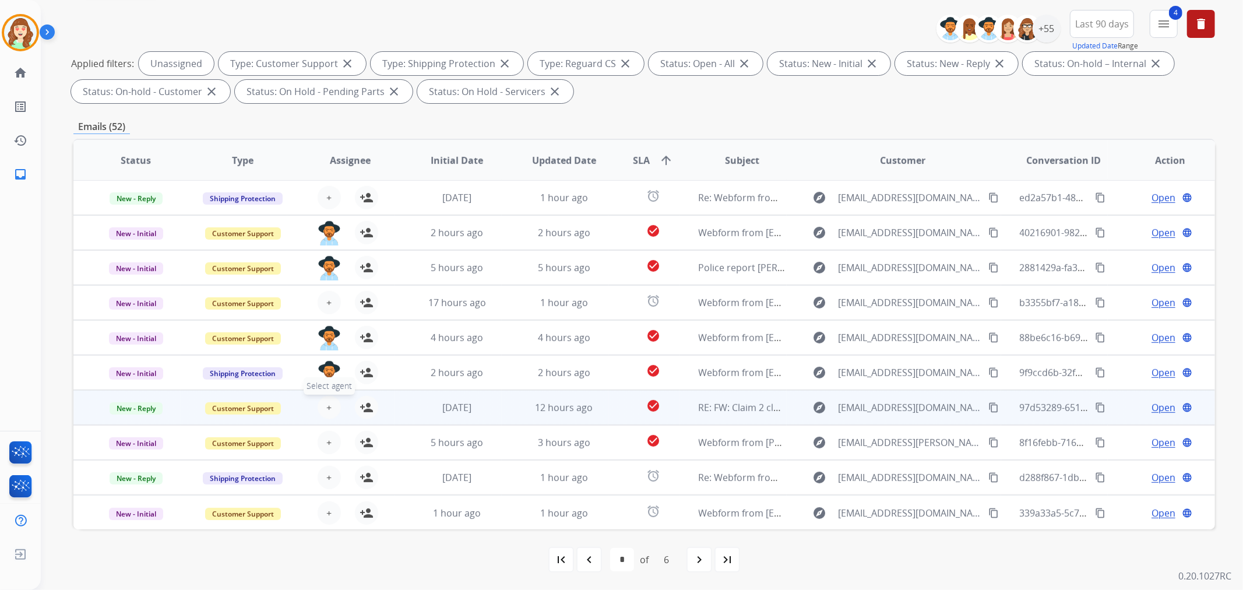
click at [328, 406] on span "+" at bounding box center [328, 407] width 5 height 14
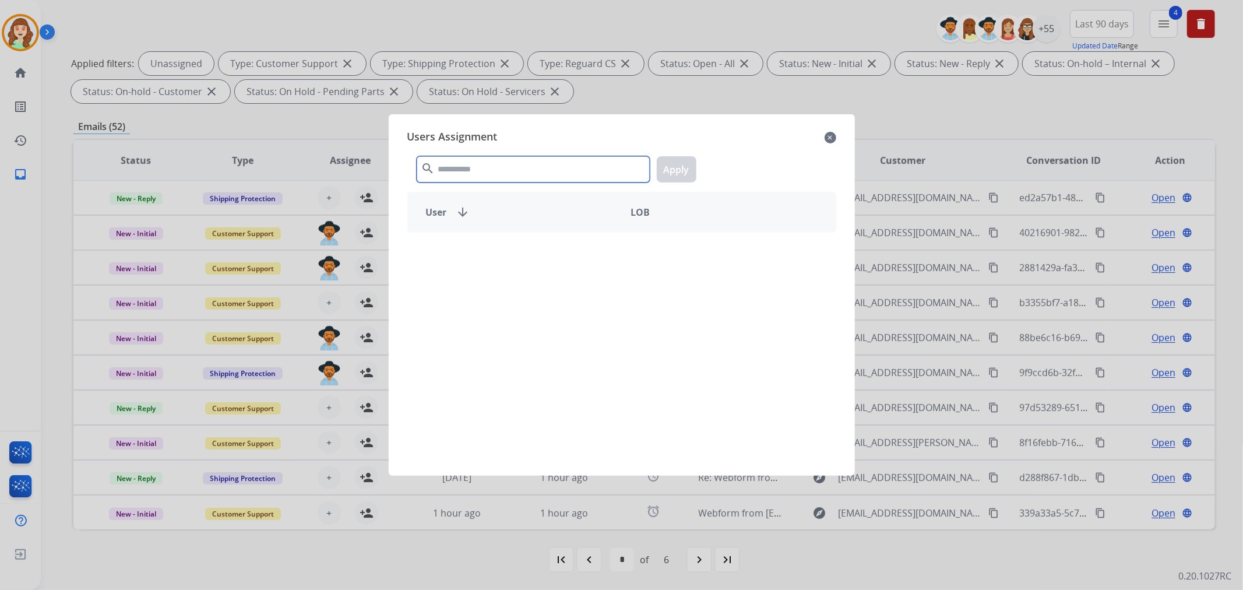
click at [511, 172] on input "text" at bounding box center [533, 169] width 233 height 26
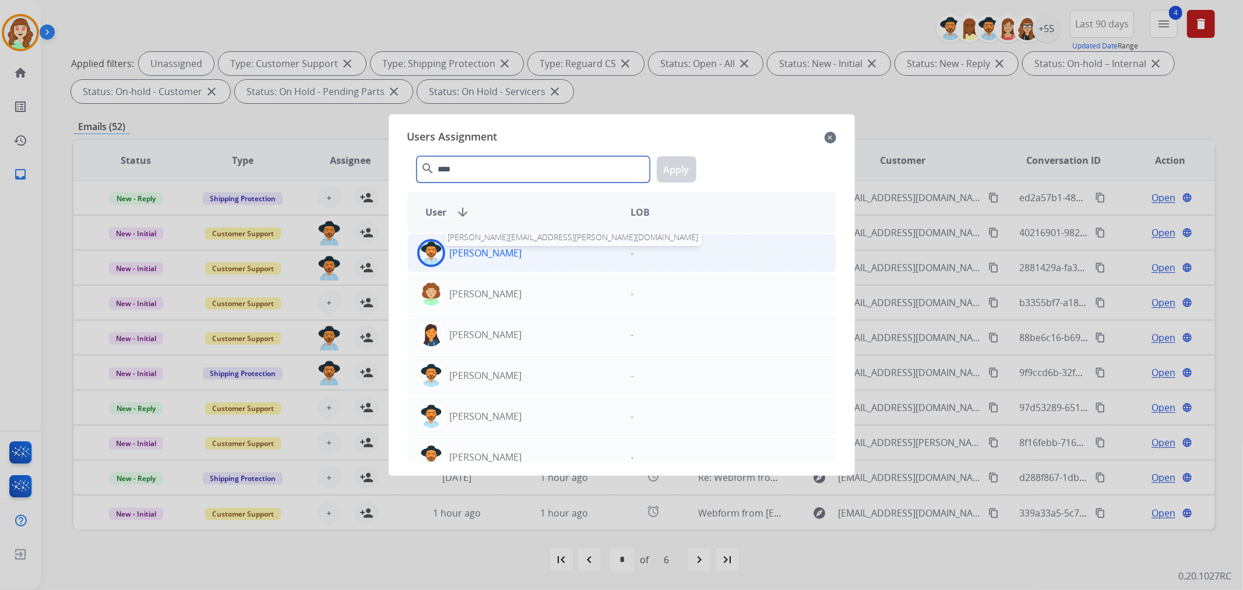
type input "****"
click at [498, 251] on p "[PERSON_NAME]" at bounding box center [486, 253] width 72 height 14
click at [669, 162] on button "Apply" at bounding box center [677, 169] width 40 height 26
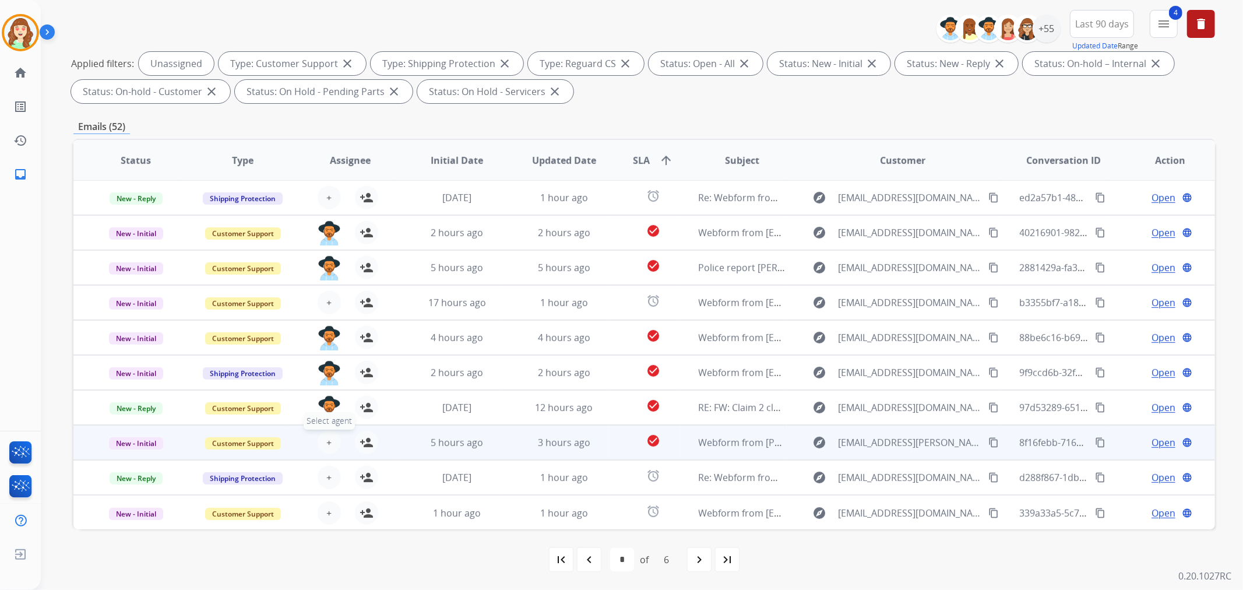
click at [329, 447] on span "+" at bounding box center [328, 442] width 5 height 14
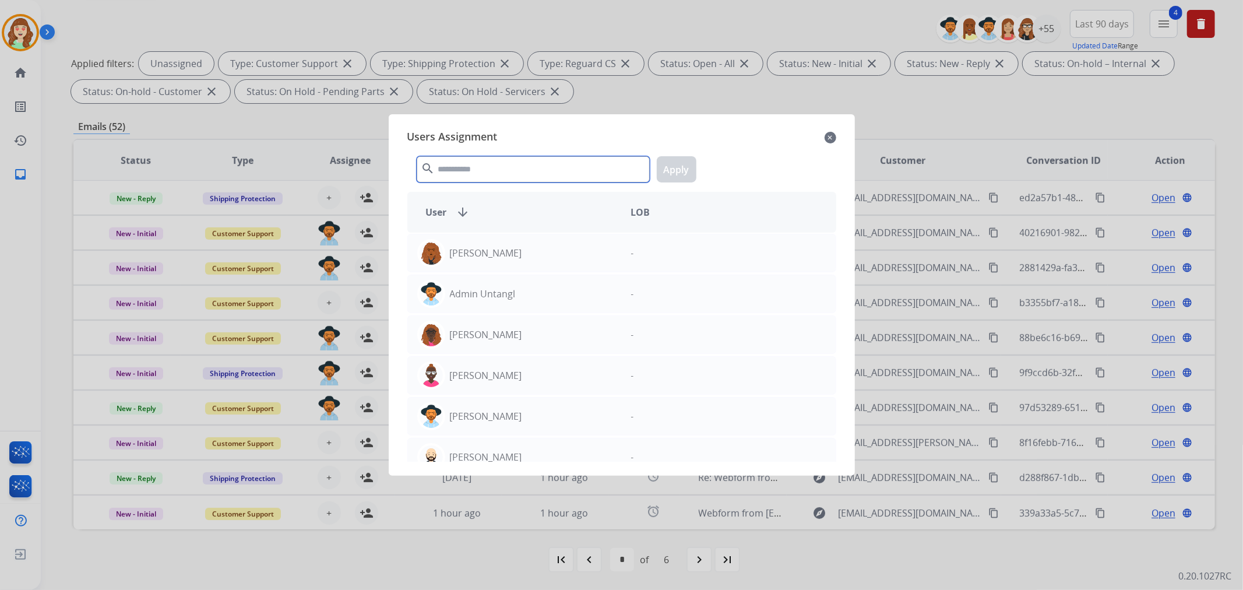
click at [494, 171] on input "text" at bounding box center [533, 169] width 233 height 26
type input "****"
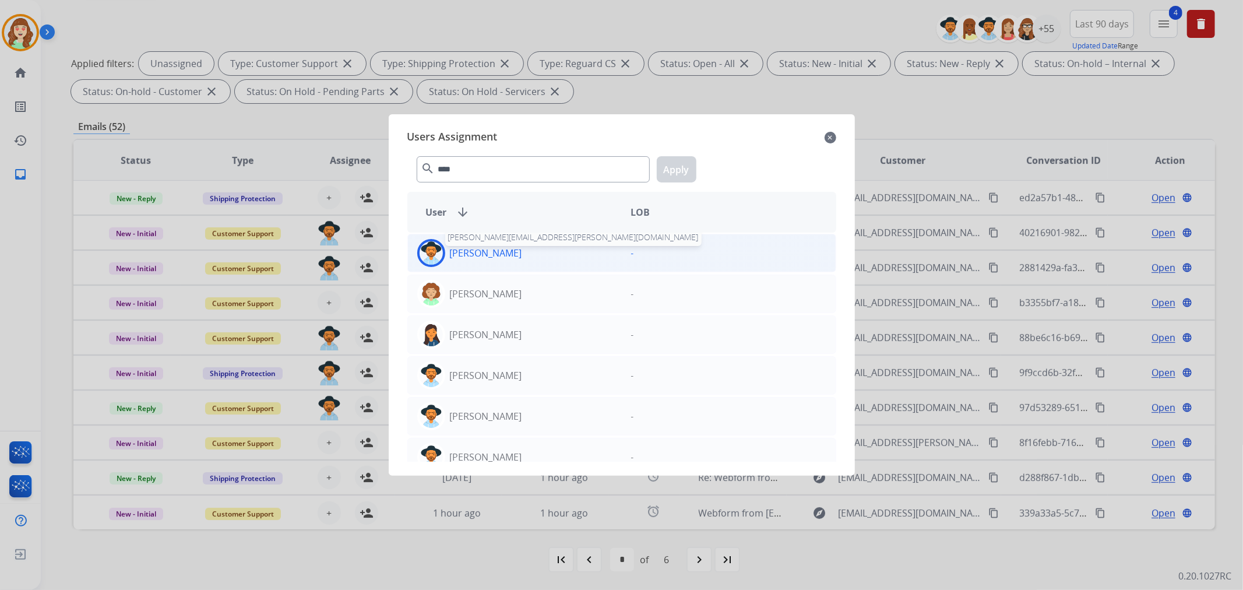
click at [508, 254] on p "[PERSON_NAME]" at bounding box center [486, 253] width 72 height 14
click at [677, 172] on button "Apply" at bounding box center [677, 169] width 40 height 26
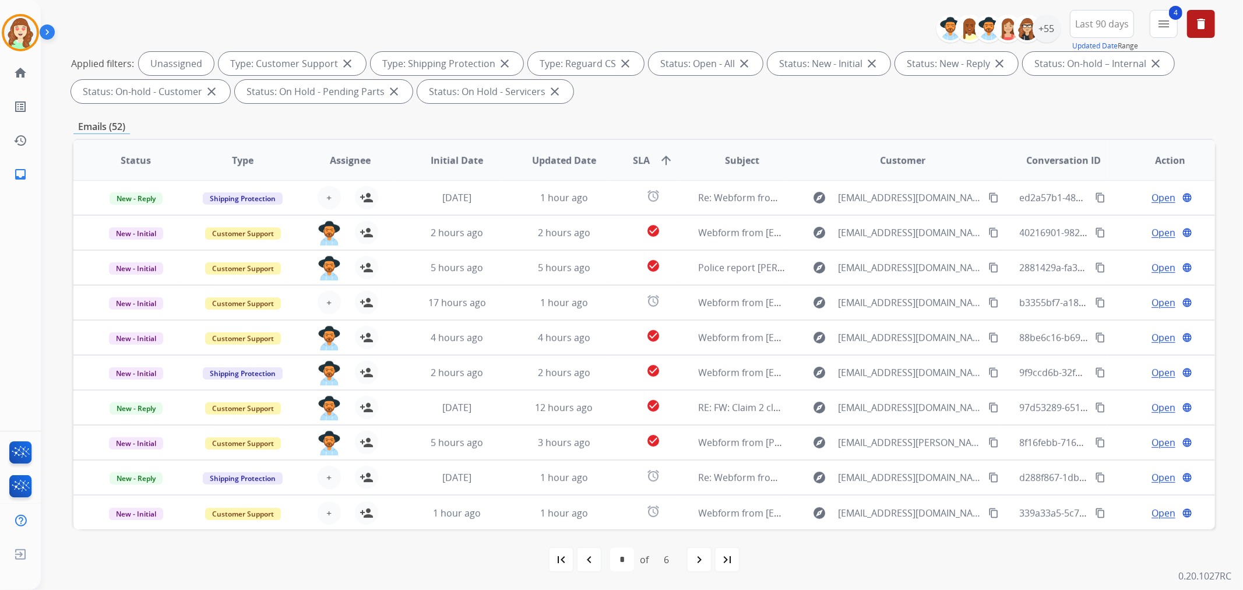
click at [698, 482] on mat-icon "navigate_next" at bounding box center [699, 560] width 14 height 14
